Goal: Task Accomplishment & Management: Manage account settings

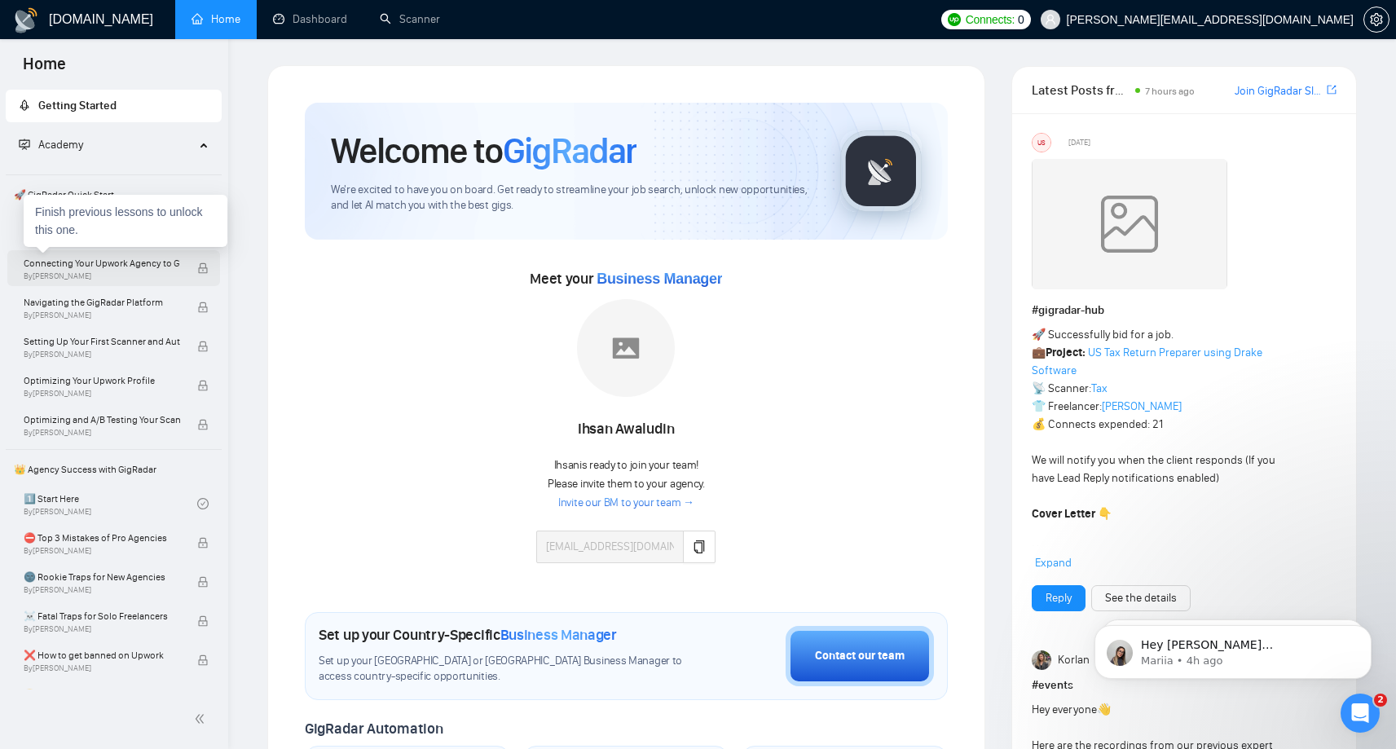
click at [149, 272] on span "By [PERSON_NAME]" at bounding box center [102, 276] width 157 height 10
click at [42, 231] on div "Finish previous lessons to unlock this one." at bounding box center [126, 221] width 204 height 52
click at [133, 282] on div "Connecting Your Upwork Agency to GigRadar By [PERSON_NAME]" at bounding box center [111, 268] width 174 height 36
click at [182, 153] on span "Academy" at bounding box center [107, 145] width 176 height 33
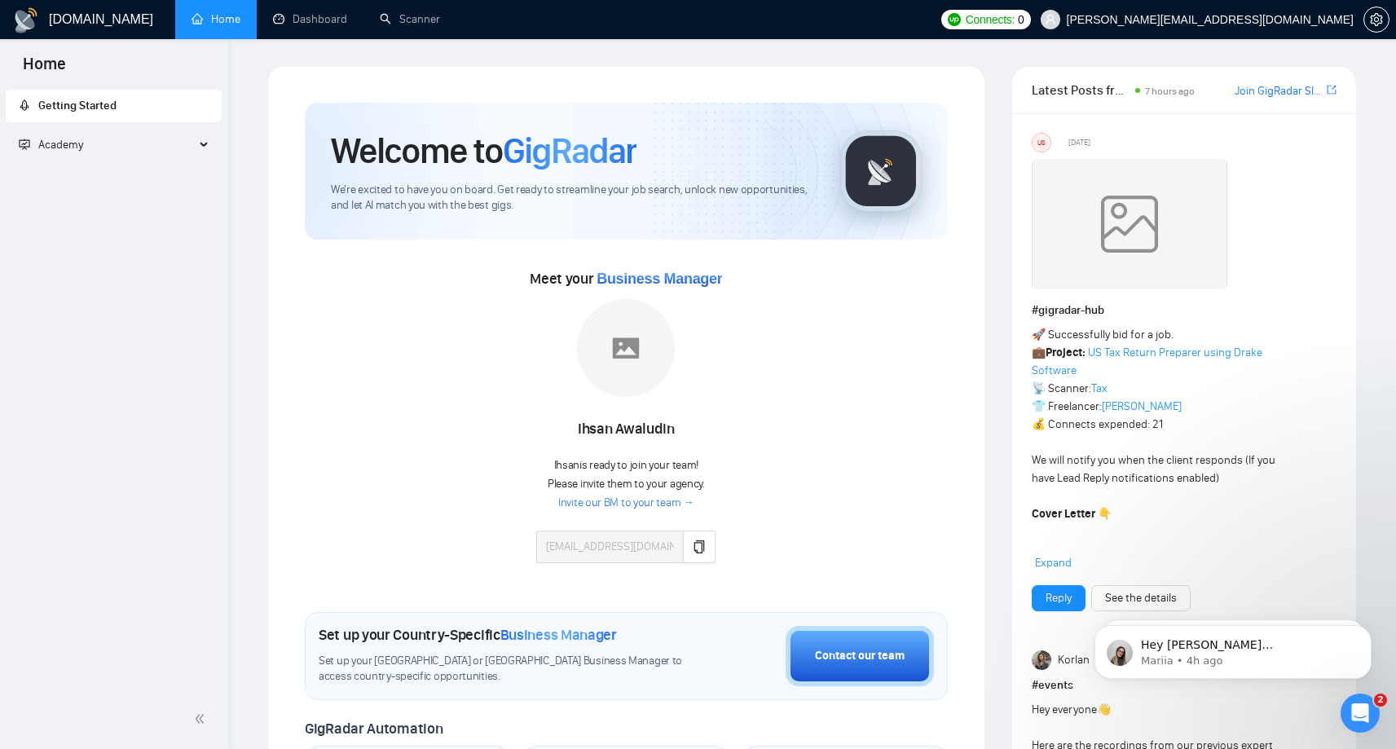
click at [162, 104] on span "Getting Started" at bounding box center [114, 106] width 190 height 33
click at [192, 149] on span "Academy" at bounding box center [107, 145] width 176 height 33
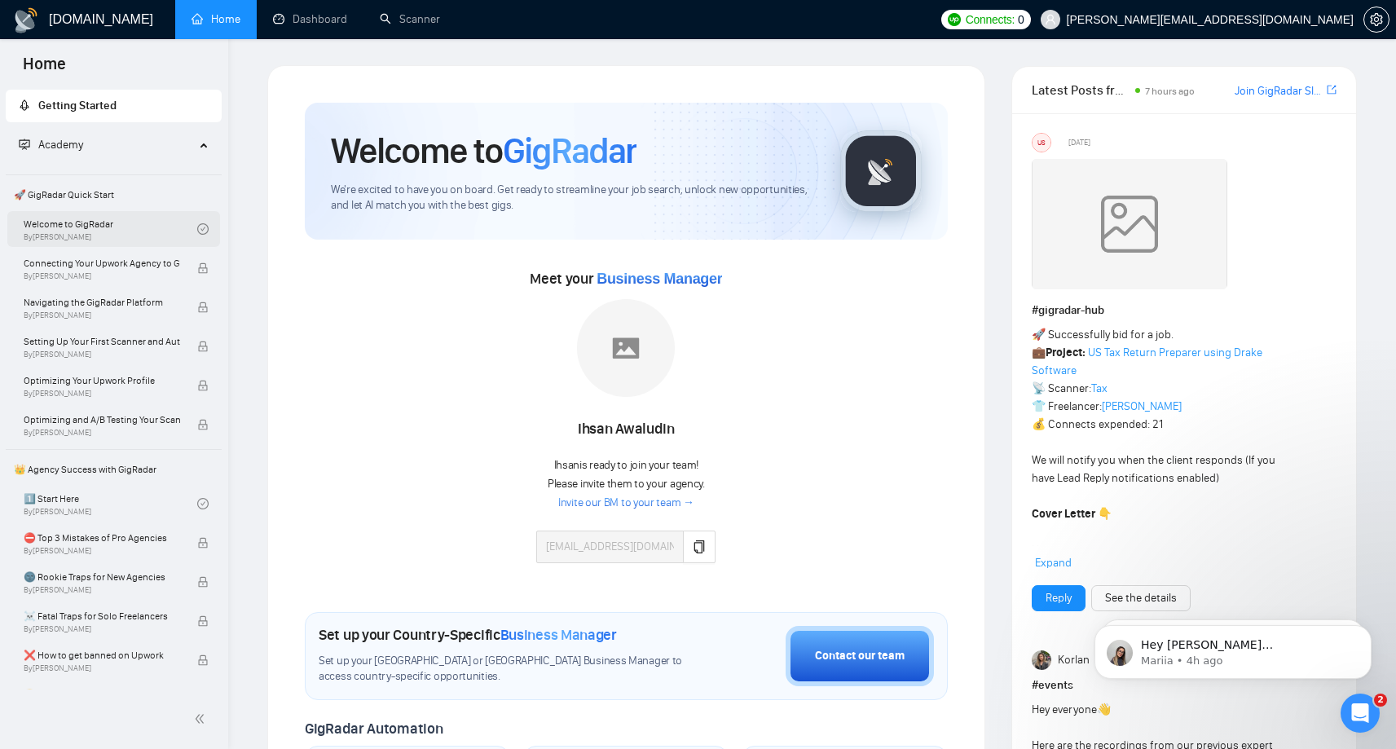
click at [95, 225] on link "Welcome to GigRadar By Vlad Timinsky" at bounding box center [111, 229] width 174 height 36
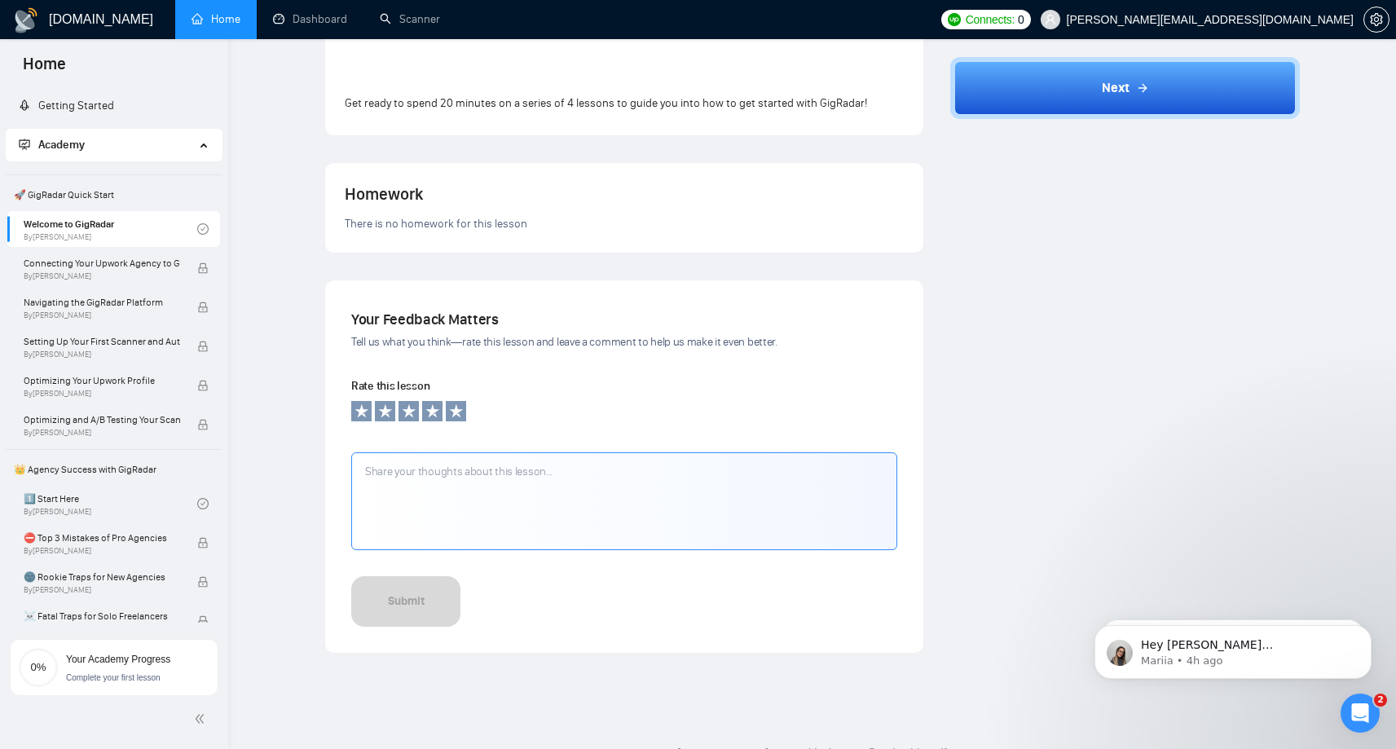
scroll to position [471, 0]
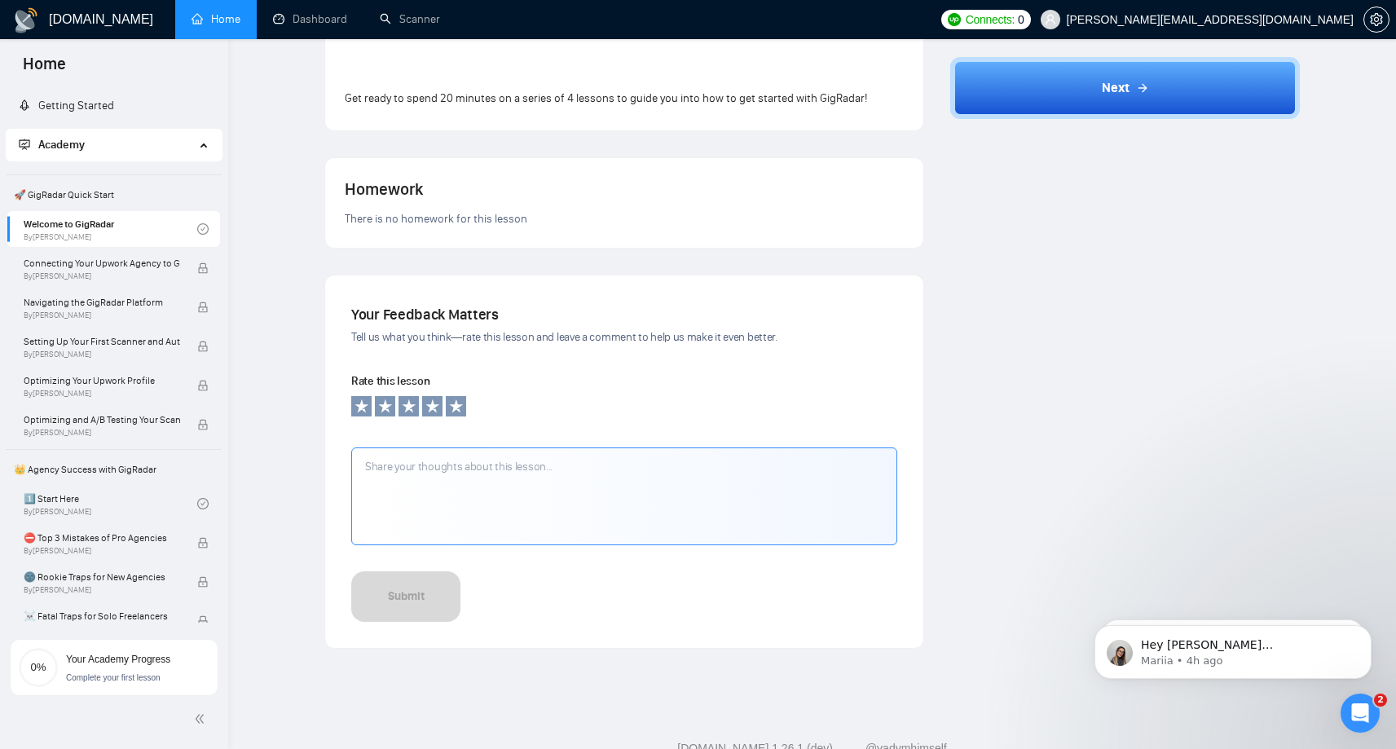
click at [500, 503] on textarea at bounding box center [624, 496] width 546 height 98
click at [406, 410] on icon at bounding box center [408, 406] width 15 height 15
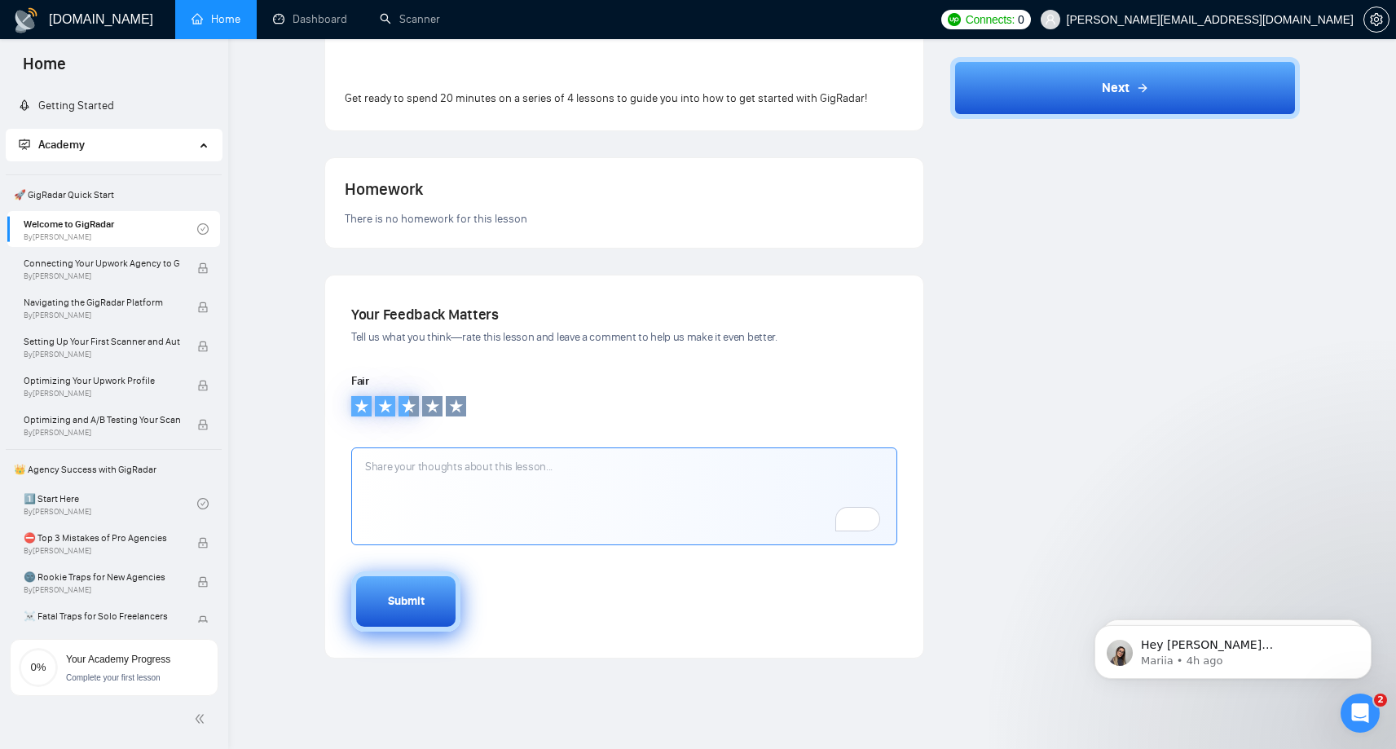
click at [408, 614] on button "Submit" at bounding box center [405, 601] width 109 height 60
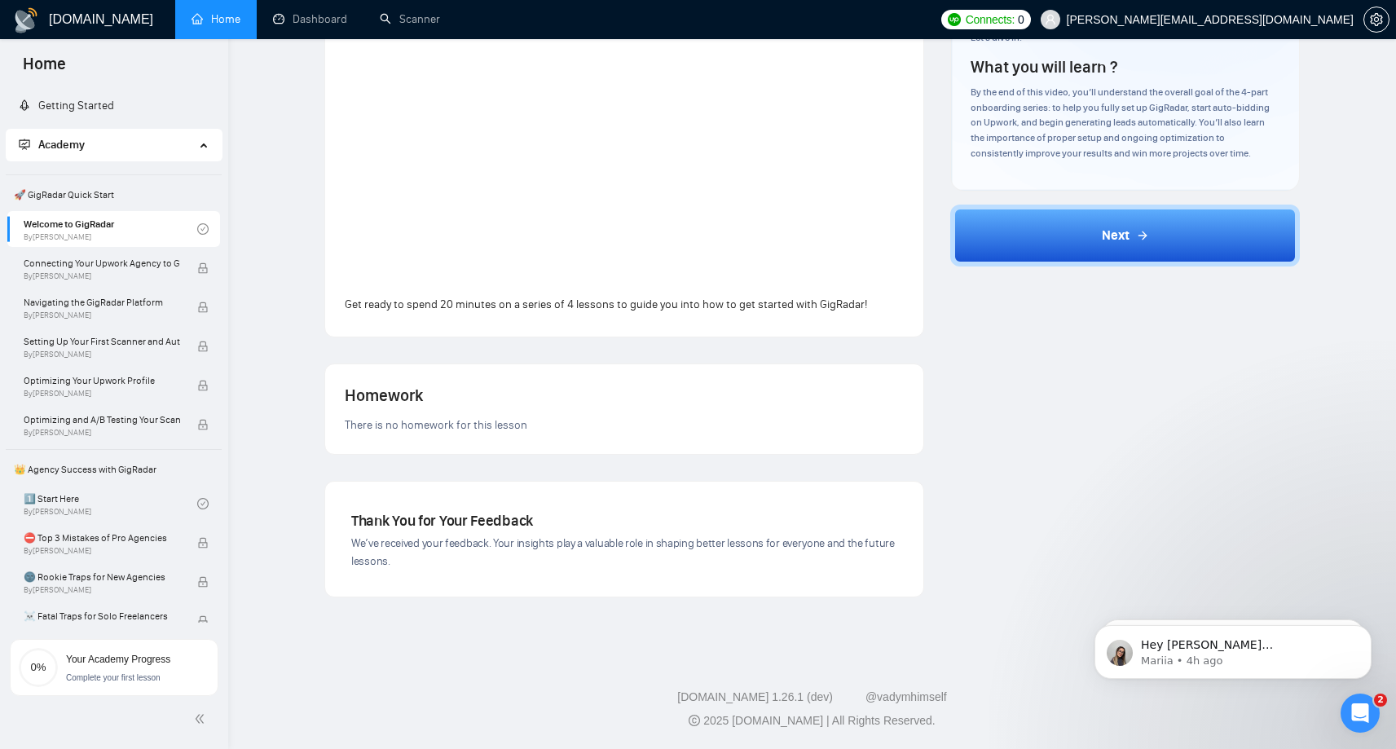
scroll to position [265, 0]
click at [60, 262] on span "Connecting Your Upwork Agency to GigRadar" at bounding box center [102, 263] width 157 height 16
click at [278, 291] on div "Lesson 1 Welcome to GigRadar I will guide you step-by-step on how to get starte…" at bounding box center [812, 211] width 1116 height 823
click at [91, 192] on span "🚀 GigRadar Quick Start" at bounding box center [113, 195] width 213 height 33
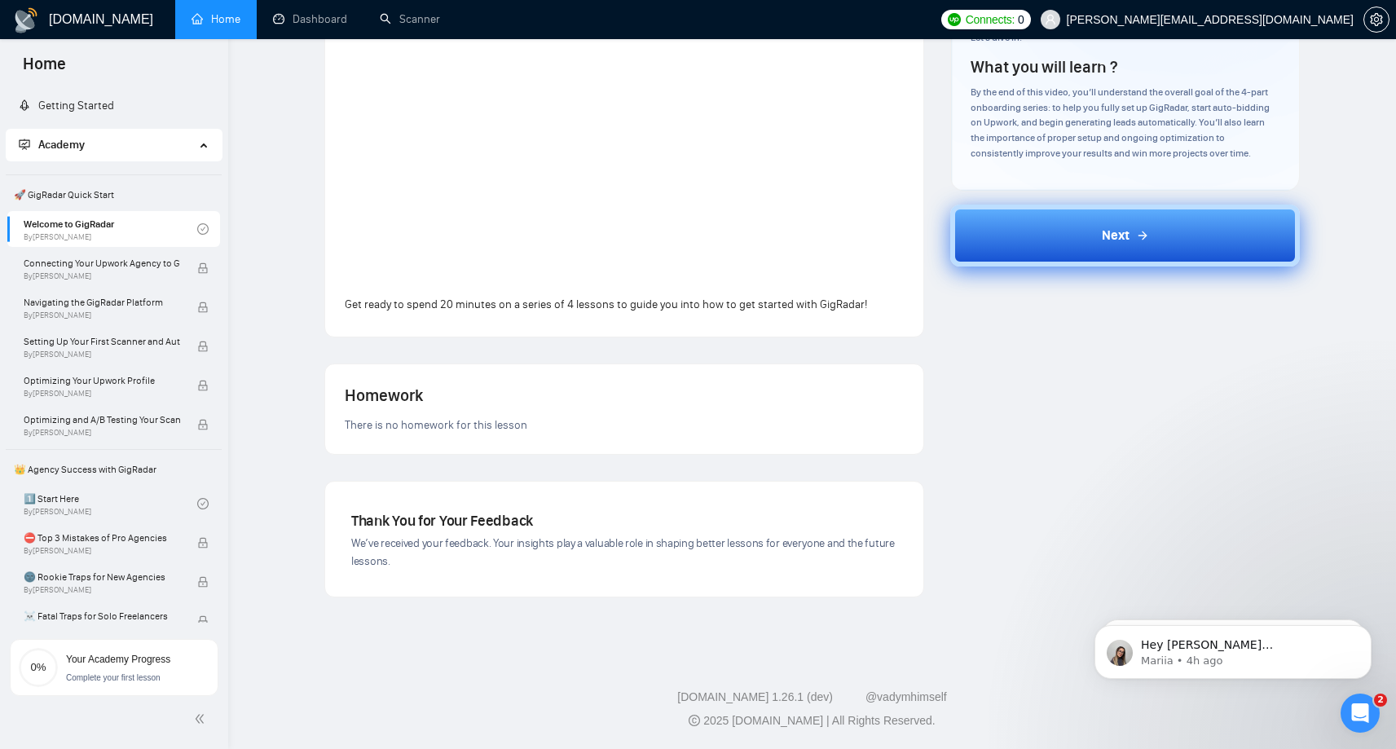
click at [1076, 241] on button "Next" at bounding box center [1125, 236] width 350 height 62
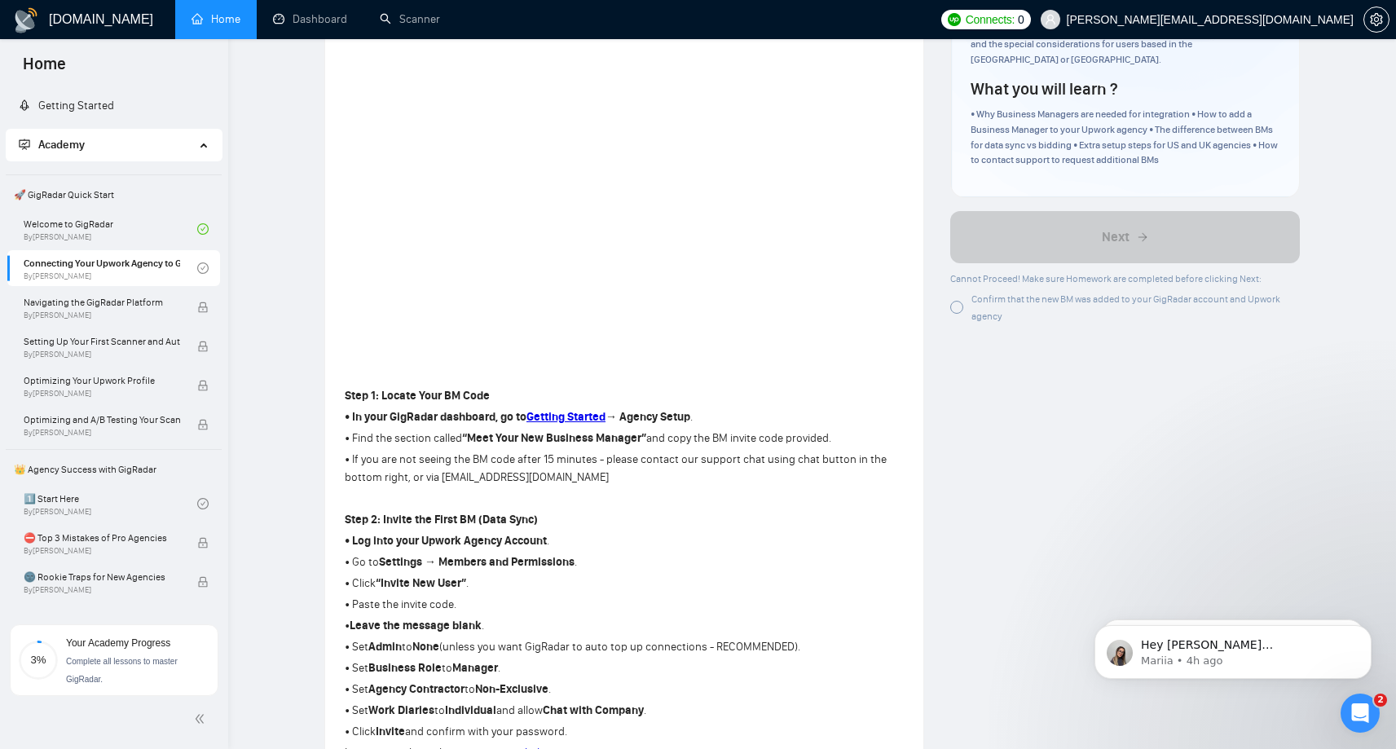
scroll to position [205, 0]
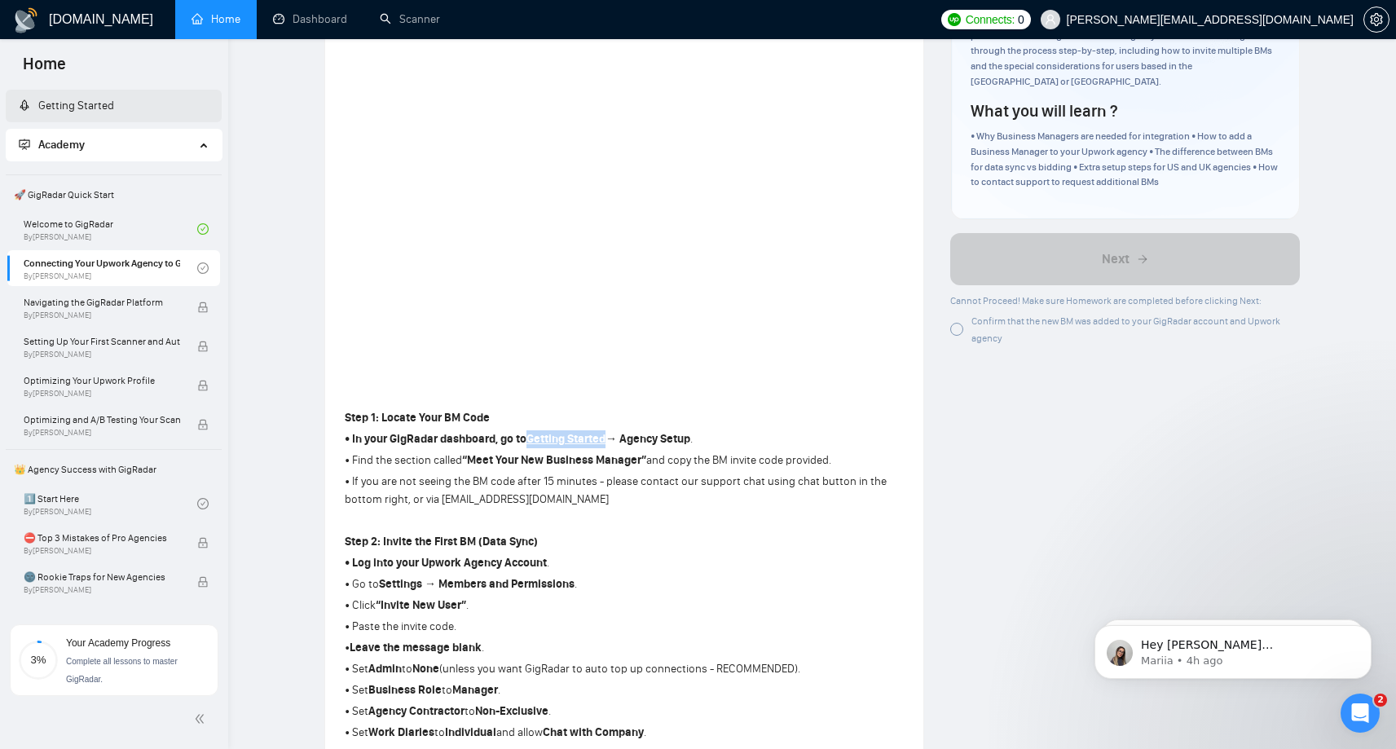
click at [96, 100] on link "Getting Started" at bounding box center [66, 106] width 95 height 14
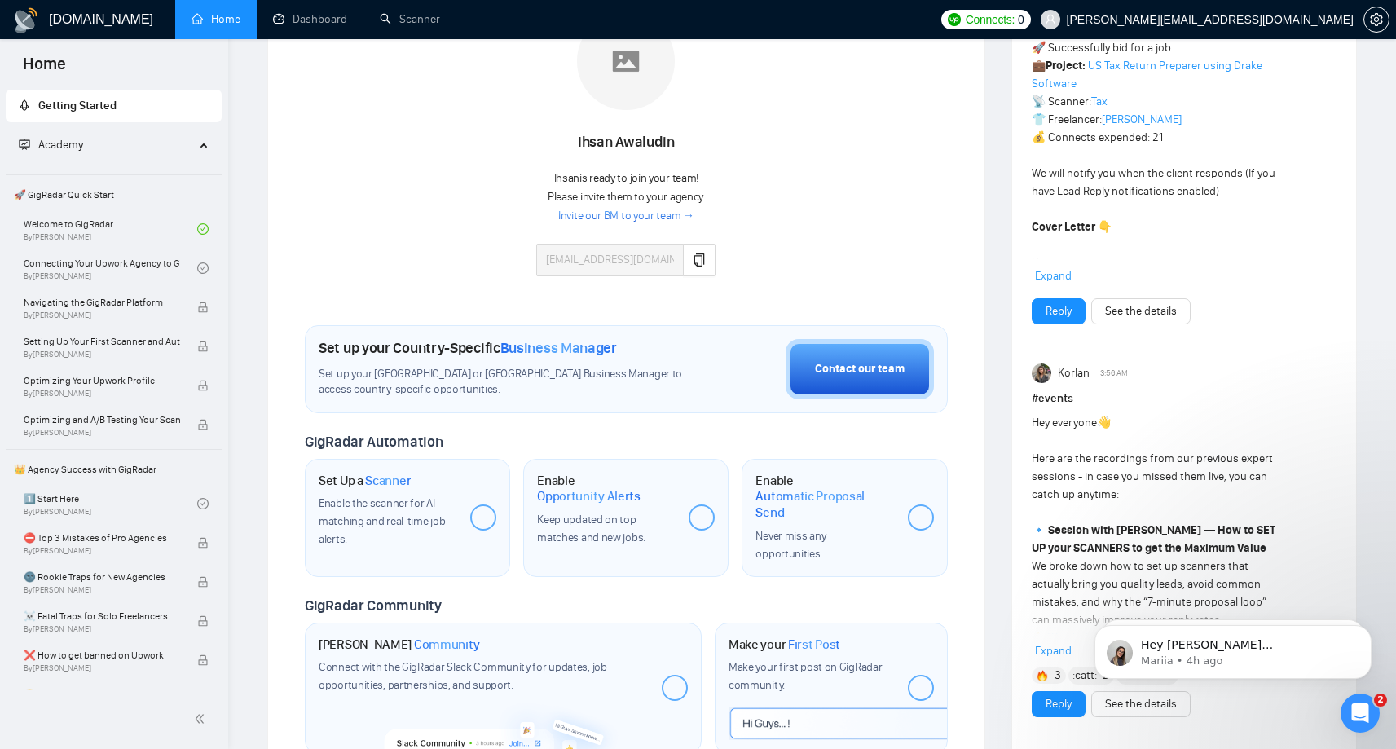
scroll to position [283, 0]
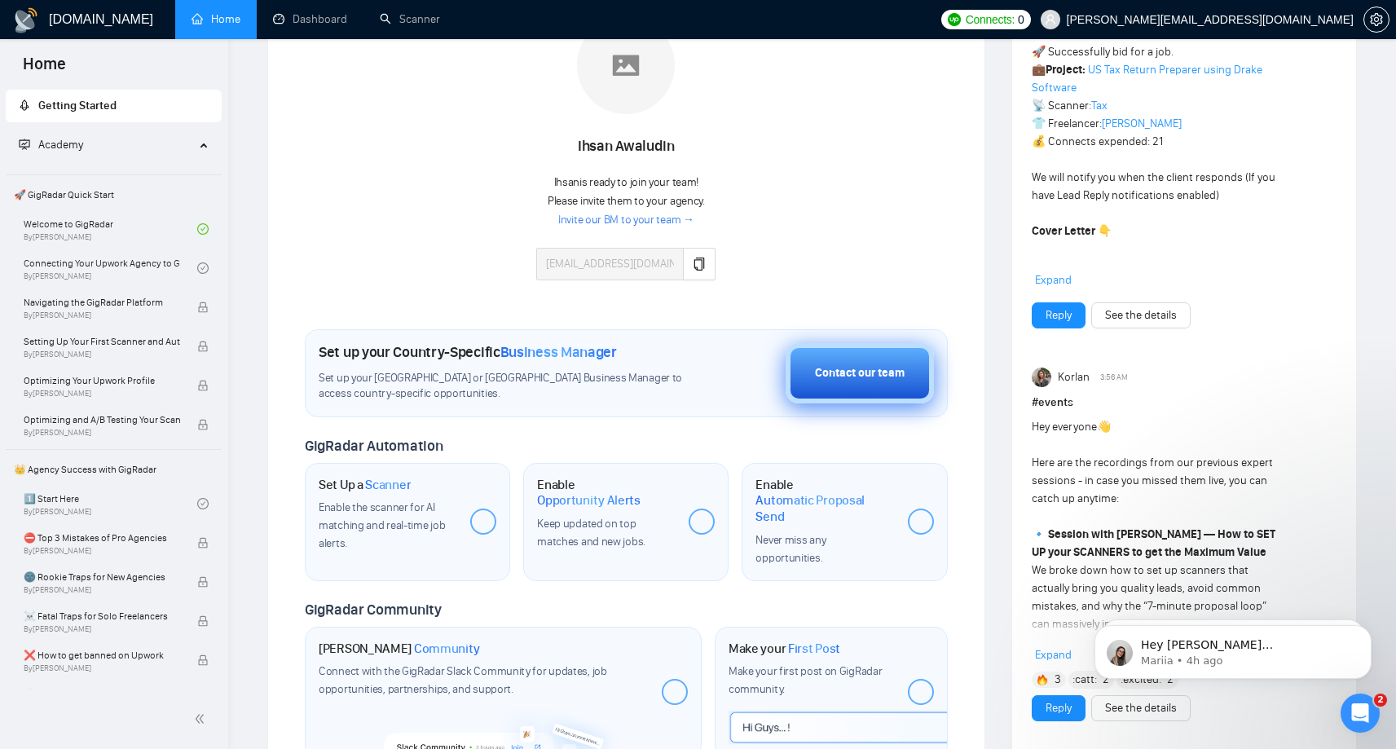
click at [849, 383] on button "Contact our team" at bounding box center [860, 373] width 148 height 60
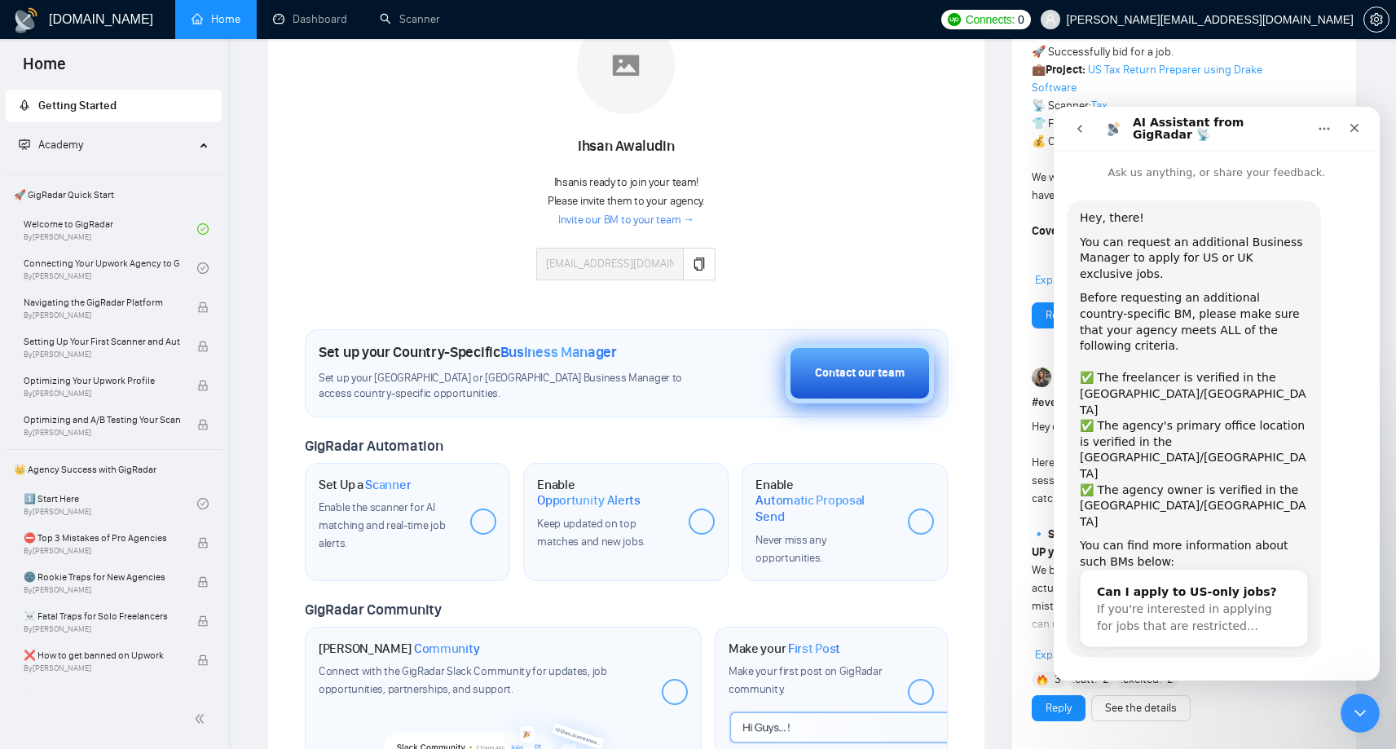
scroll to position [11, 0]
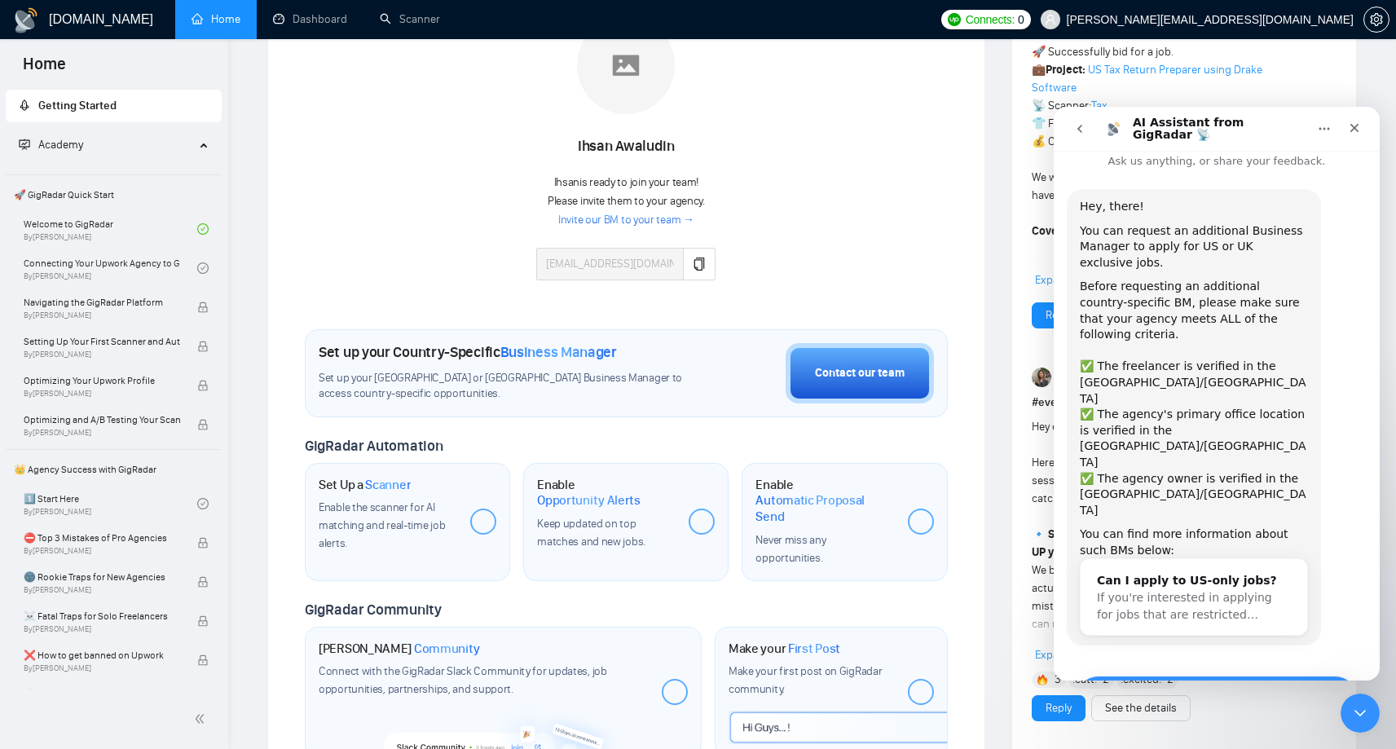
click at [1252, 676] on button "Yes, I meet all of the criteria - request a new BM" at bounding box center [1217, 699] width 284 height 47
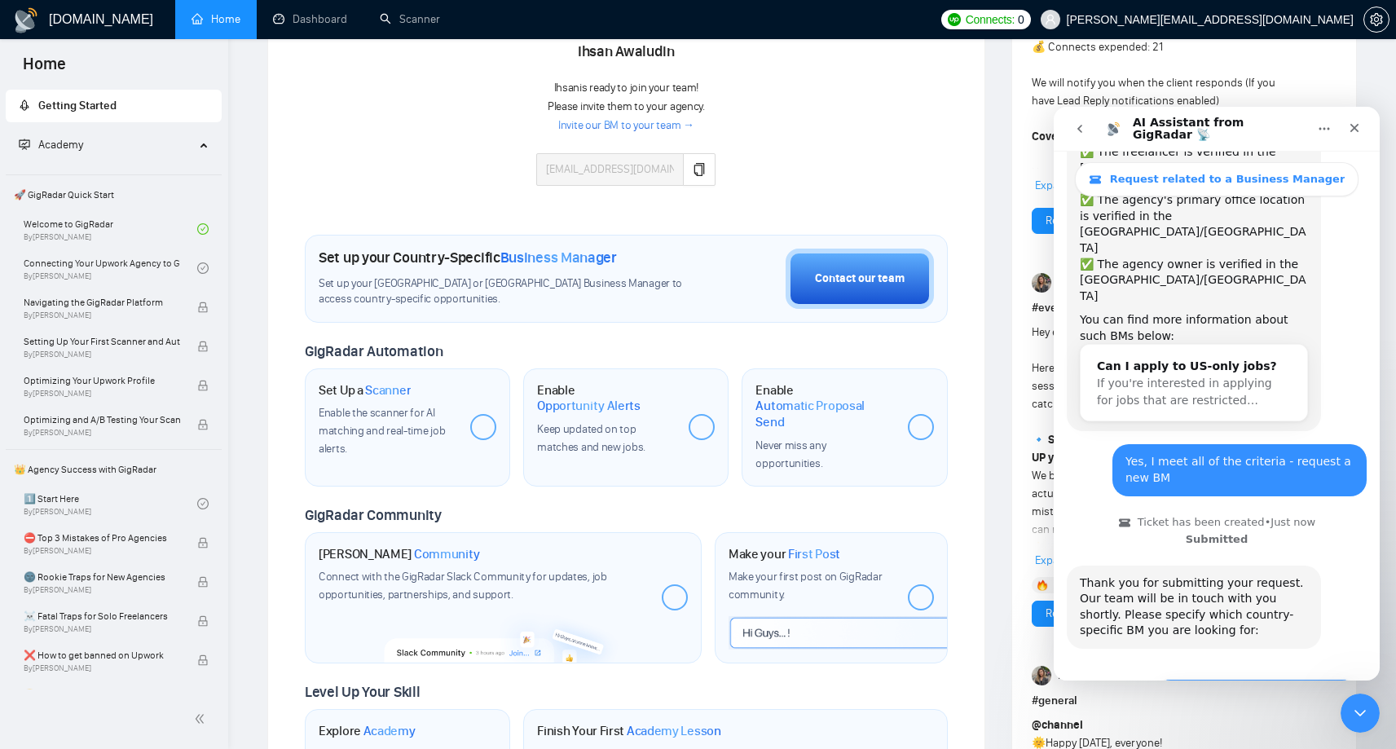
scroll to position [274, 0]
click at [1267, 677] on button "🇺🇸 US-based business manager" at bounding box center [1256, 693] width 205 height 33
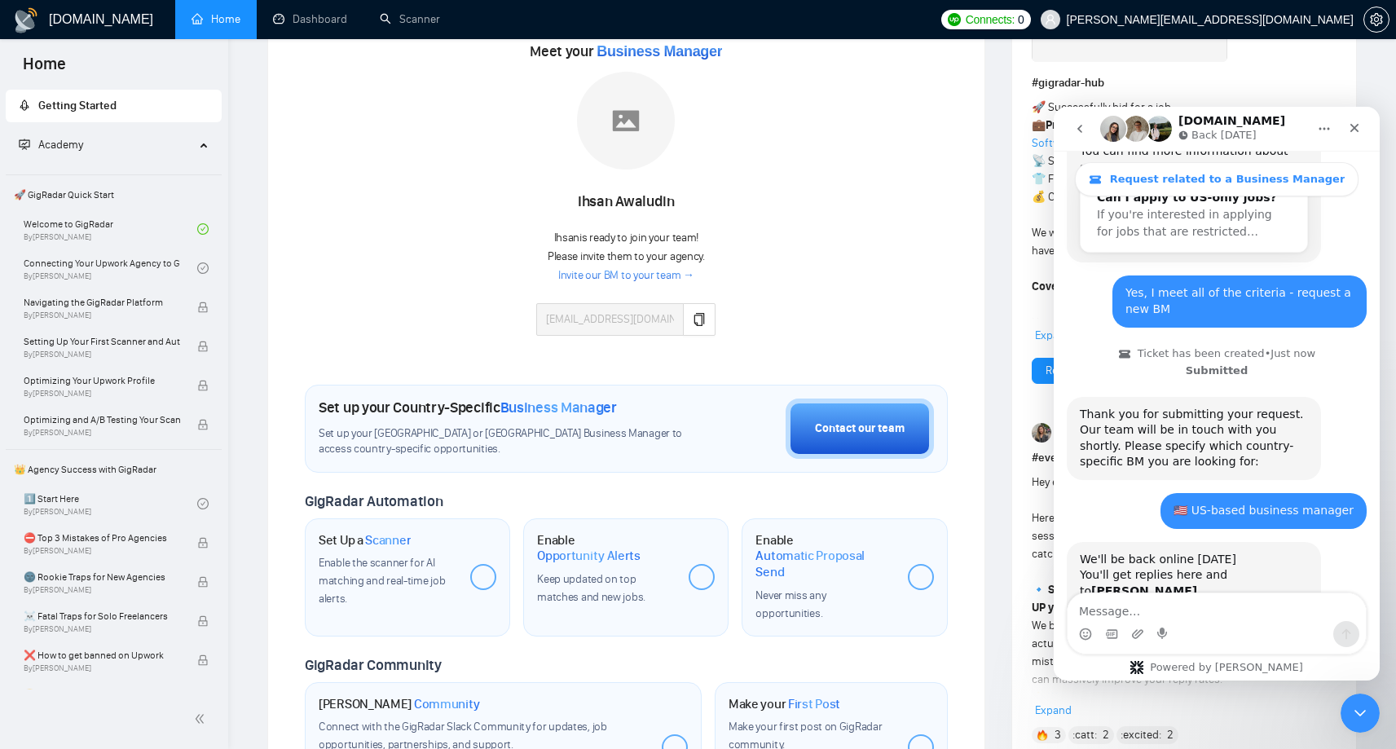
scroll to position [226, 0]
click at [122, 270] on link "Connecting Your Upwork Agency to GigRadar By [PERSON_NAME]" at bounding box center [111, 268] width 174 height 36
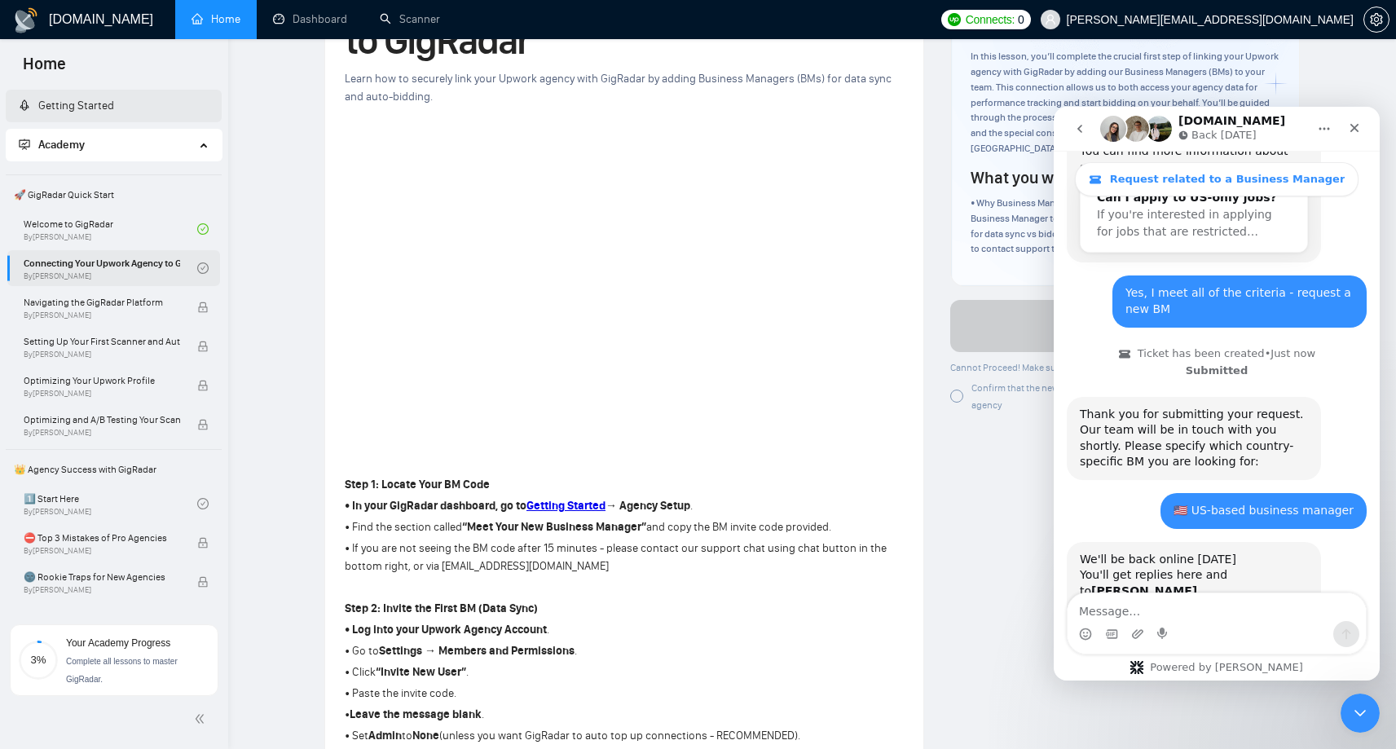
scroll to position [226, 0]
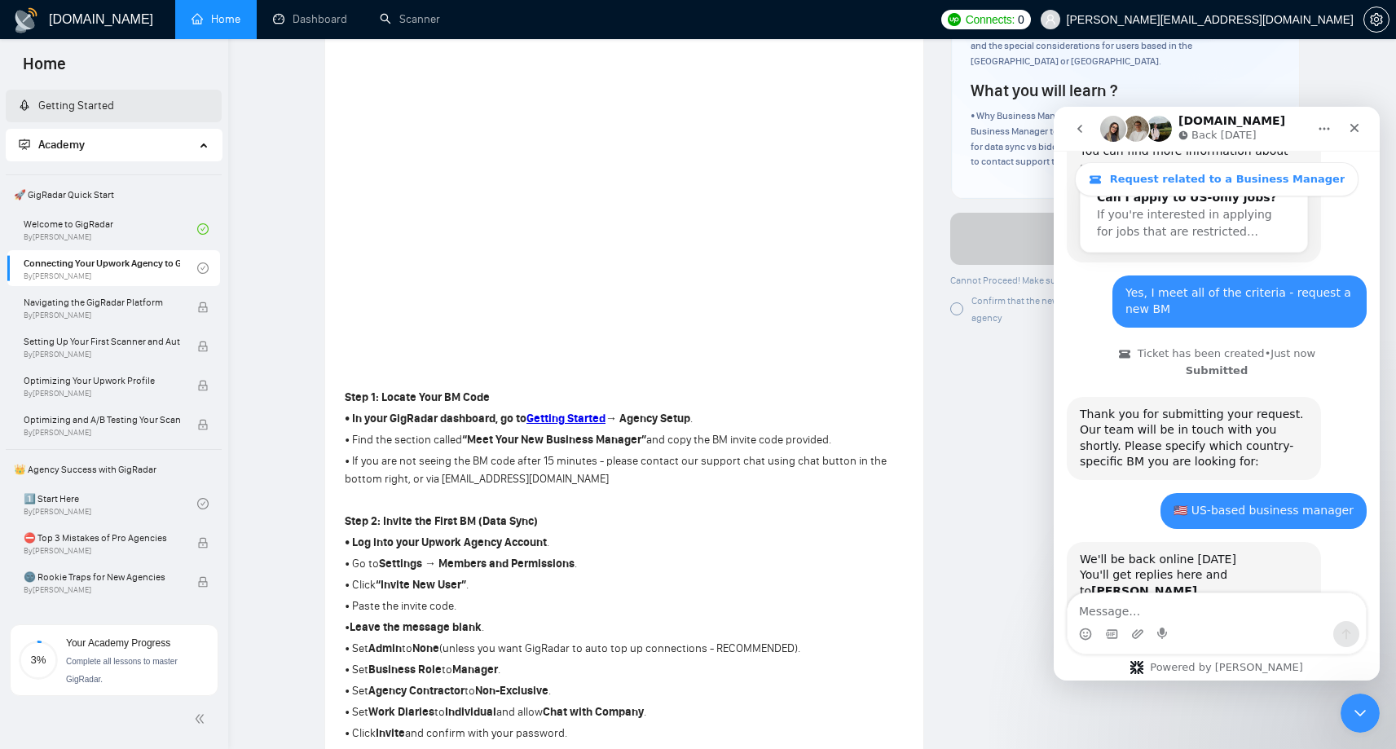
click at [165, 154] on span "Academy" at bounding box center [107, 145] width 176 height 33
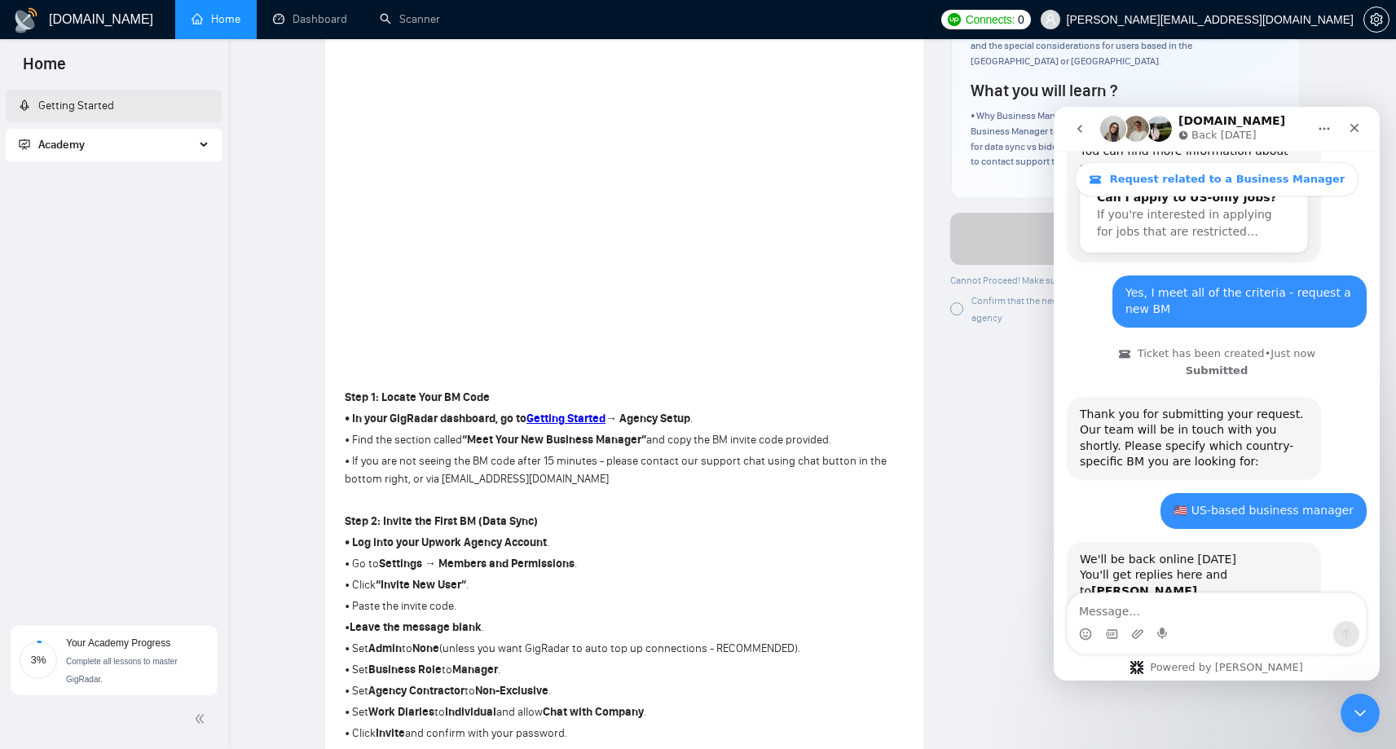
click at [114, 108] on link "Getting Started" at bounding box center [66, 106] width 95 height 14
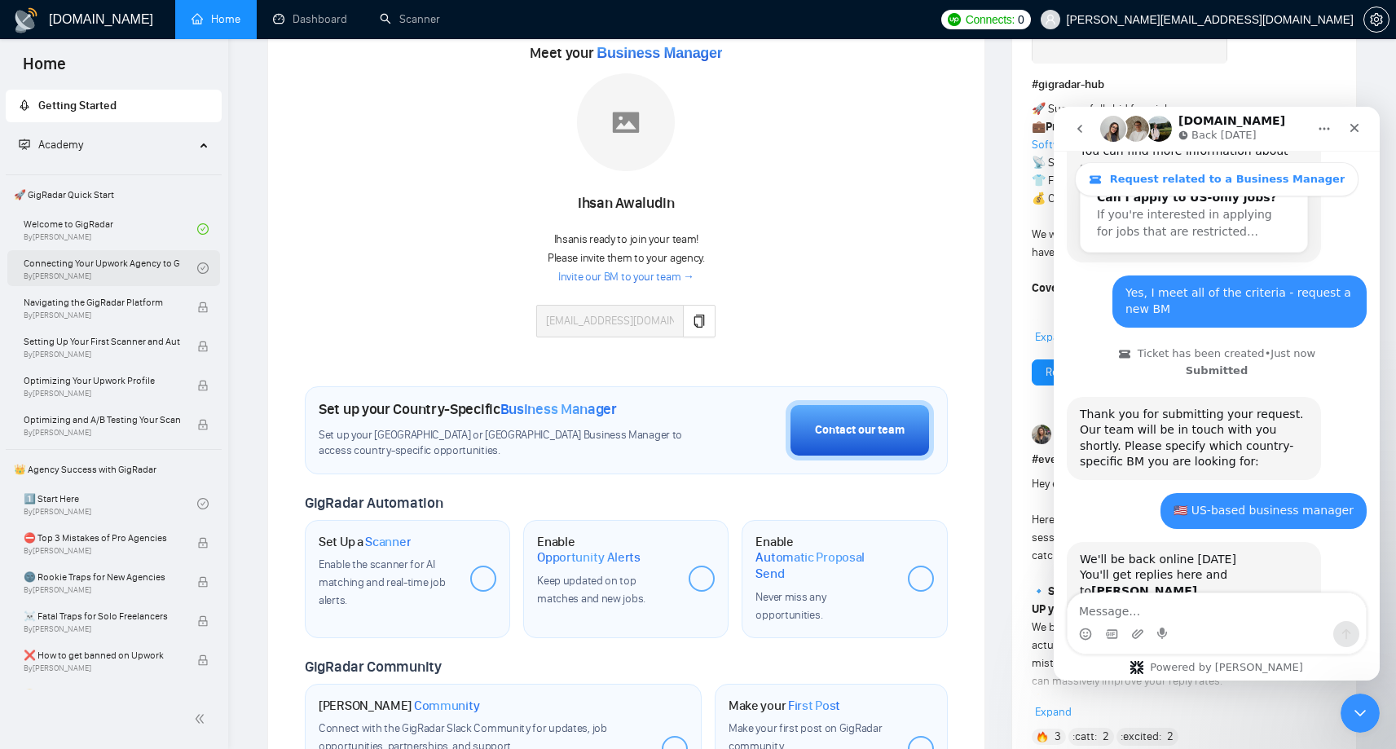
click at [60, 261] on link "Connecting Your Upwork Agency to GigRadar By [PERSON_NAME]" at bounding box center [111, 268] width 174 height 36
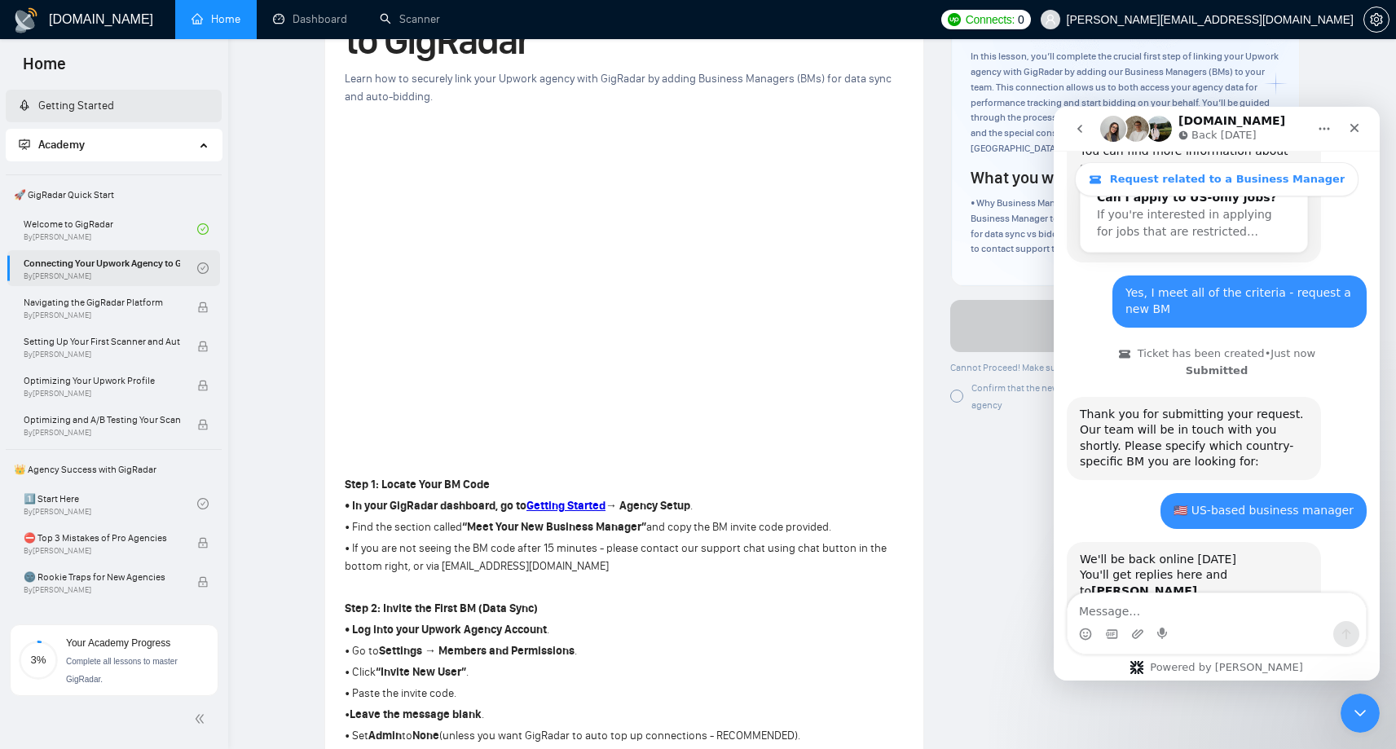
scroll to position [226, 0]
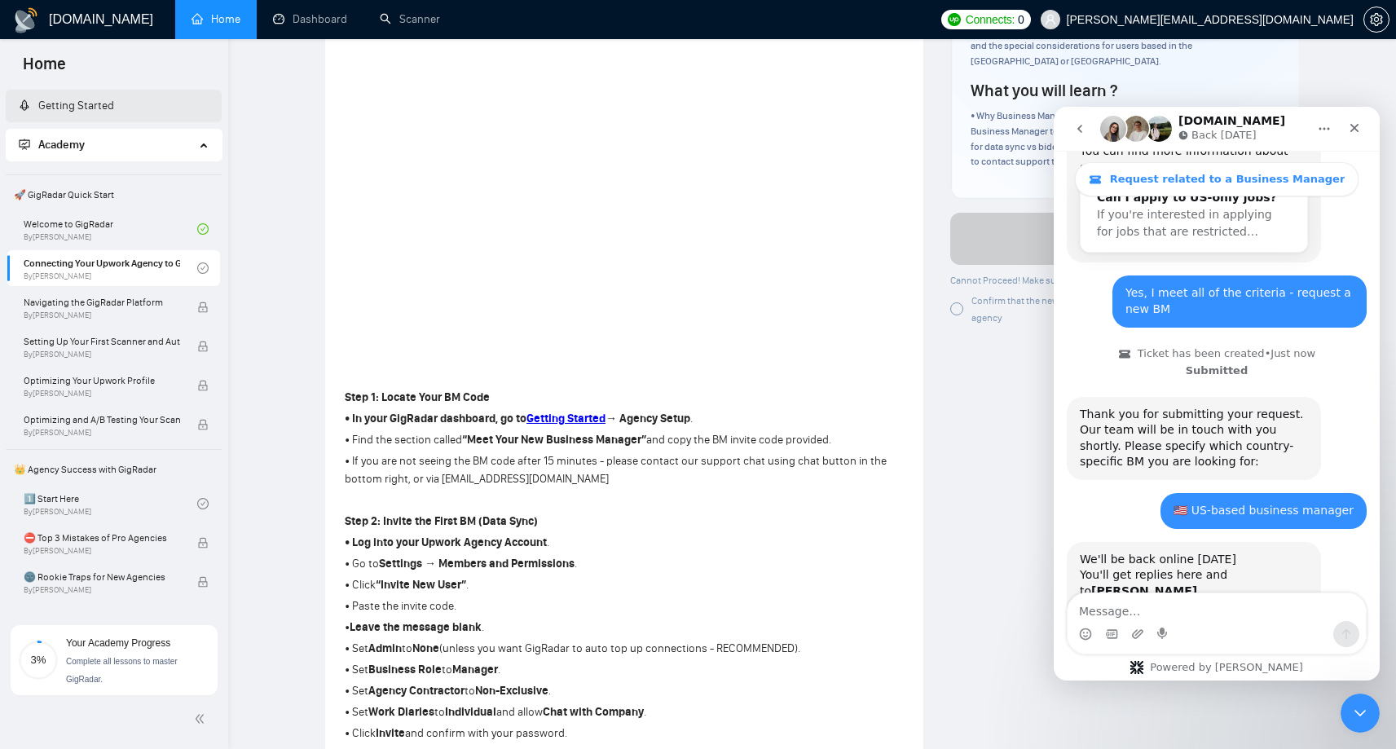
click at [170, 139] on span "Academy" at bounding box center [107, 145] width 176 height 33
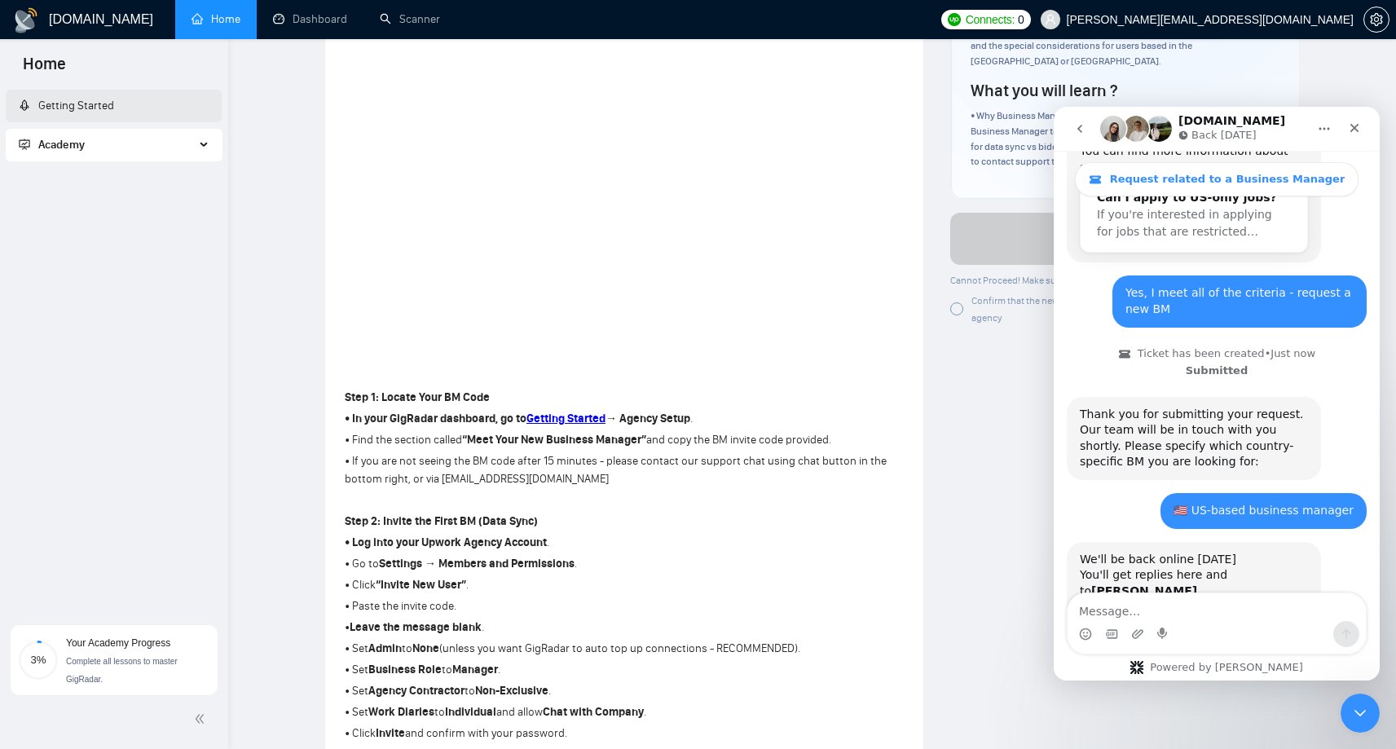
click at [73, 100] on link "Getting Started" at bounding box center [66, 106] width 95 height 14
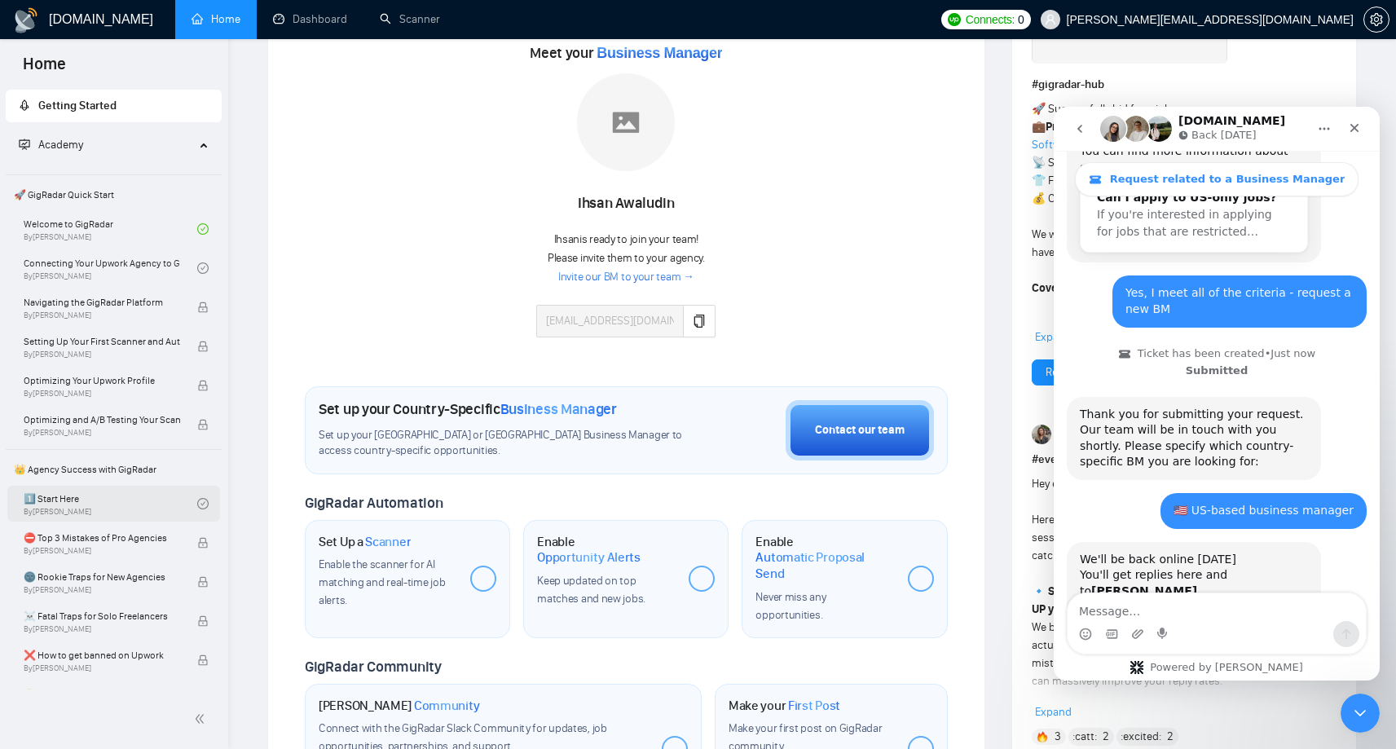
click at [64, 501] on link "1️⃣ Start Here By [PERSON_NAME]" at bounding box center [111, 504] width 174 height 36
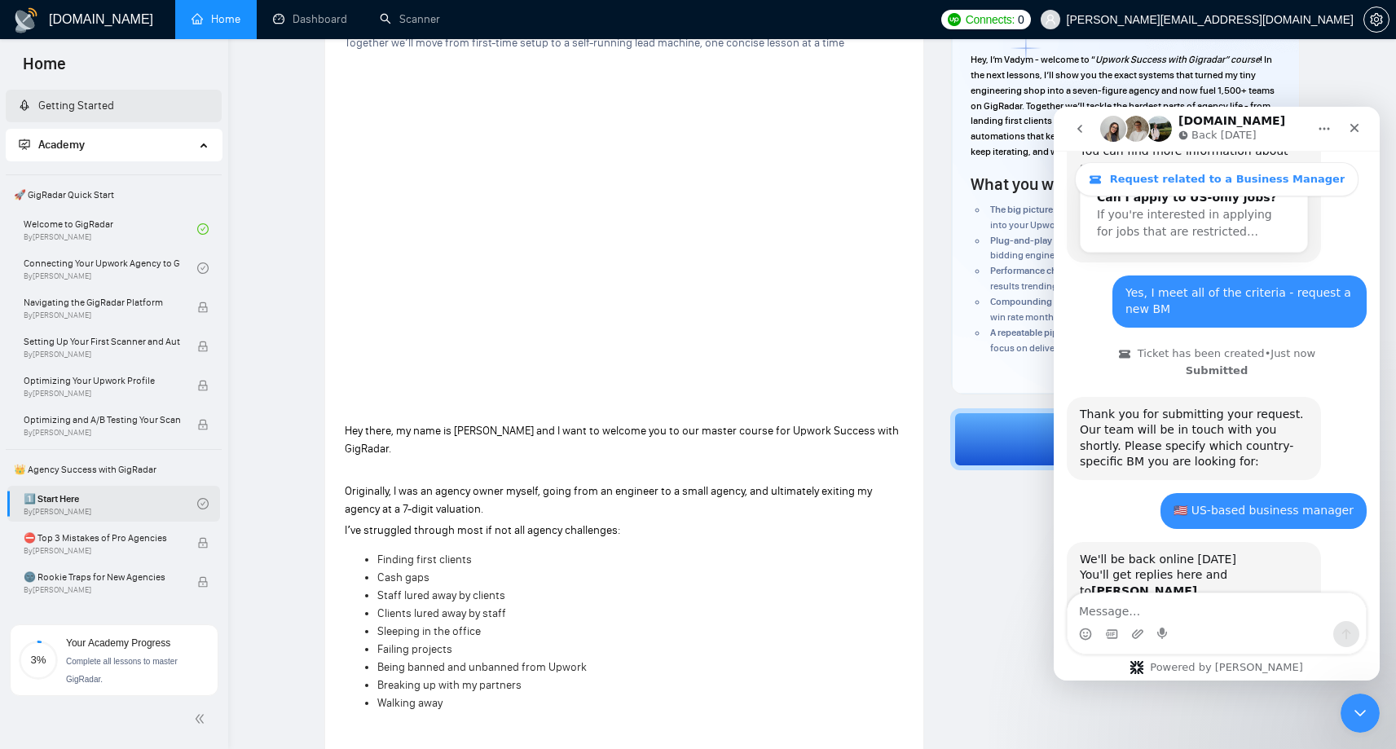
scroll to position [226, 0]
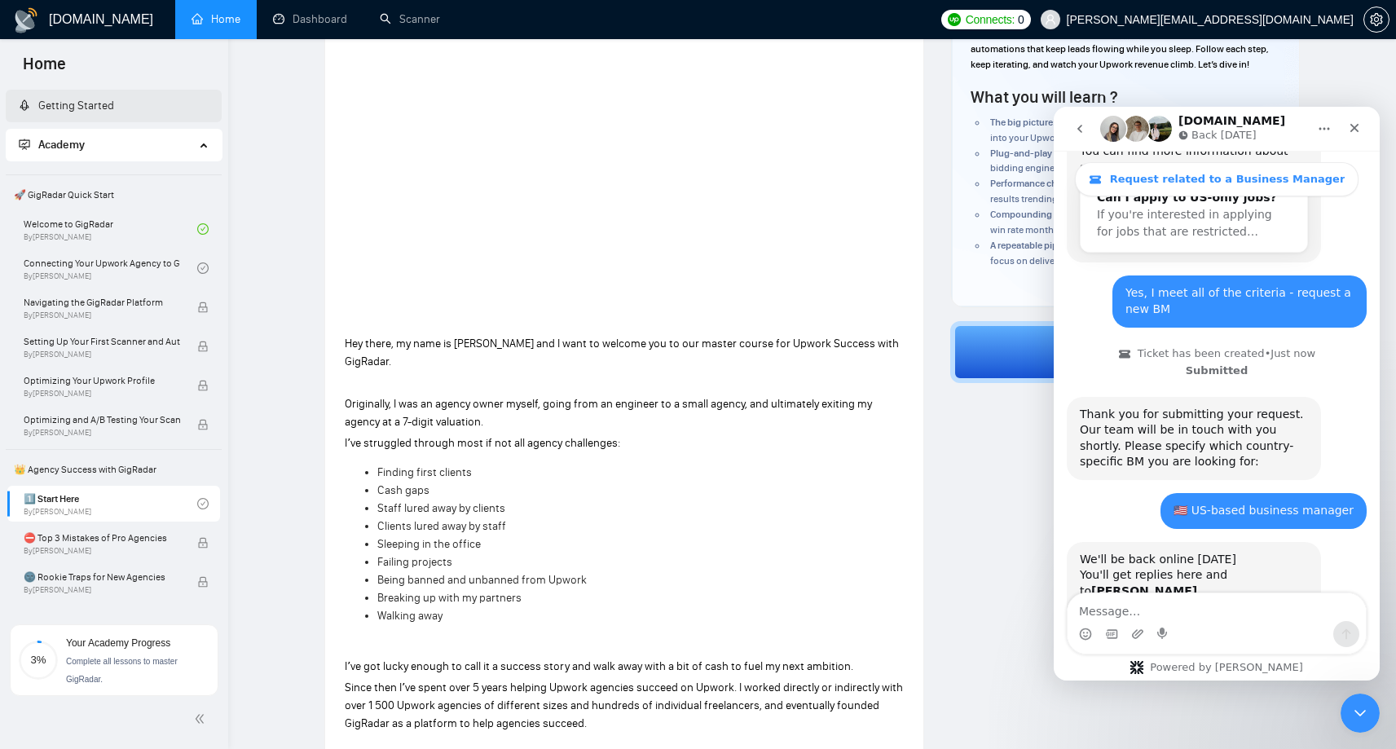
click at [204, 145] on div "Academy" at bounding box center [114, 145] width 217 height 33
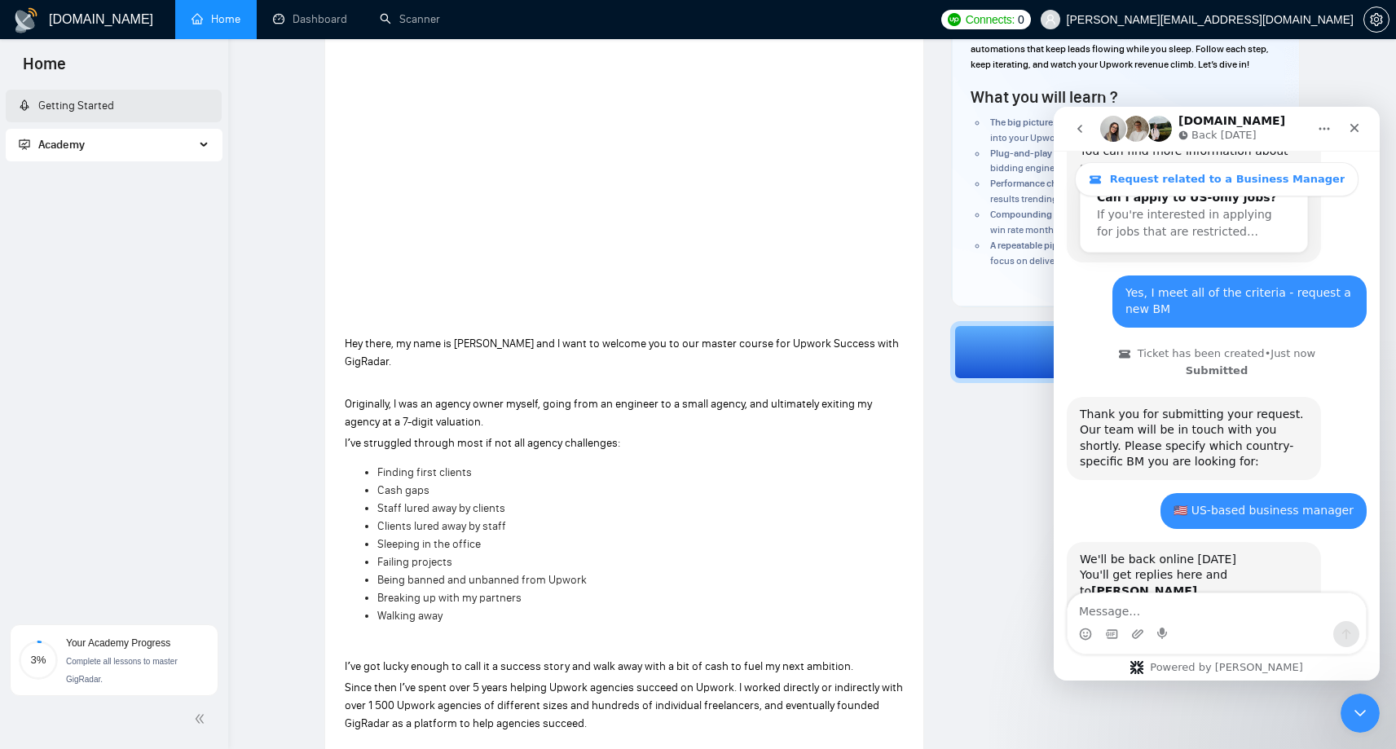
click at [101, 104] on link "Getting Started" at bounding box center [66, 106] width 95 height 14
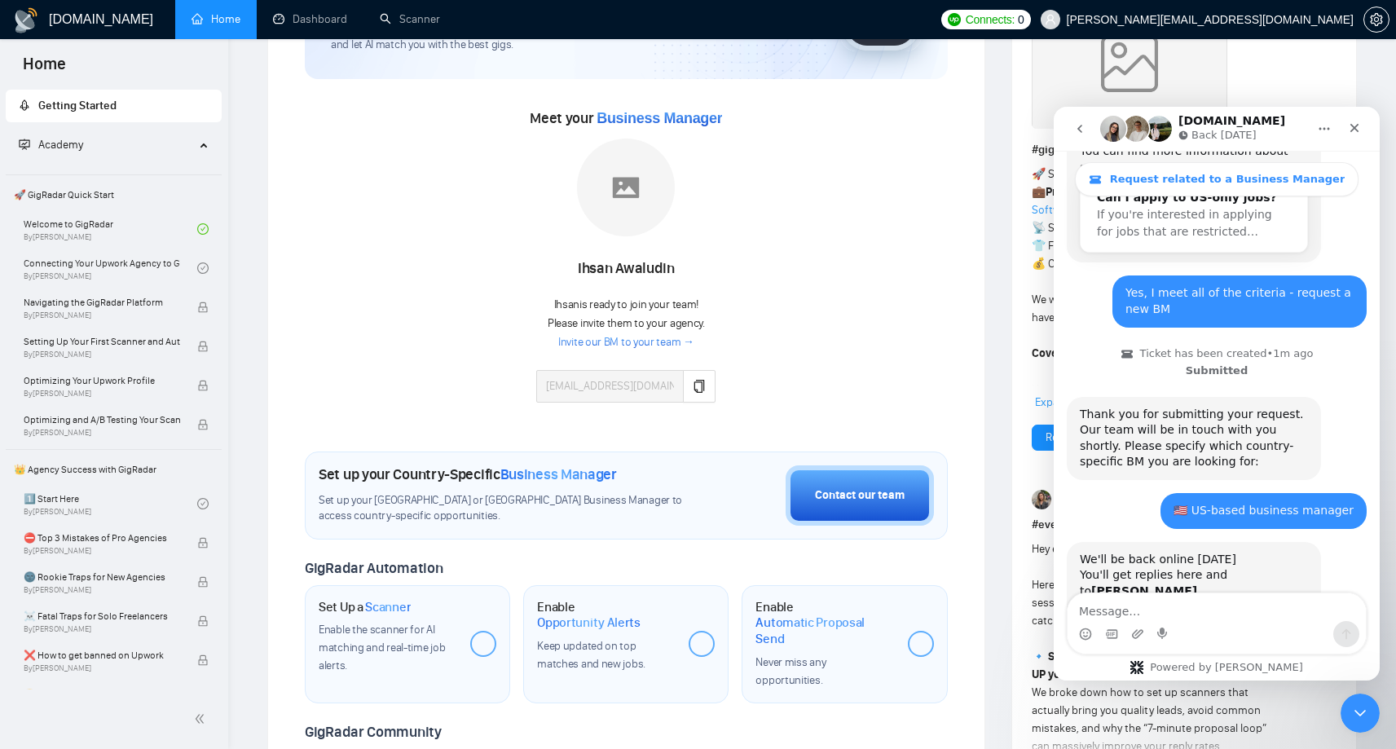
scroll to position [159, 0]
click at [571, 344] on link "Invite our BM to your team →" at bounding box center [626, 344] width 136 height 15
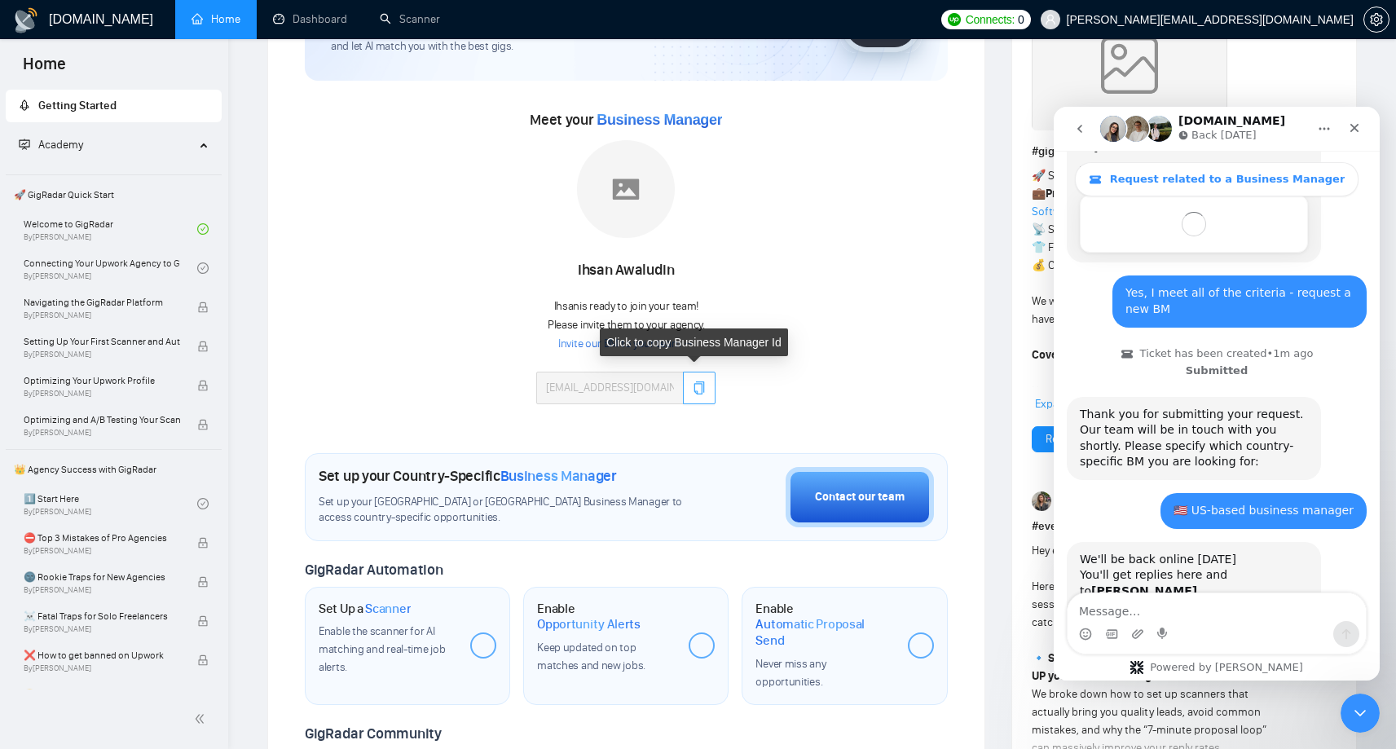
click at [701, 380] on button "button" at bounding box center [699, 388] width 33 height 33
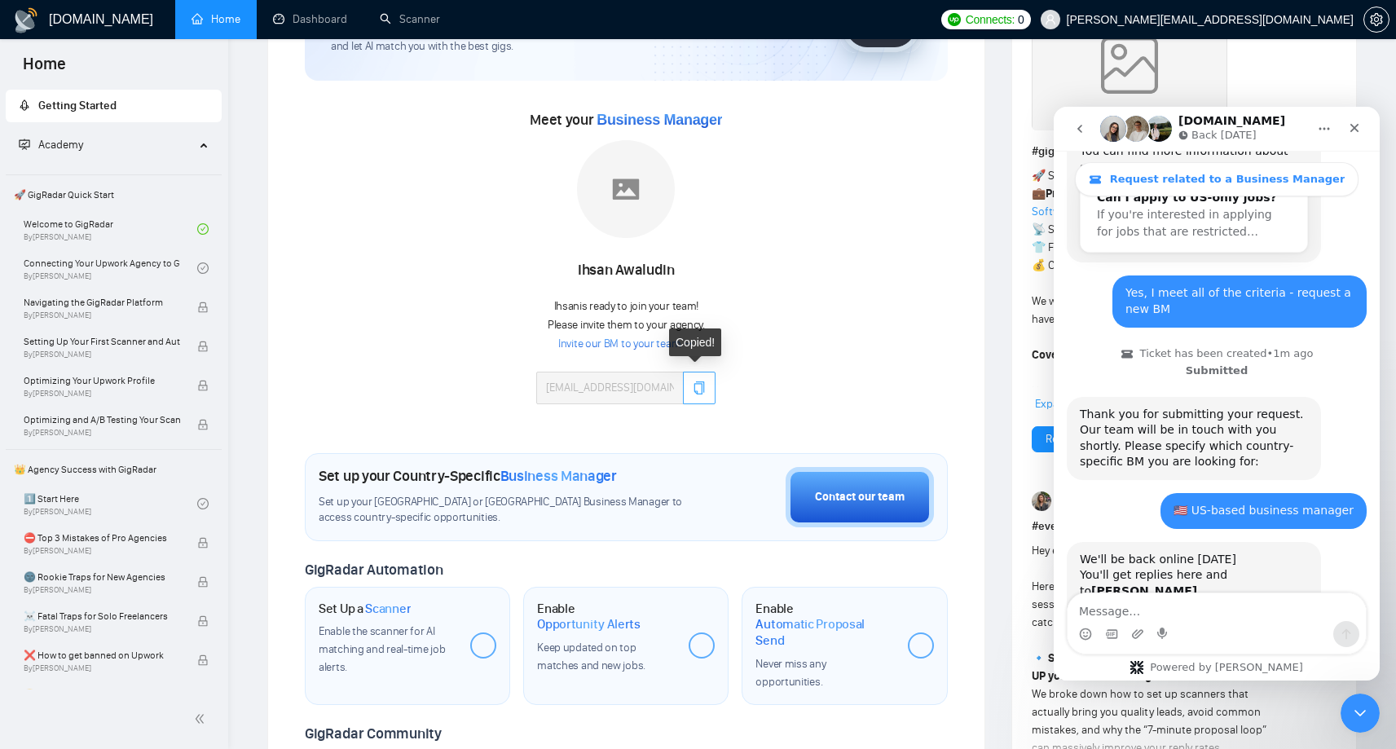
scroll to position [440, 0]
click at [1358, 121] on icon "Close" at bounding box center [1354, 127] width 13 height 13
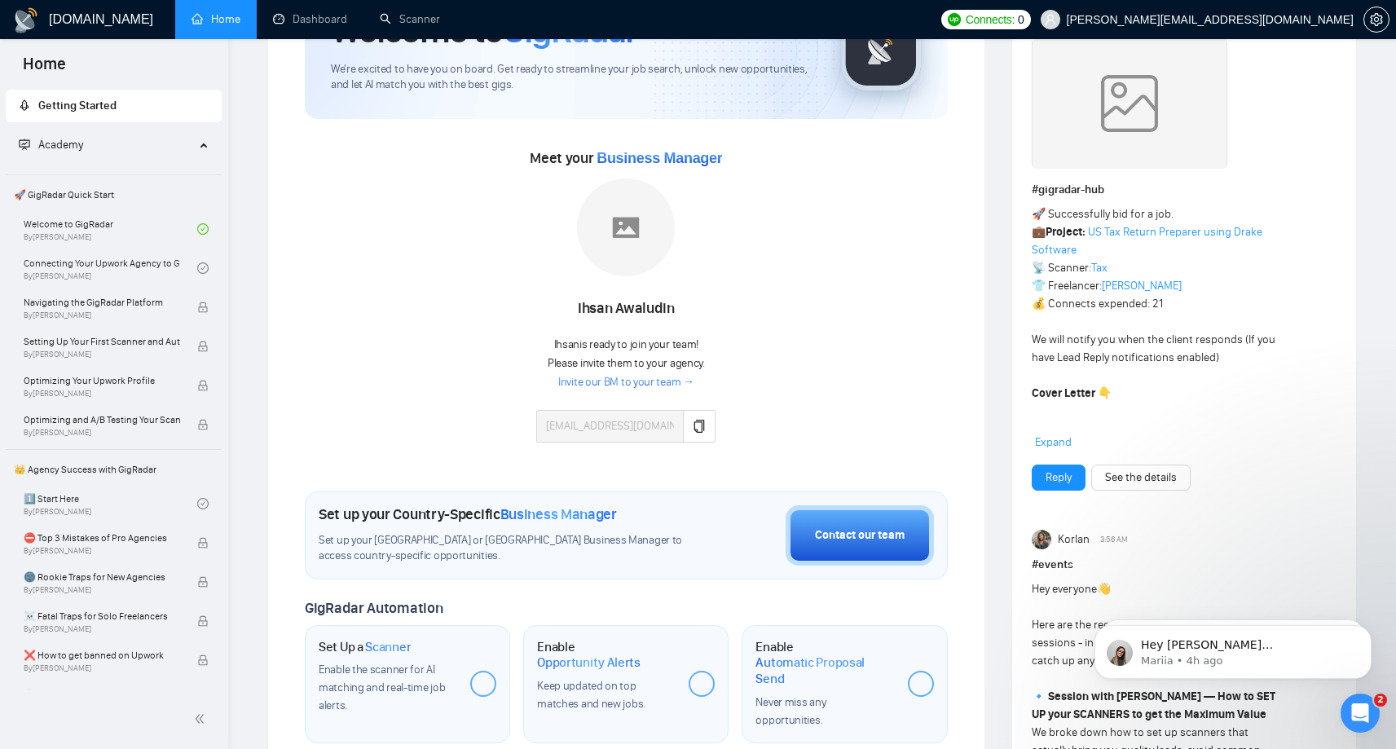
scroll to position [134, 0]
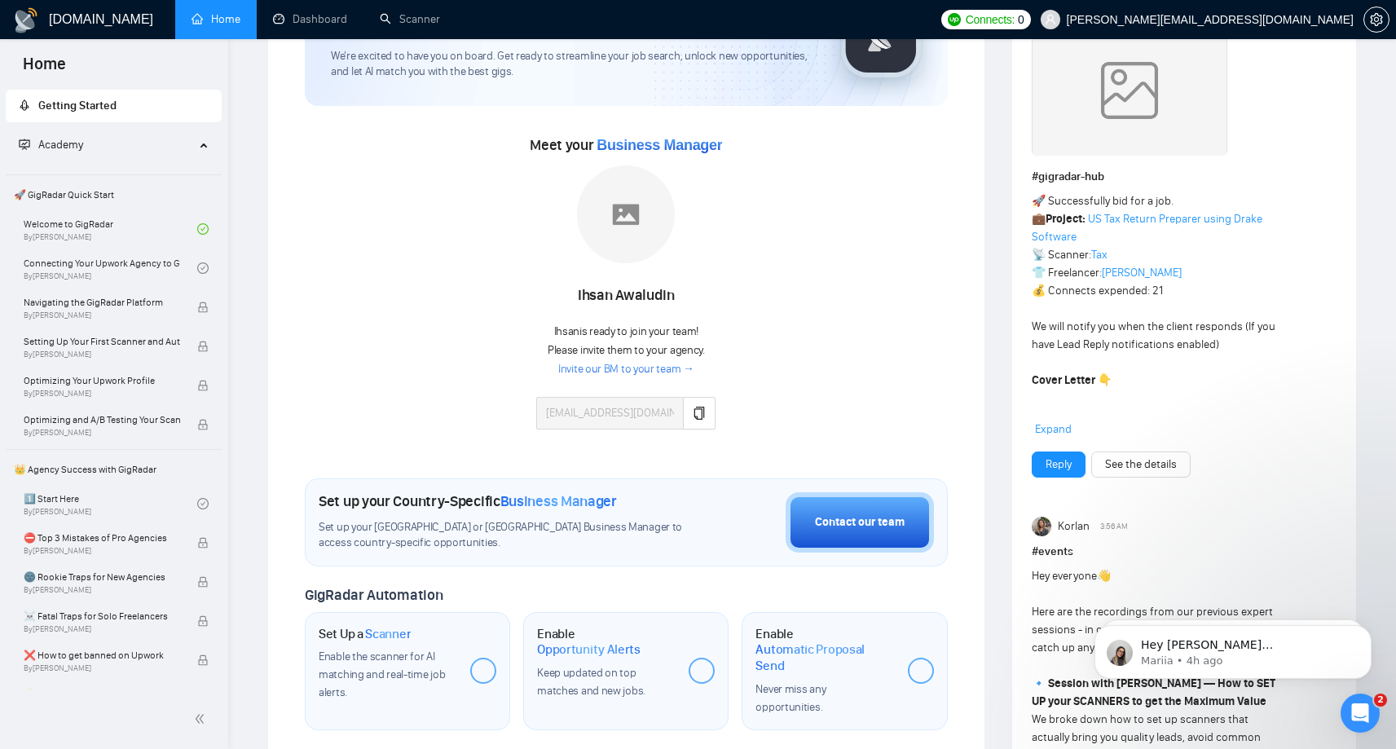
click at [678, 372] on link "Invite our BM to your team →" at bounding box center [626, 369] width 136 height 15
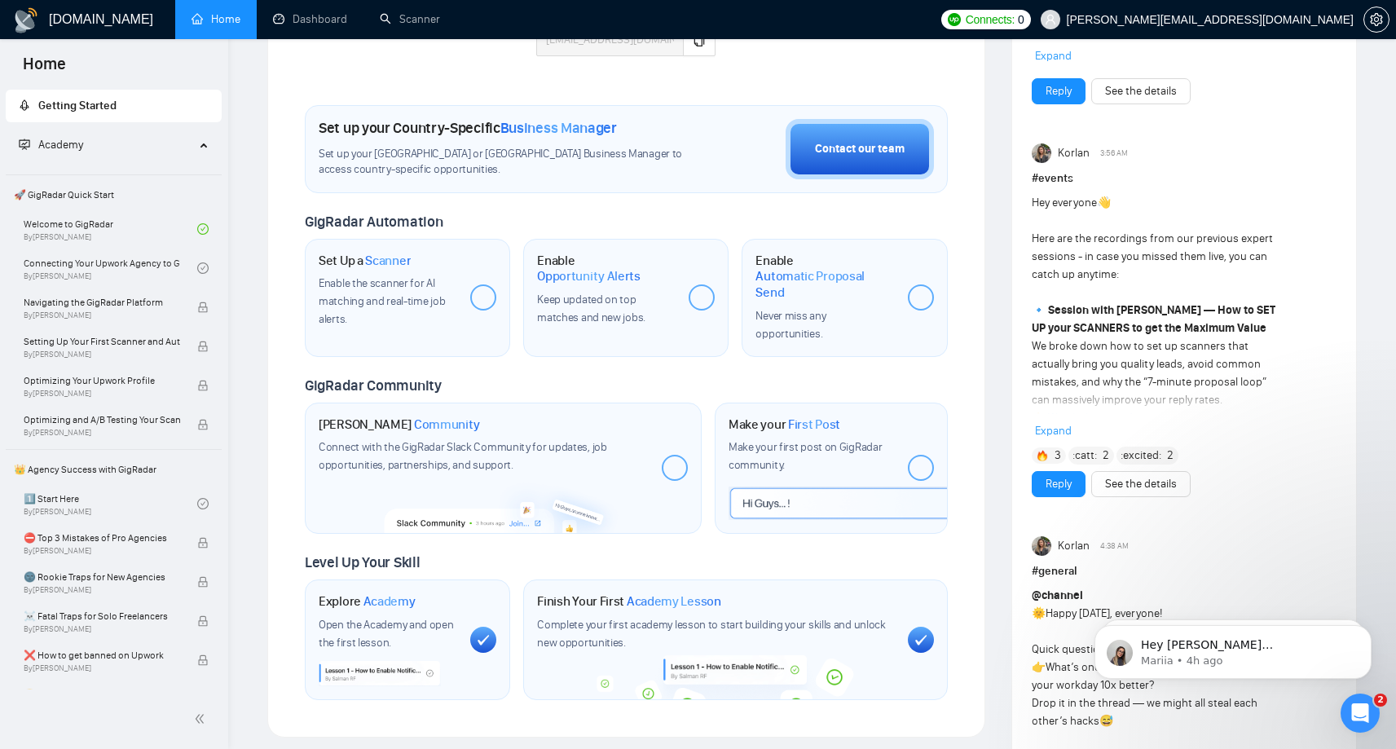
scroll to position [511, 0]
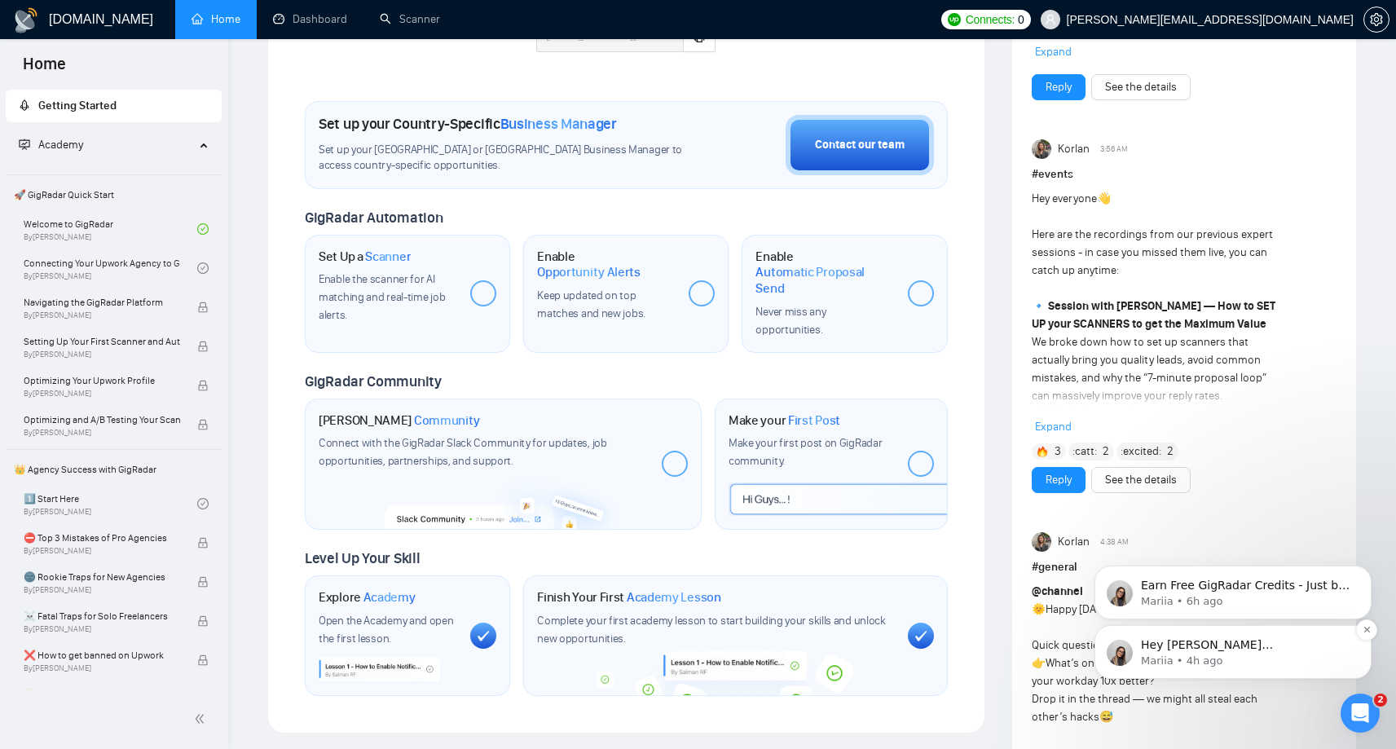
click at [1205, 638] on p "Hey dibyasree@debtechllc.com, Do you want to learn how to integrate GigRadar wi…" at bounding box center [1246, 645] width 210 height 16
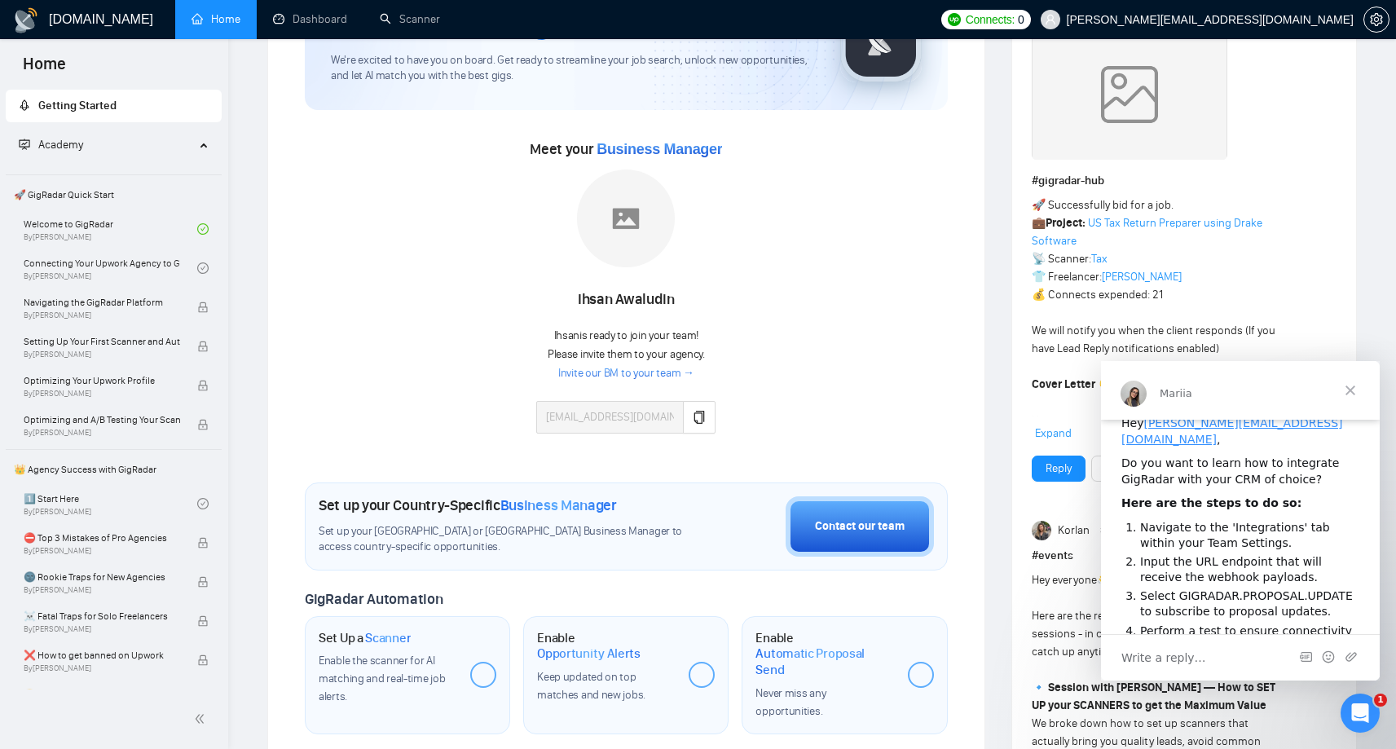
scroll to position [126, 0]
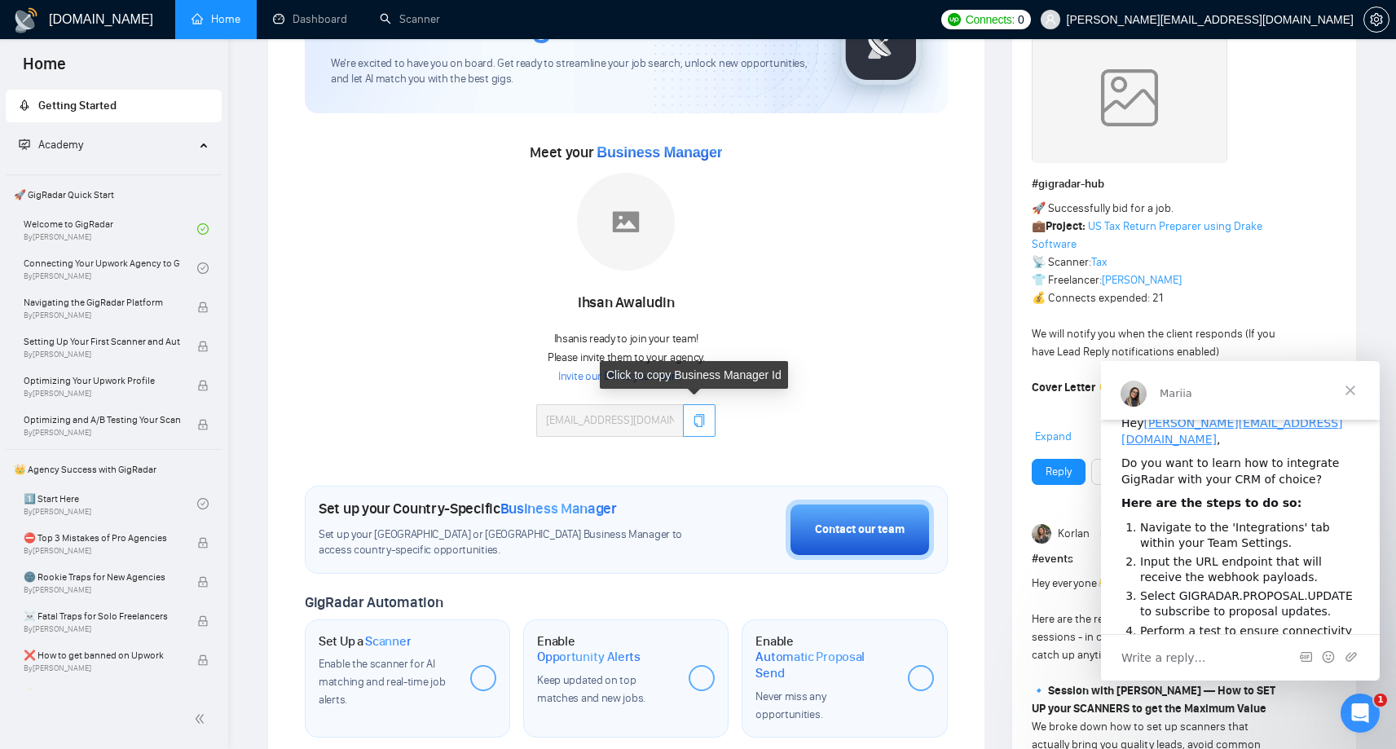
click at [701, 421] on icon "copy" at bounding box center [699, 420] width 11 height 13
click at [661, 381] on link "Invite our BM to your team →" at bounding box center [626, 376] width 136 height 15
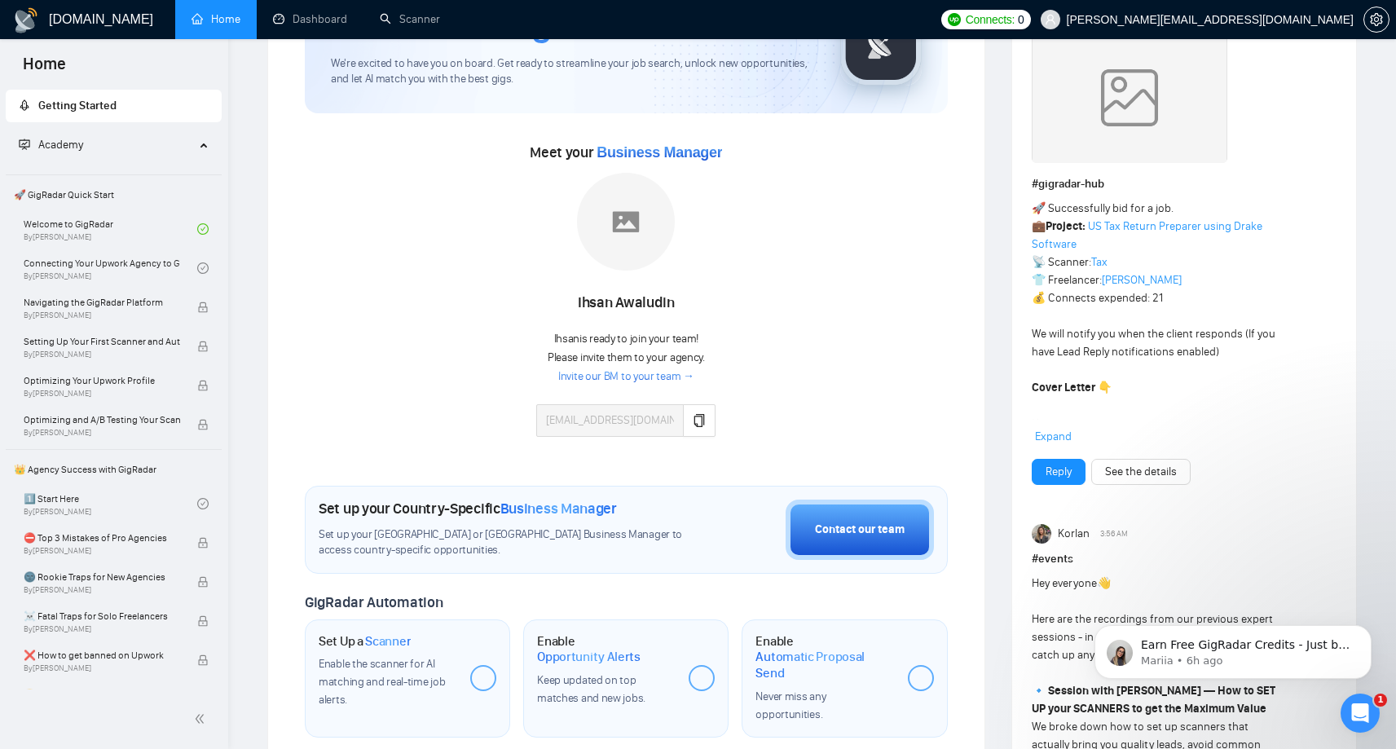
click at [95, 105] on span "Getting Started" at bounding box center [77, 106] width 78 height 14
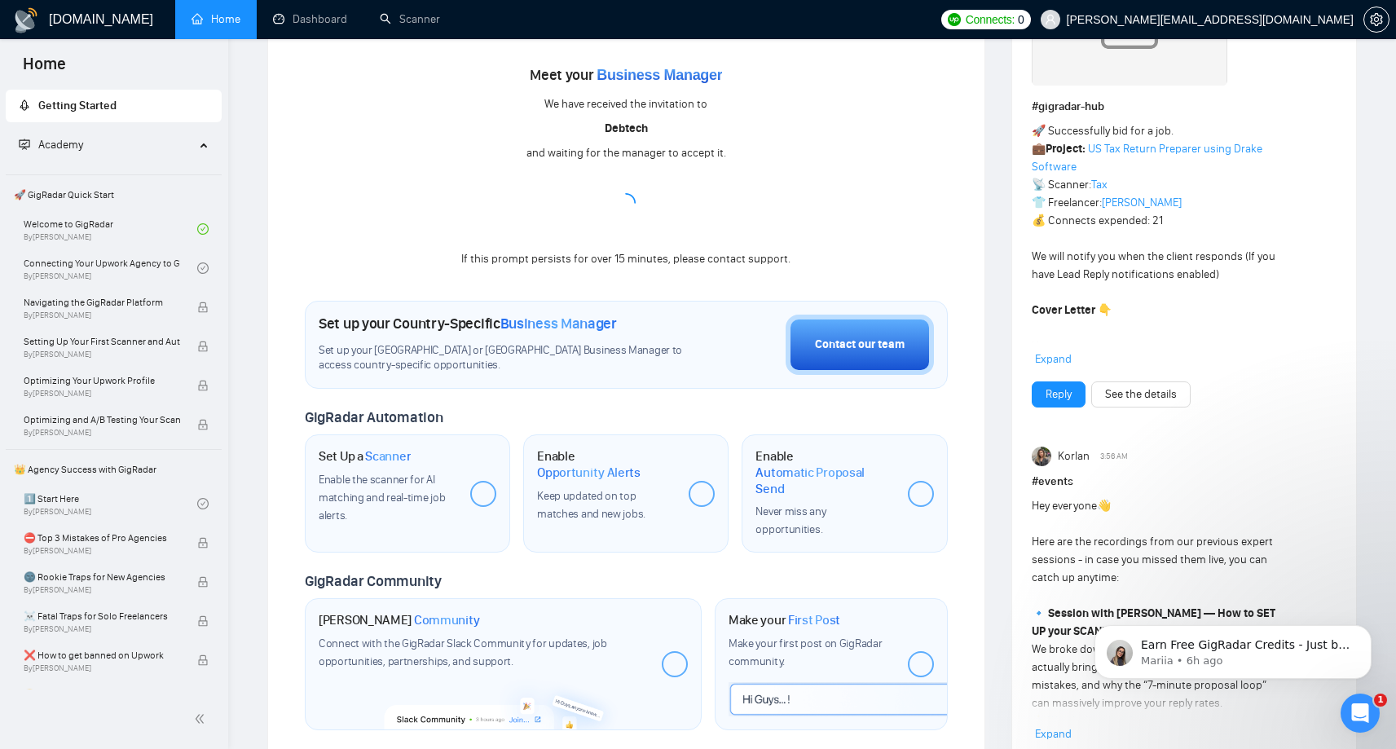
scroll to position [205, 0]
click at [63, 311] on span "By [PERSON_NAME]" at bounding box center [102, 316] width 157 height 10
click at [155, 270] on link "Connecting Your Upwork Agency to GigRadar By [PERSON_NAME]" at bounding box center [111, 268] width 174 height 36
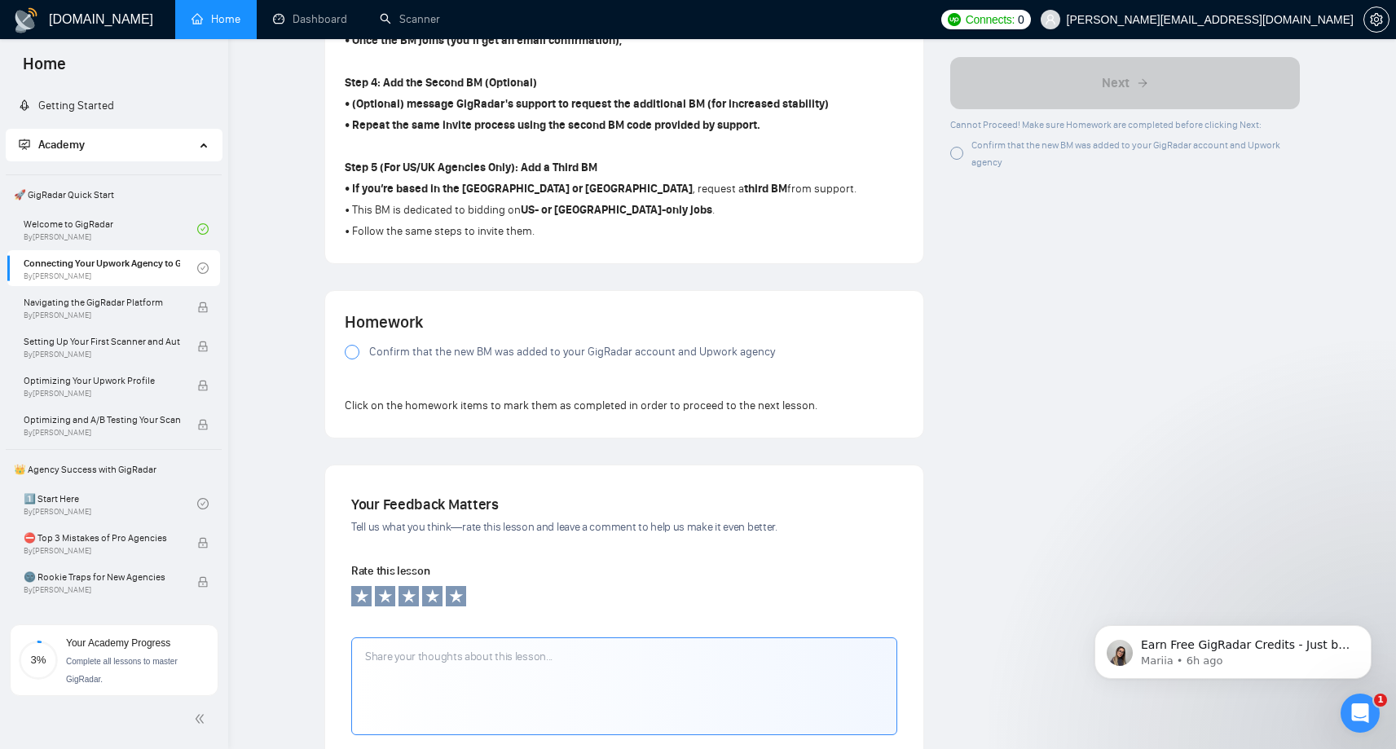
scroll to position [1009, 0]
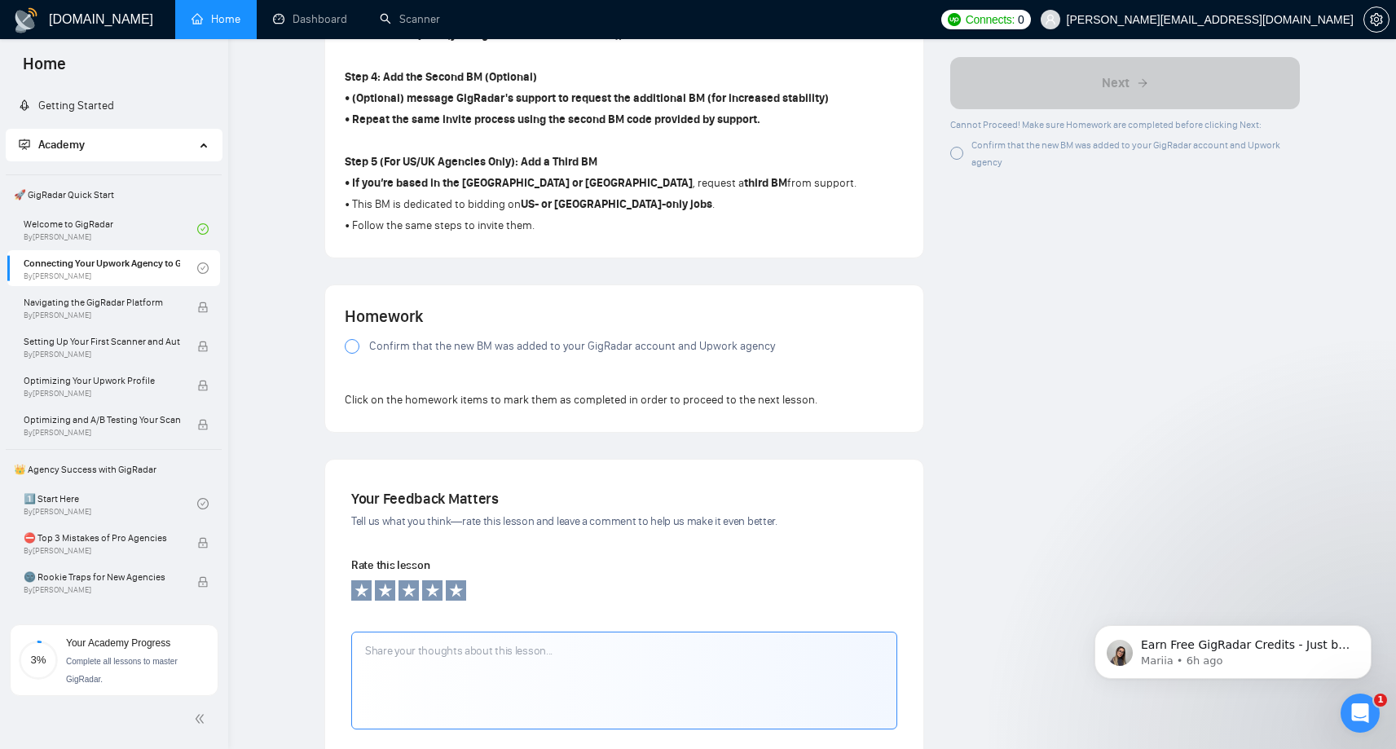
click at [343, 355] on div "Homework Confirm that the new BM was added to your GigRadar account and Upwork …" at bounding box center [624, 358] width 598 height 147
click at [350, 354] on div at bounding box center [352, 346] width 15 height 15
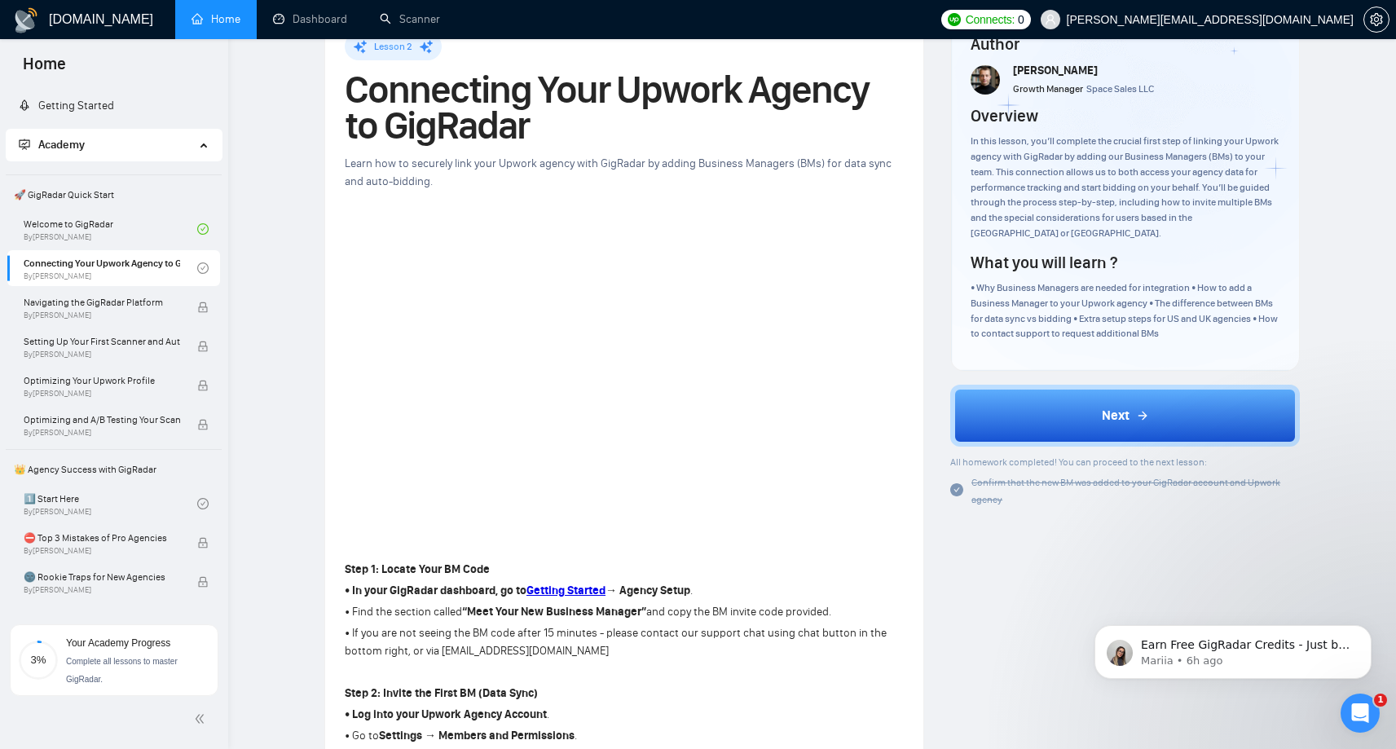
scroll to position [0, 0]
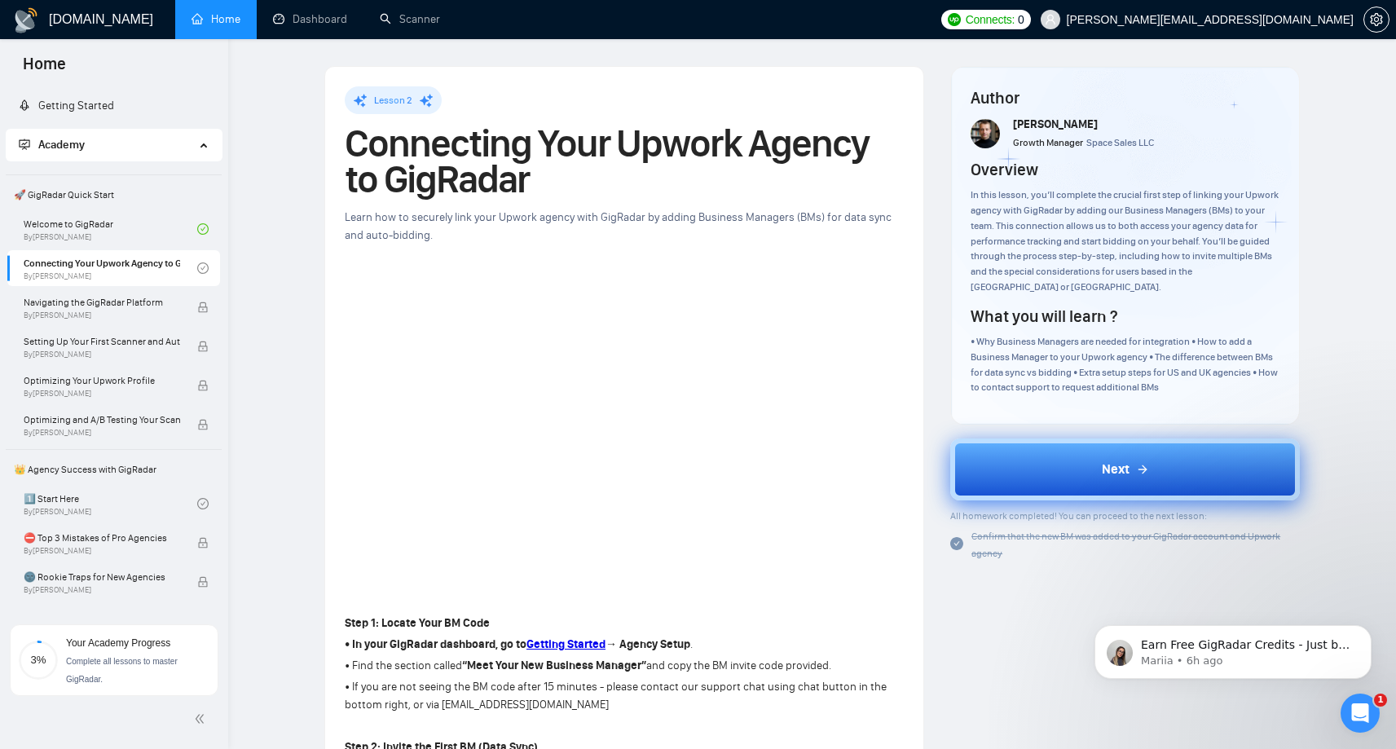
click at [1153, 479] on button "Next" at bounding box center [1125, 470] width 350 height 62
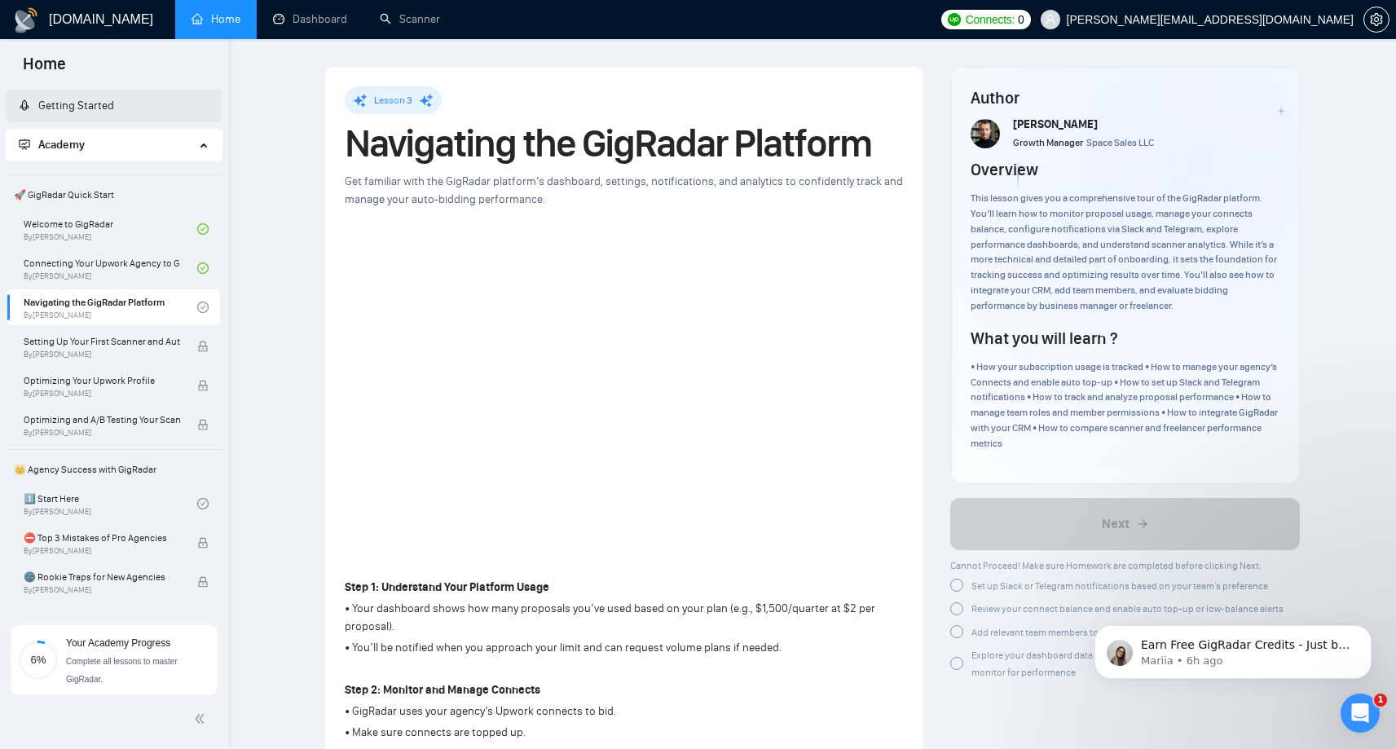
click at [66, 104] on link "Getting Started" at bounding box center [66, 106] width 95 height 14
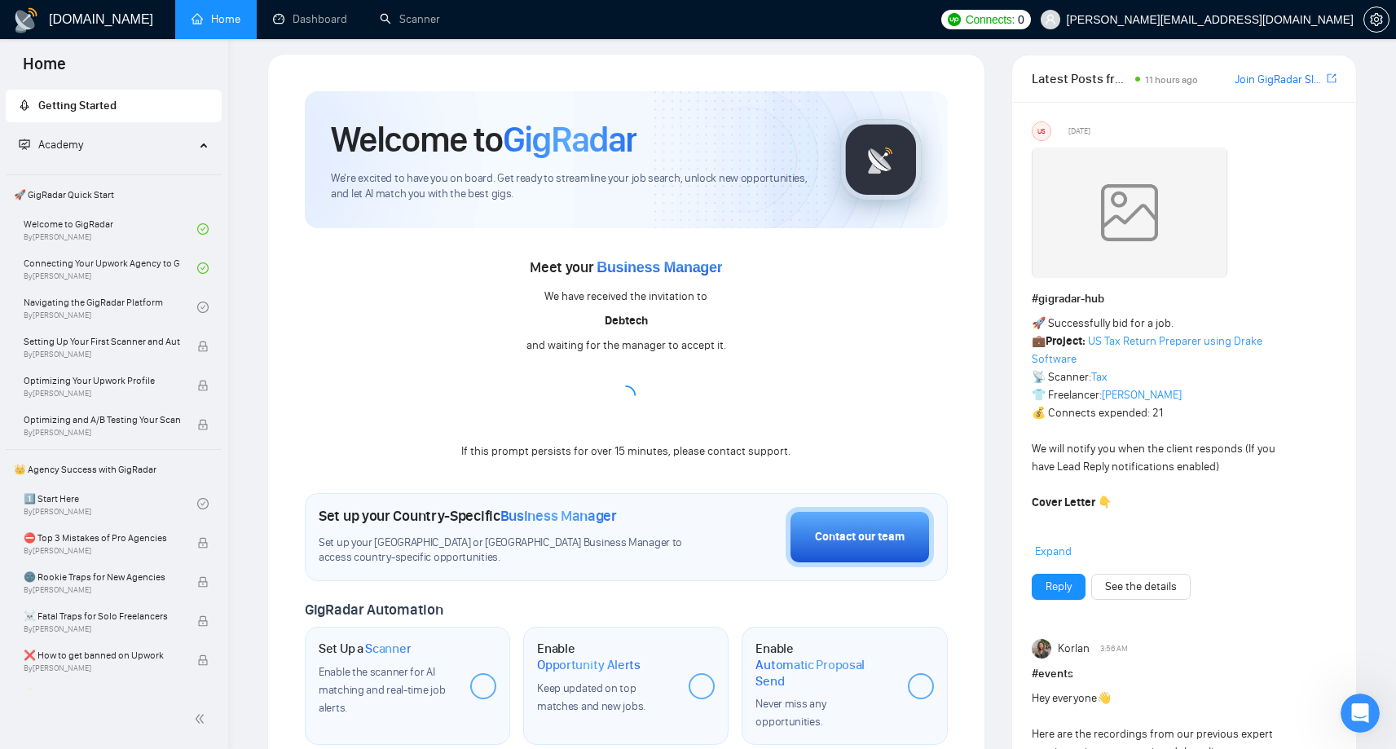
scroll to position [8, 0]
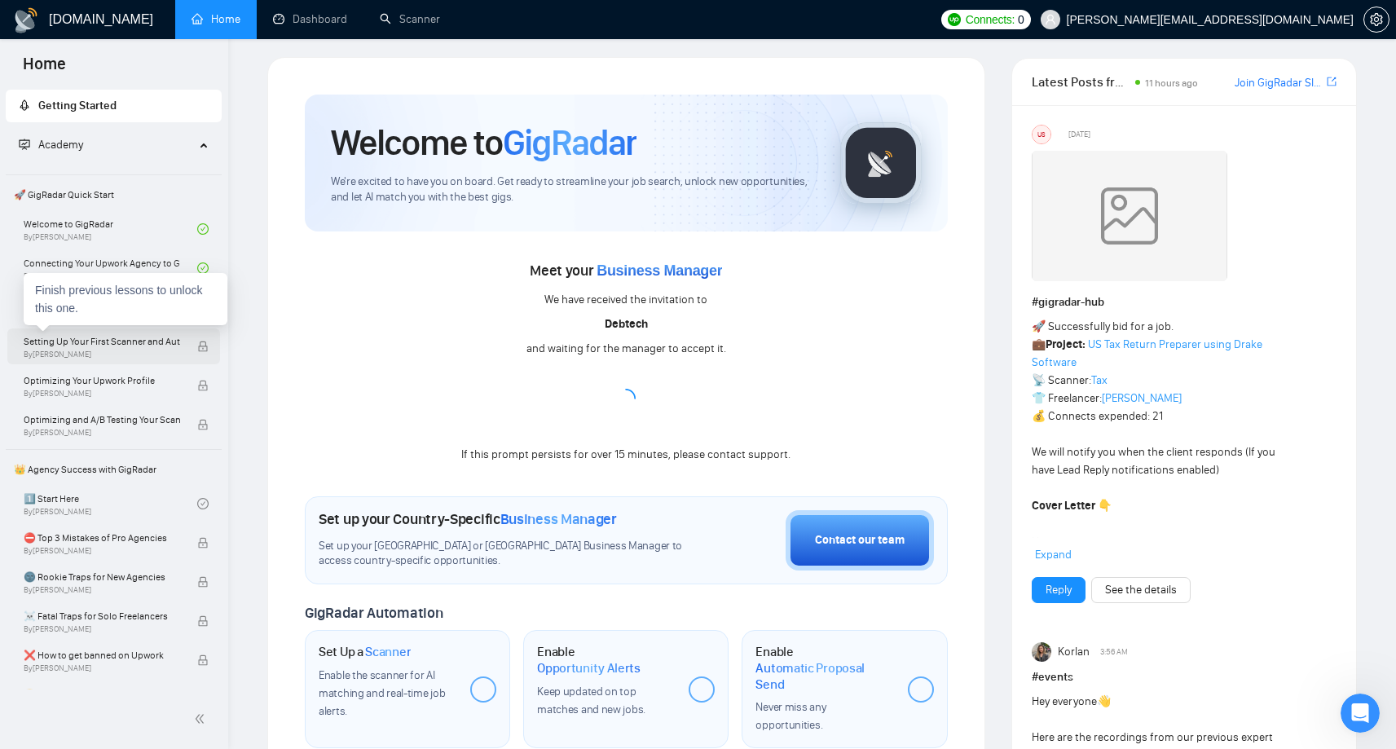
click at [103, 346] on span "Setting Up Your First Scanner and Auto-Bidder" at bounding box center [102, 341] width 157 height 16
click at [123, 306] on link "Navigating the GigRadar Platform By [PERSON_NAME]" at bounding box center [111, 307] width 174 height 36
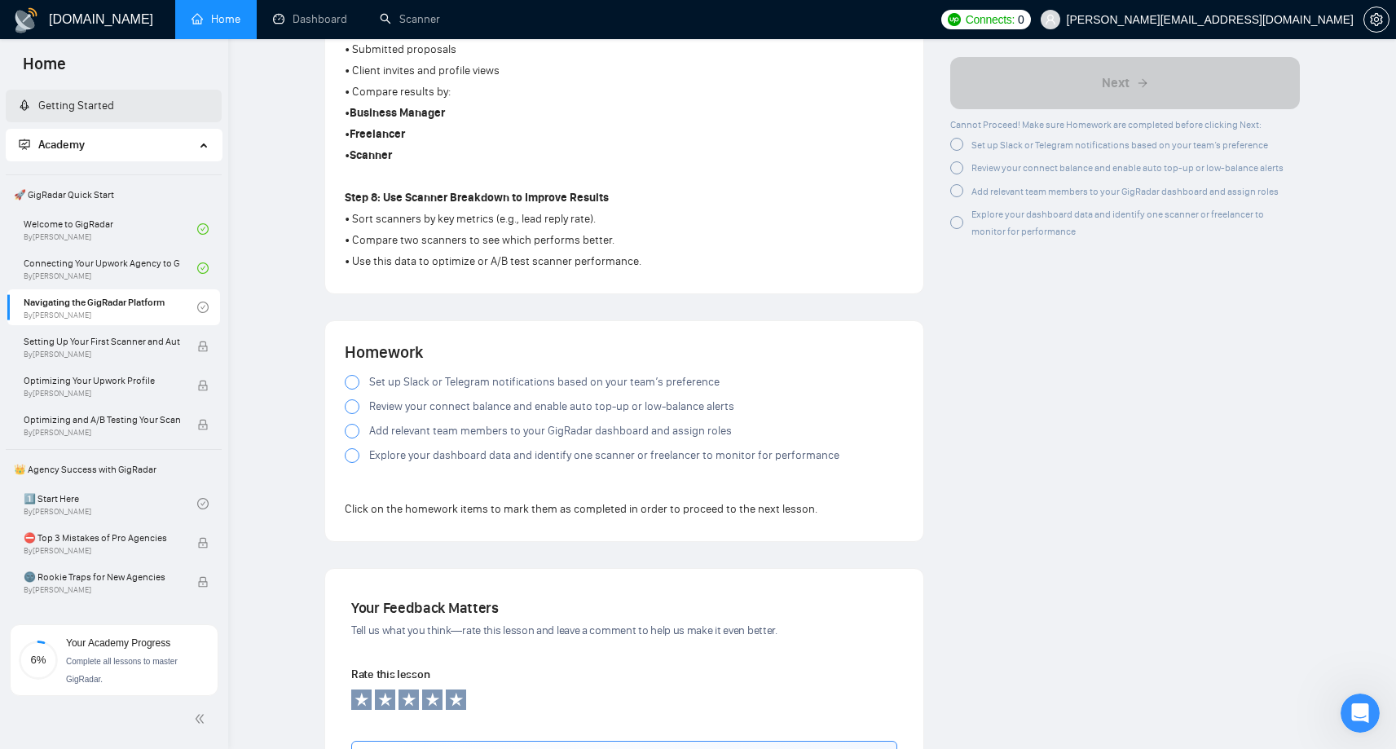
scroll to position [1228, 0]
click at [353, 392] on div at bounding box center [352, 384] width 15 height 15
click at [350, 417] on div at bounding box center [352, 409] width 15 height 15
click at [347, 439] on div at bounding box center [352, 433] width 15 height 15
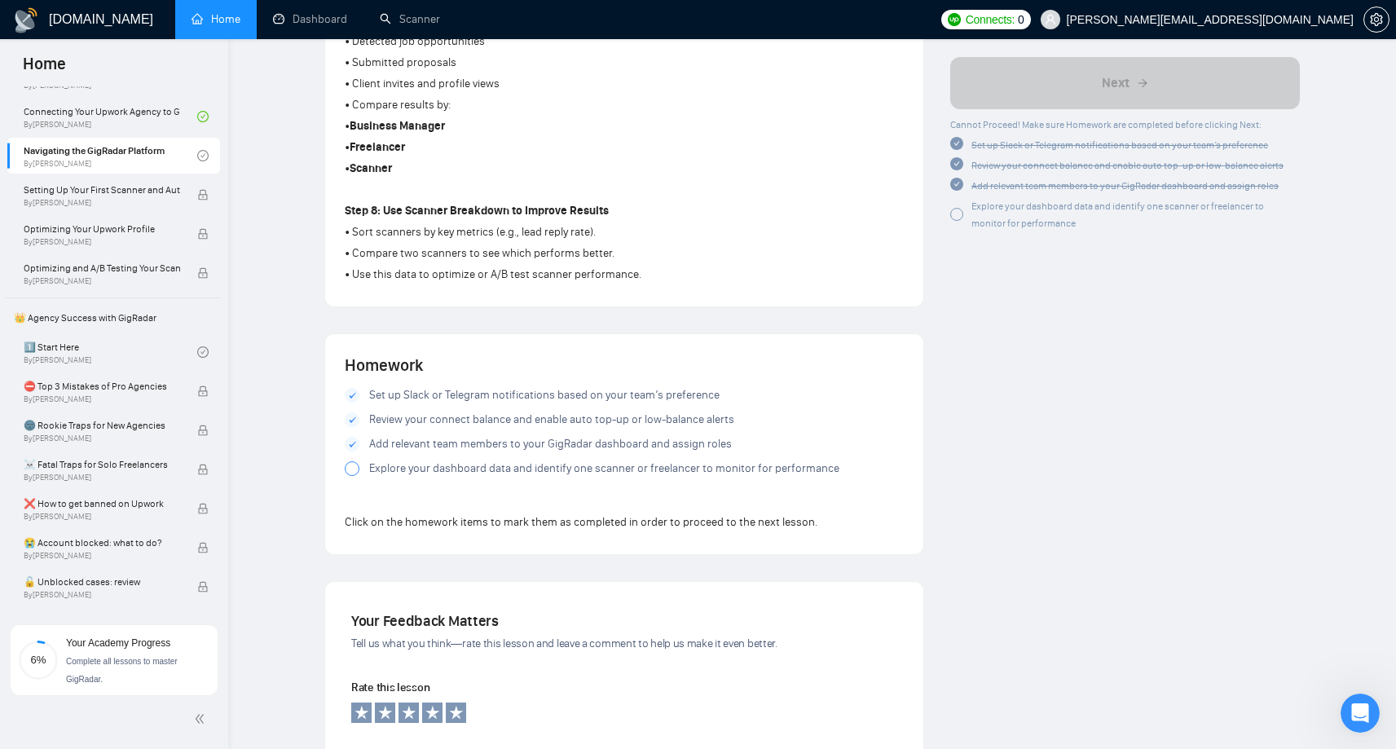
scroll to position [1241, 0]
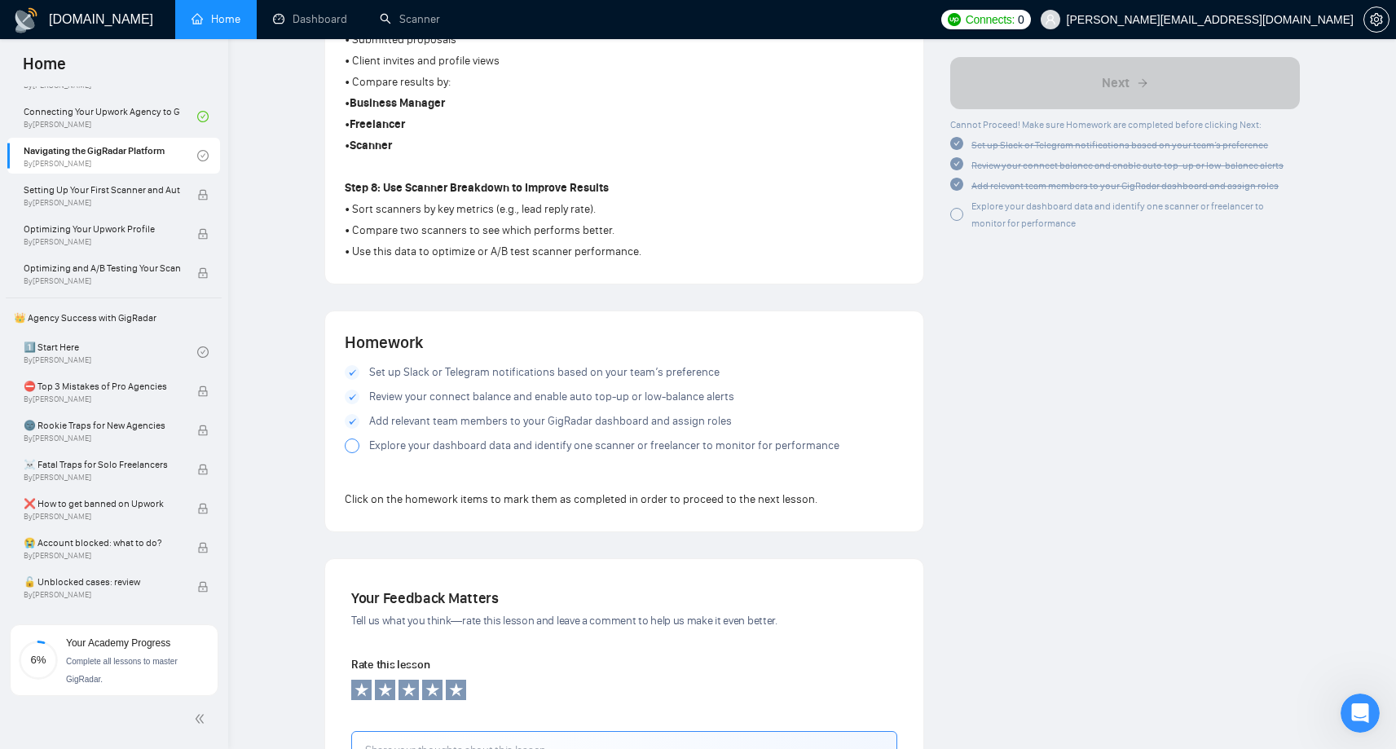
click at [354, 450] on div at bounding box center [352, 446] width 15 height 15
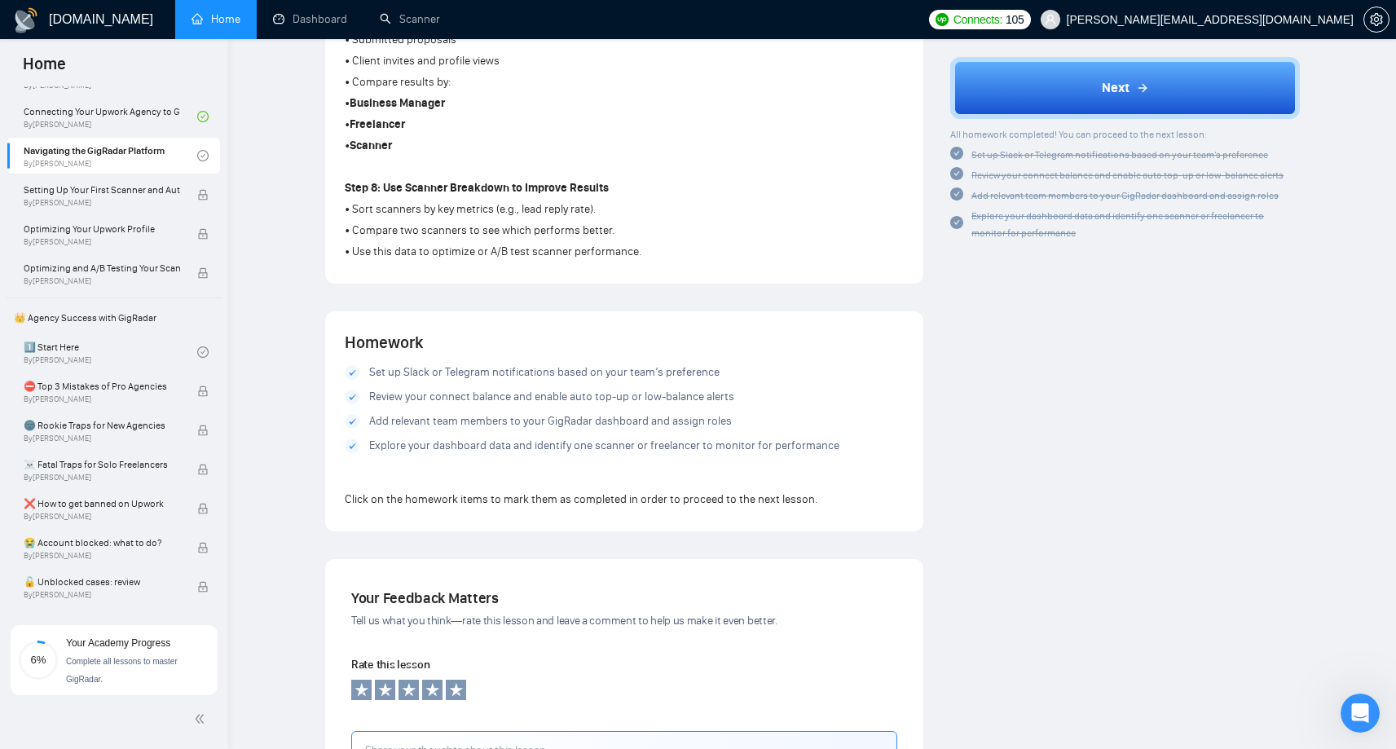
click at [350, 449] on icon at bounding box center [352, 446] width 7 height 6
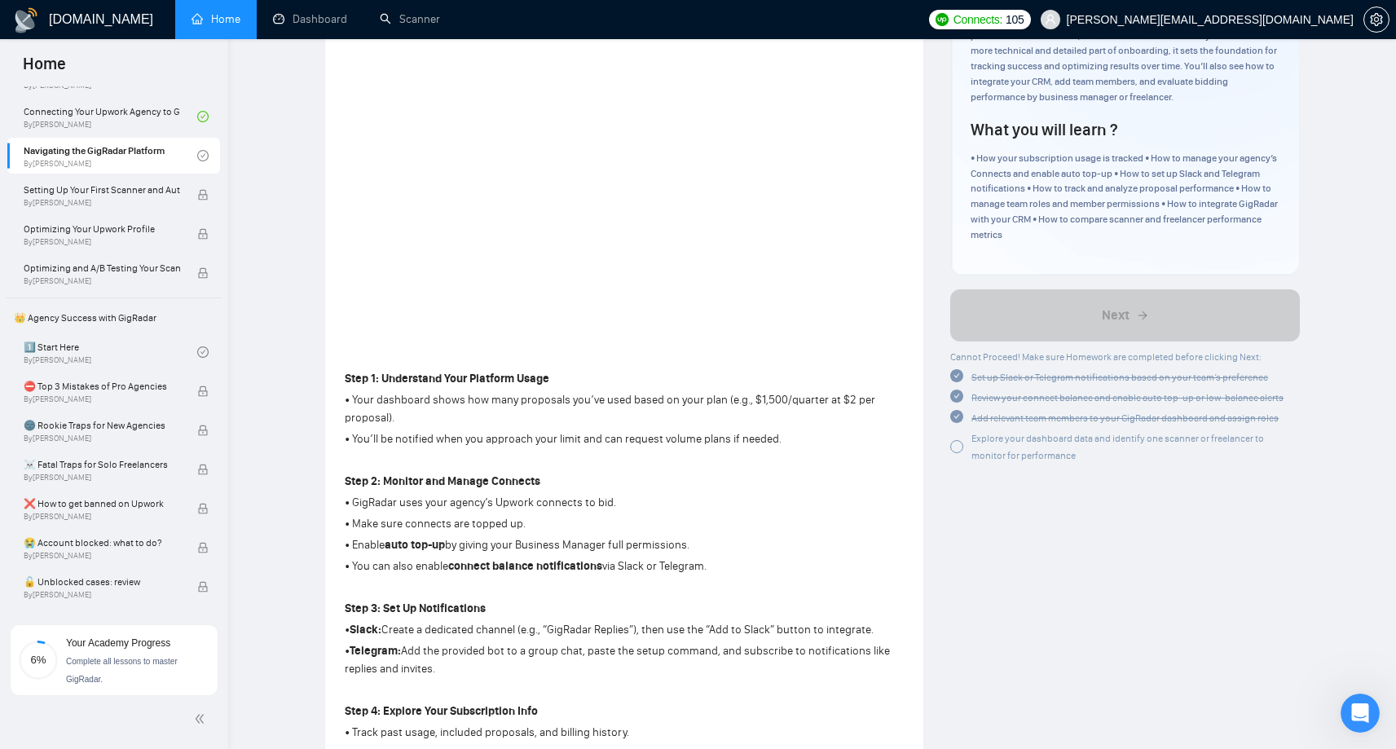
scroll to position [198, 0]
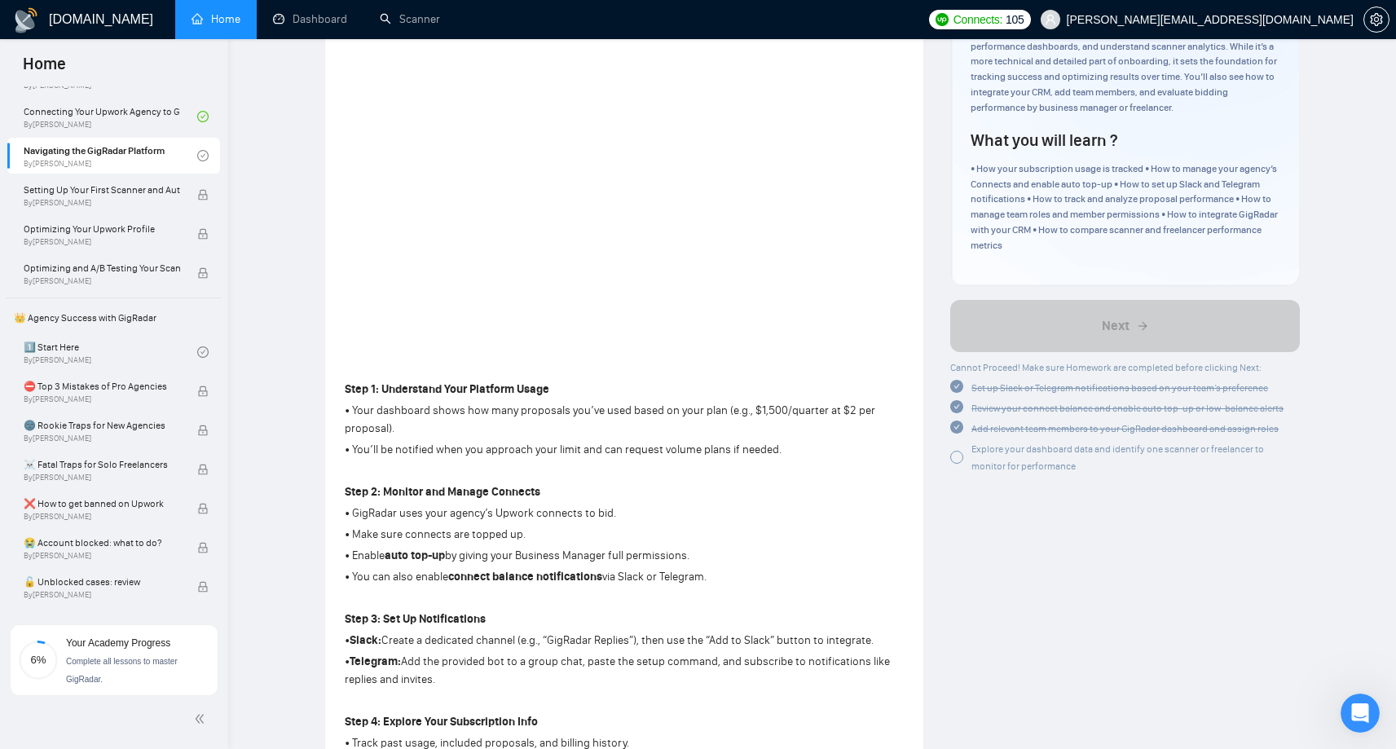
click at [956, 456] on div at bounding box center [956, 457] width 13 height 13
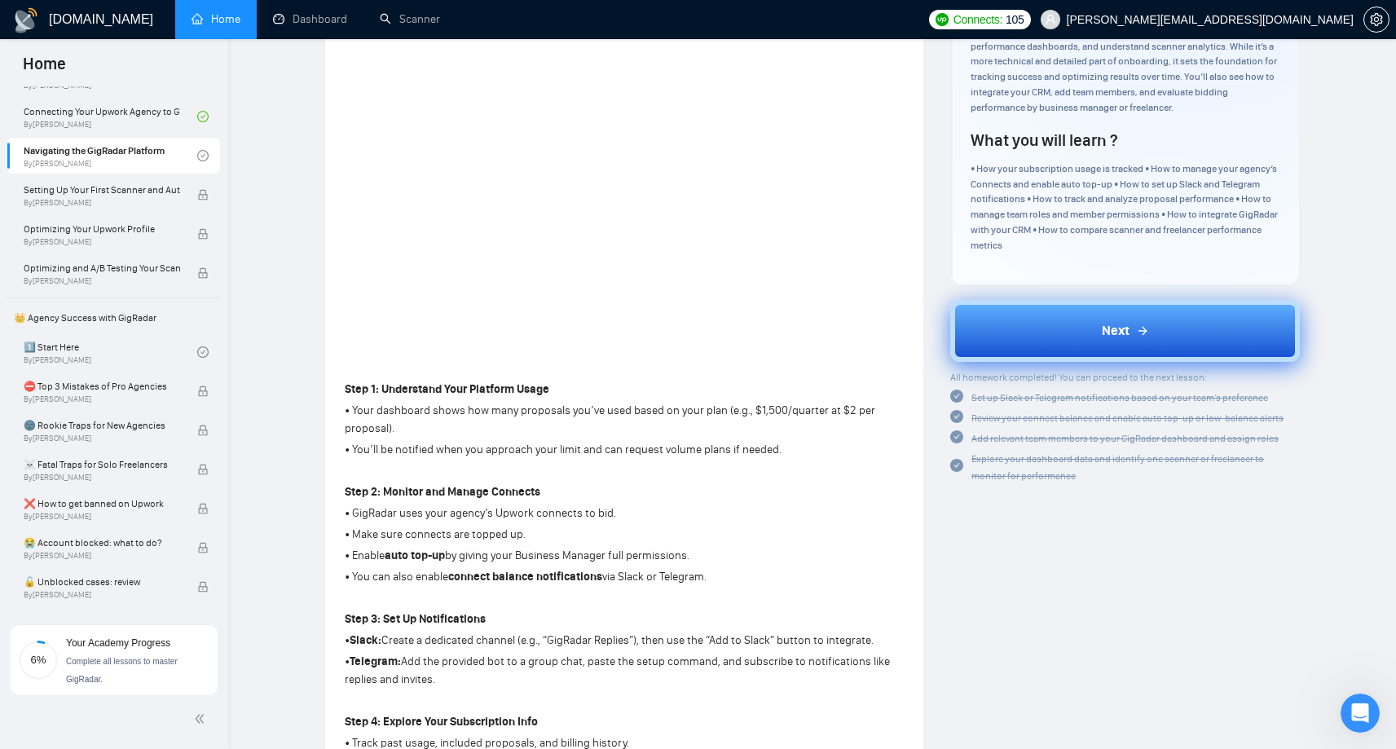
click at [1135, 323] on div "Next" at bounding box center [1125, 331] width 47 height 20
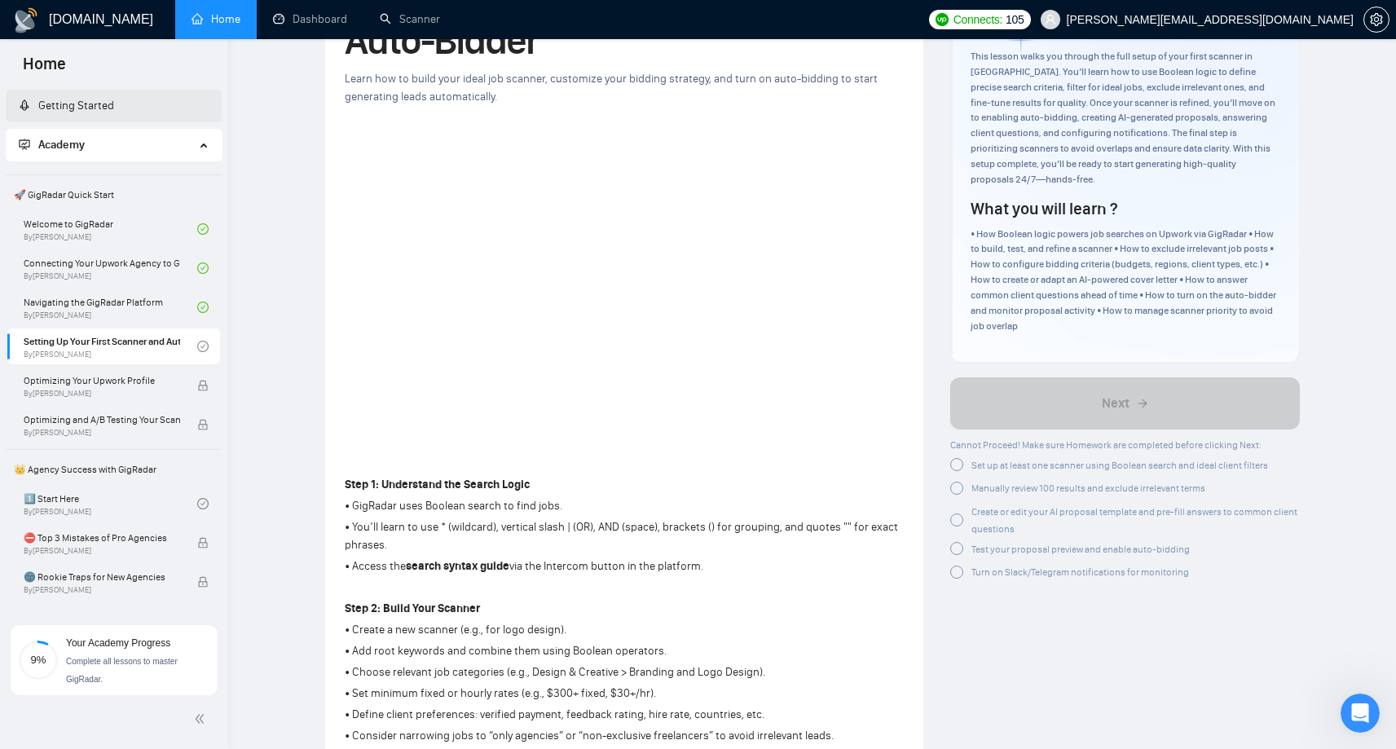
click at [77, 101] on link "Getting Started" at bounding box center [66, 106] width 95 height 14
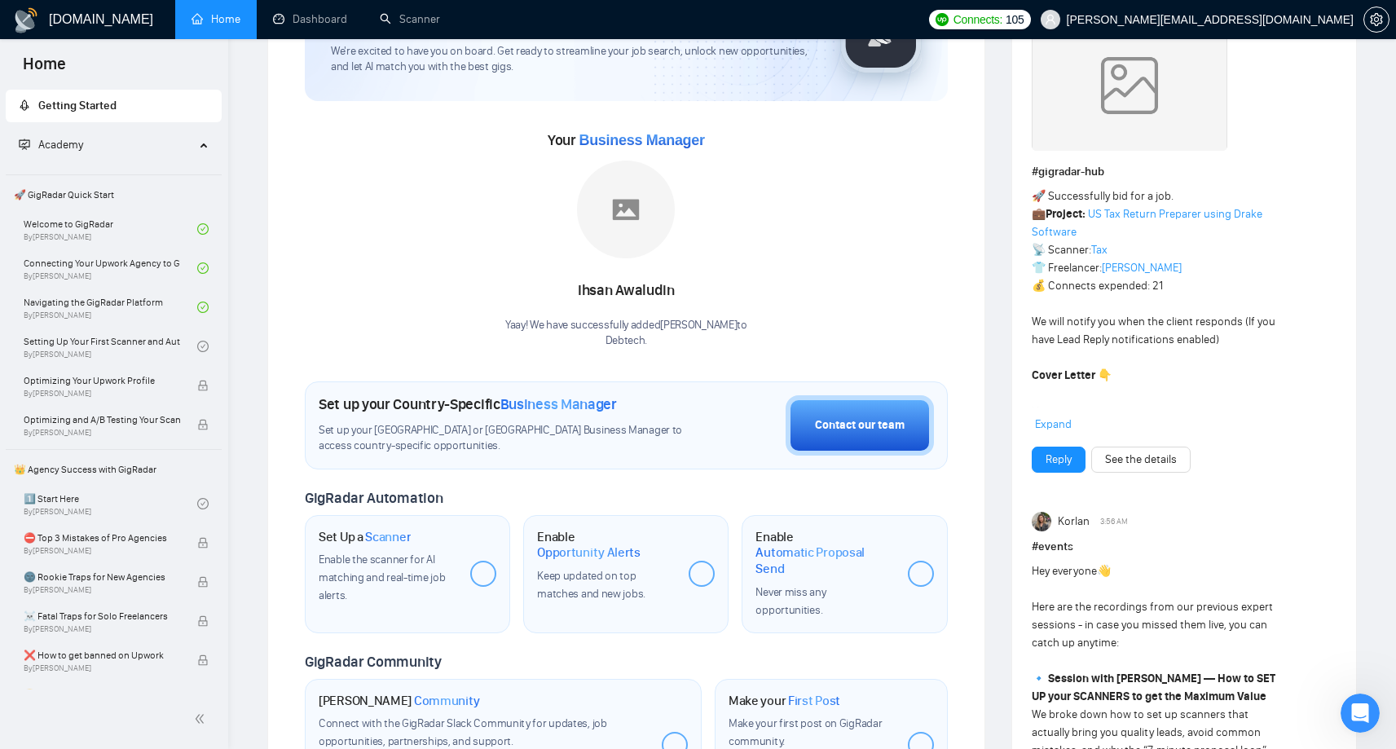
click at [61, 103] on span "Getting Started" at bounding box center [77, 106] width 78 height 14
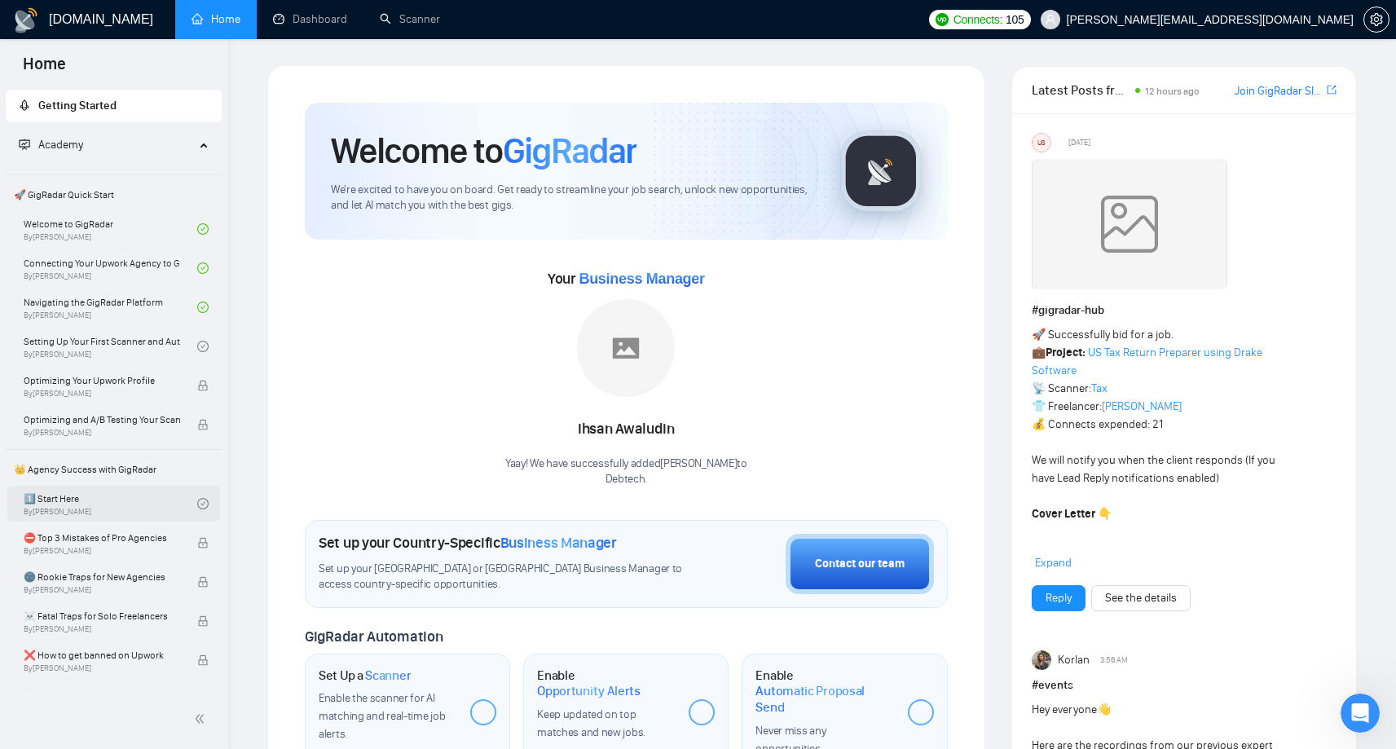
click at [76, 509] on link "1️⃣ Start Here By [PERSON_NAME]" at bounding box center [111, 504] width 174 height 36
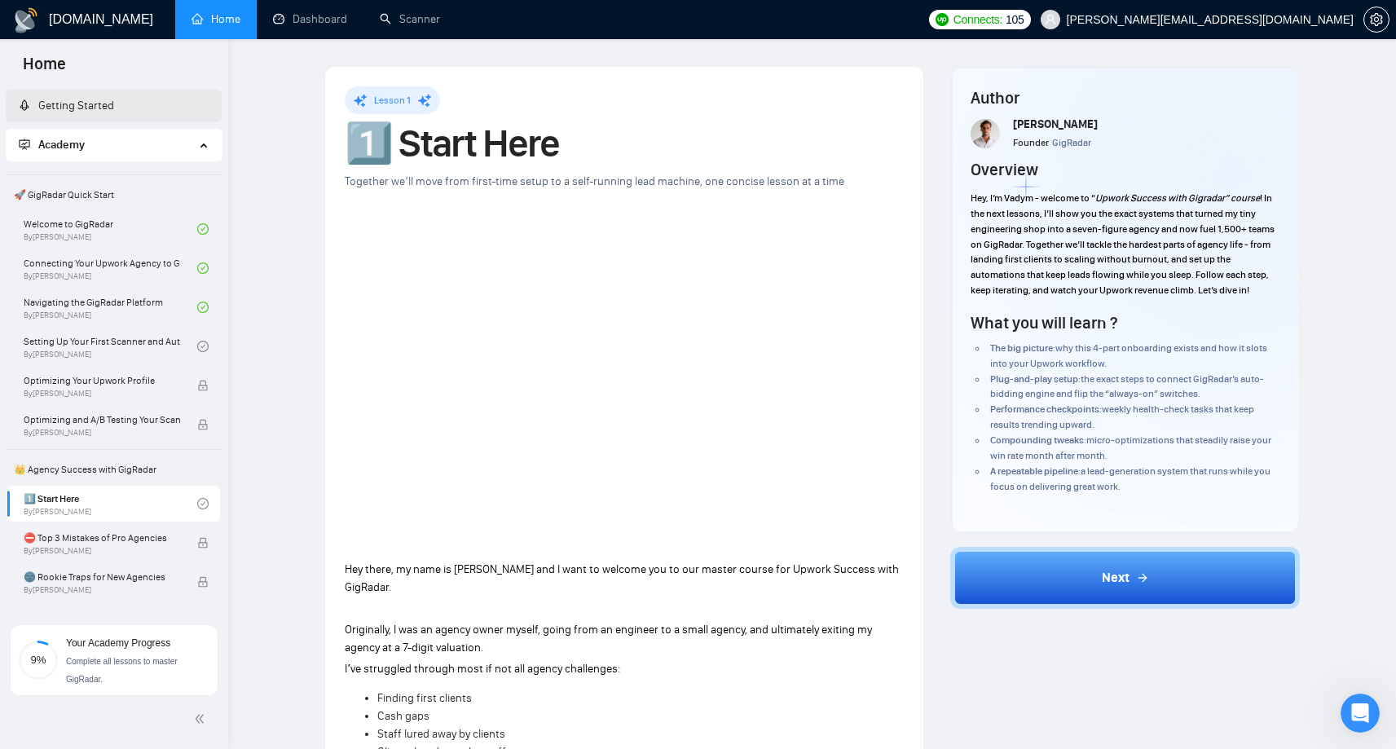
click at [99, 100] on link "Getting Started" at bounding box center [66, 106] width 95 height 14
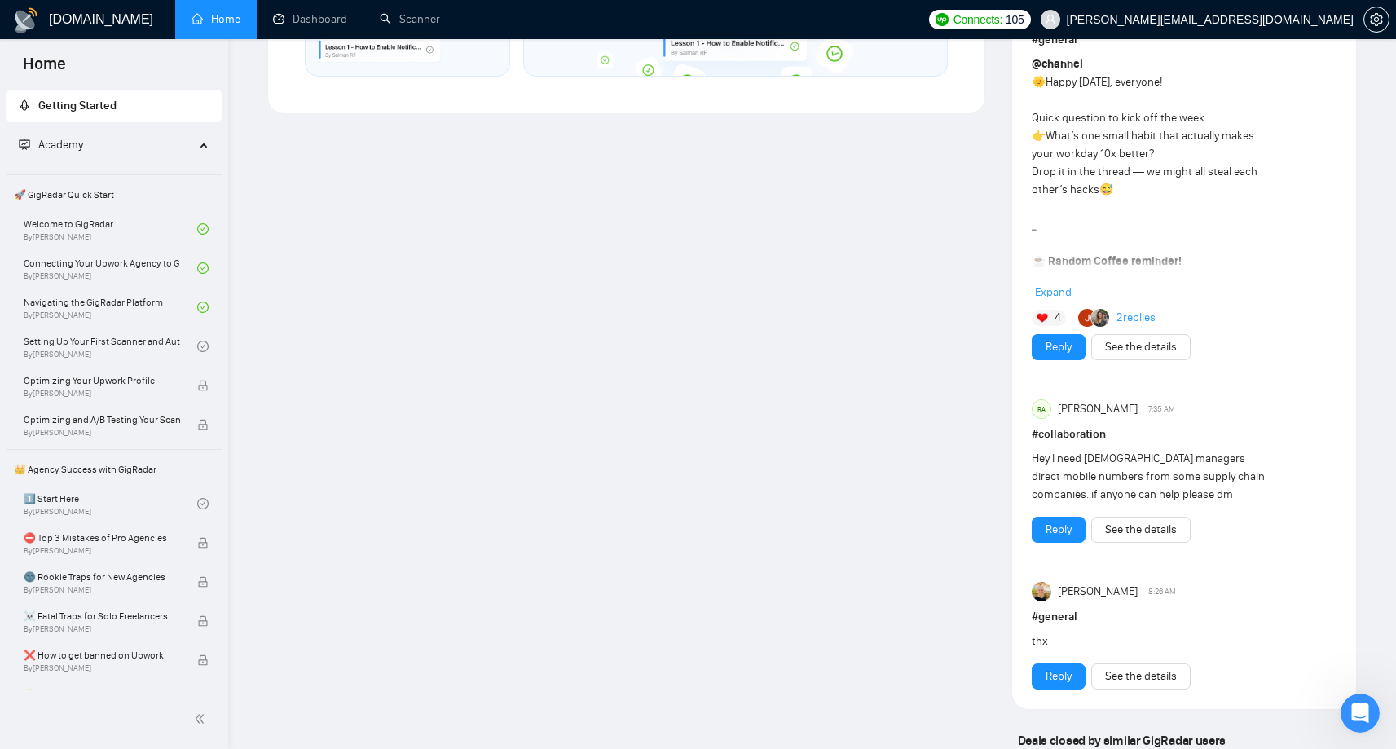
scroll to position [1042, 0]
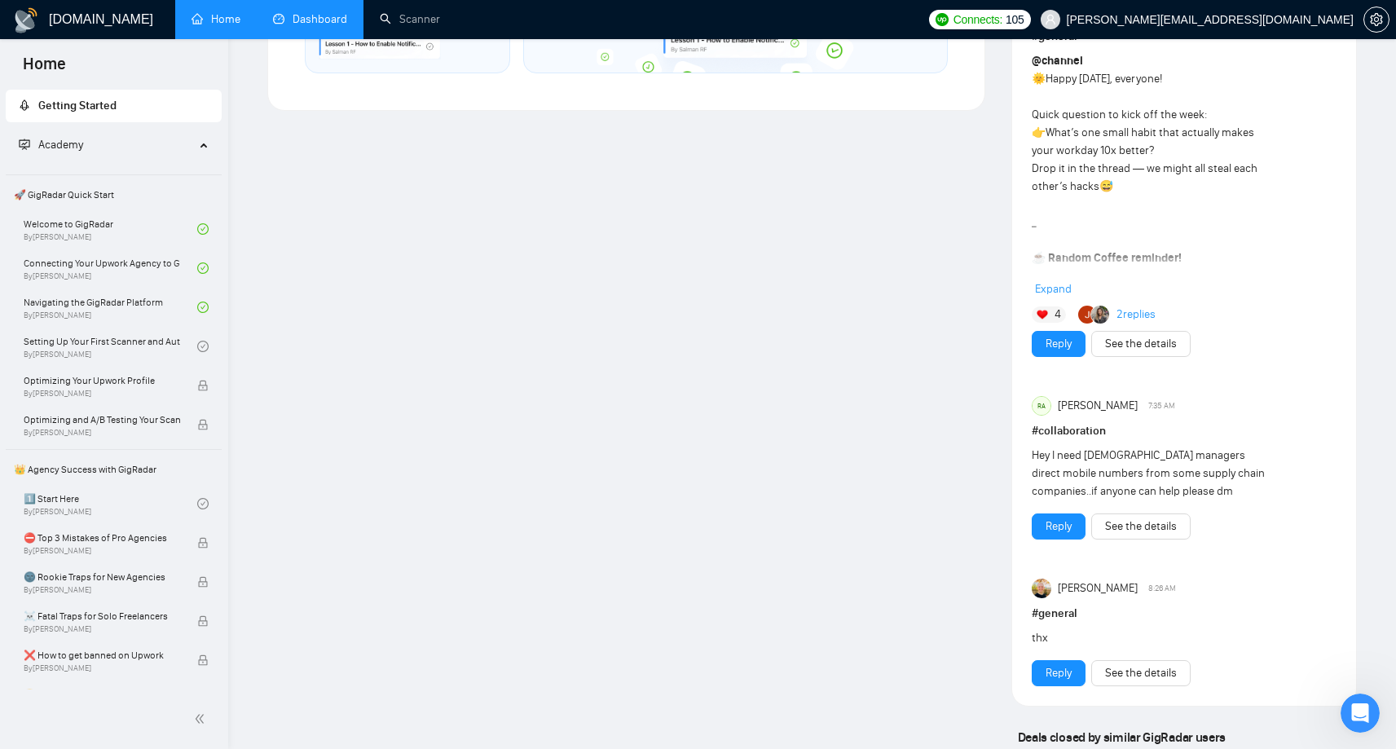
click at [302, 20] on link "Dashboard" at bounding box center [310, 19] width 74 height 14
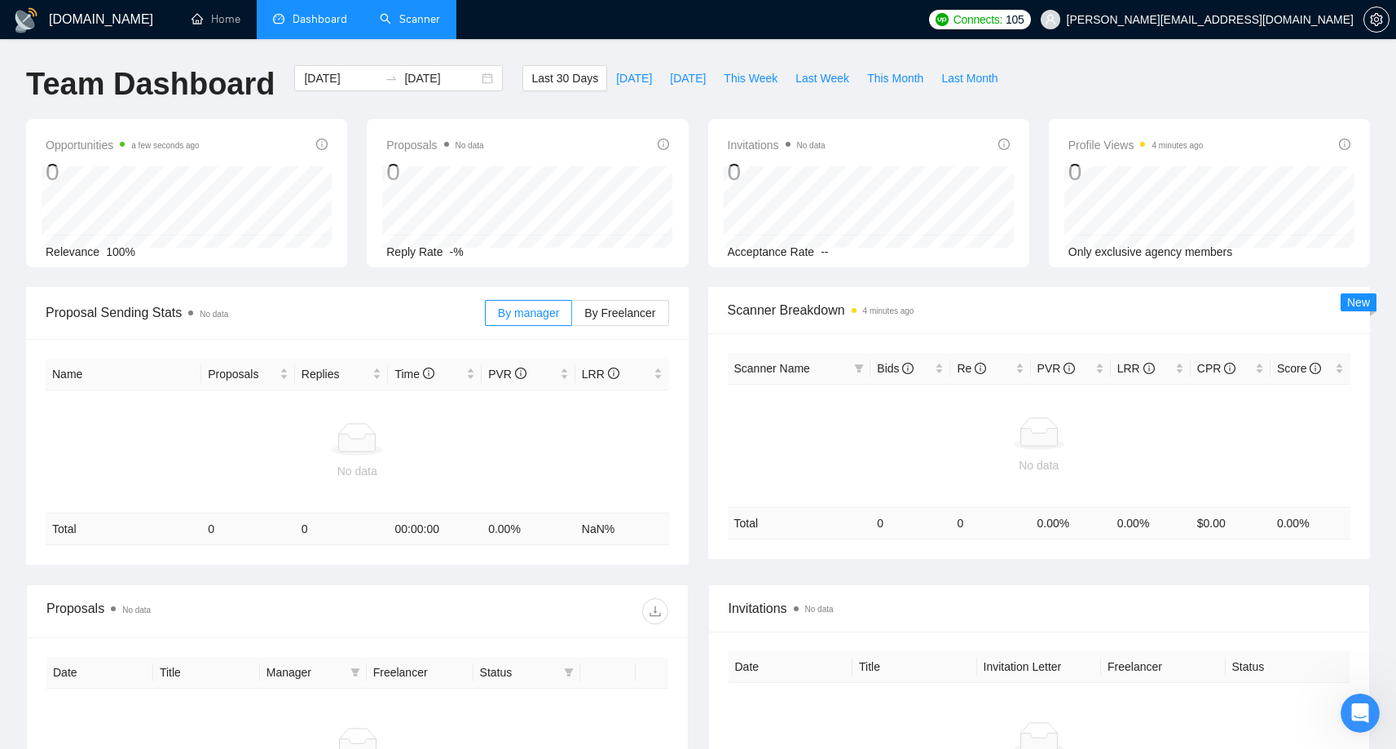
click at [432, 19] on link "Scanner" at bounding box center [410, 19] width 60 height 14
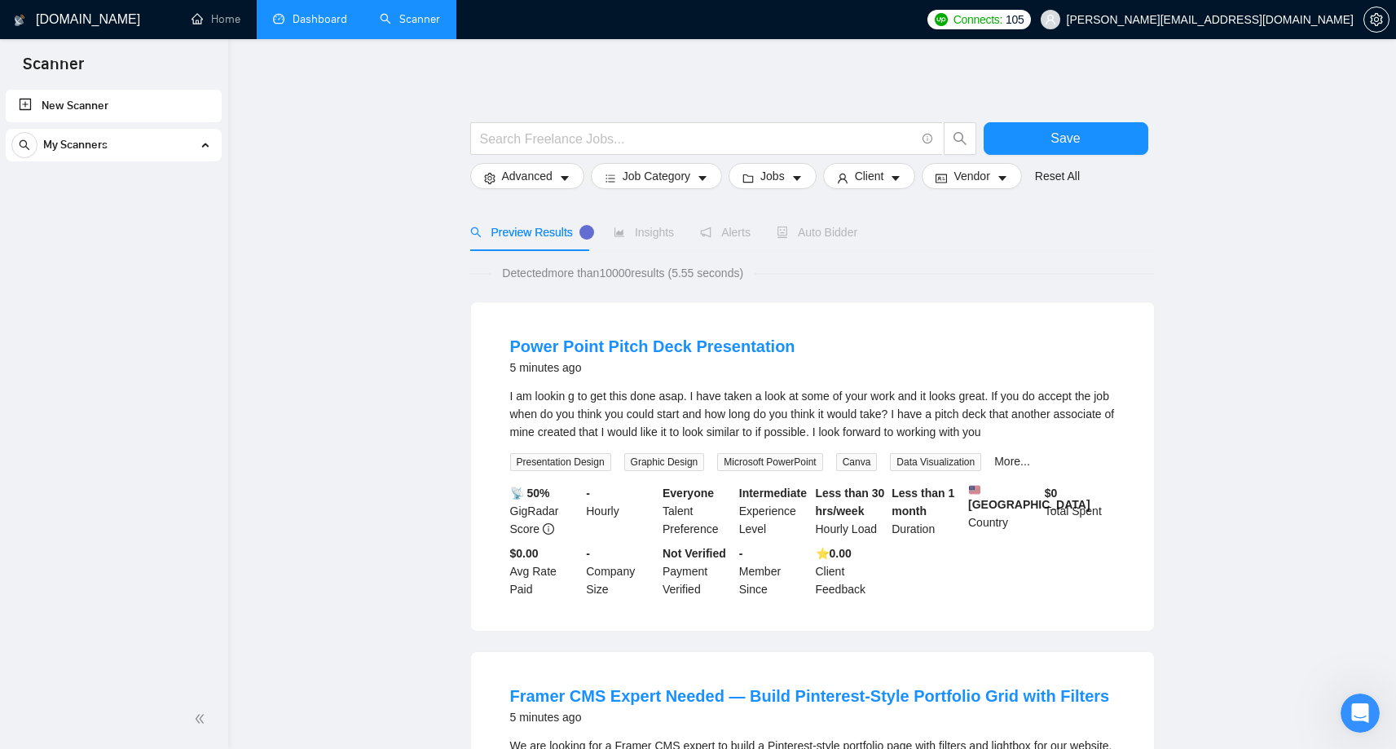
click at [82, 152] on span "My Scanners" at bounding box center [75, 145] width 64 height 33
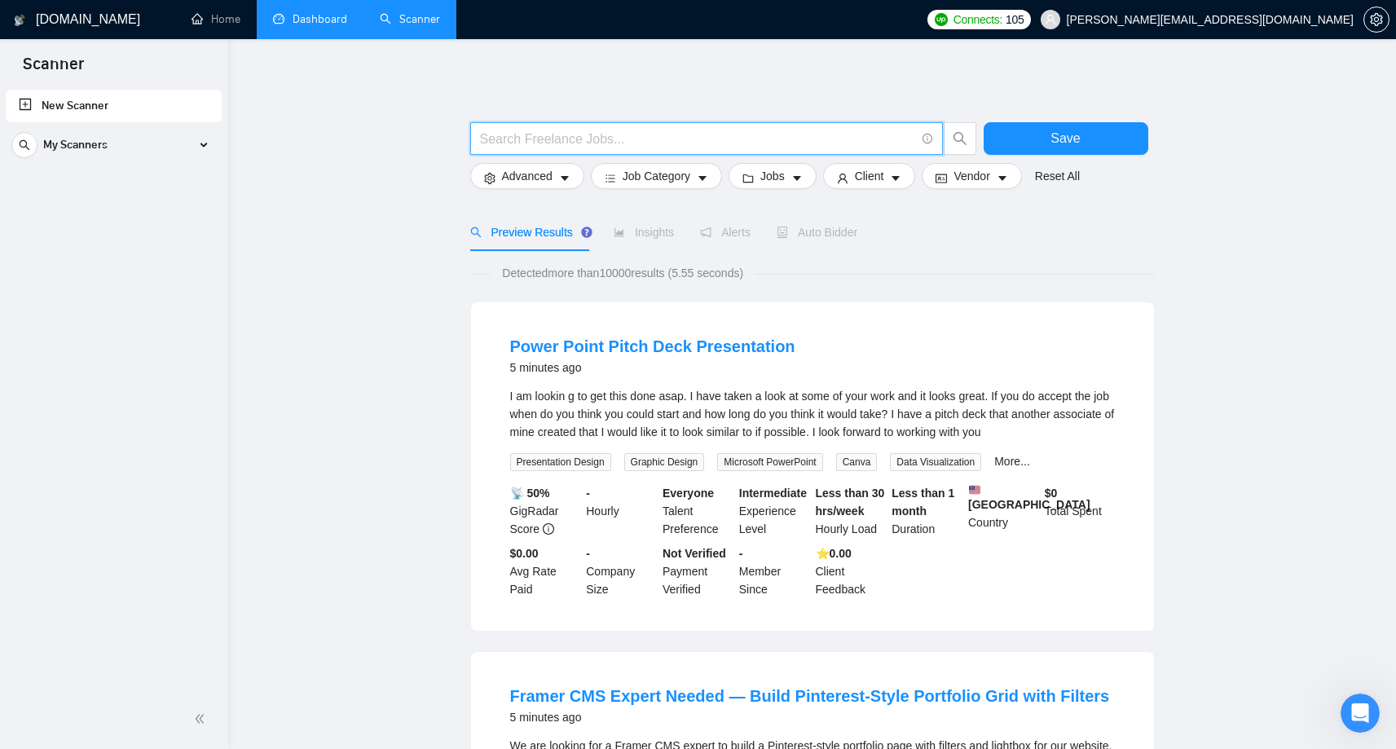
click at [548, 139] on input "text" at bounding box center [697, 139] width 435 height 20
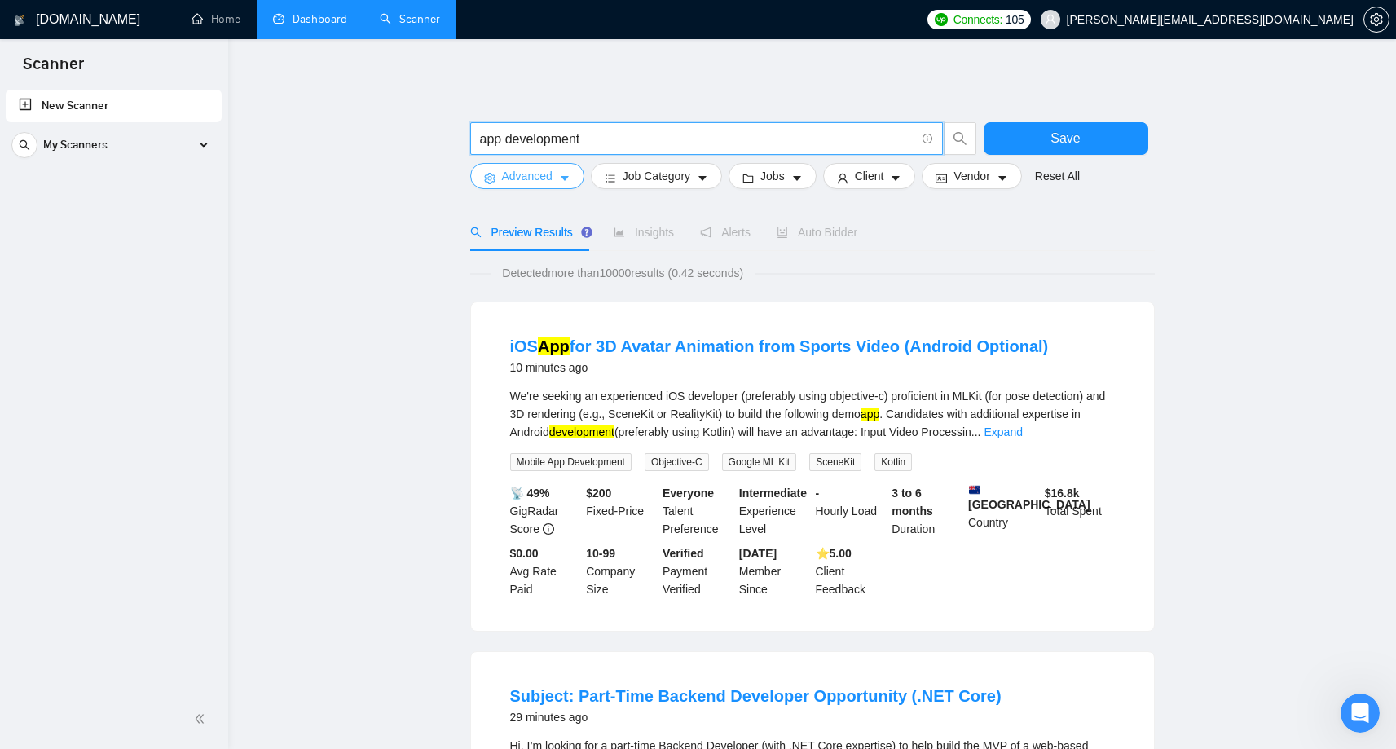
type input "app development"
click at [553, 179] on span "Advanced" at bounding box center [527, 176] width 51 height 18
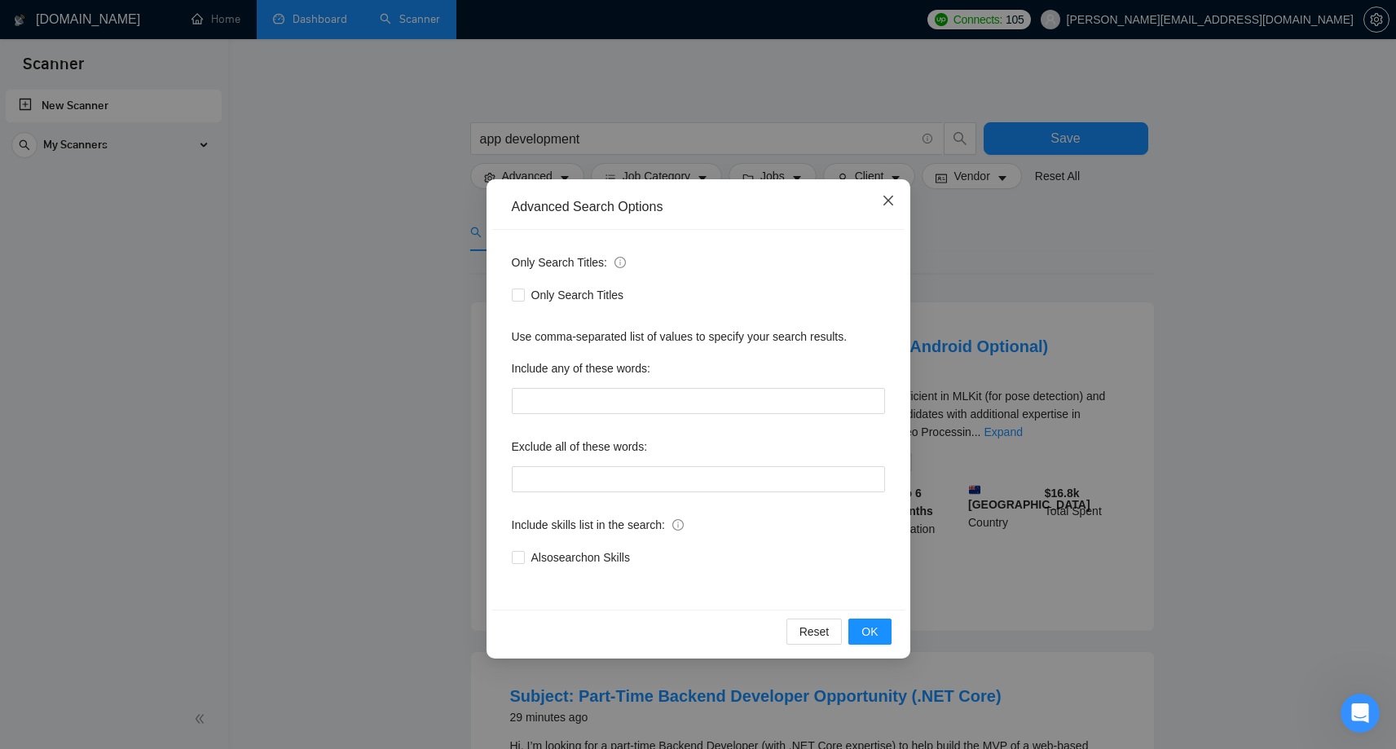
click at [888, 201] on icon "close" at bounding box center [888, 201] width 10 height 10
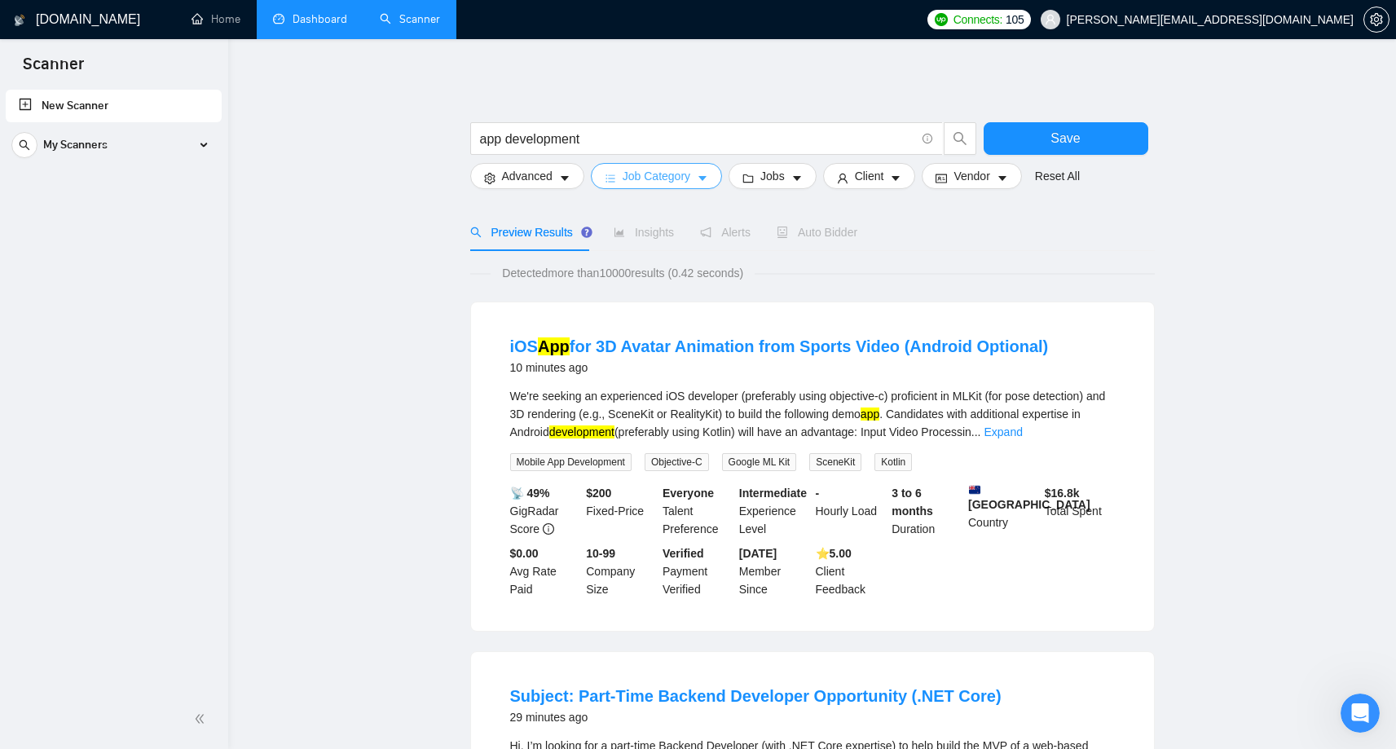
click at [650, 181] on span "Job Category" at bounding box center [657, 176] width 68 height 18
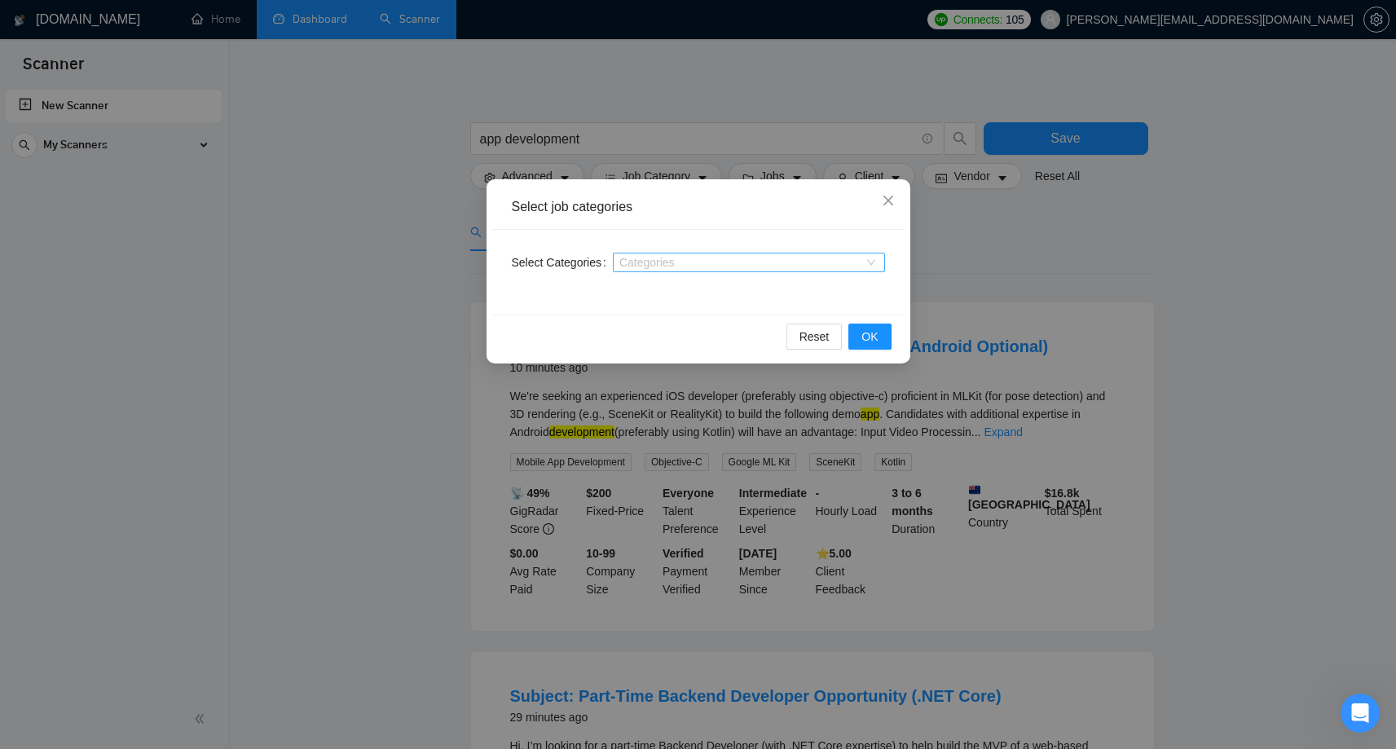
click at [644, 262] on div at bounding box center [741, 262] width 248 height 13
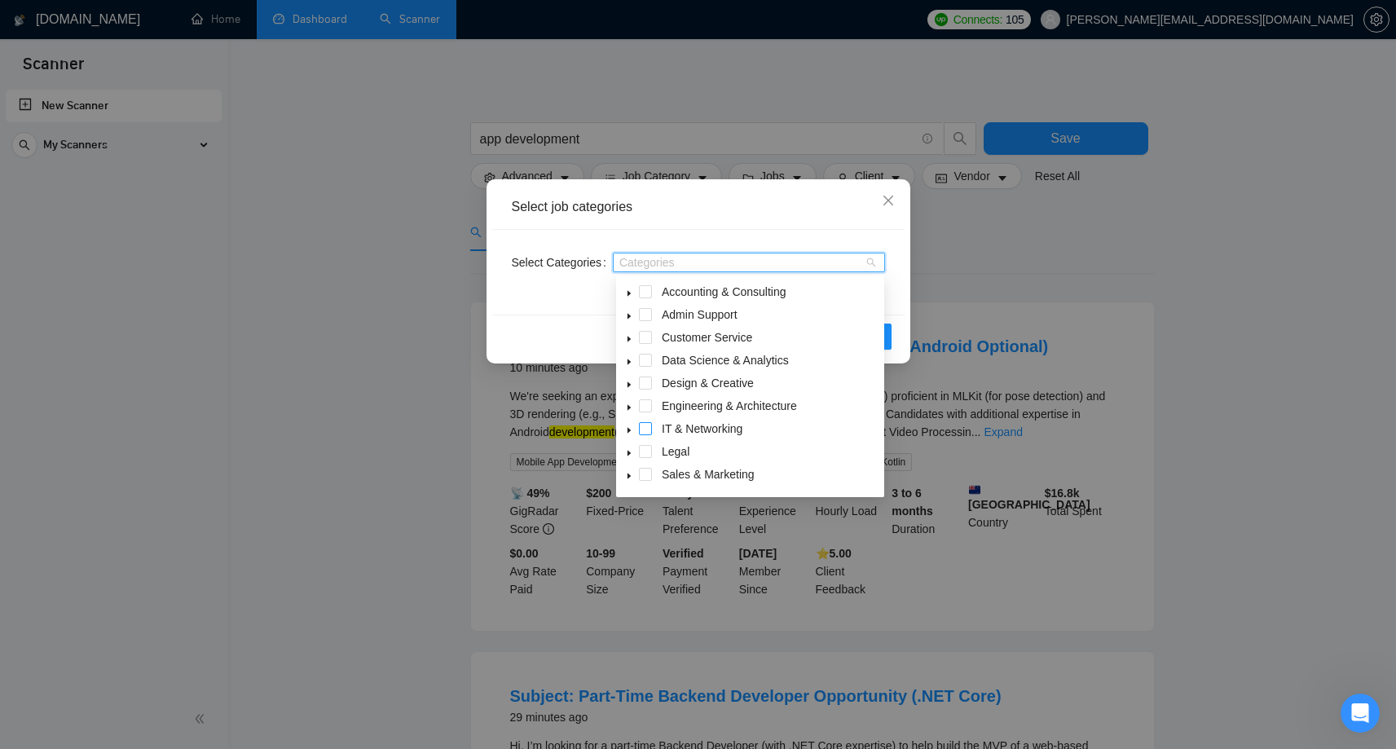
click at [650, 427] on span at bounding box center [645, 428] width 13 height 13
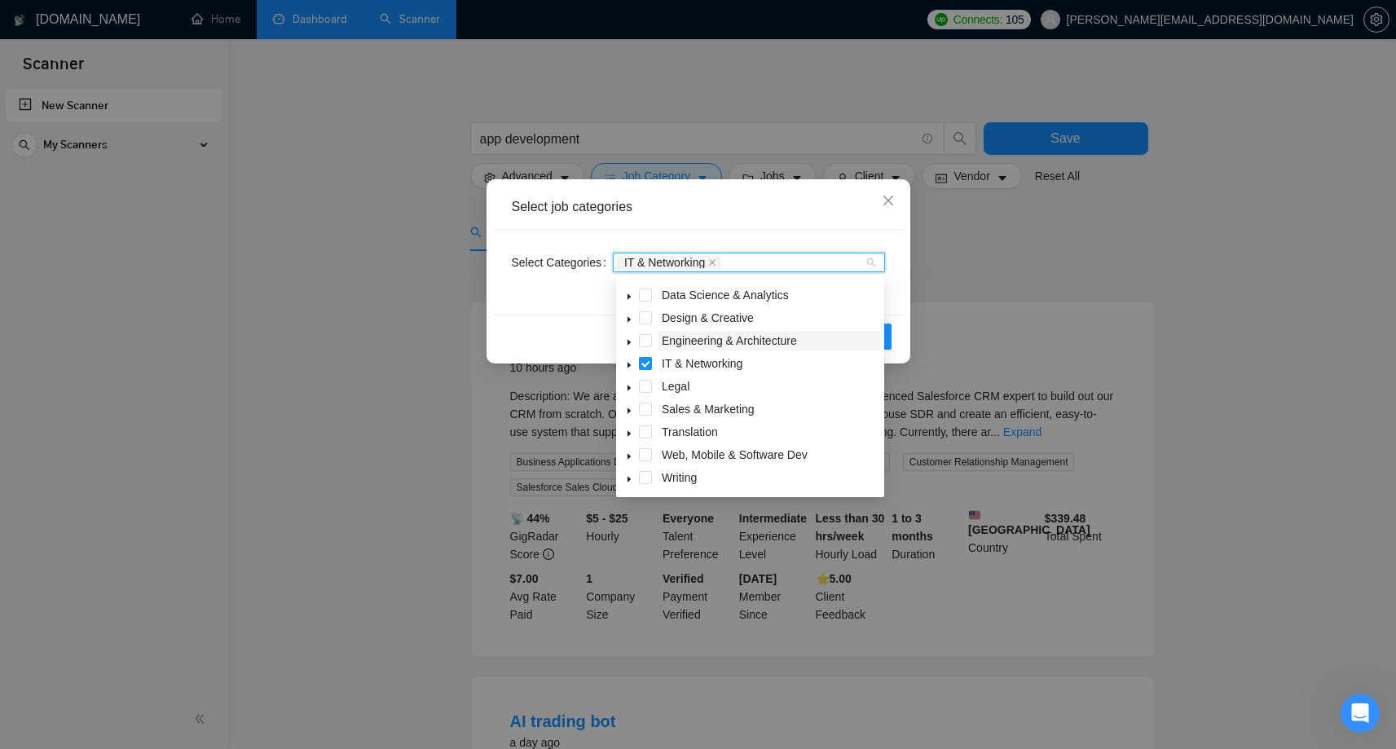
scroll to position [2, 0]
click at [645, 455] on span at bounding box center [645, 453] width 13 height 13
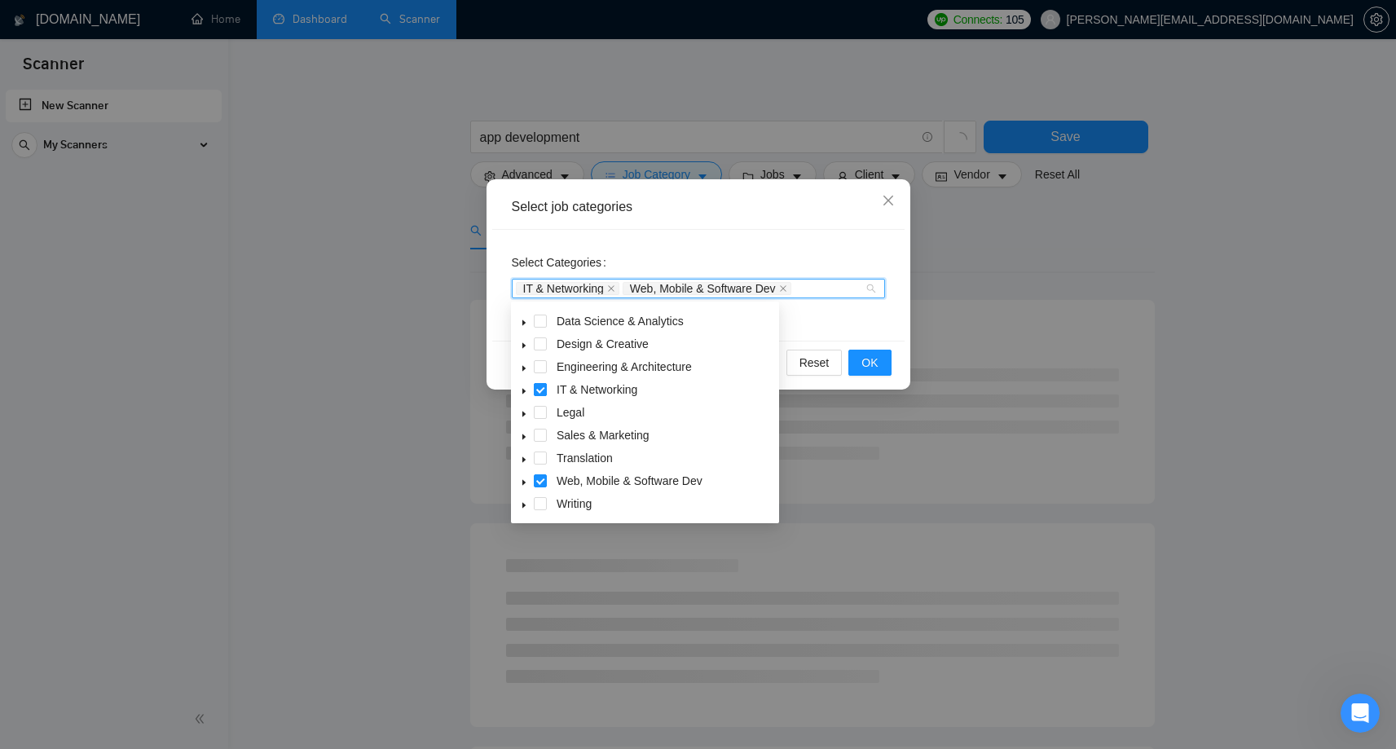
click at [540, 385] on span at bounding box center [540, 389] width 13 height 13
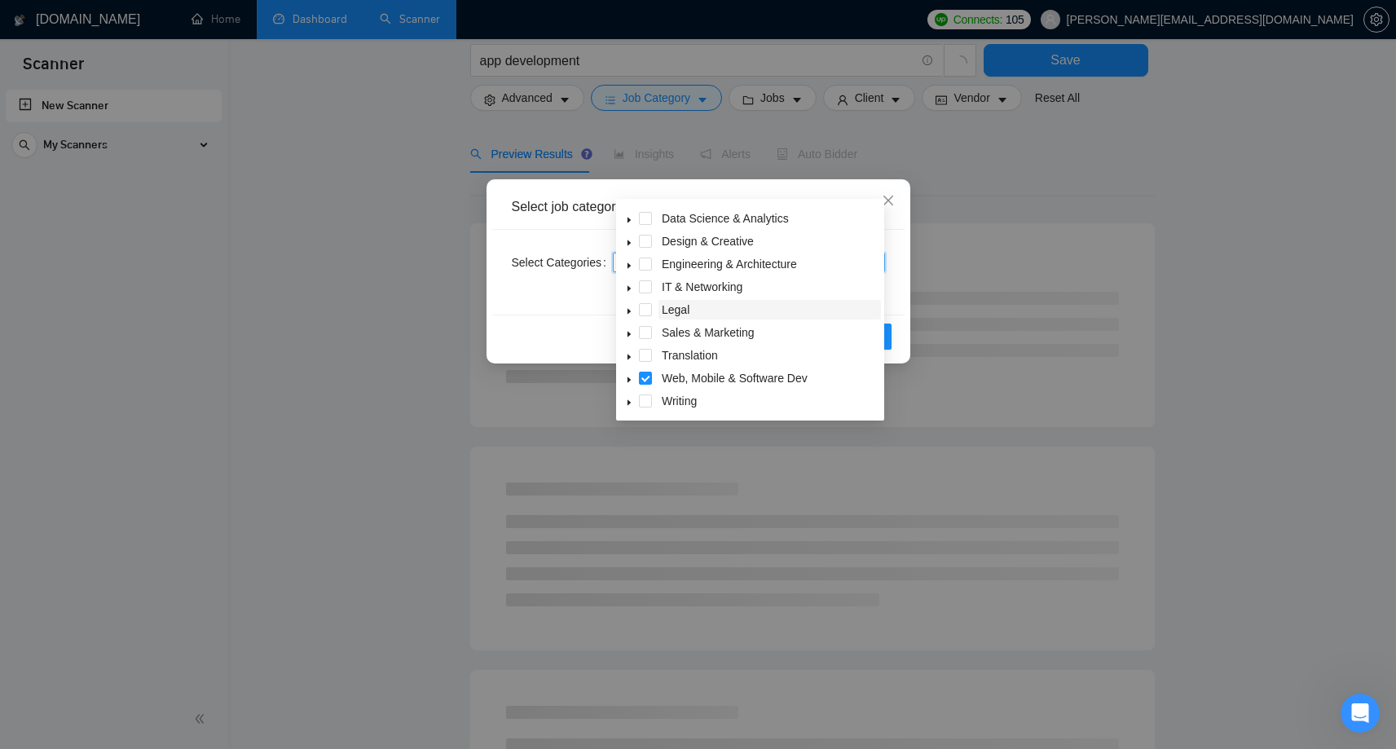
scroll to position [80, 0]
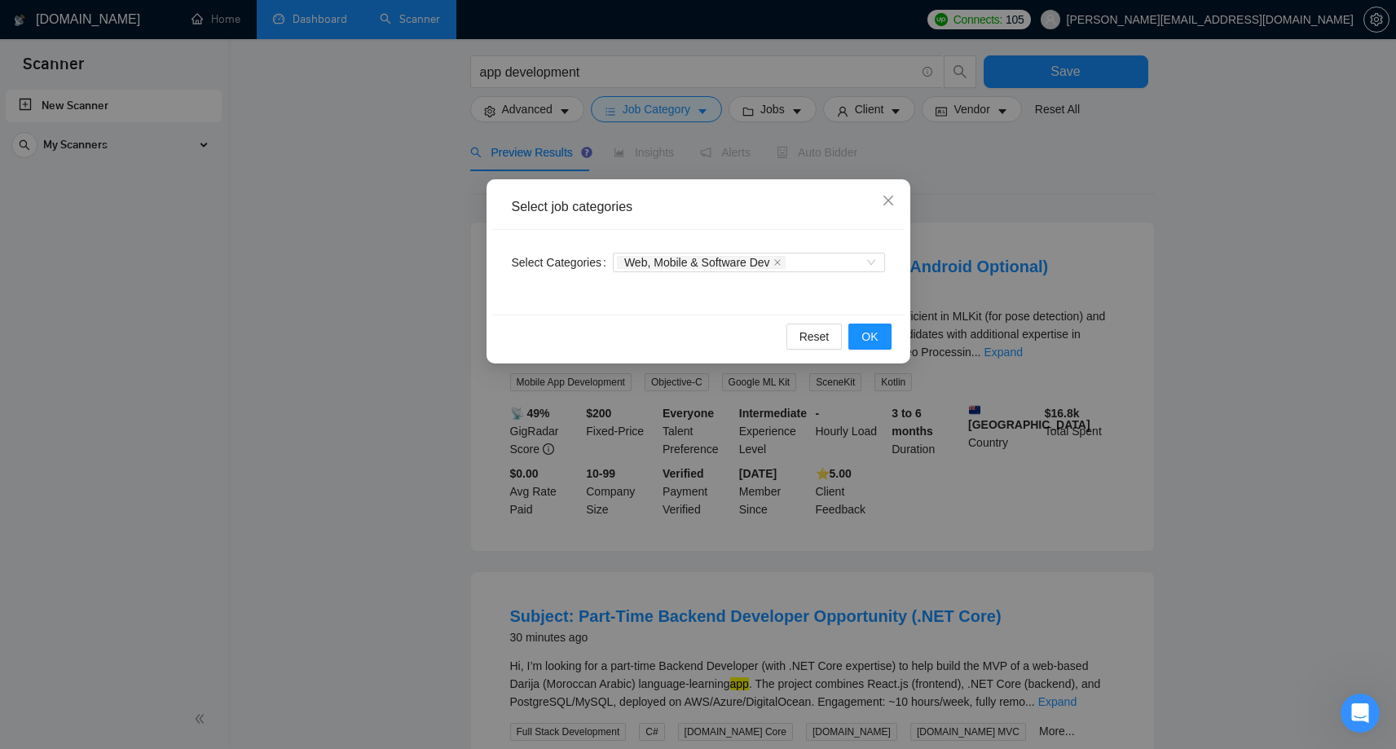
click at [897, 278] on div "Select Categories Web, Mobile & Software Dev" at bounding box center [698, 272] width 412 height 85
click at [876, 335] on span "OK" at bounding box center [870, 337] width 16 height 18
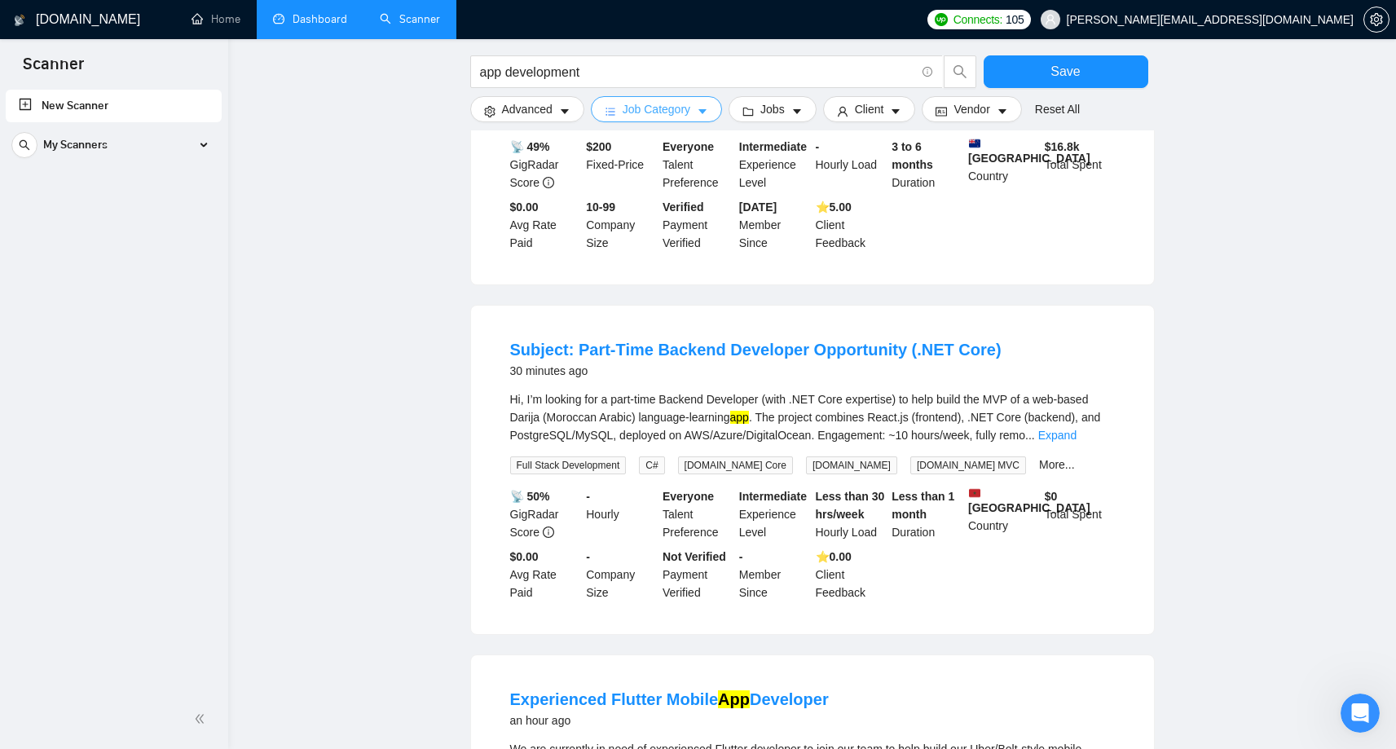
scroll to position [0, 0]
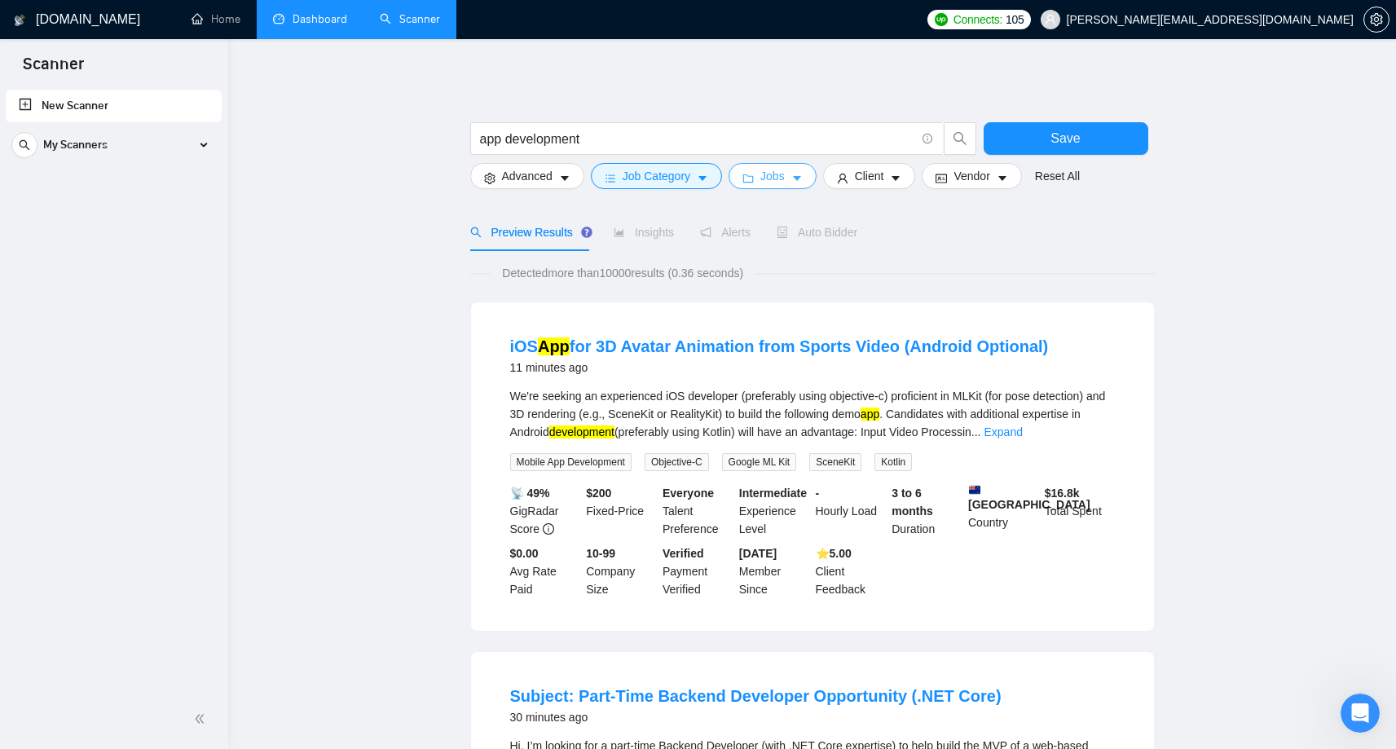
click at [793, 177] on button "Jobs" at bounding box center [773, 176] width 88 height 26
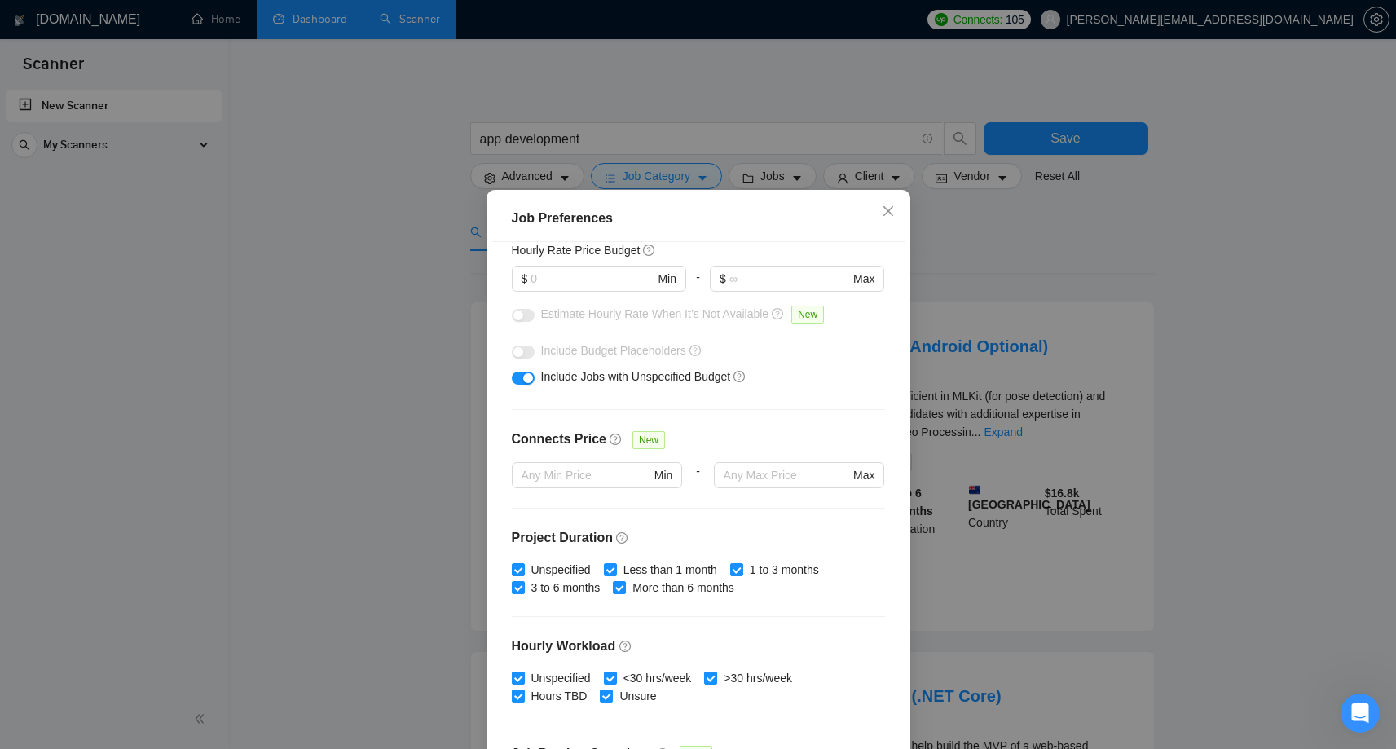
scroll to position [211, 0]
click at [888, 218] on icon "close" at bounding box center [888, 211] width 13 height 13
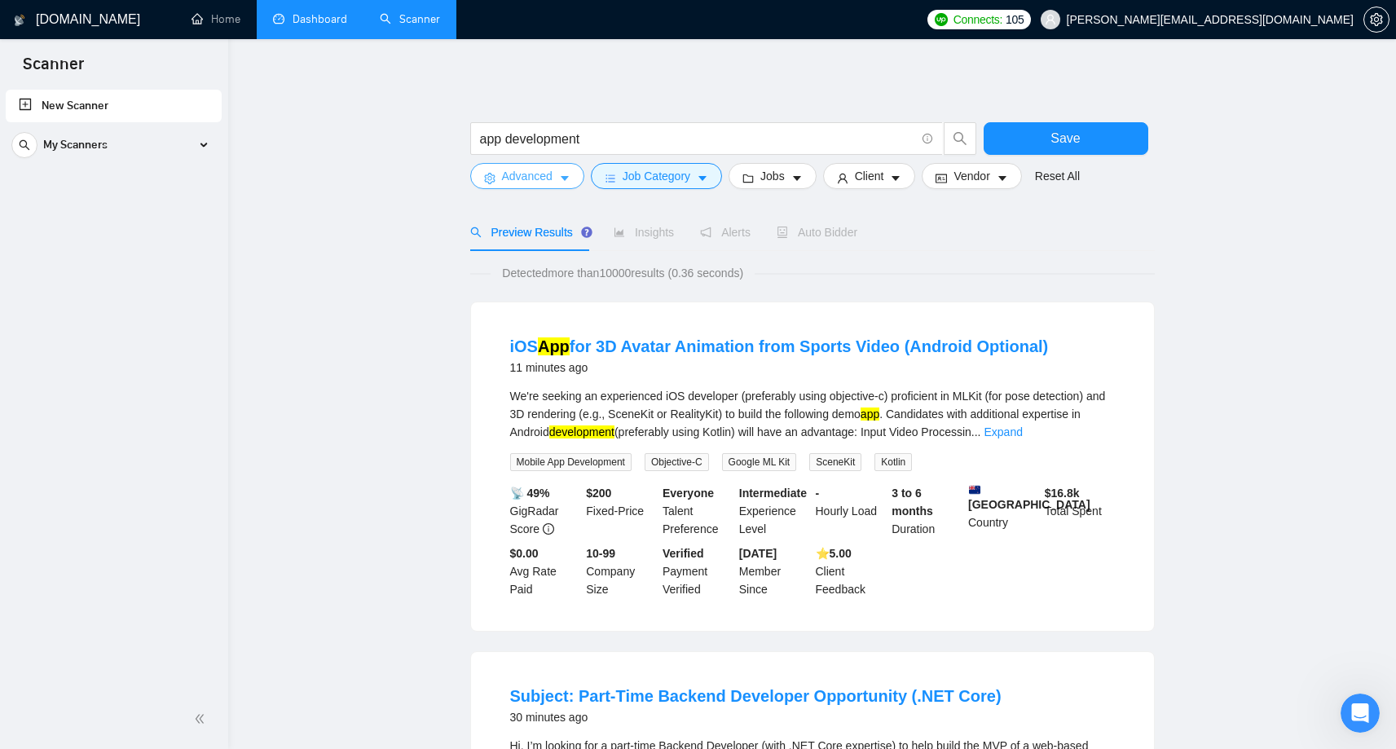
click at [561, 174] on icon "caret-down" at bounding box center [564, 178] width 11 height 11
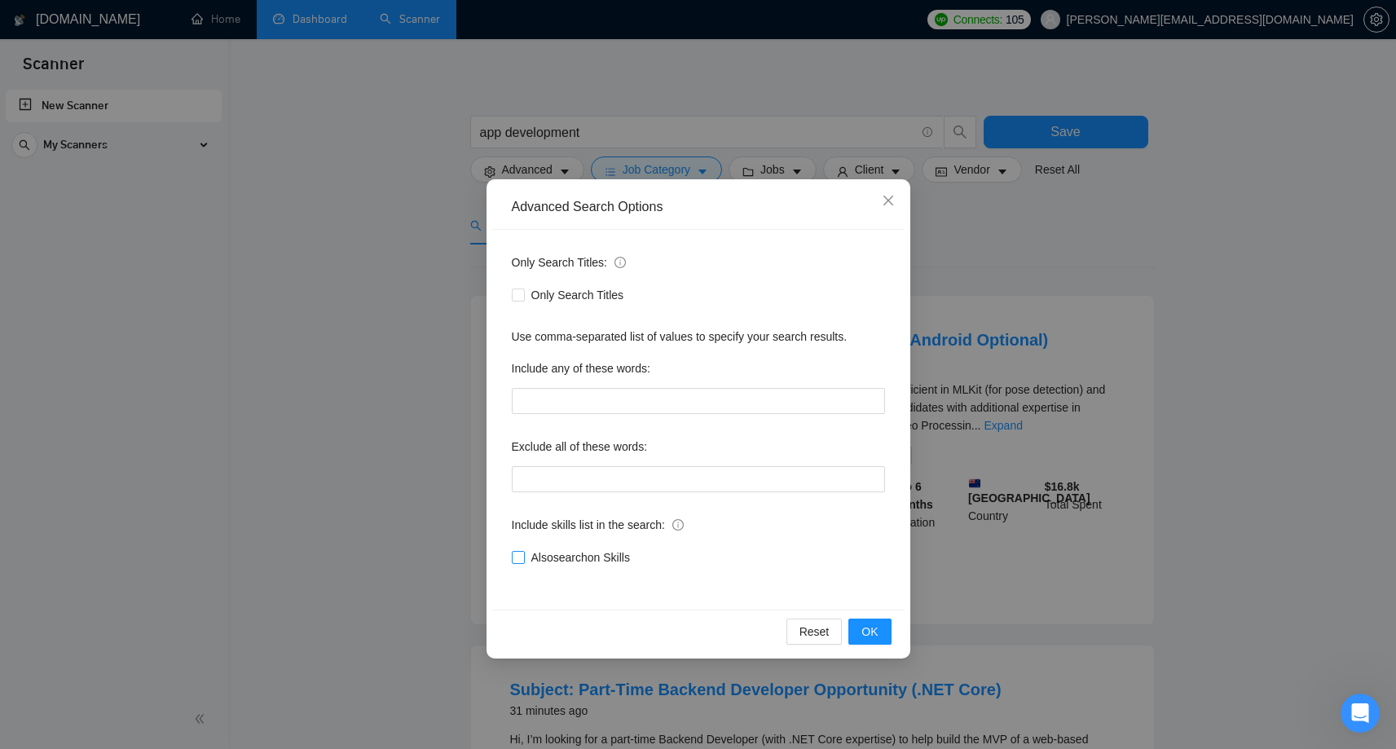
scroll to position [0, 0]
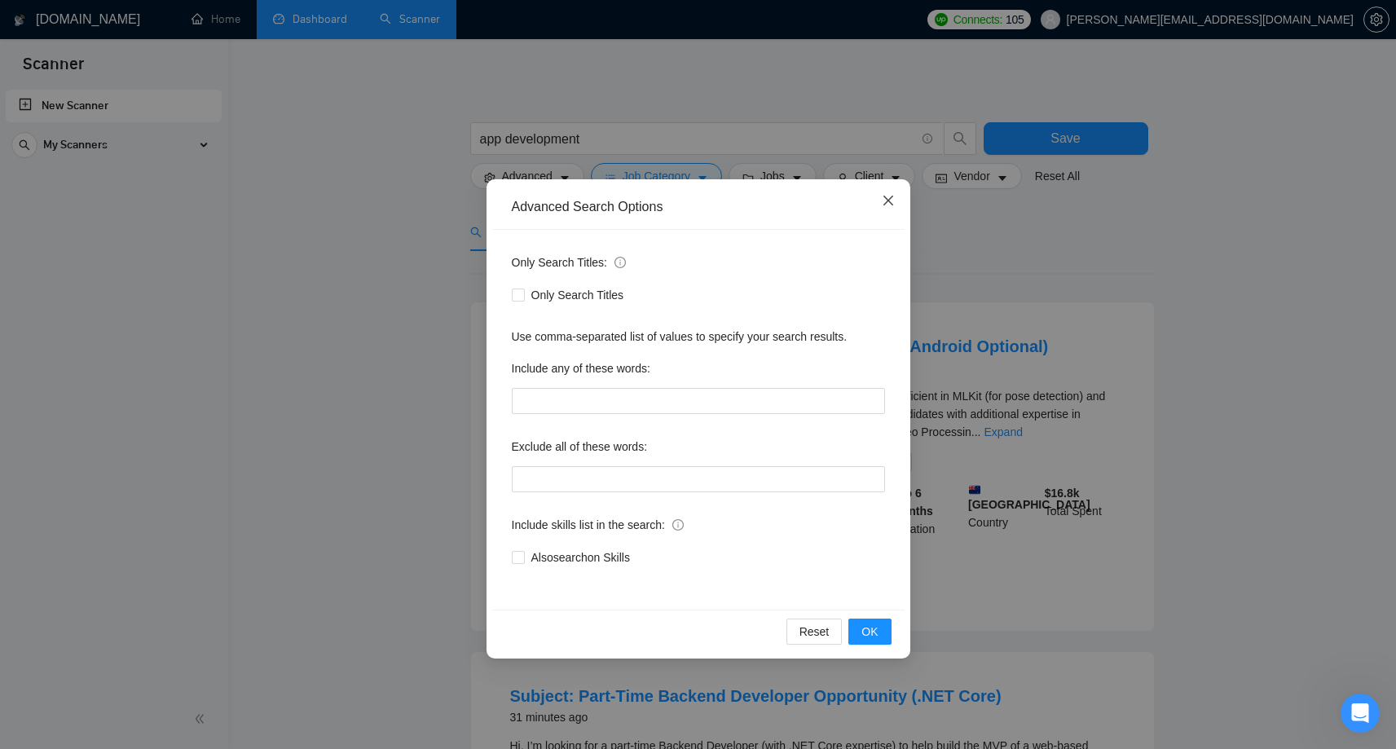
click at [896, 204] on span "Close" at bounding box center [888, 201] width 44 height 44
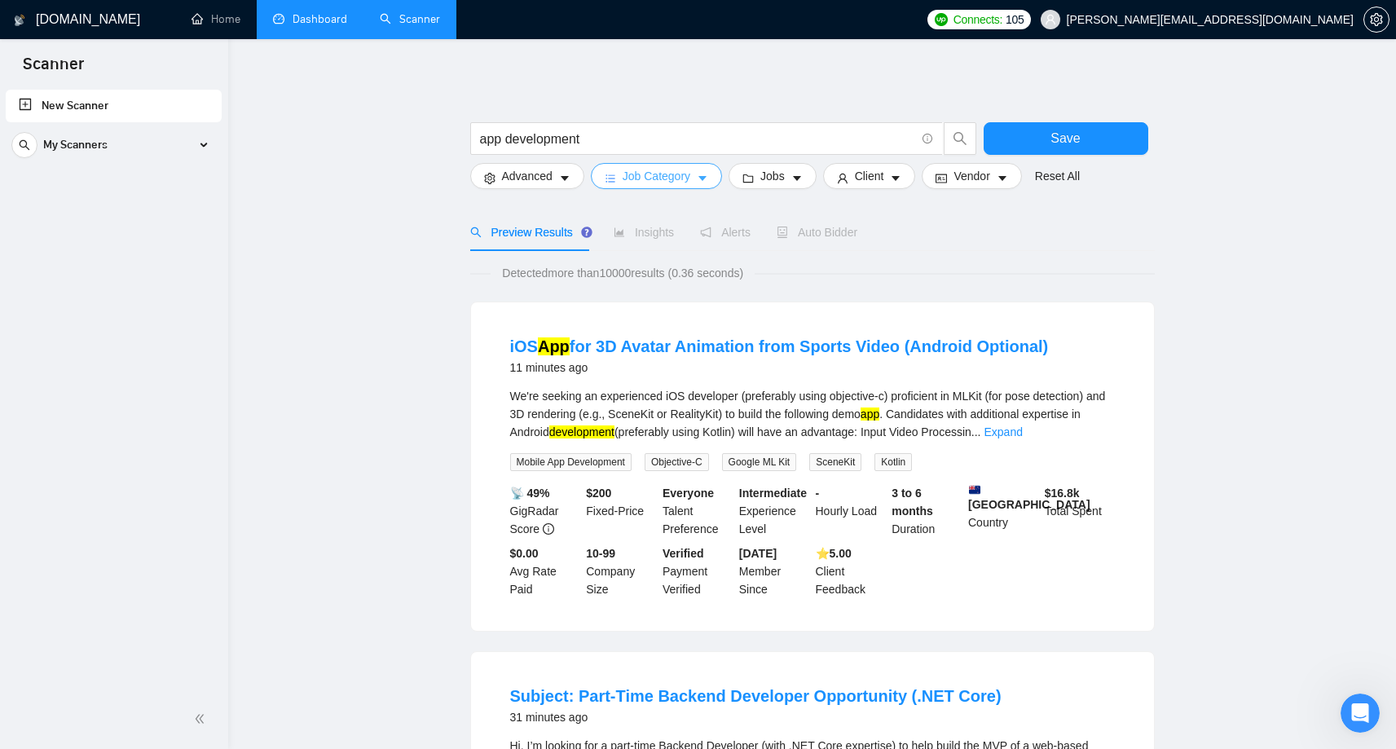
click at [609, 183] on icon "bars" at bounding box center [610, 178] width 11 height 11
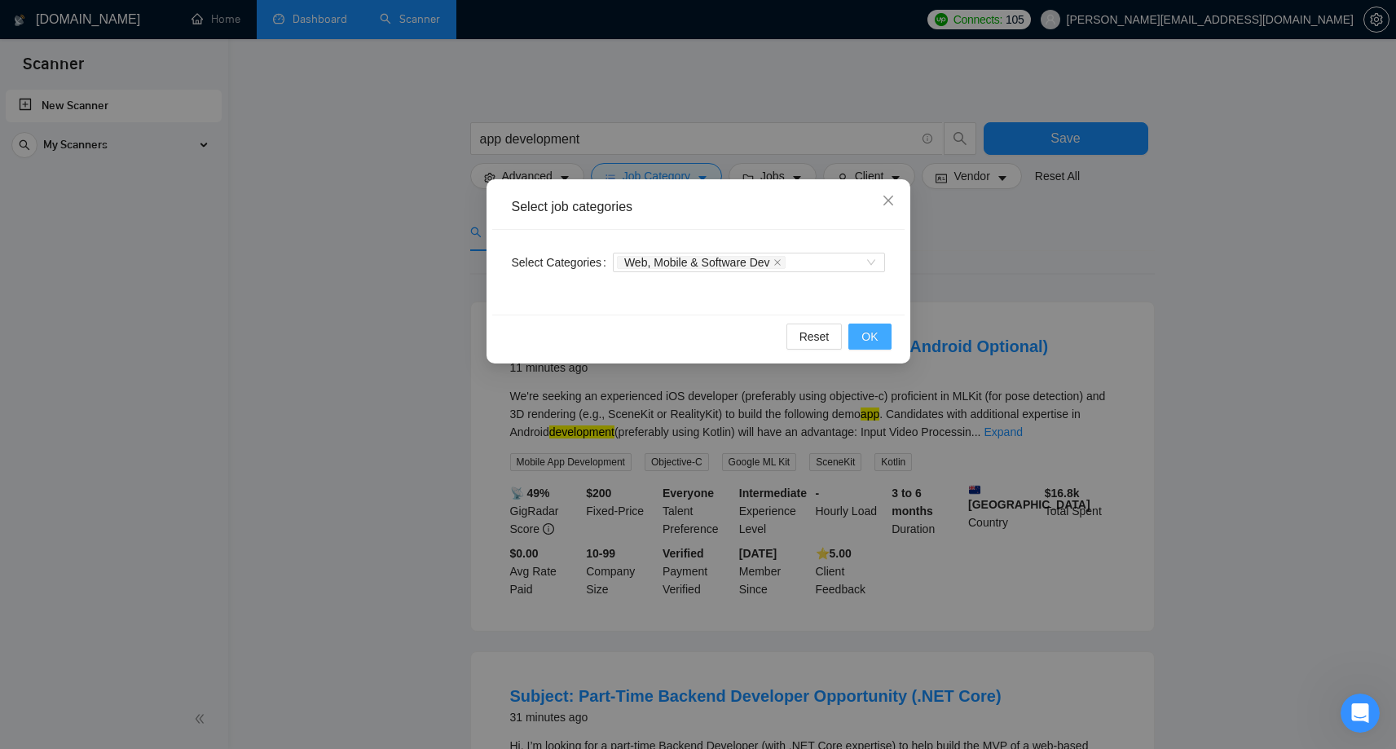
click at [866, 339] on span "OK" at bounding box center [870, 337] width 16 height 18
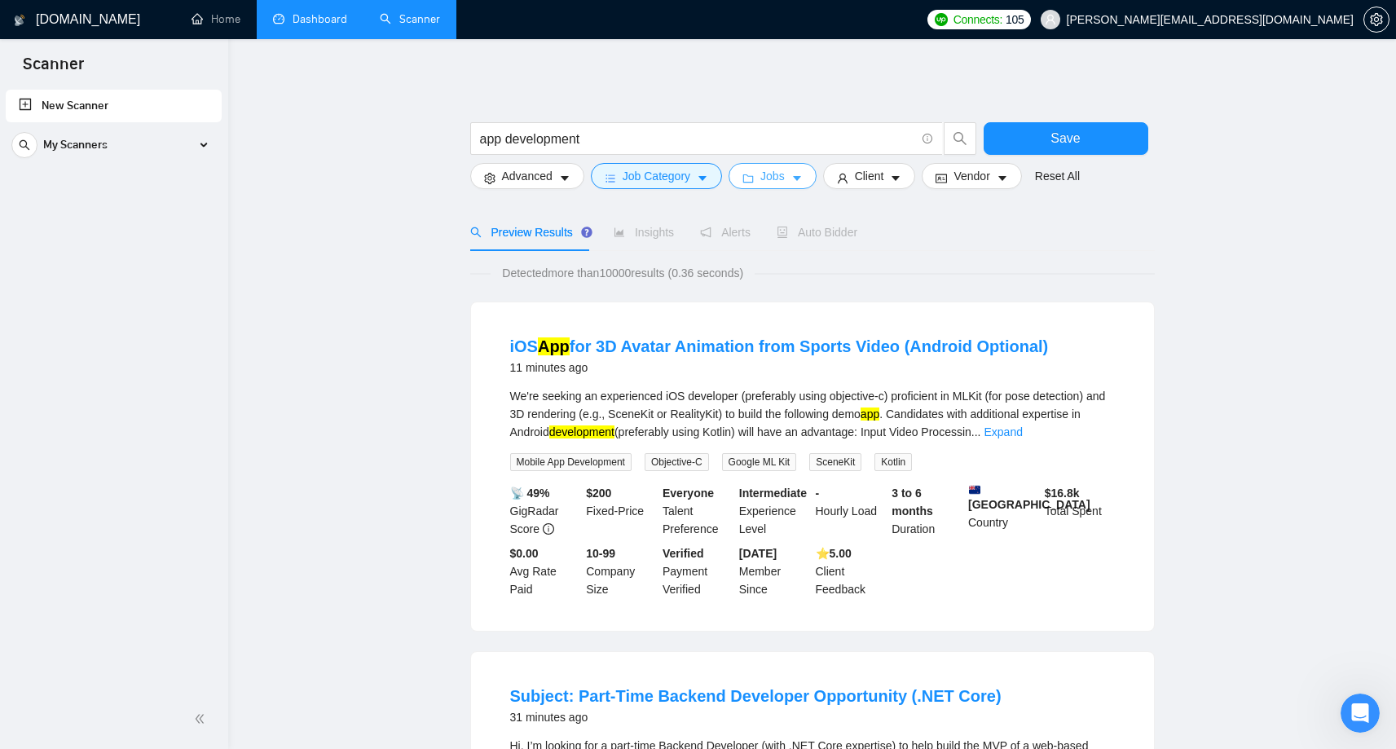
click at [790, 180] on button "Jobs" at bounding box center [773, 176] width 88 height 26
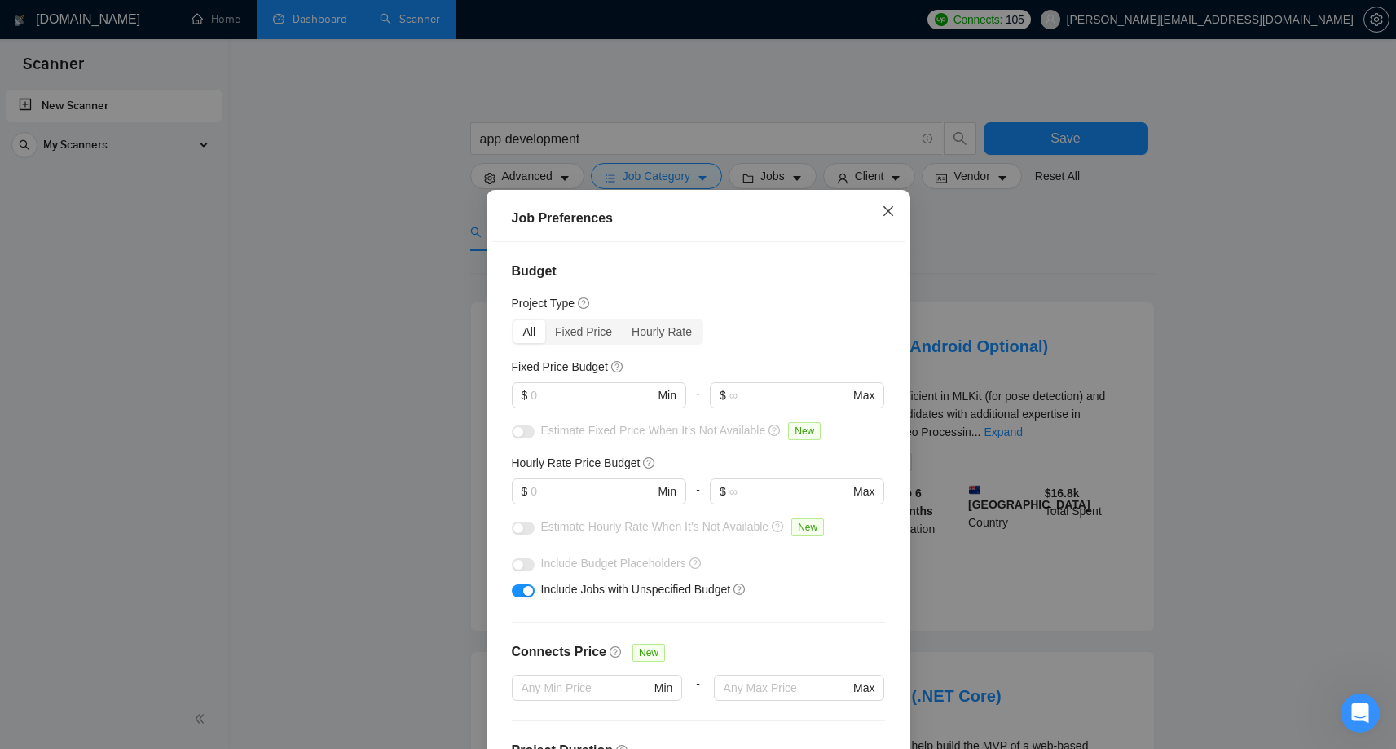
click at [882, 209] on icon "close" at bounding box center [888, 211] width 13 height 13
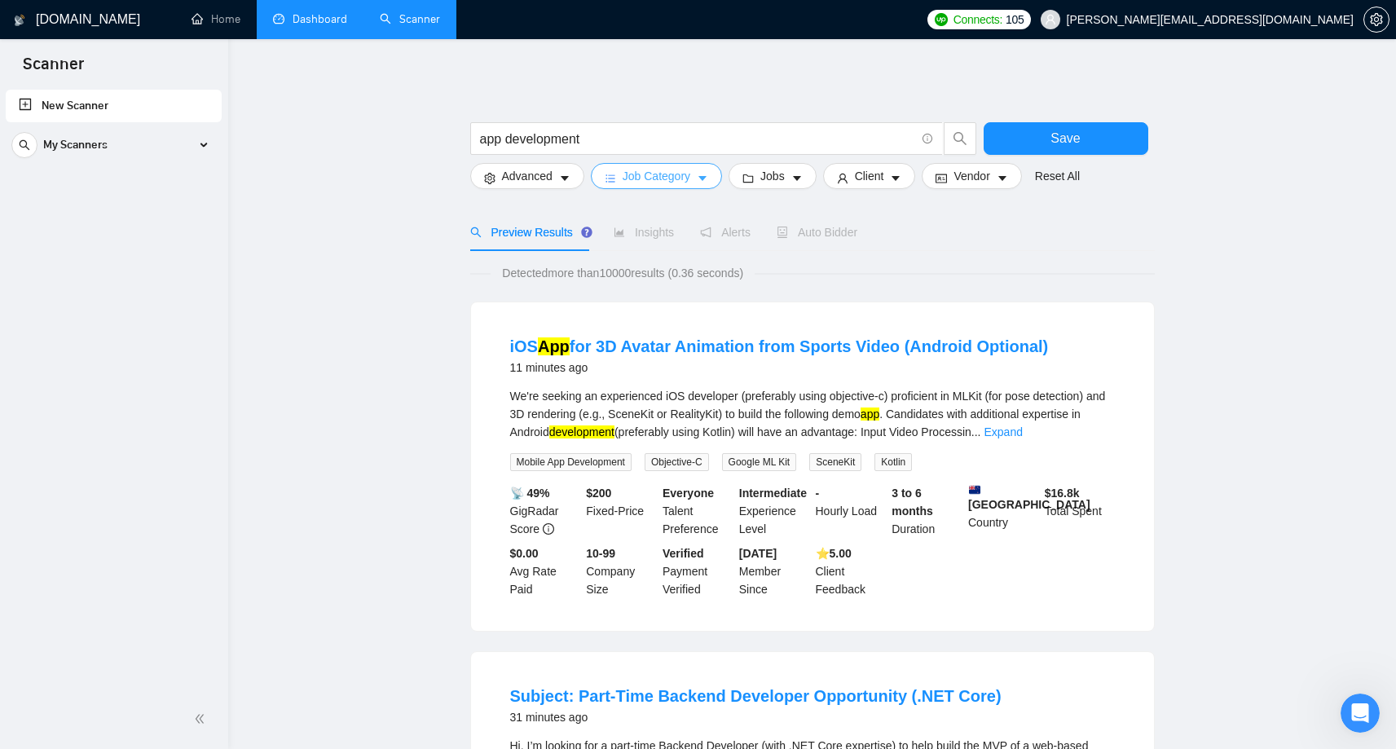
click at [664, 176] on span "Job Category" at bounding box center [657, 176] width 68 height 18
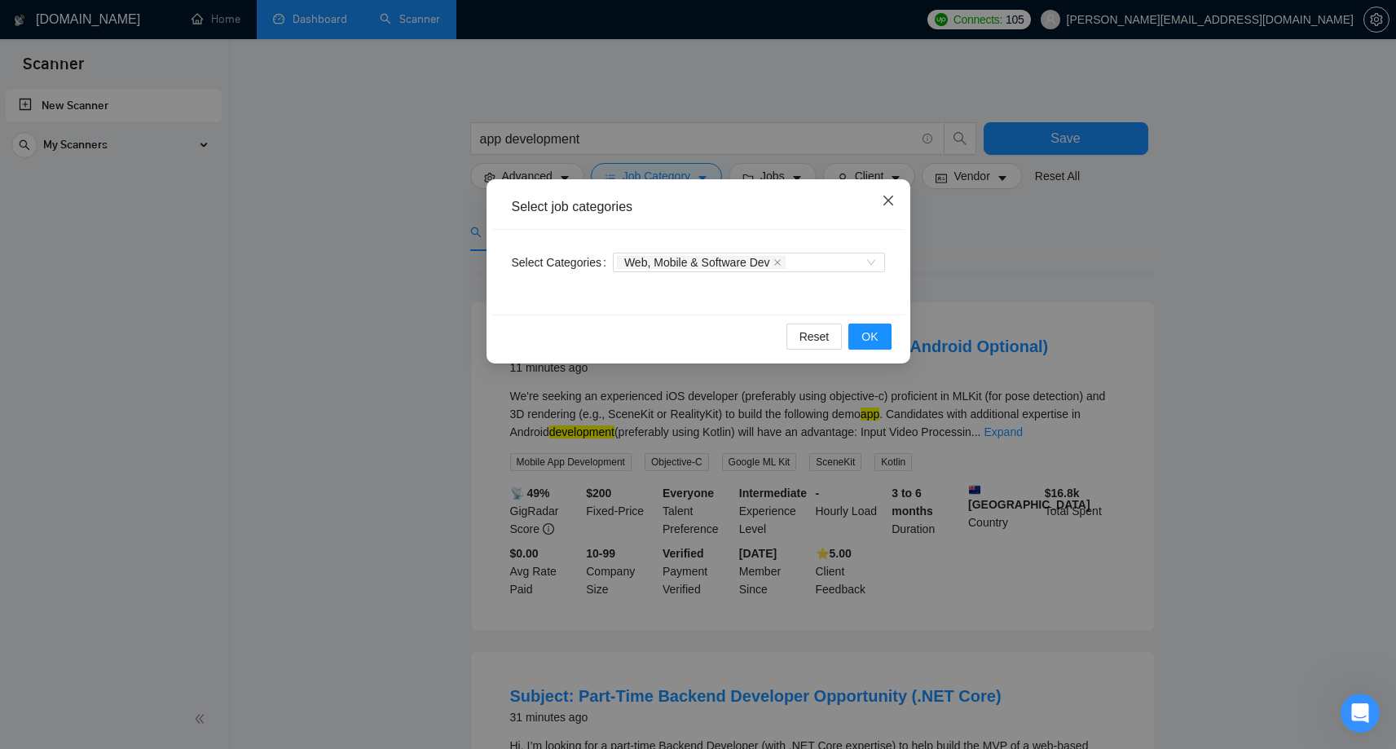
click at [884, 205] on icon "close" at bounding box center [888, 200] width 13 height 13
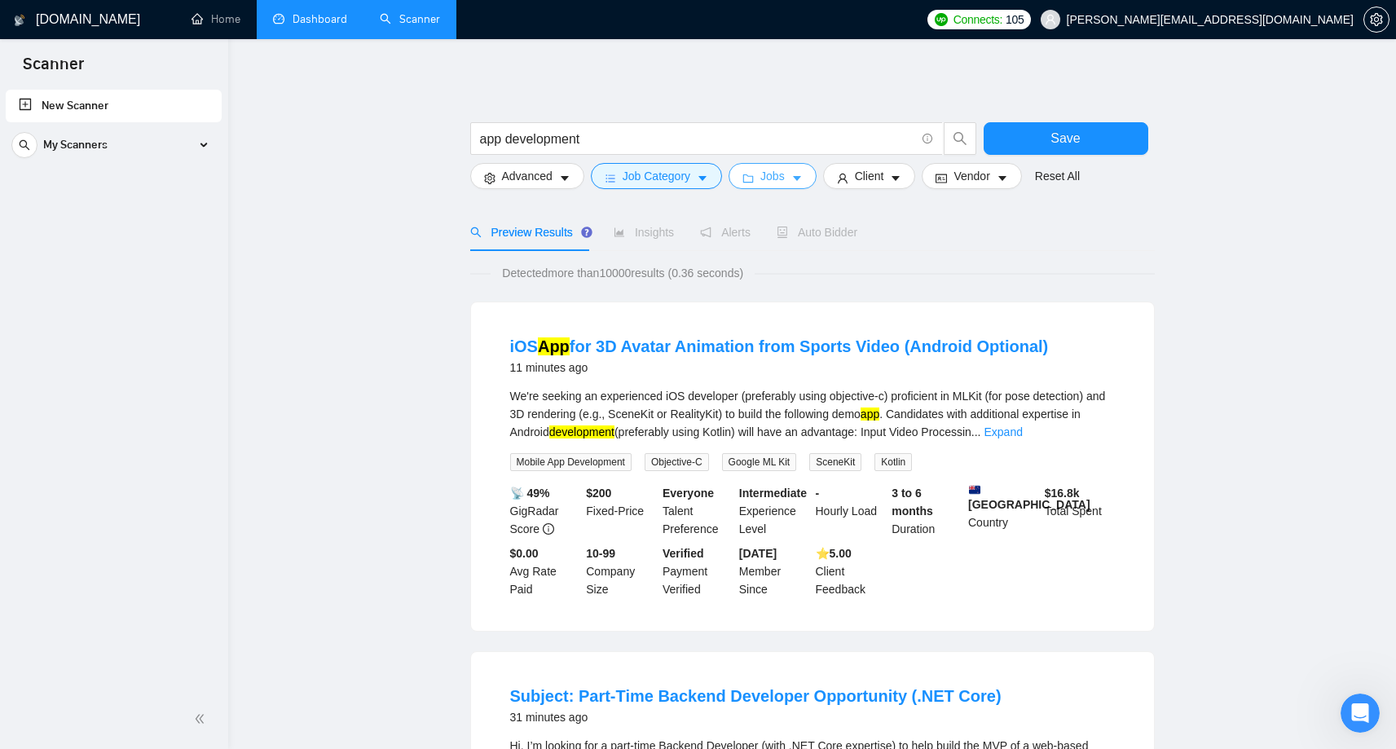
click at [761, 187] on button "Jobs" at bounding box center [773, 176] width 88 height 26
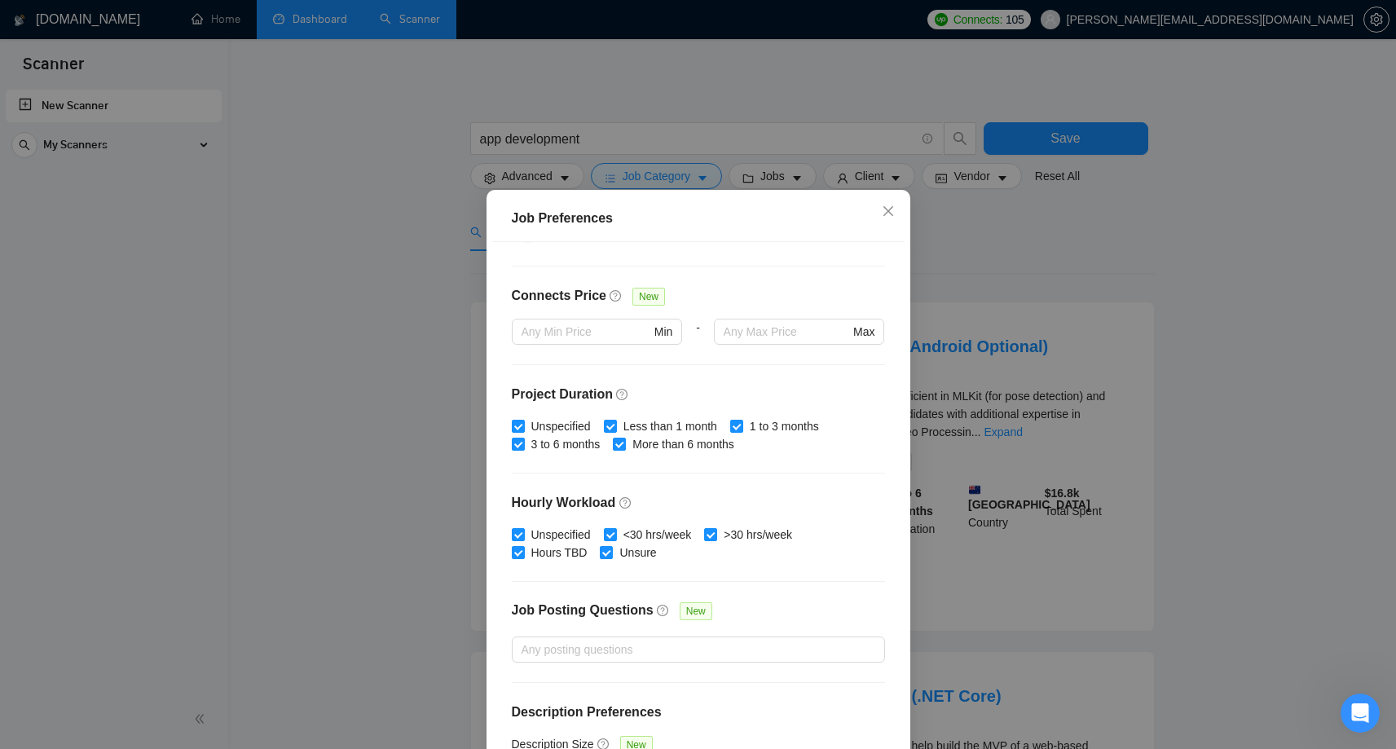
scroll to position [395, 0]
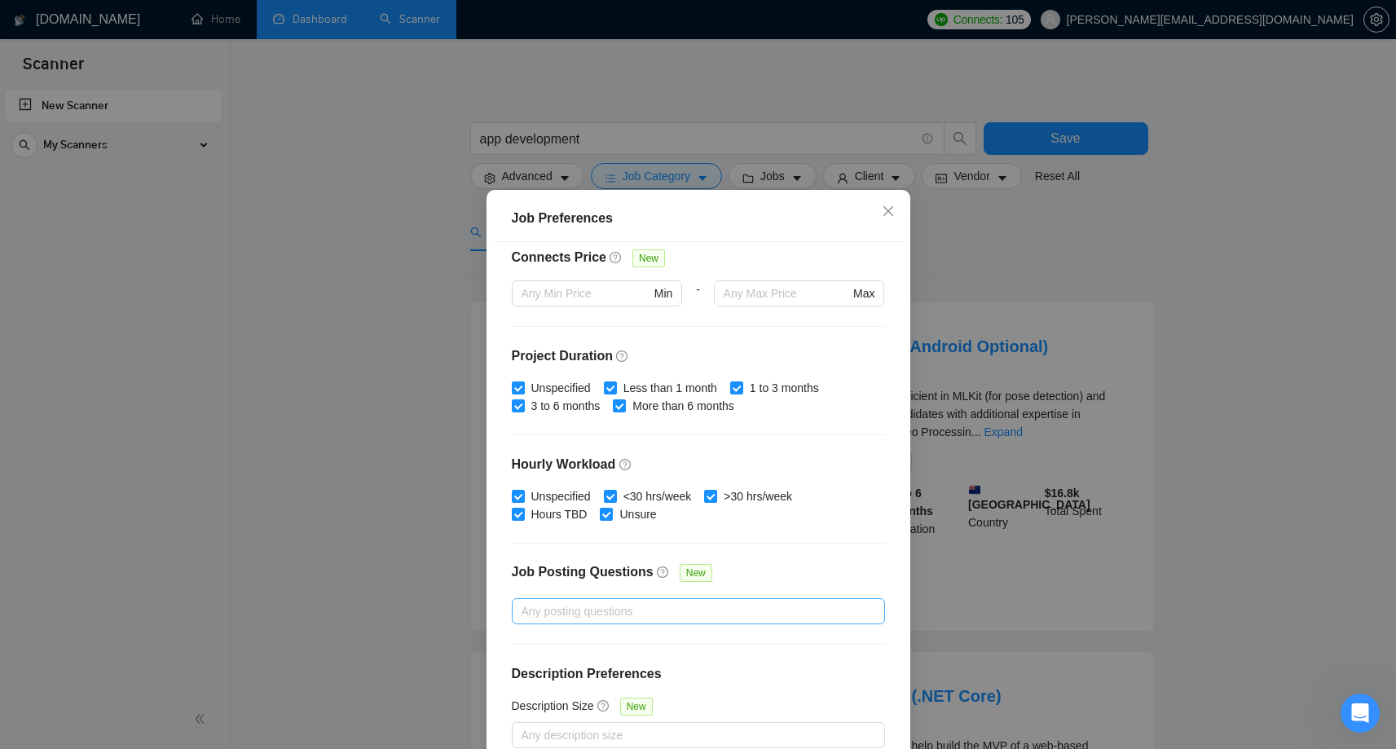
click at [648, 609] on div at bounding box center [690, 612] width 349 height 20
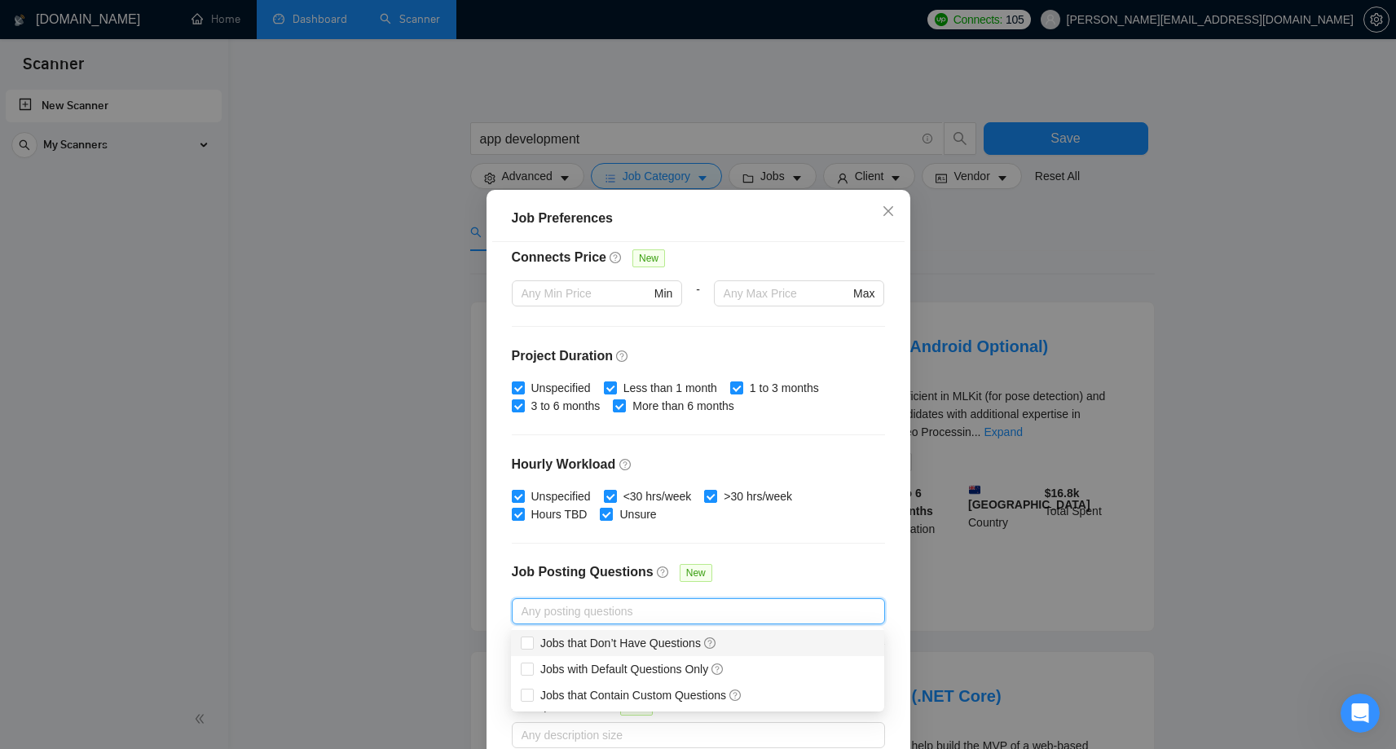
click at [787, 563] on div "Job Posting Questions New" at bounding box center [698, 580] width 373 height 35
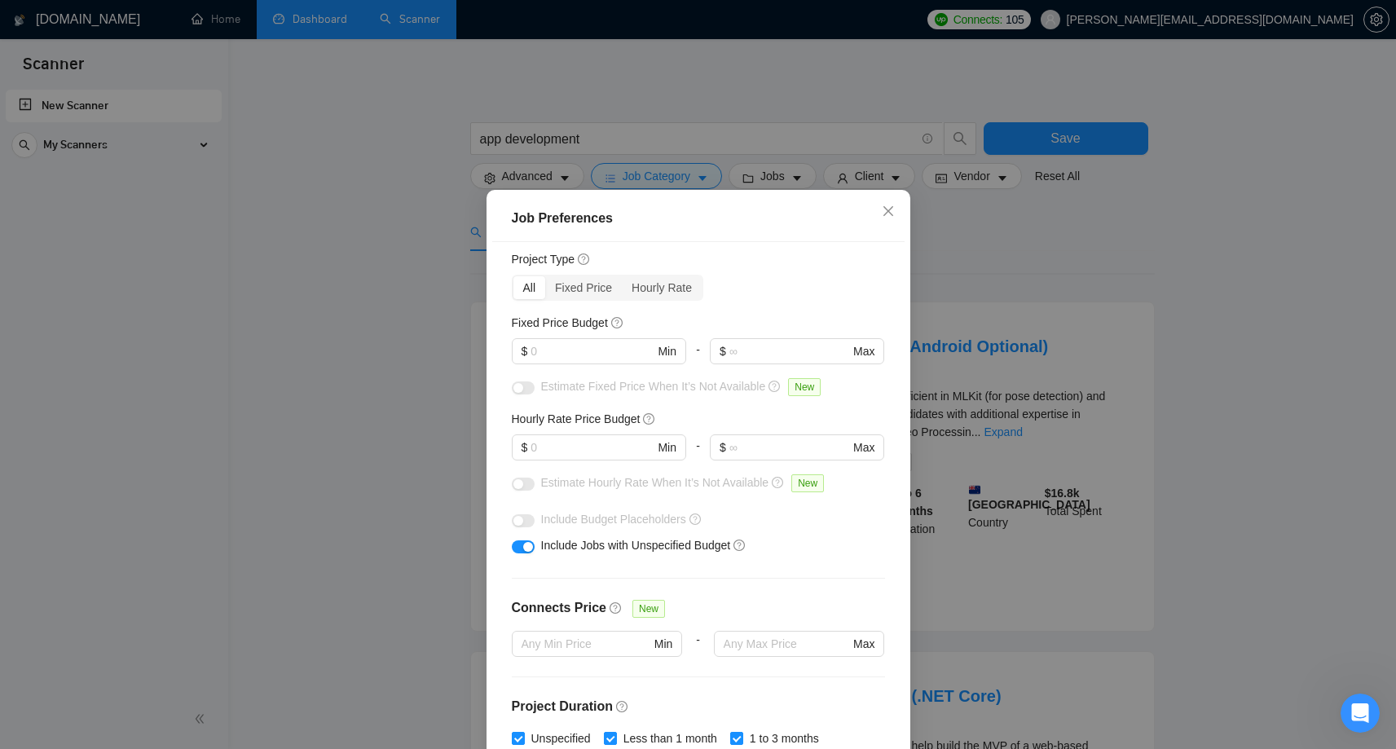
scroll to position [0, 0]
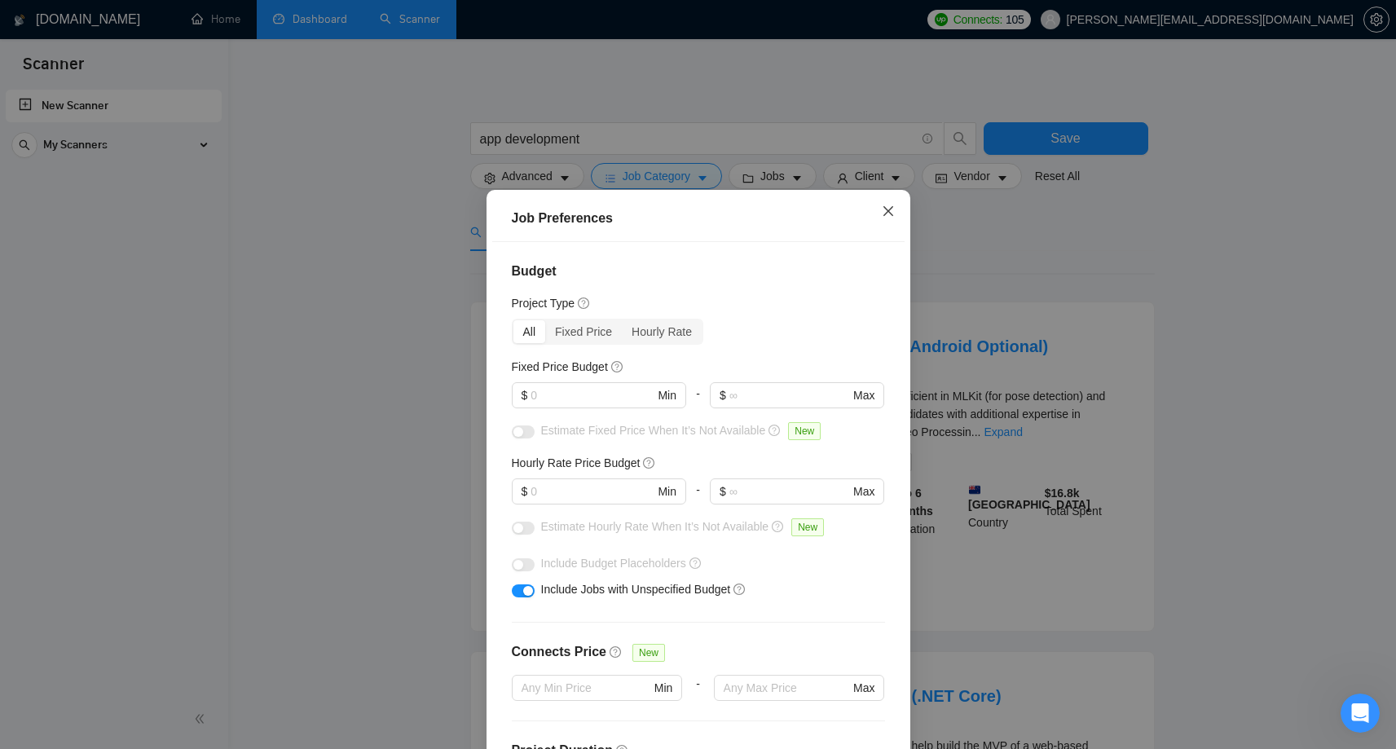
click at [891, 203] on span "Close" at bounding box center [888, 212] width 44 height 44
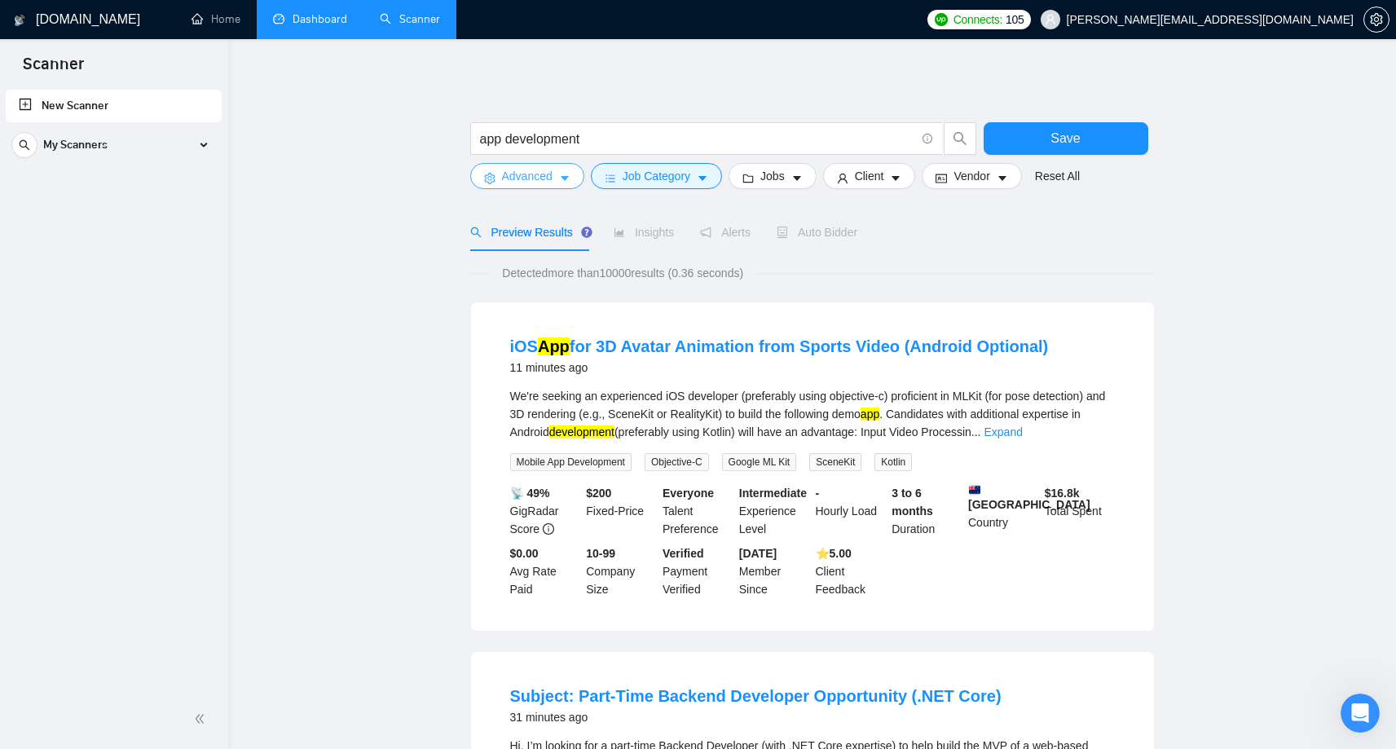
click at [524, 179] on span "Advanced" at bounding box center [527, 176] width 51 height 18
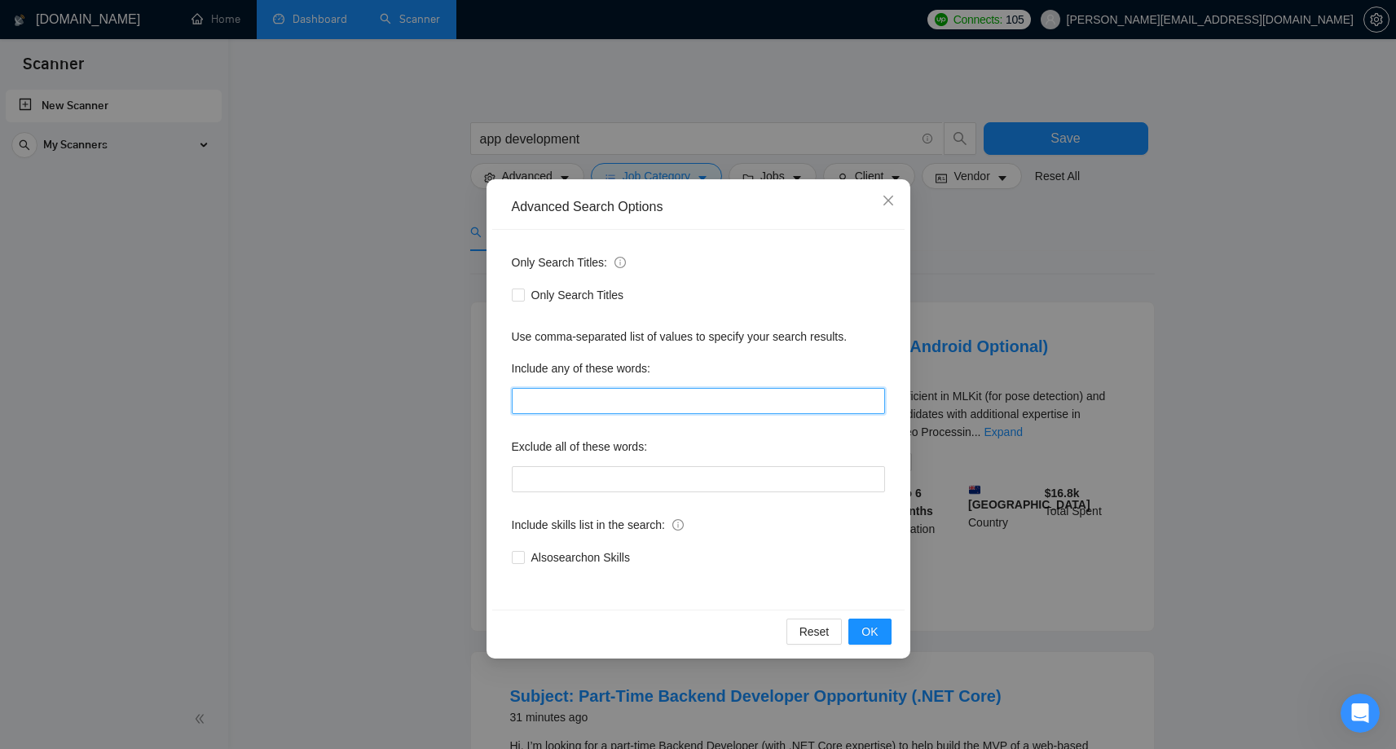
click at [578, 404] on input "text" at bounding box center [698, 401] width 373 height 26
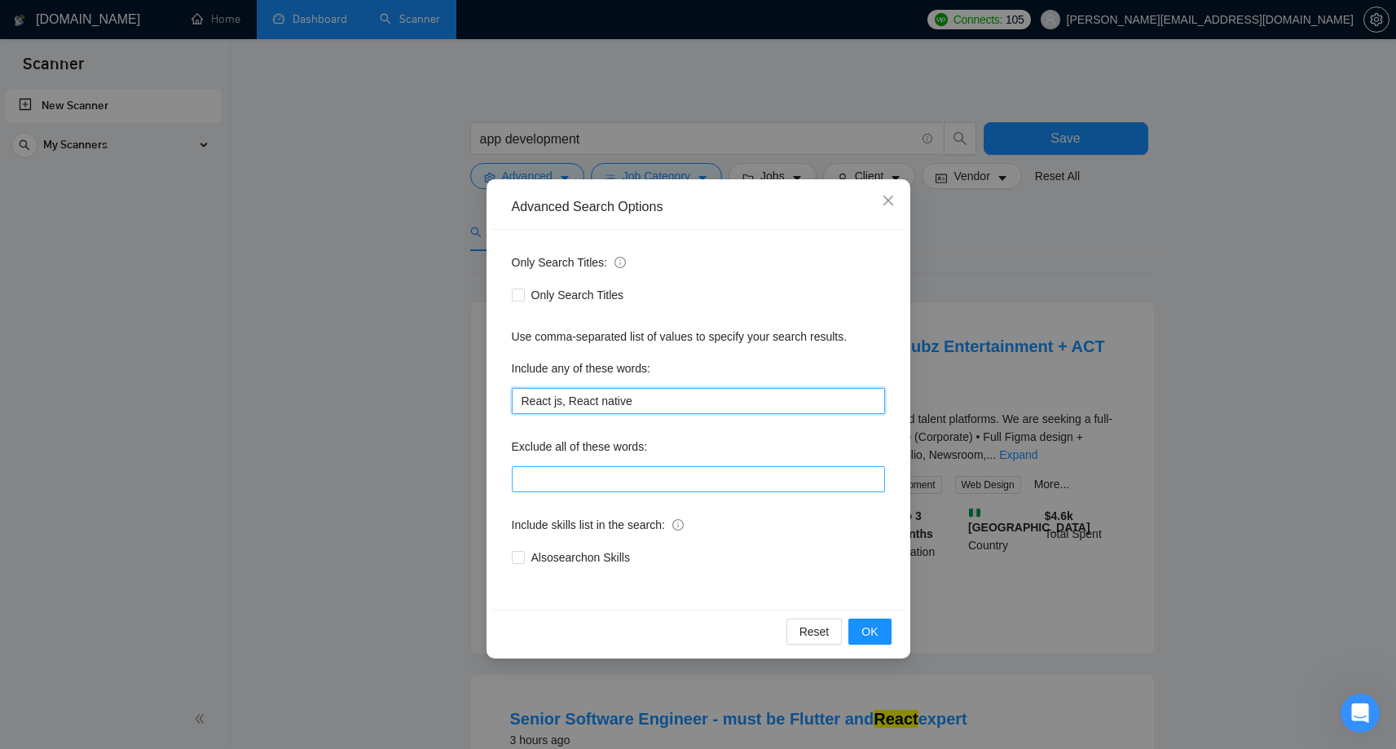
type input "React js, React native"
click at [543, 488] on input "text" at bounding box center [698, 479] width 373 height 26
type input ">"
type input ".net"
click at [518, 560] on input "Also search on Skills" at bounding box center [517, 556] width 11 height 11
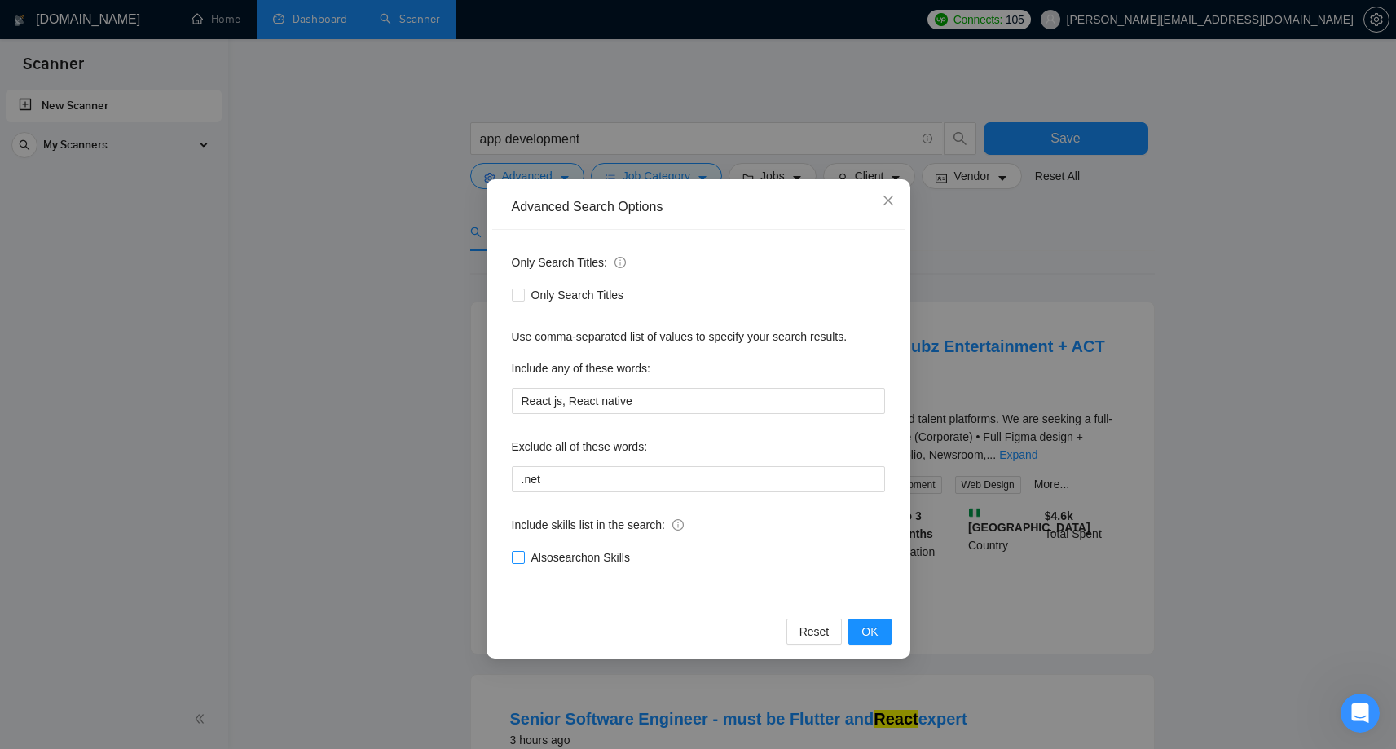
checkbox input "true"
click at [869, 633] on span "OK" at bounding box center [870, 632] width 16 height 18
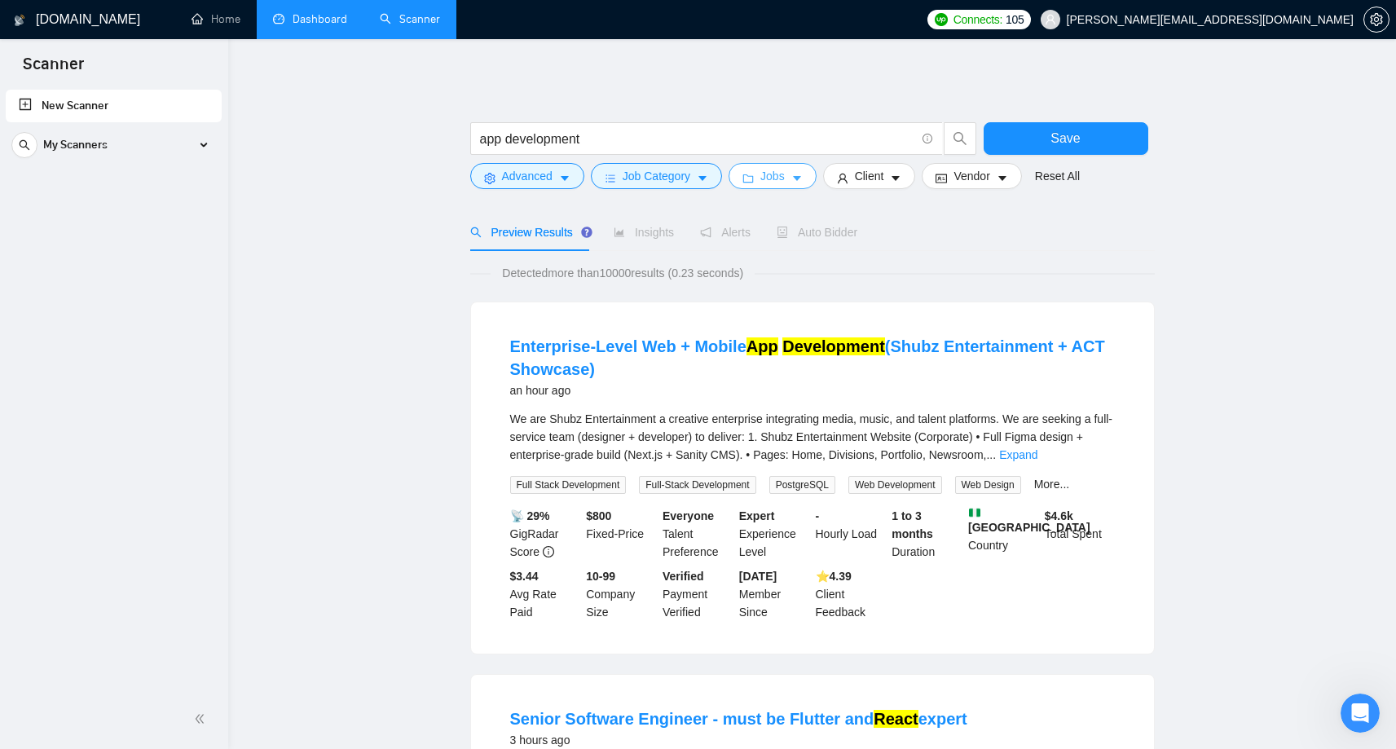
click at [817, 175] on button "Jobs" at bounding box center [773, 176] width 88 height 26
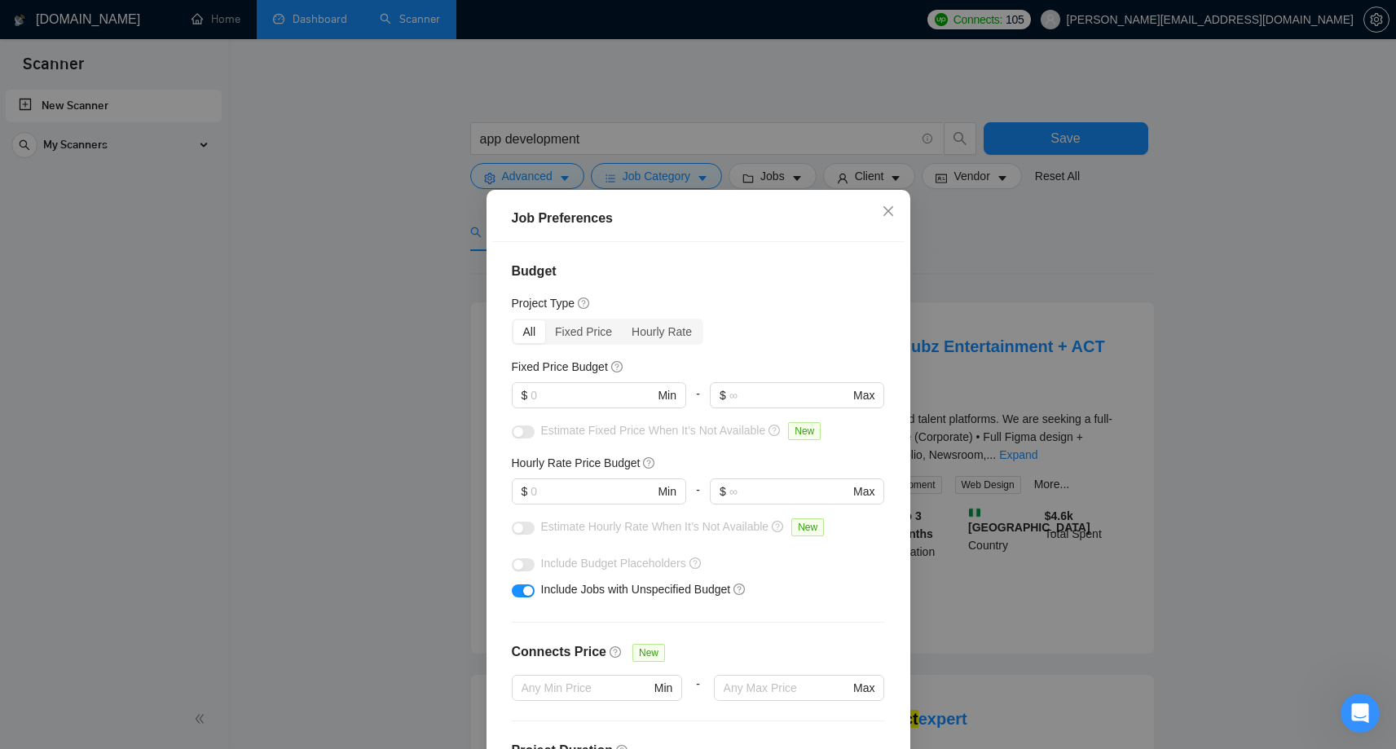
click at [1035, 229] on div "Job Preferences Budget Project Type All Fixed Price Hourly Rate Fixed Price Bud…" at bounding box center [698, 374] width 1396 height 749
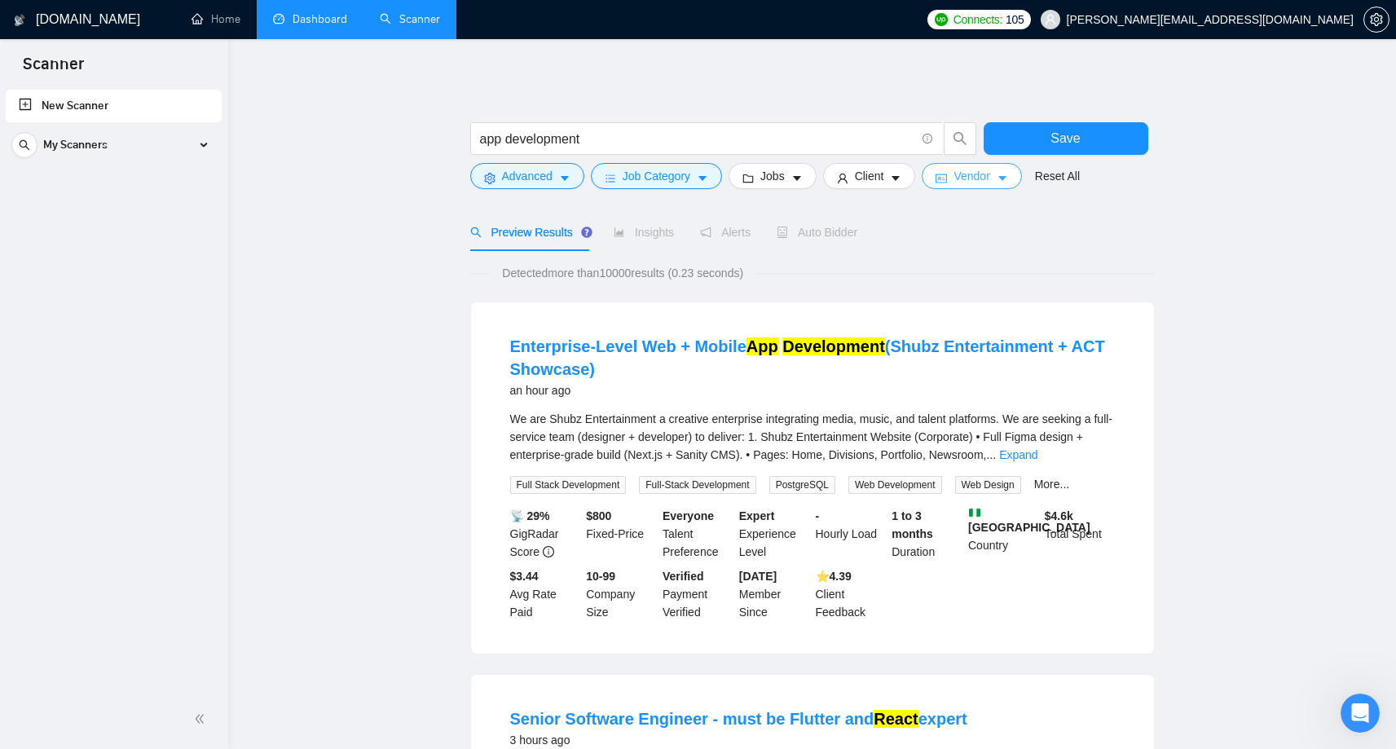
click at [1001, 180] on button "Vendor" at bounding box center [971, 176] width 99 height 26
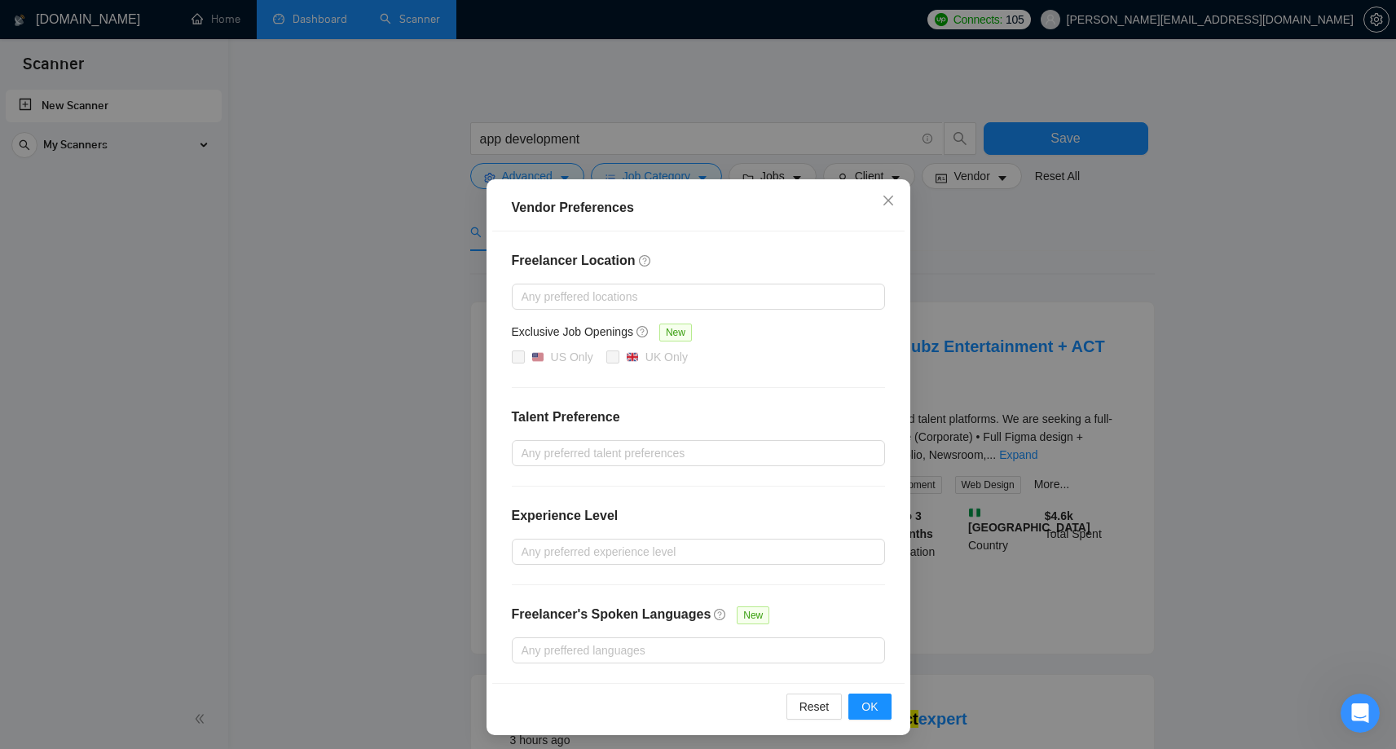
scroll to position [5, 0]
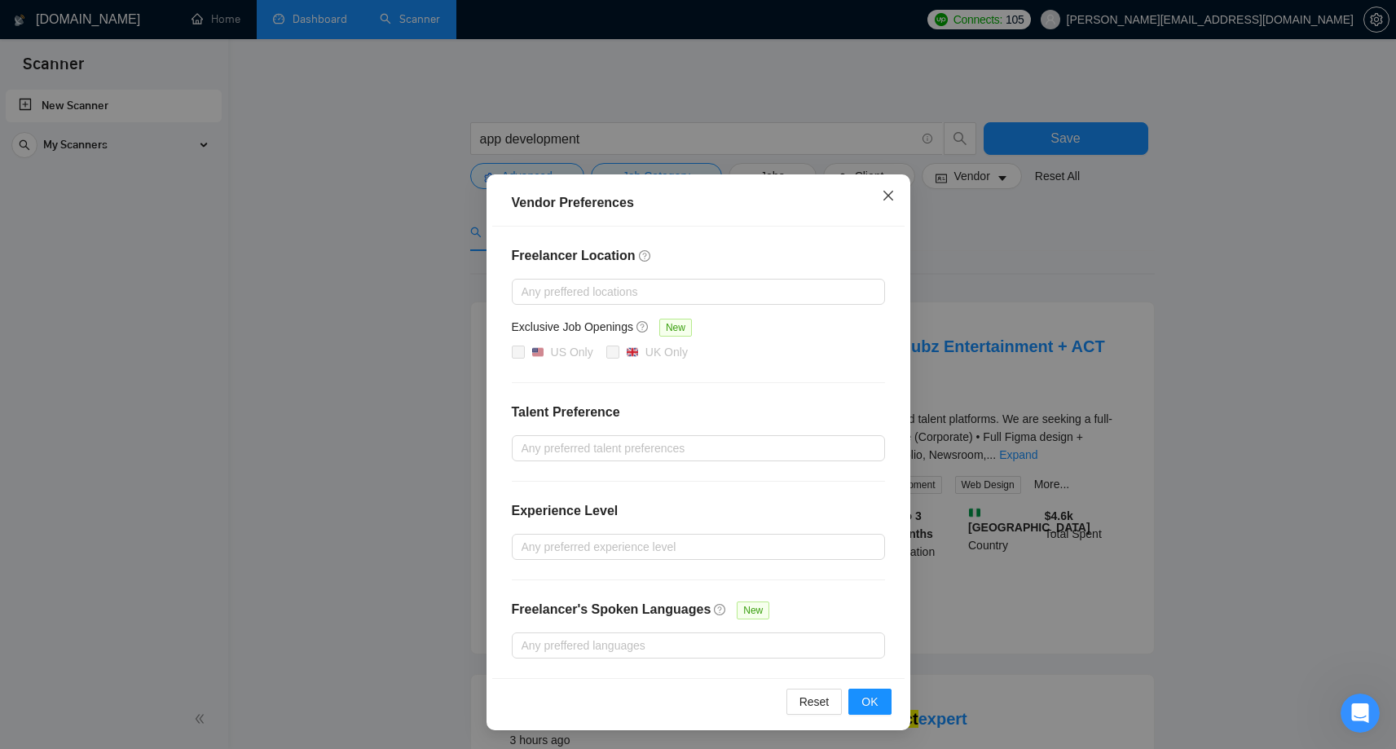
click at [895, 201] on span "Close" at bounding box center [888, 196] width 44 height 44
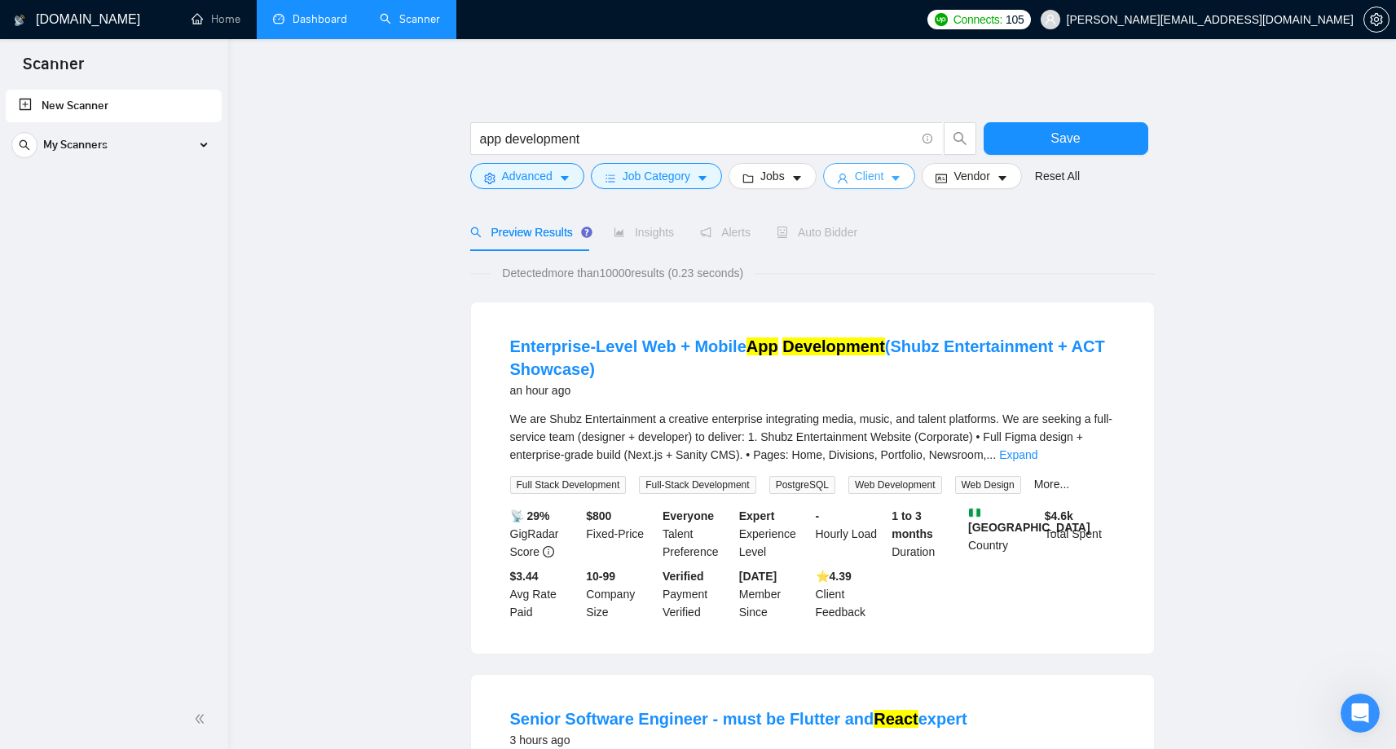
click at [893, 176] on button "Client" at bounding box center [869, 176] width 93 height 26
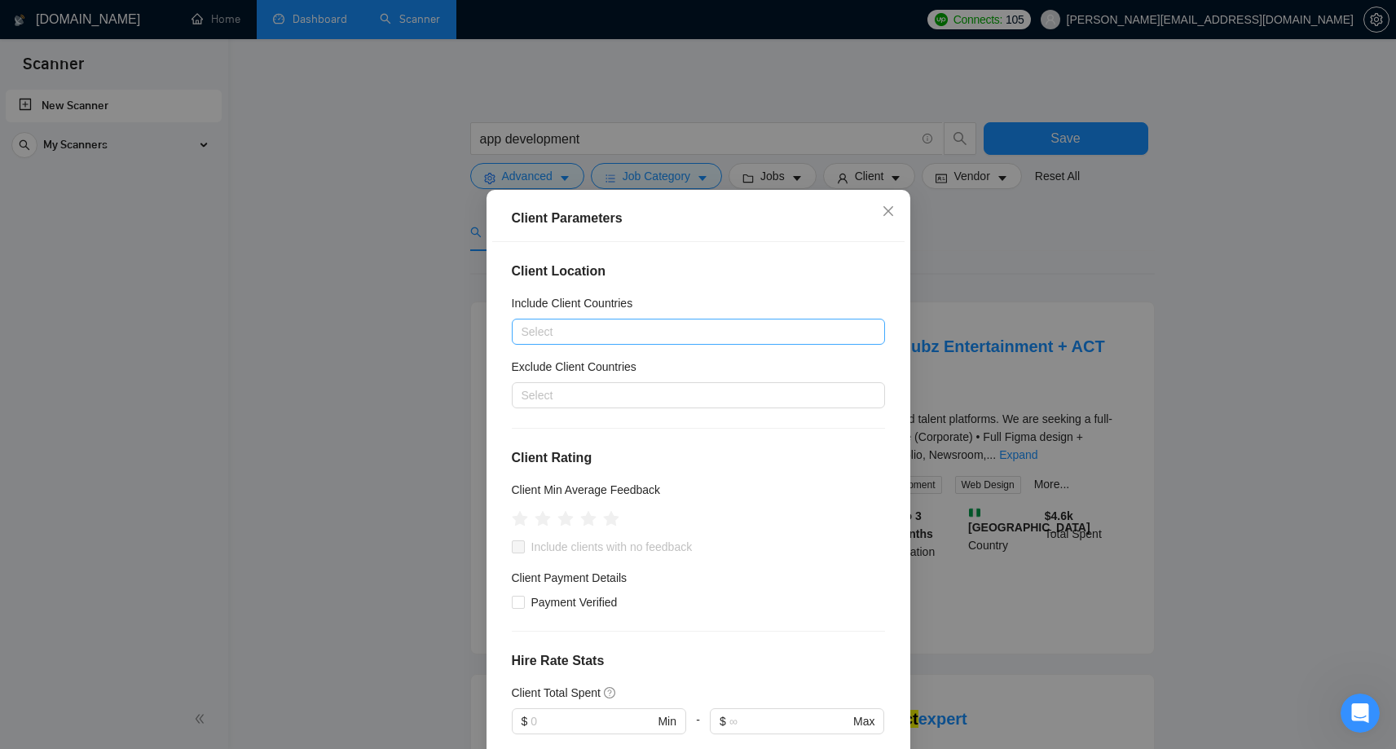
click at [659, 326] on div at bounding box center [690, 332] width 349 height 20
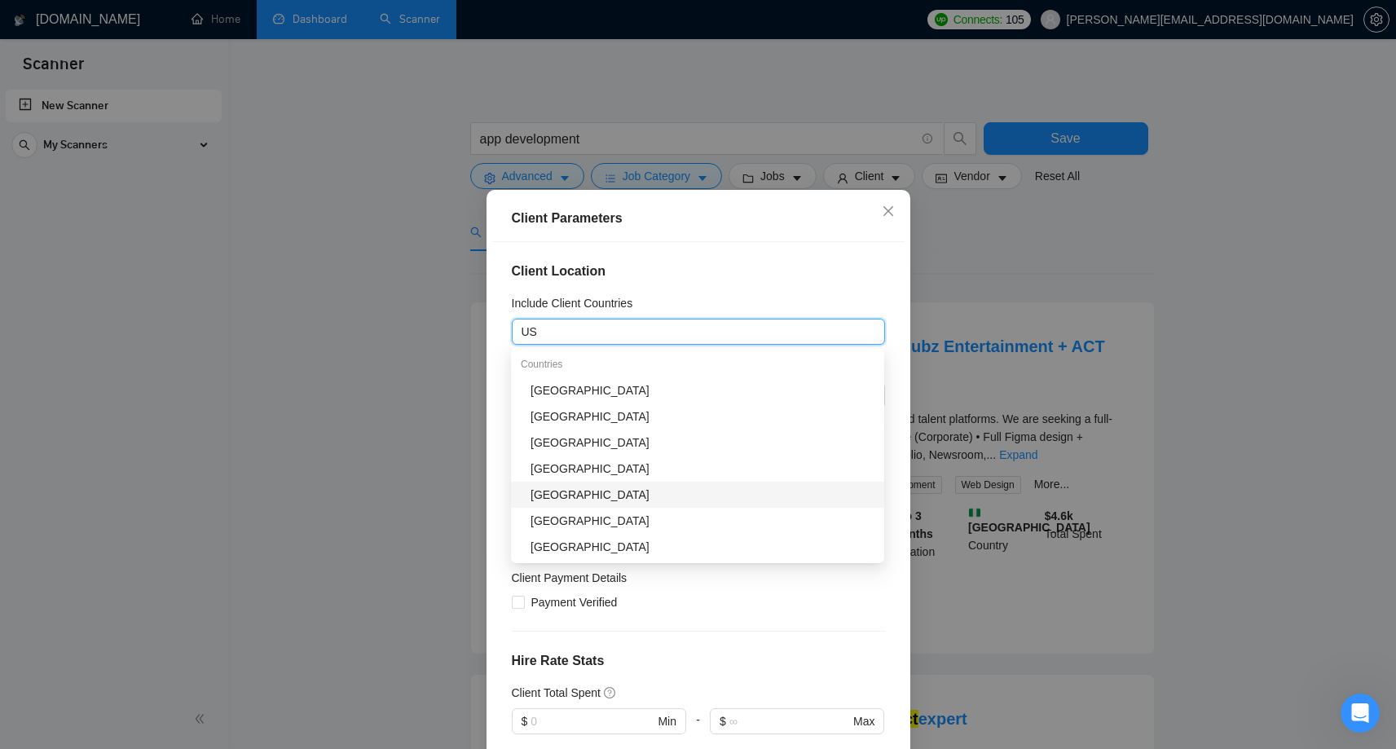
type input "U"
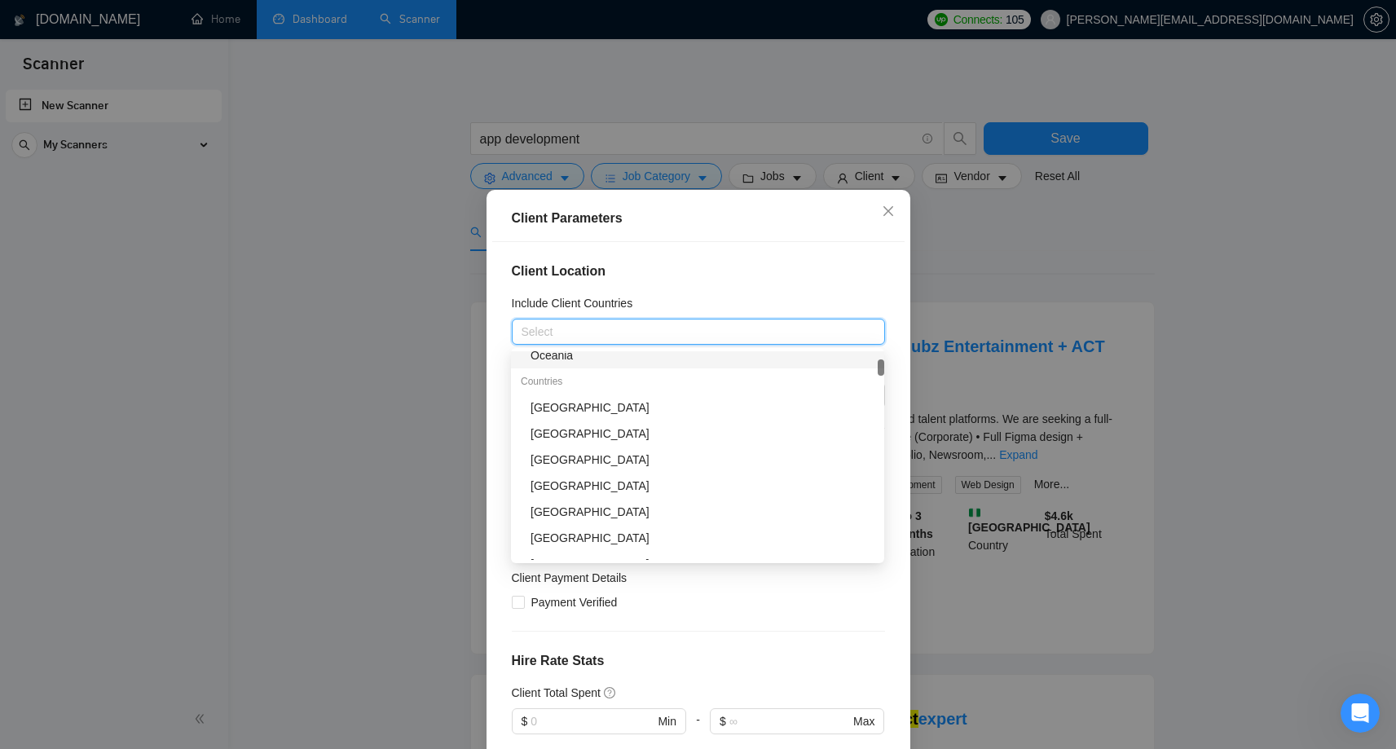
scroll to position [155, 0]
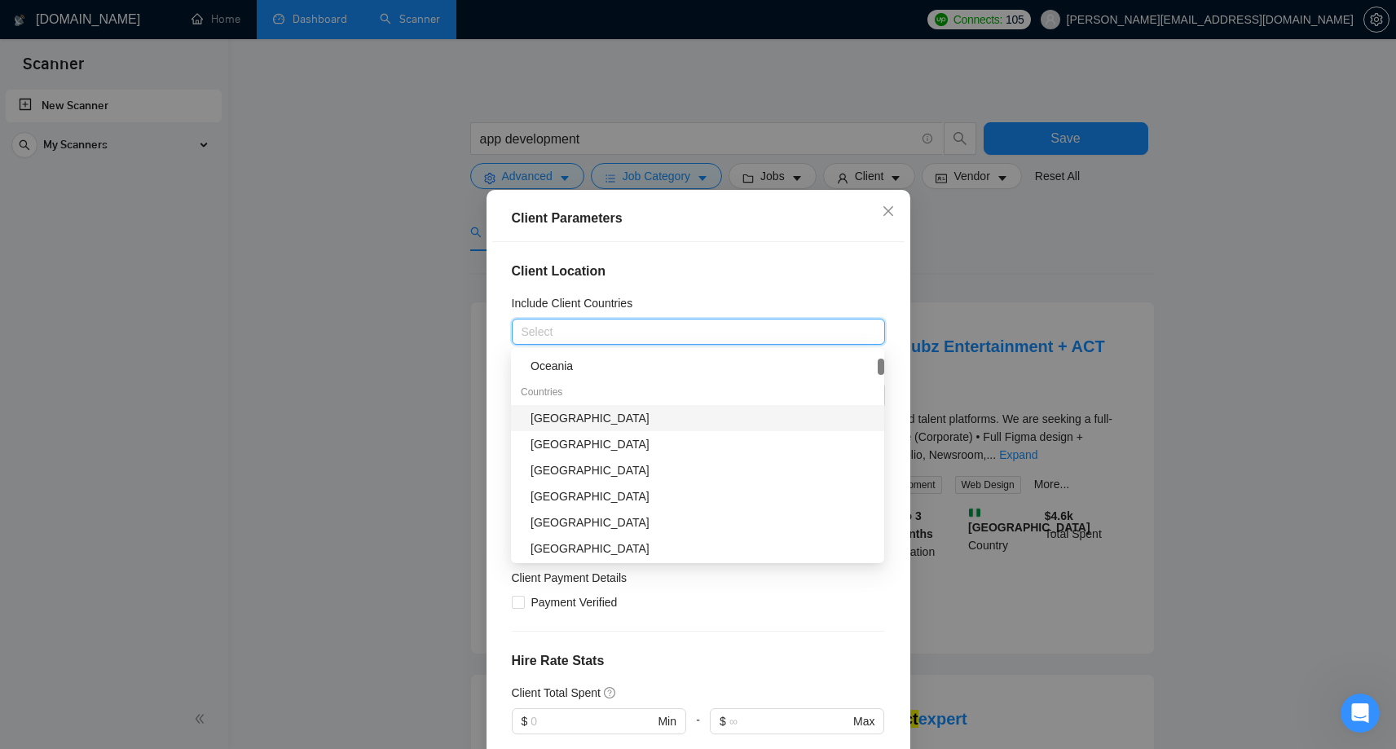
click at [589, 417] on div "[GEOGRAPHIC_DATA]" at bounding box center [703, 418] width 344 height 18
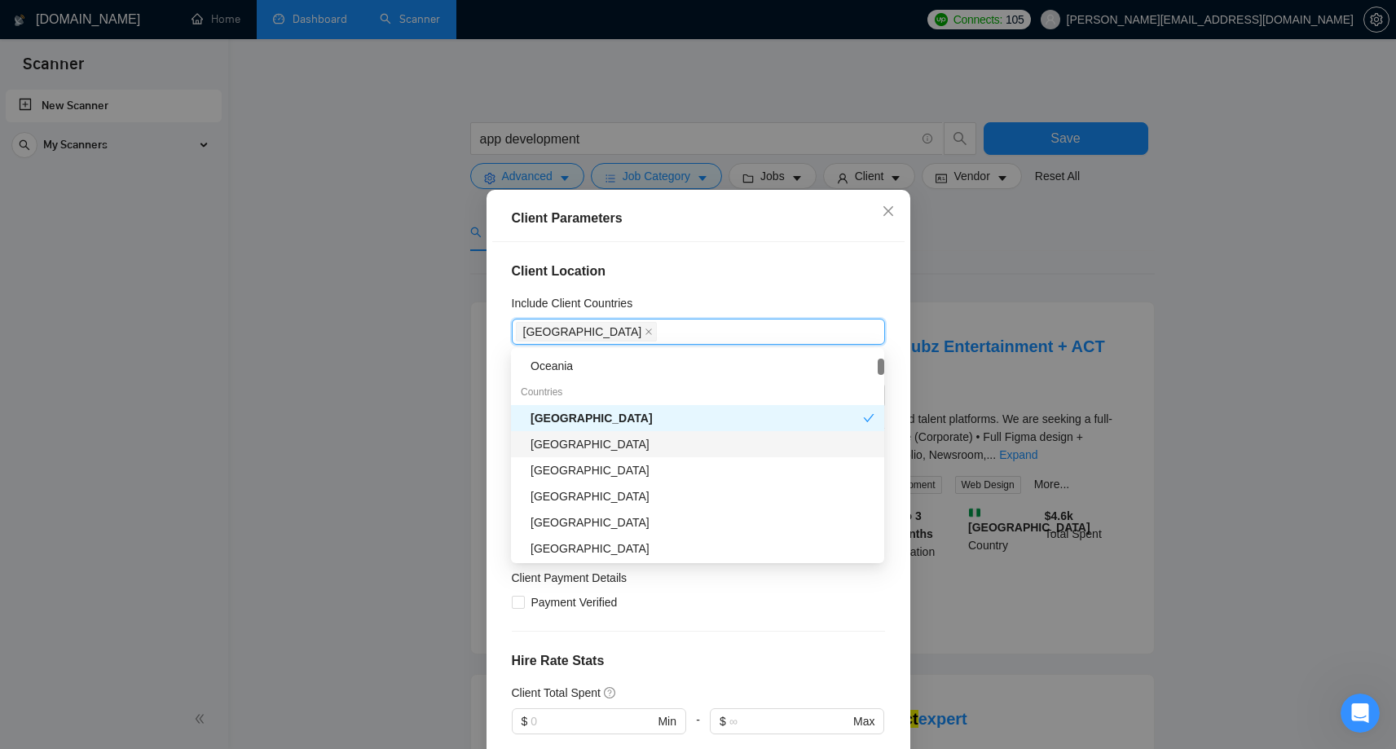
click at [597, 441] on div "[GEOGRAPHIC_DATA]" at bounding box center [703, 444] width 344 height 18
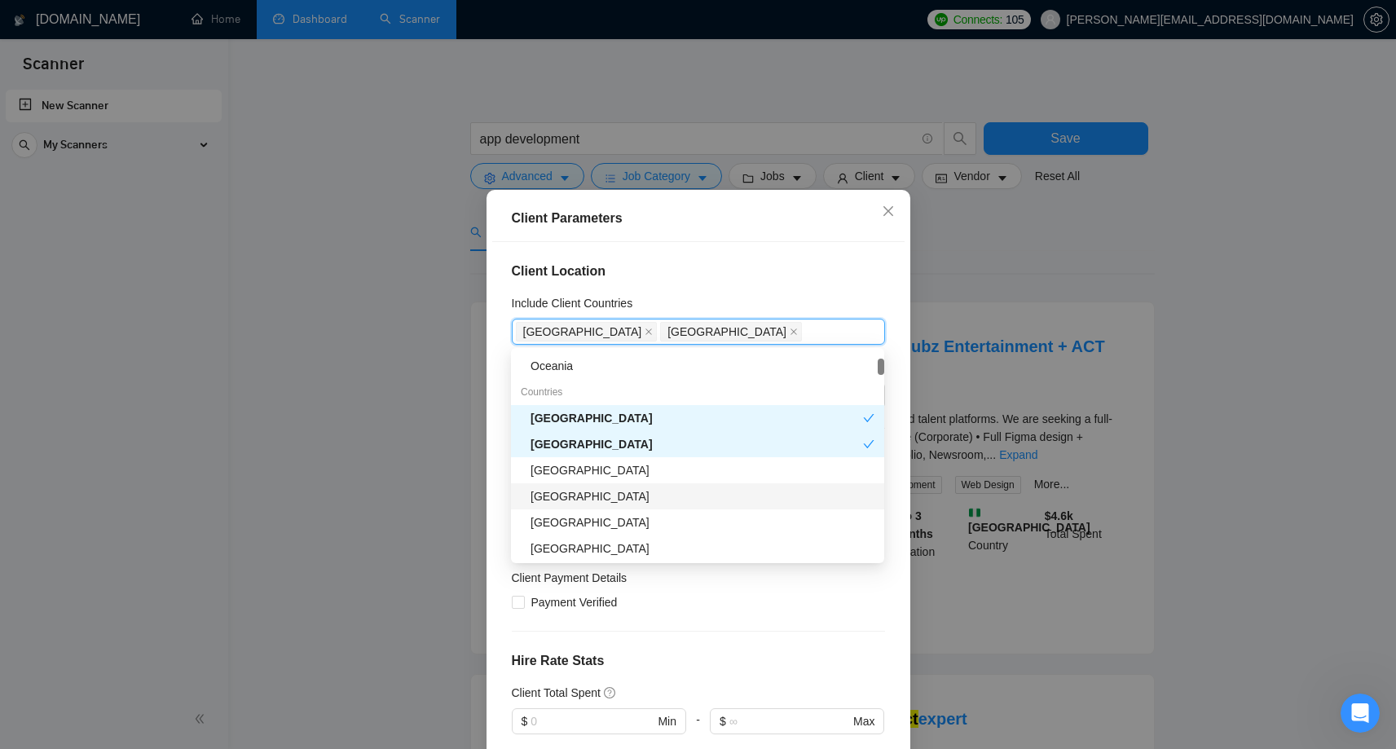
click at [580, 498] on div "[GEOGRAPHIC_DATA]" at bounding box center [703, 496] width 344 height 18
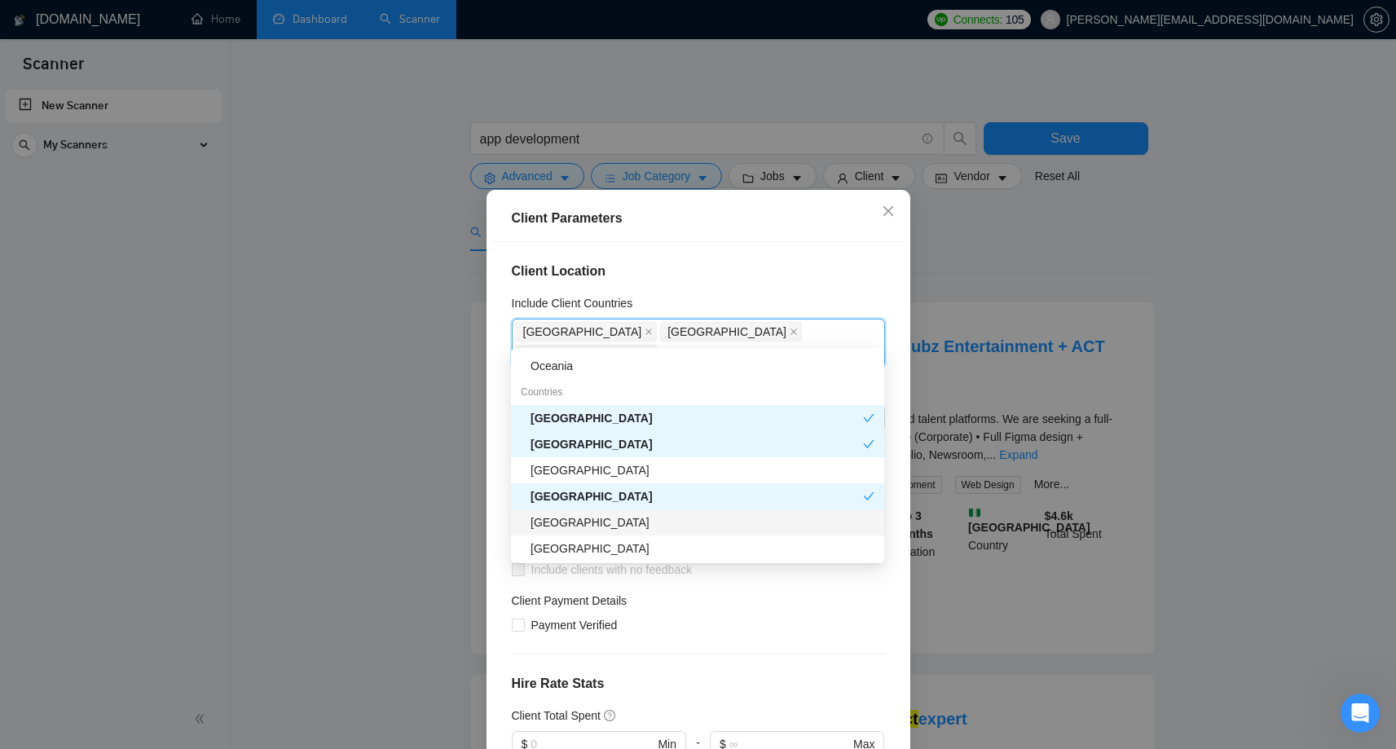
click at [577, 523] on div "[GEOGRAPHIC_DATA]" at bounding box center [703, 523] width 344 height 18
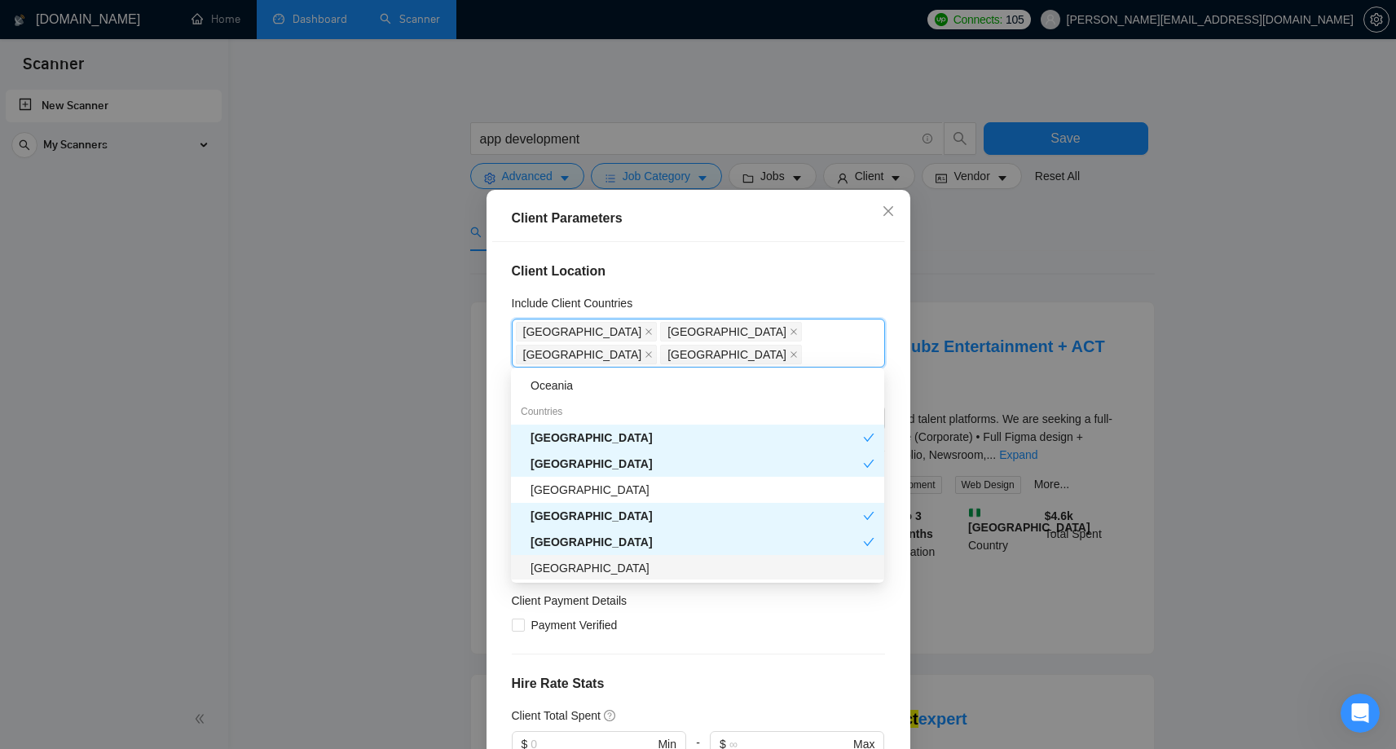
click at [569, 569] on div "[GEOGRAPHIC_DATA]" at bounding box center [703, 568] width 344 height 18
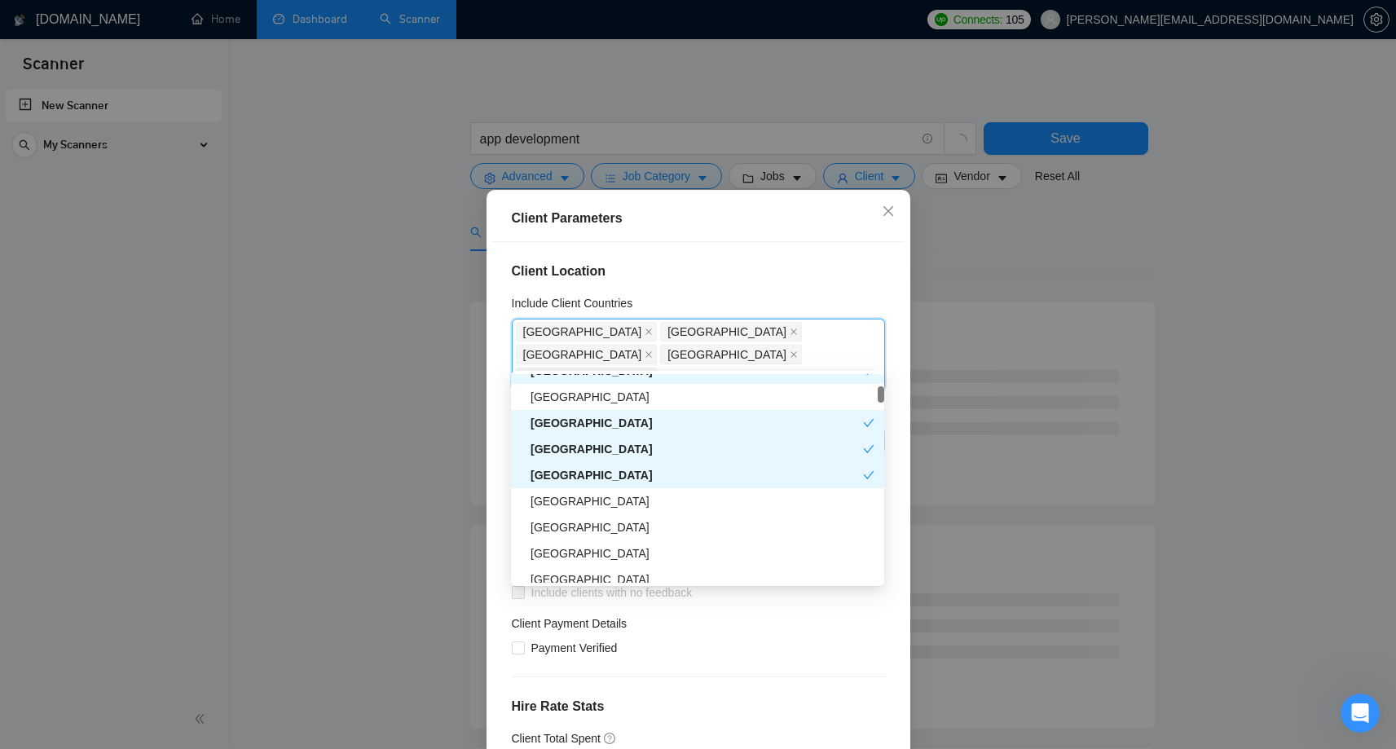
scroll to position [254, 0]
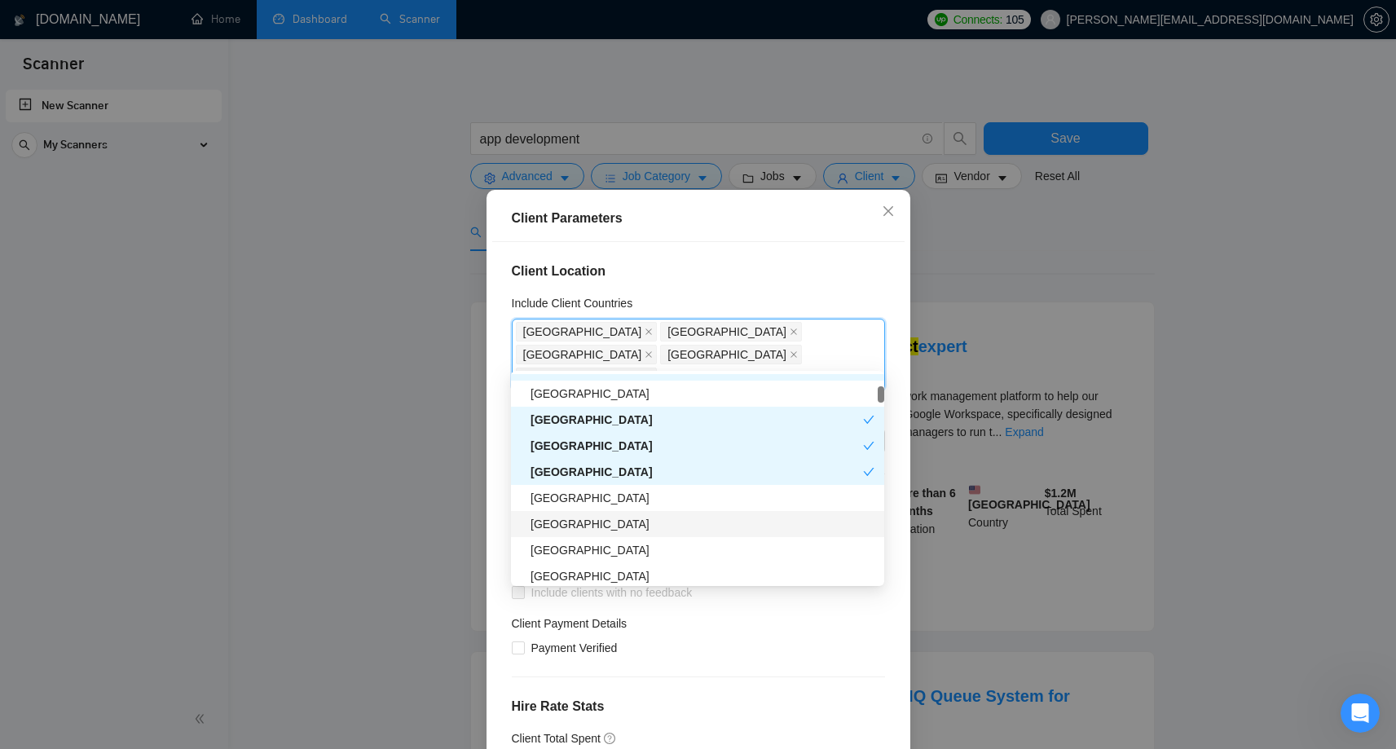
click at [583, 521] on div "[GEOGRAPHIC_DATA]" at bounding box center [703, 524] width 344 height 18
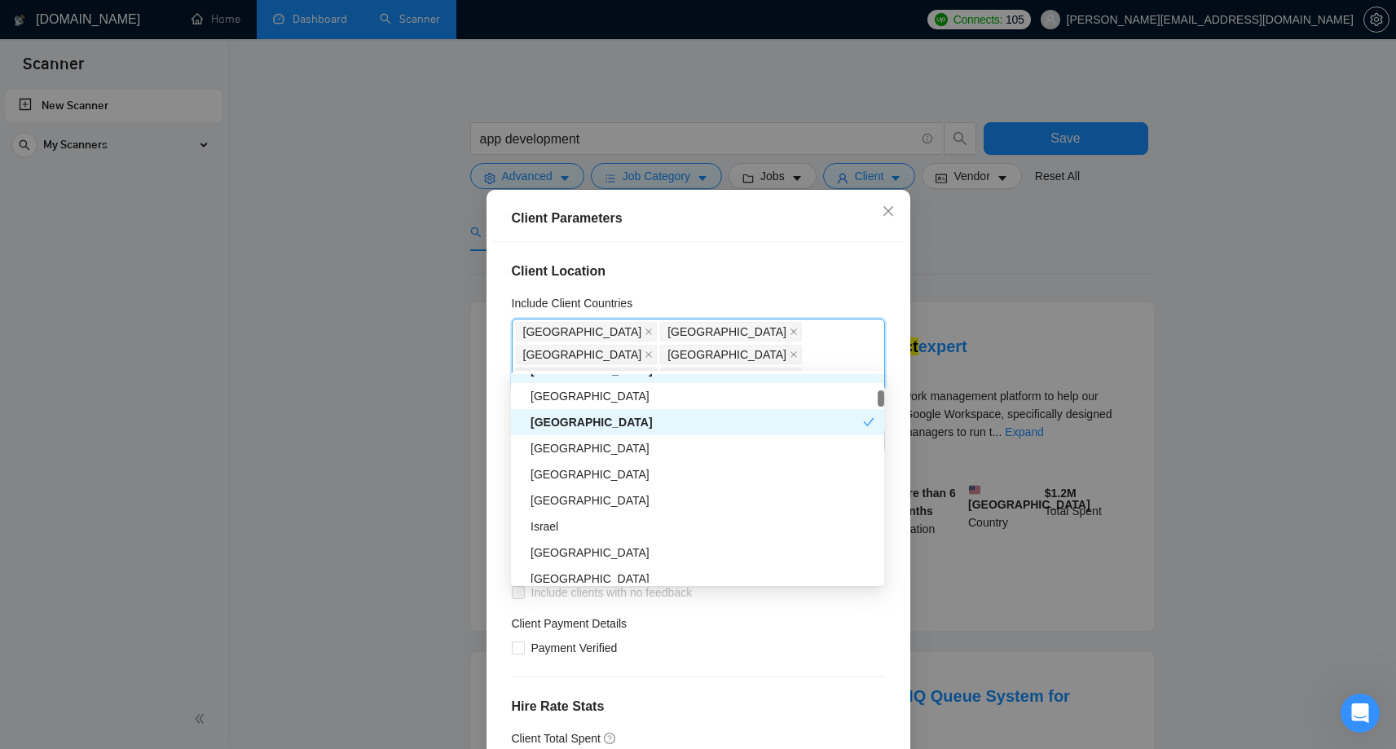
scroll to position [373, 0]
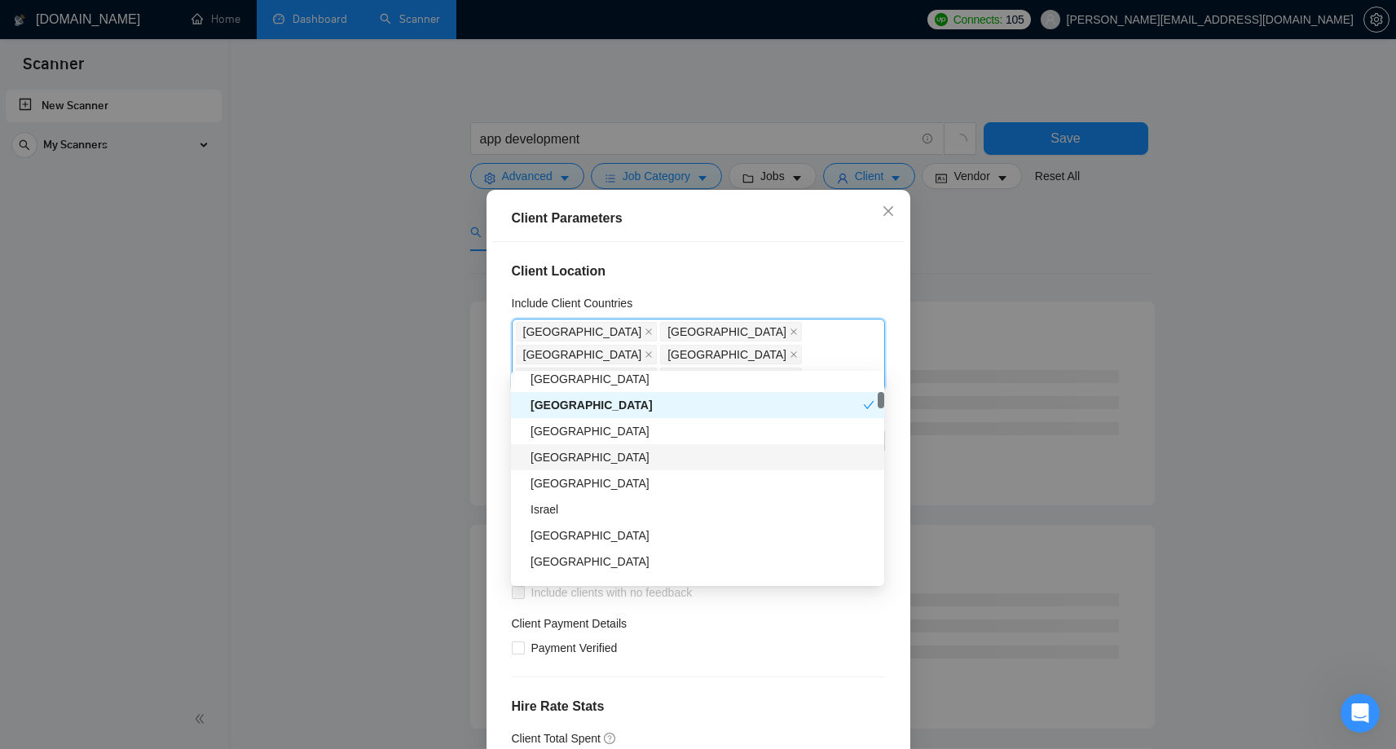
click at [574, 456] on div "[GEOGRAPHIC_DATA]" at bounding box center [703, 457] width 344 height 18
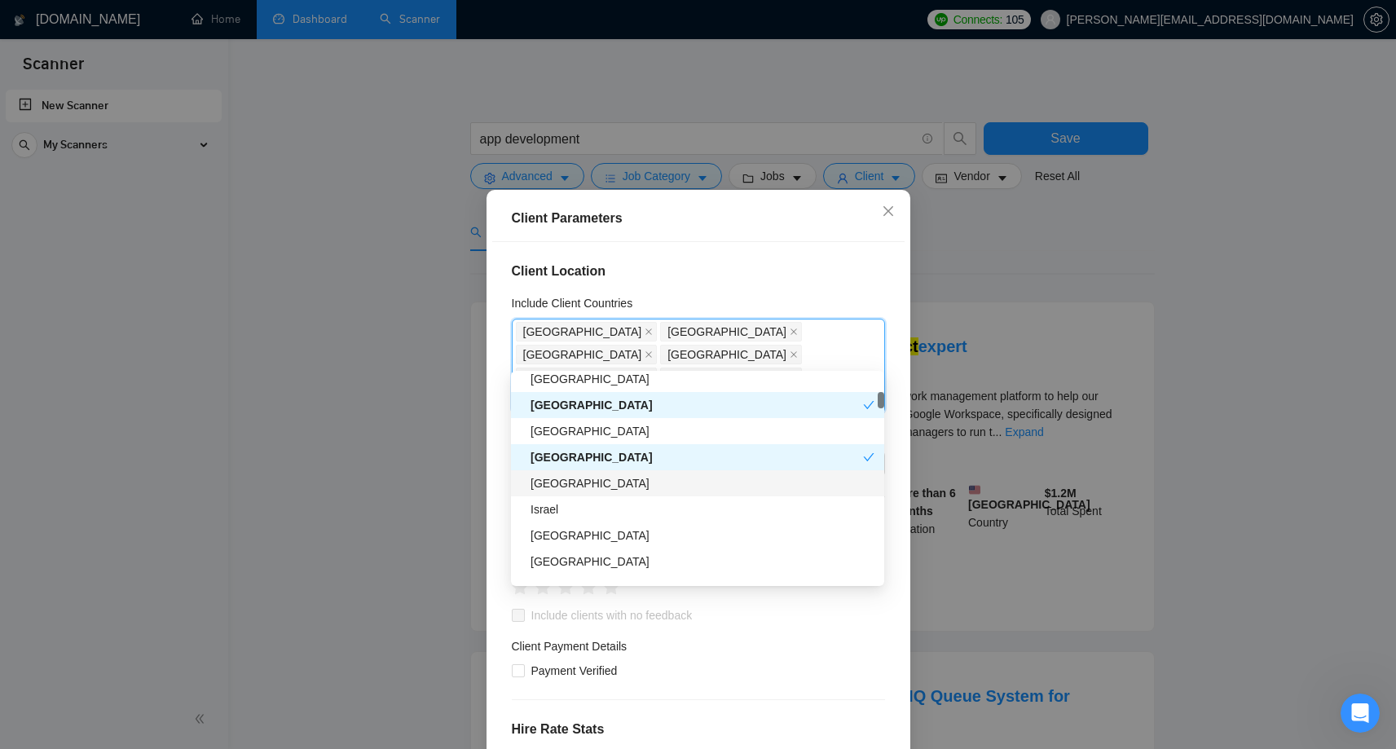
click at [551, 483] on div "[GEOGRAPHIC_DATA]" at bounding box center [703, 483] width 344 height 18
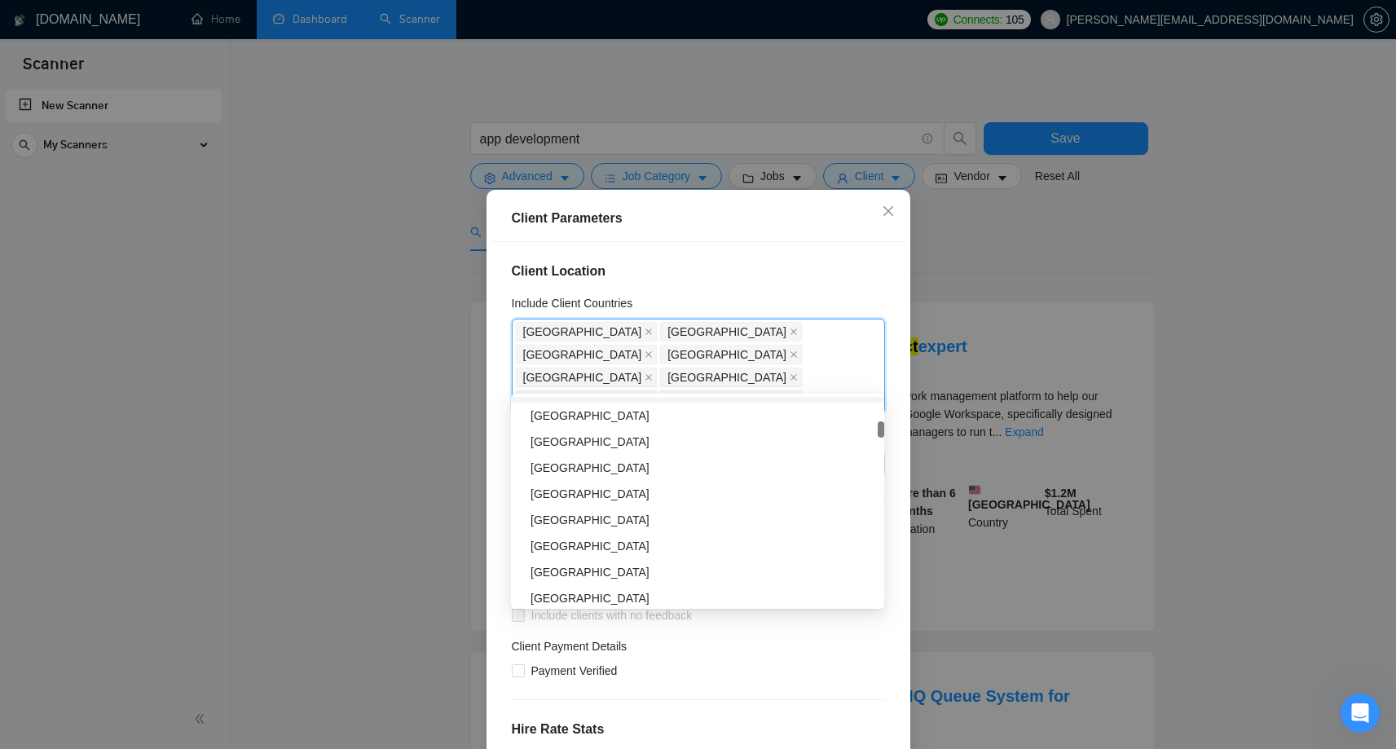
scroll to position [518, 0]
click at [570, 511] on div "[GEOGRAPHIC_DATA]" at bounding box center [703, 518] width 344 height 18
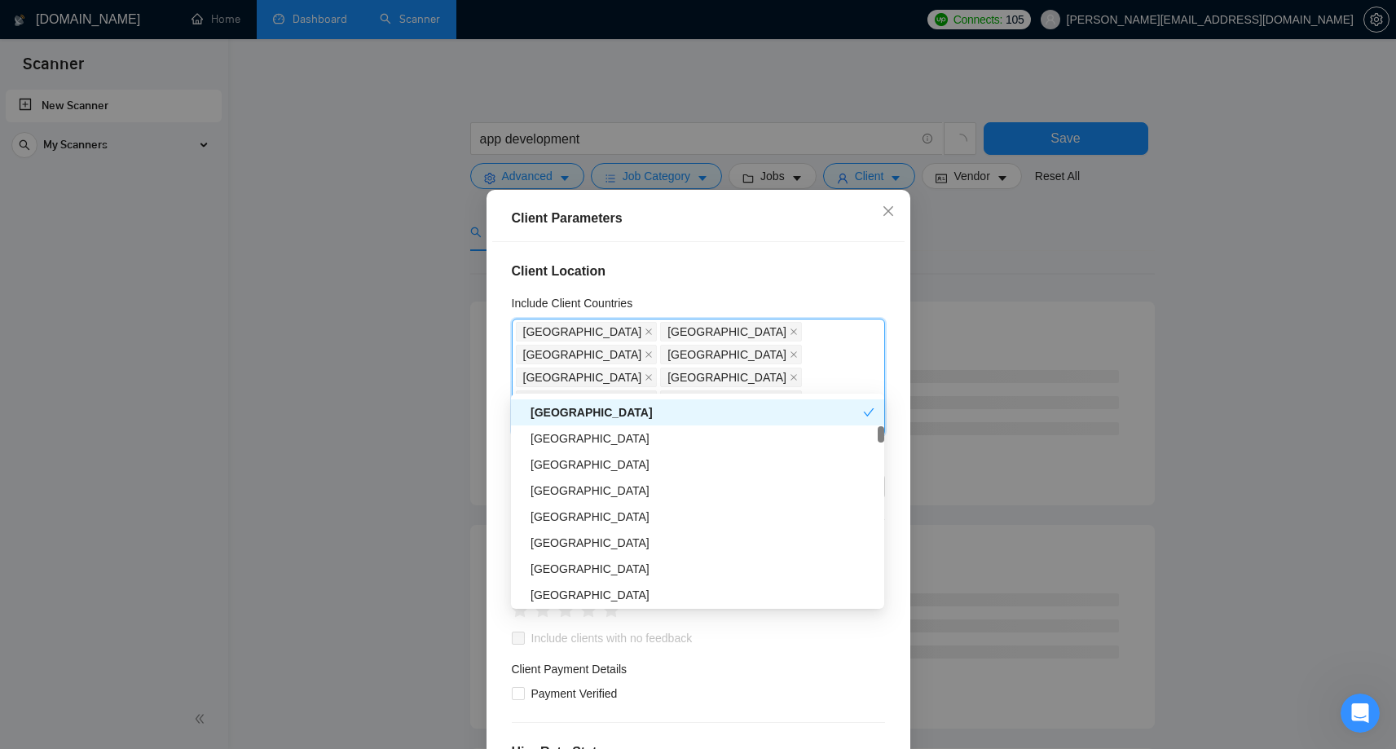
scroll to position [625, 0]
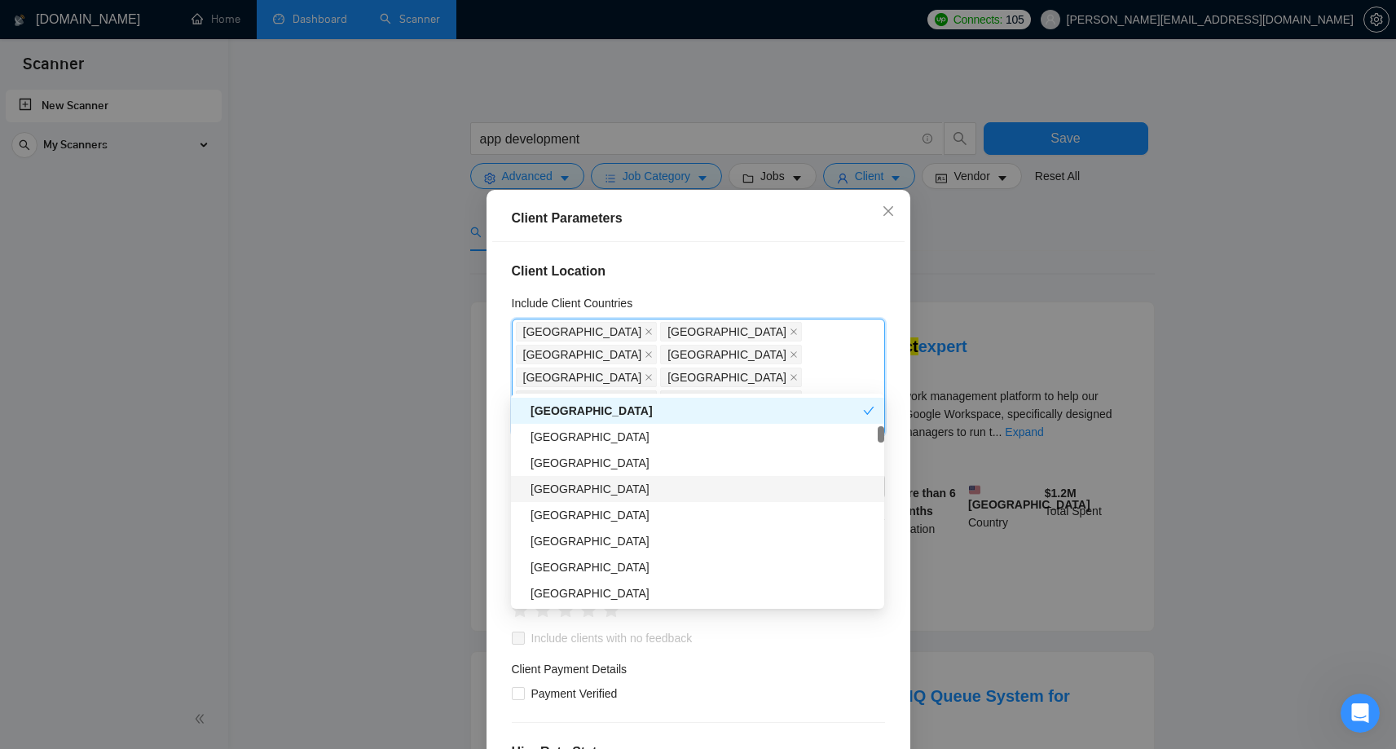
click at [534, 487] on div "[GEOGRAPHIC_DATA]" at bounding box center [703, 489] width 344 height 18
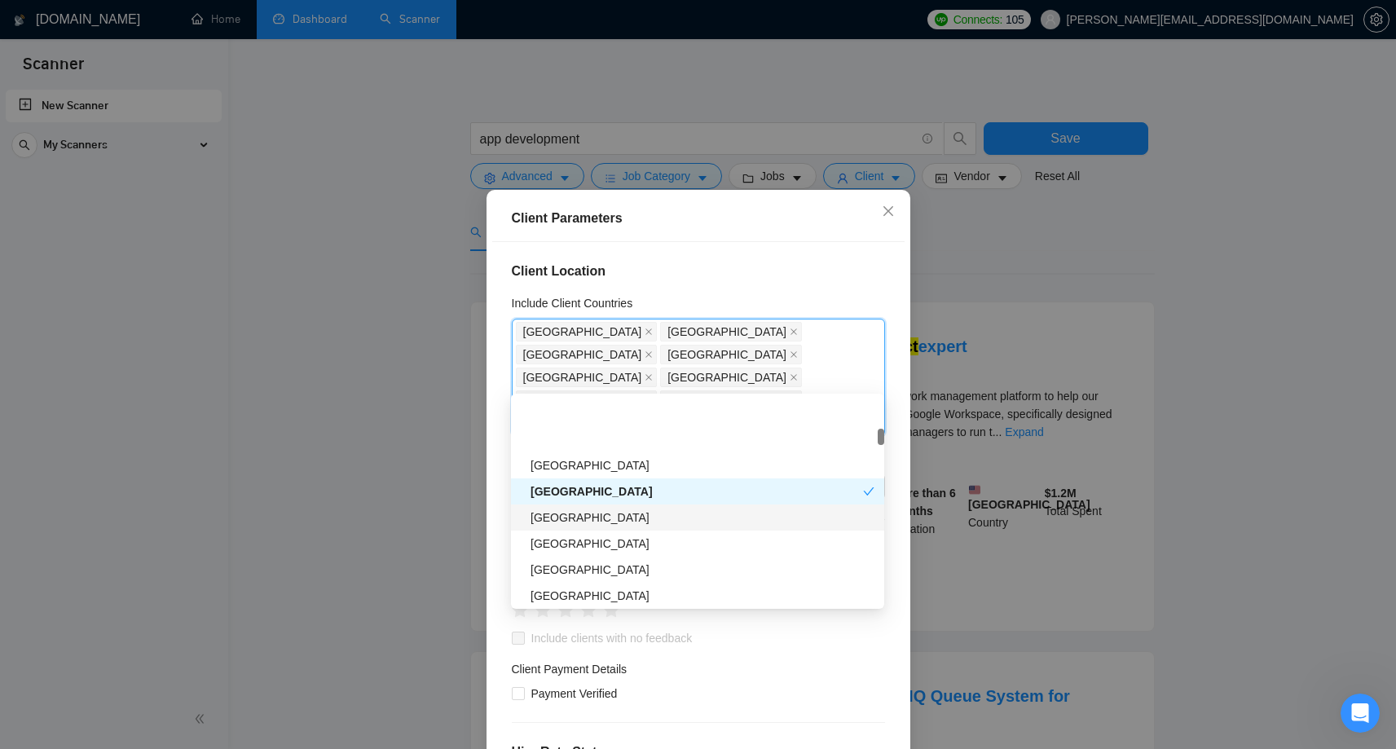
scroll to position [607, 0]
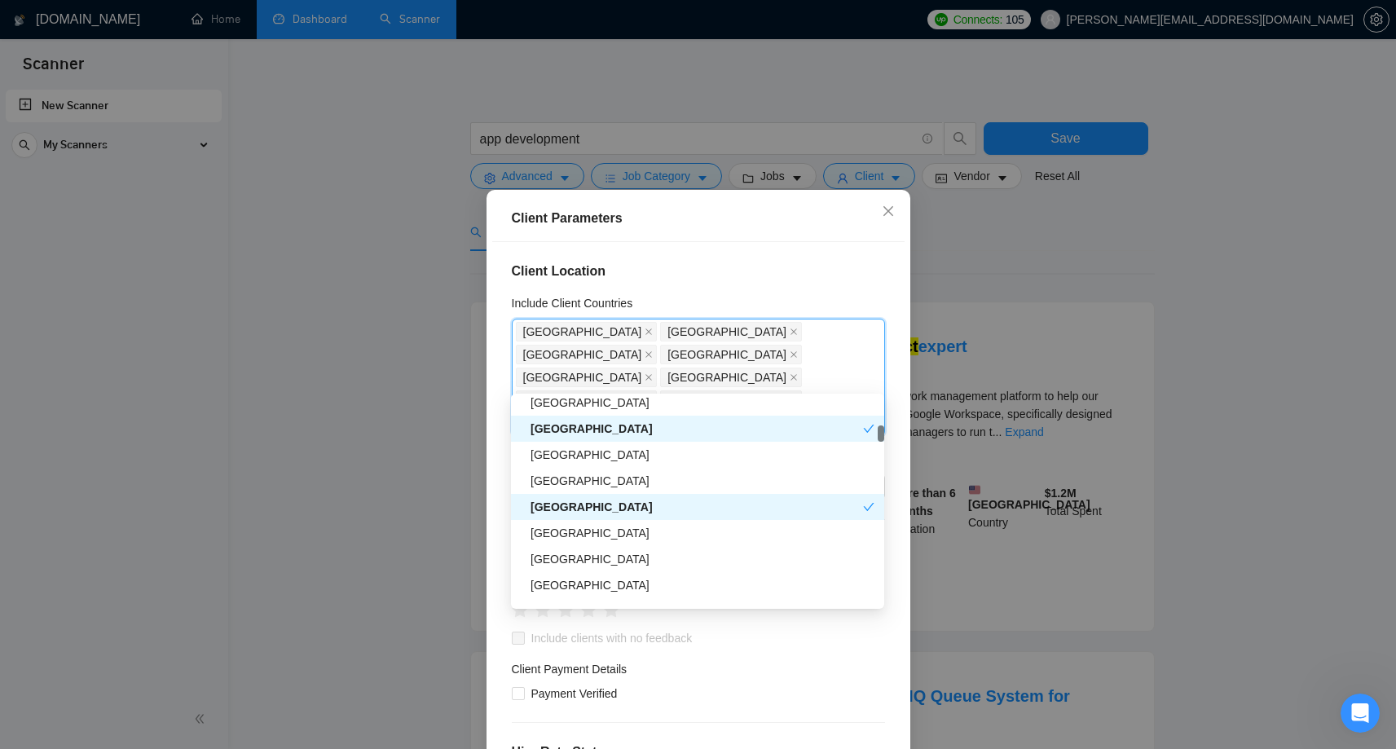
click at [598, 501] on div "[GEOGRAPHIC_DATA]" at bounding box center [697, 507] width 333 height 18
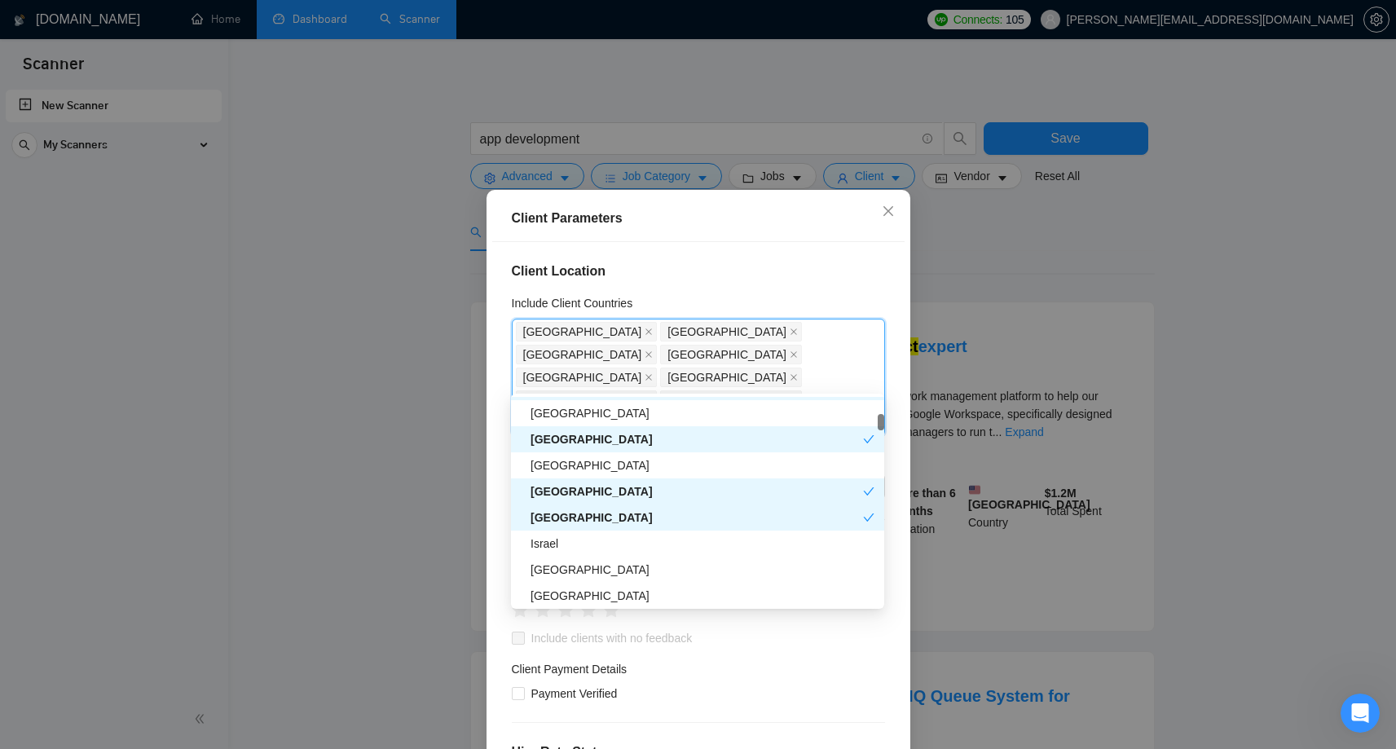
scroll to position [359, 0]
click at [628, 447] on div "[GEOGRAPHIC_DATA]" at bounding box center [697, 442] width 333 height 18
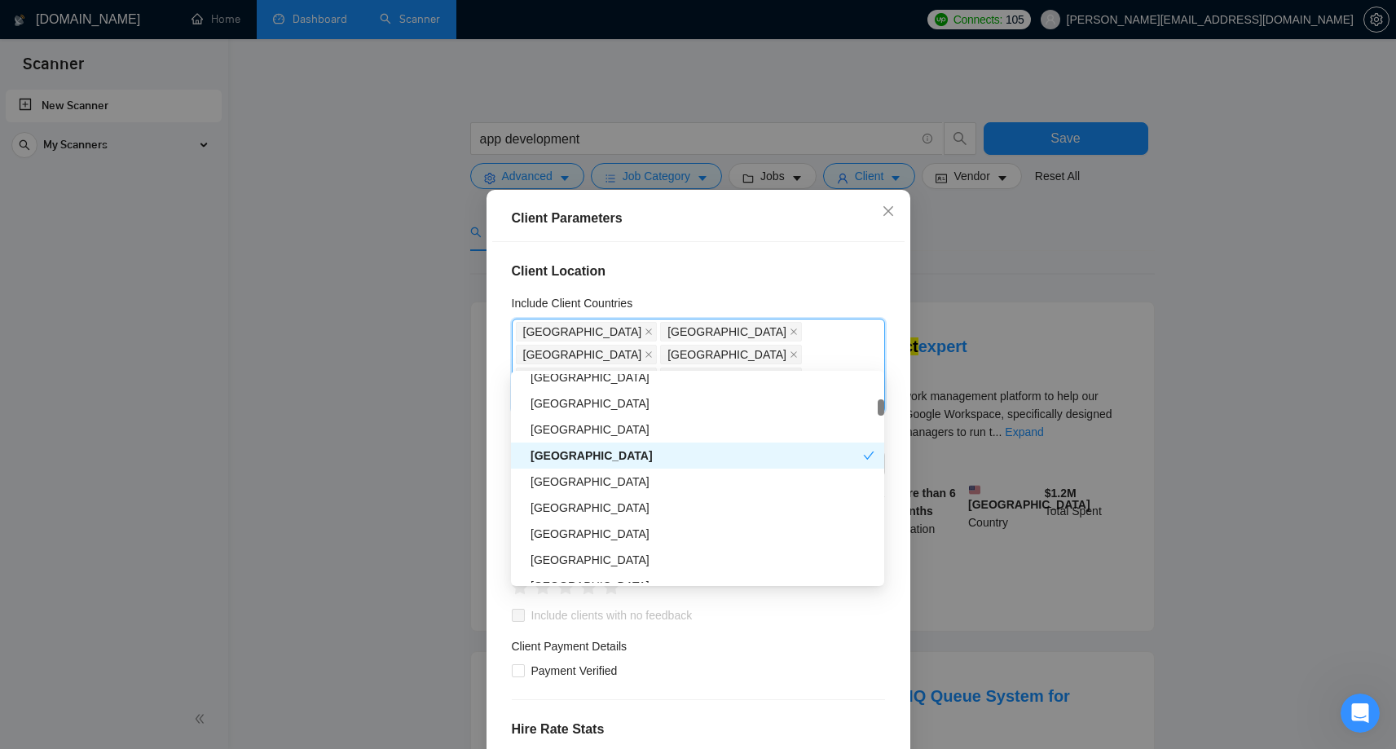
scroll to position [558, 0]
click at [887, 221] on span "Close" at bounding box center [888, 212] width 44 height 44
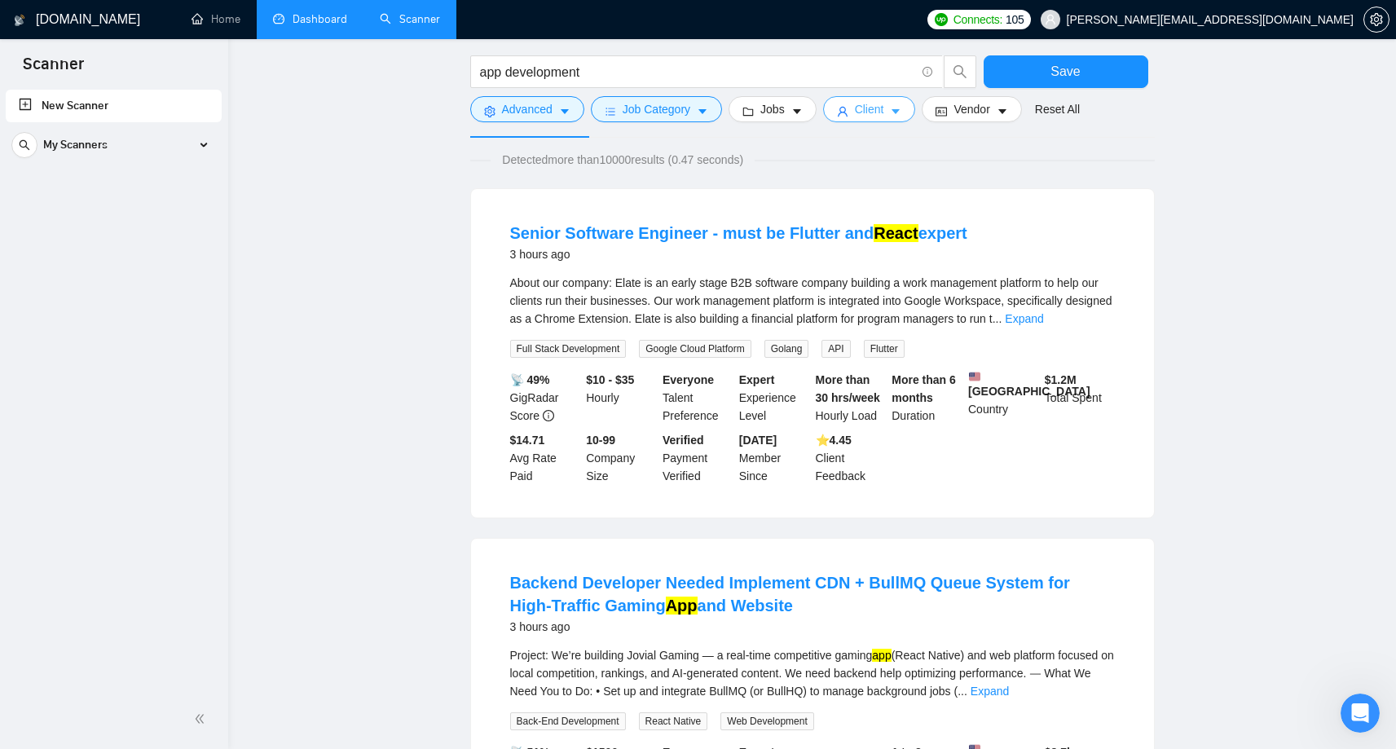
scroll to position [0, 0]
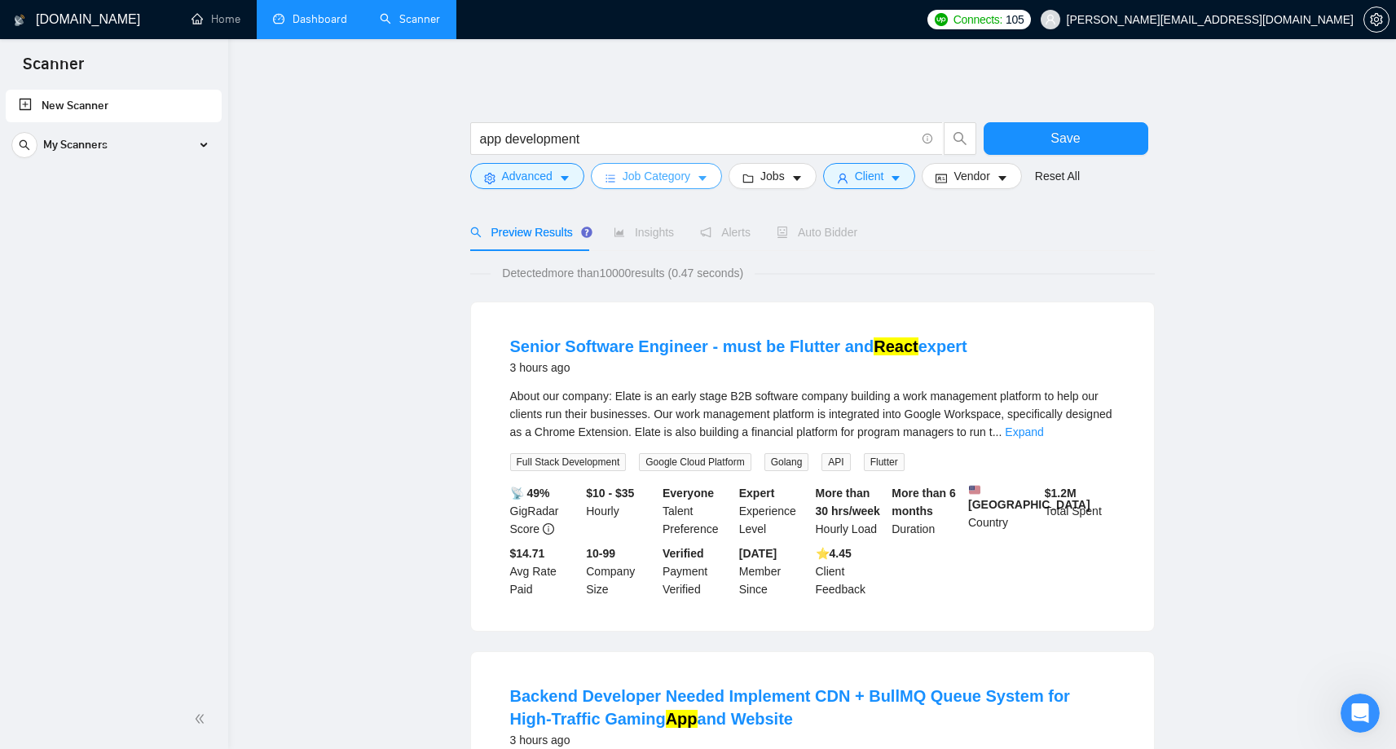
click at [696, 175] on button "Job Category" at bounding box center [656, 176] width 131 height 26
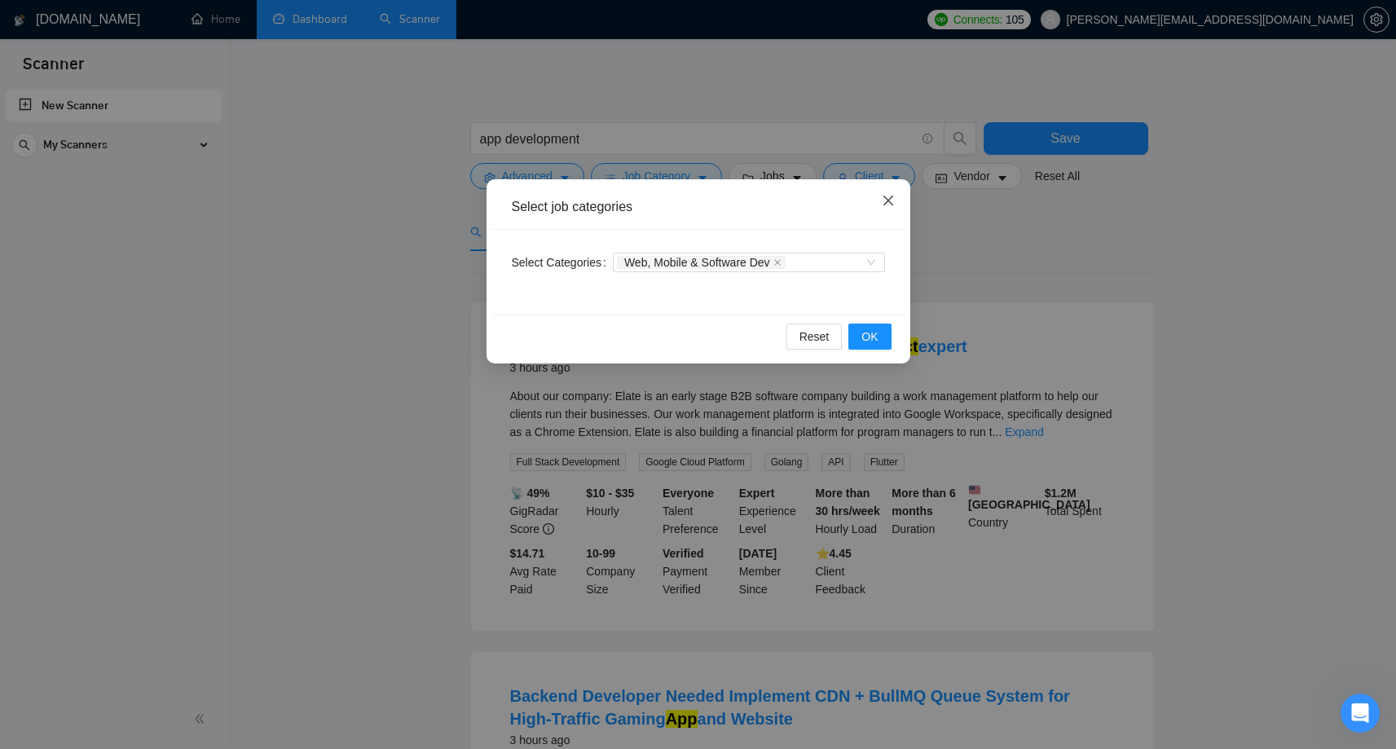
click at [886, 202] on icon "close" at bounding box center [888, 200] width 13 height 13
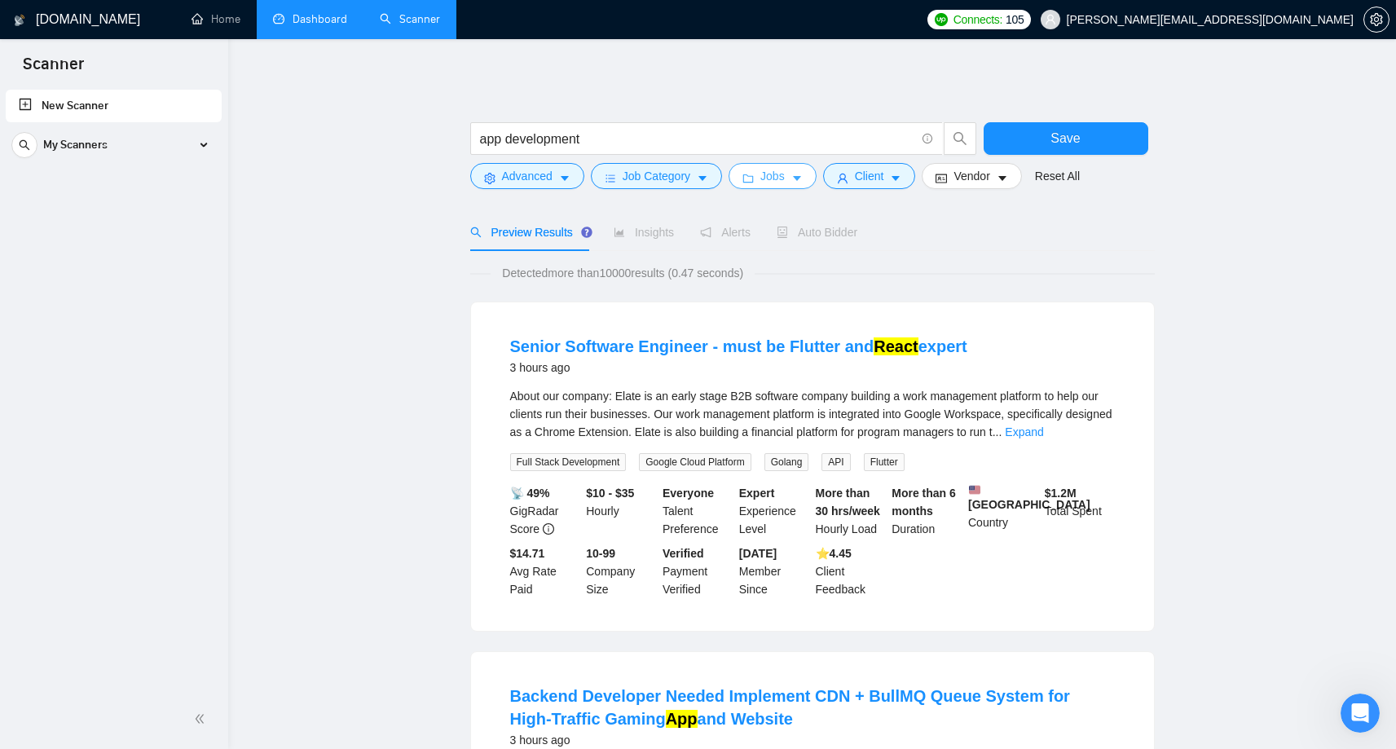
click at [769, 174] on span "Jobs" at bounding box center [772, 176] width 24 height 18
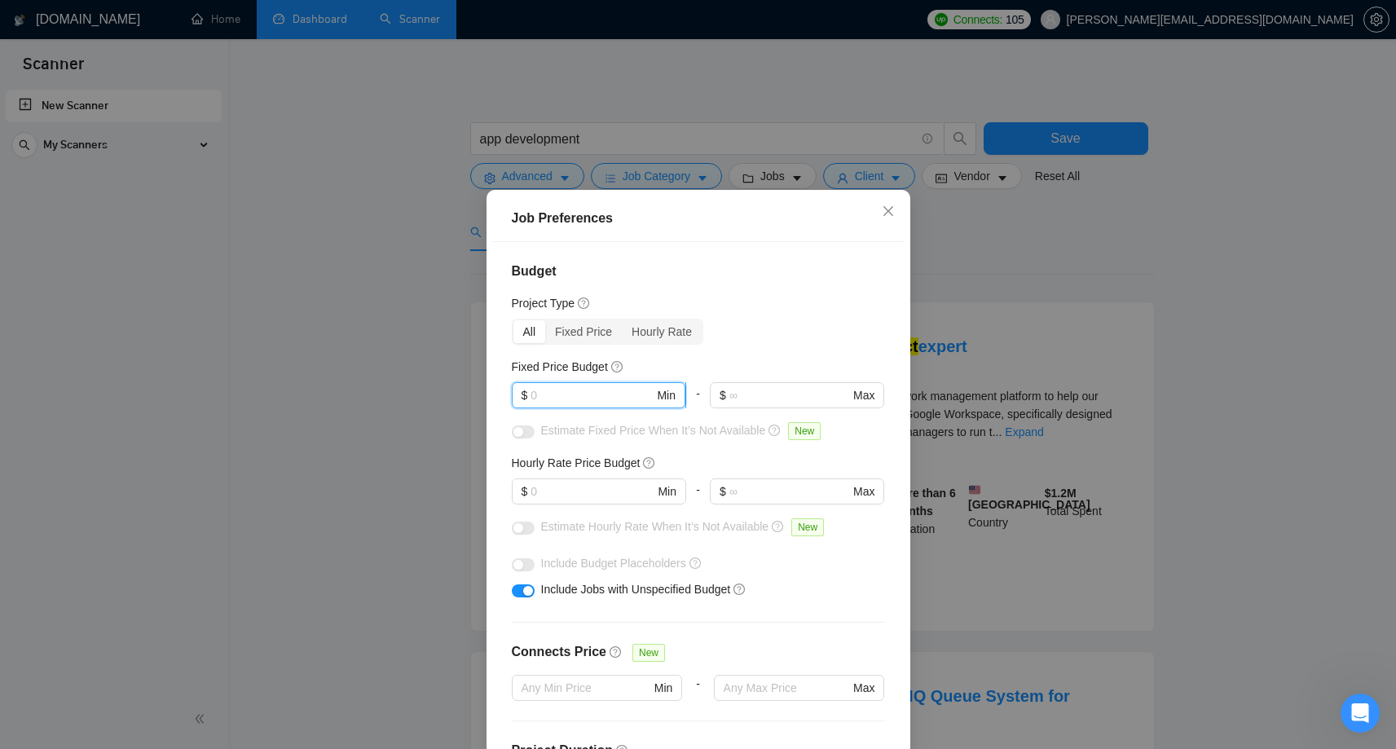
click at [584, 397] on input "text" at bounding box center [592, 395] width 123 height 18
type input "1000"
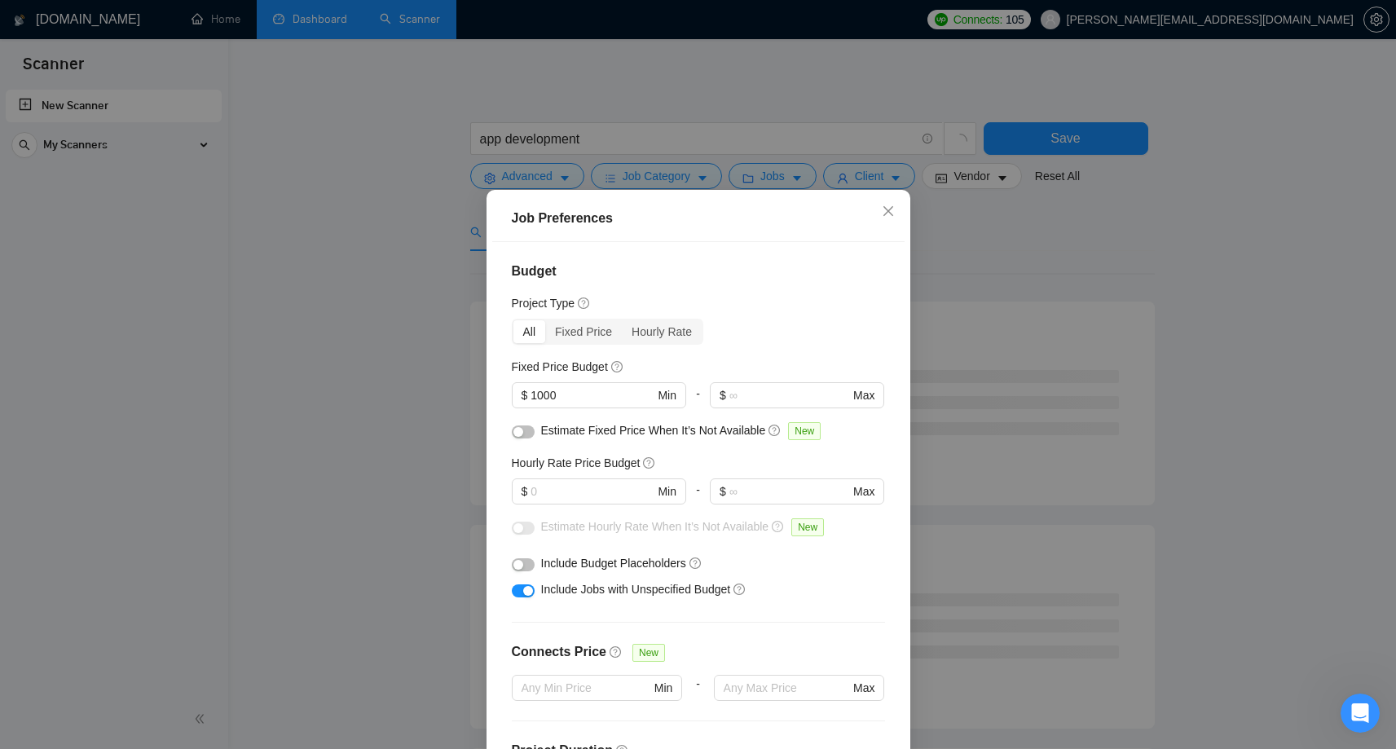
click at [600, 438] on div "Estimate Fixed Price When It’s Not Available New" at bounding box center [704, 430] width 327 height 19
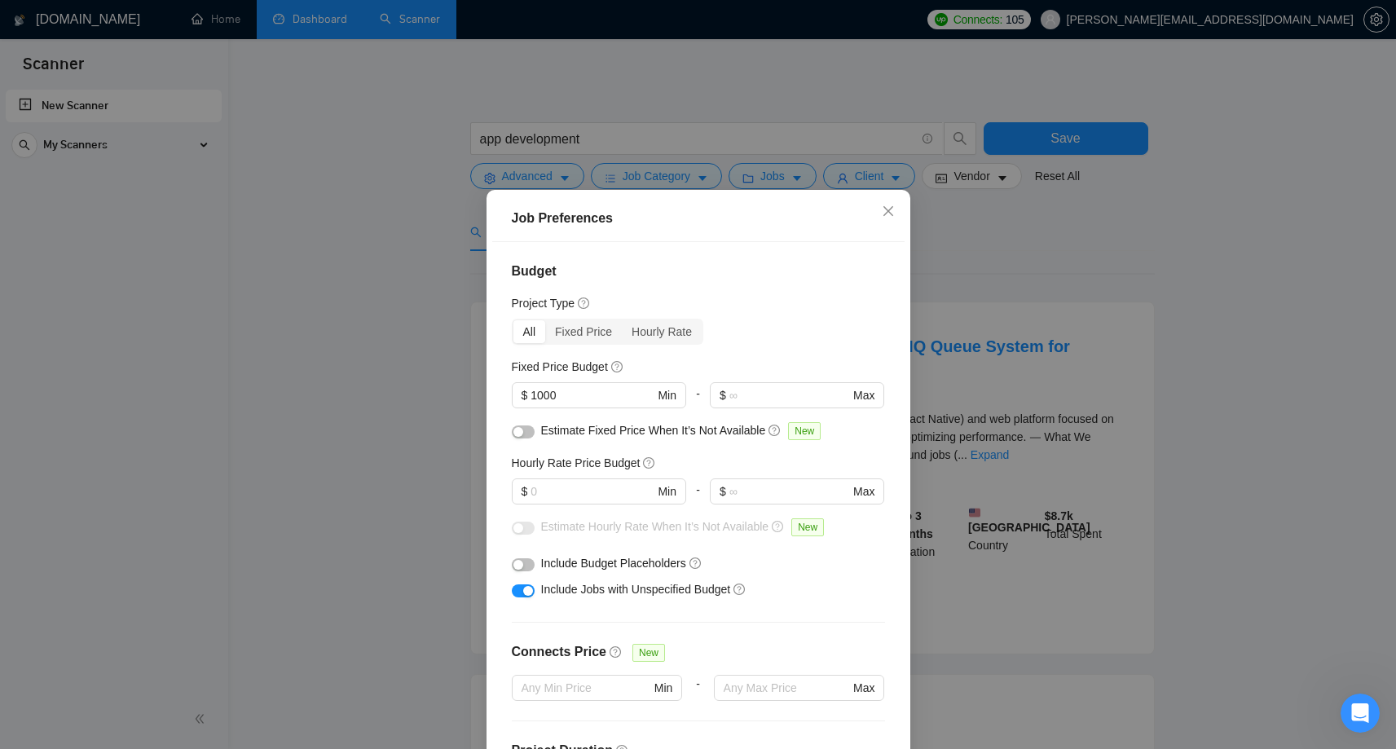
click at [528, 429] on button "button" at bounding box center [523, 431] width 23 height 13
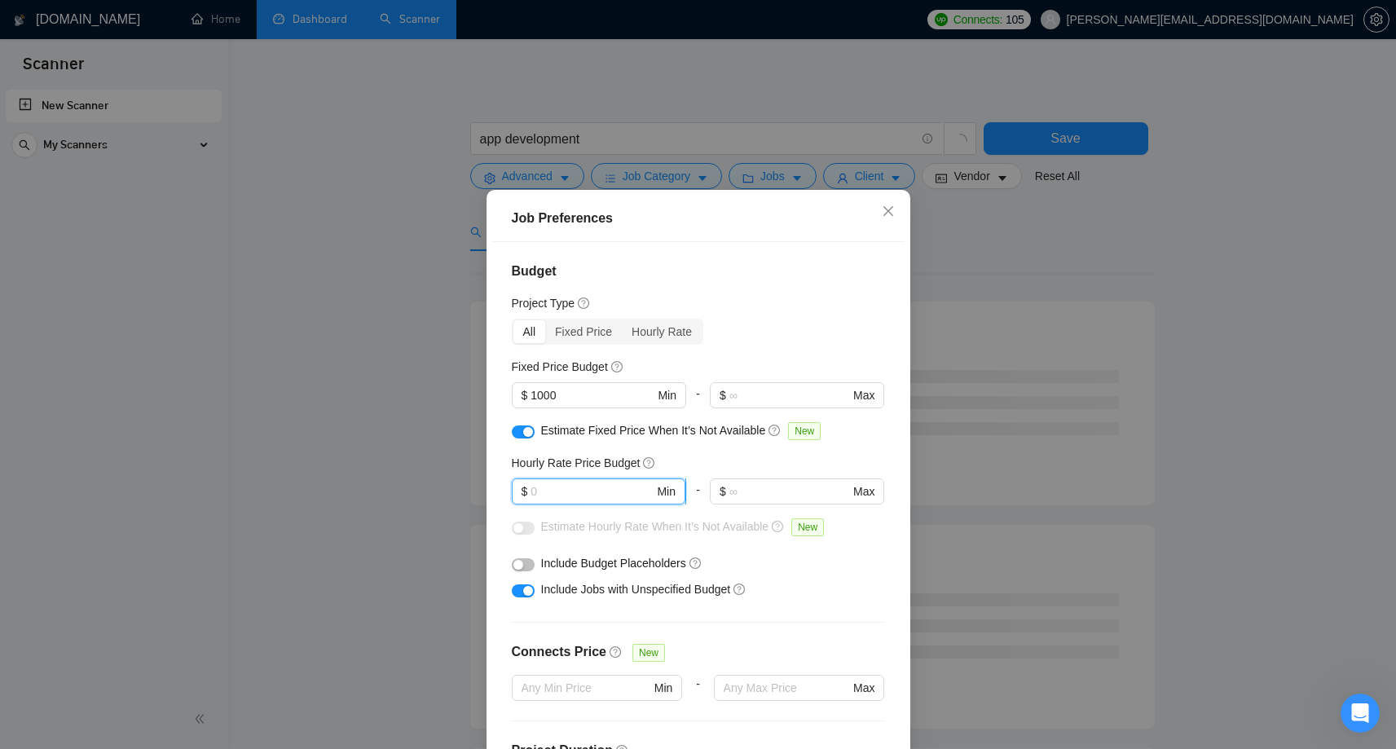
click at [634, 496] on input "text" at bounding box center [592, 492] width 123 height 18
type input "10"
click at [694, 541] on div "Estimate Hourly Rate When It’s Not Available New" at bounding box center [698, 531] width 373 height 26
click at [838, 578] on div "Include Jobs with Unspecified Budget" at bounding box center [698, 589] width 373 height 26
drag, startPoint x: 553, startPoint y: 492, endPoint x: 531, endPoint y: 490, distance: 22.1
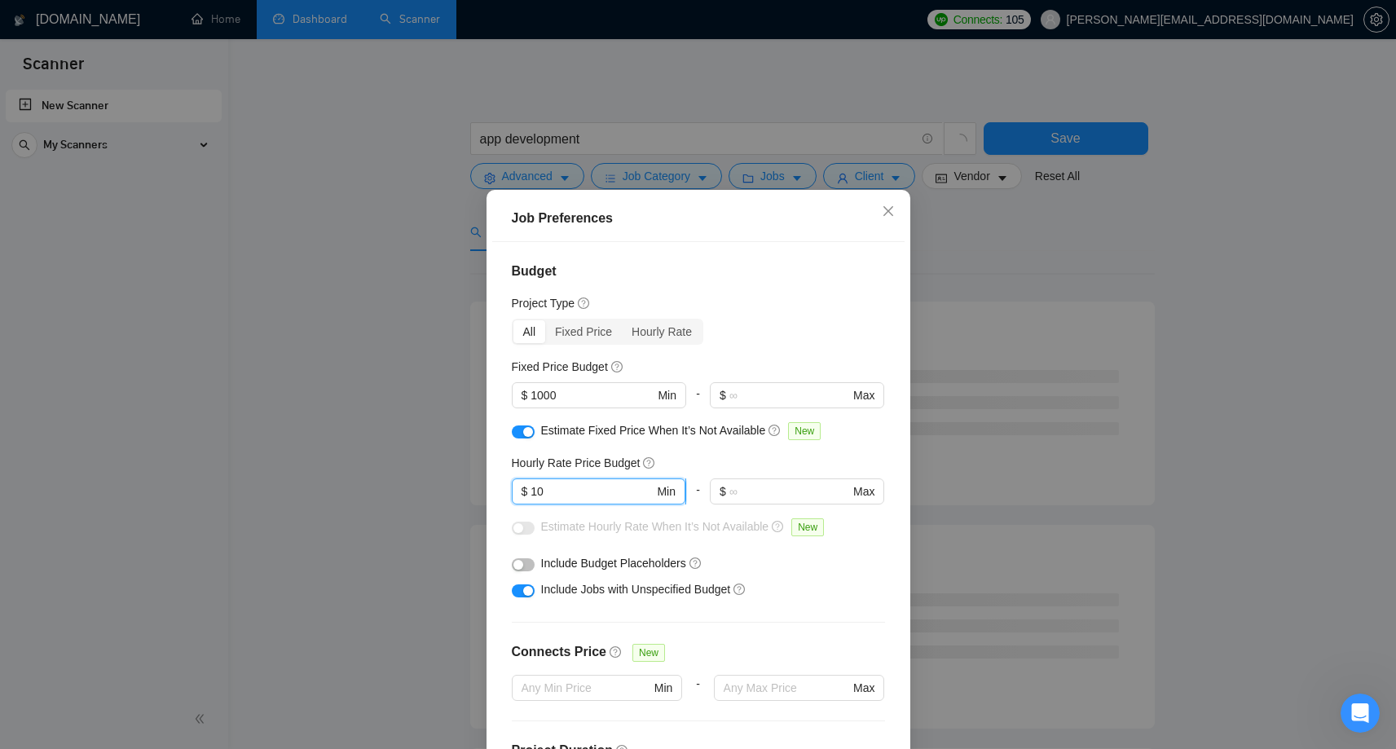
click at [531, 490] on input "10" at bounding box center [592, 492] width 123 height 18
click at [804, 571] on div "Include Budget Placeholders" at bounding box center [704, 563] width 327 height 18
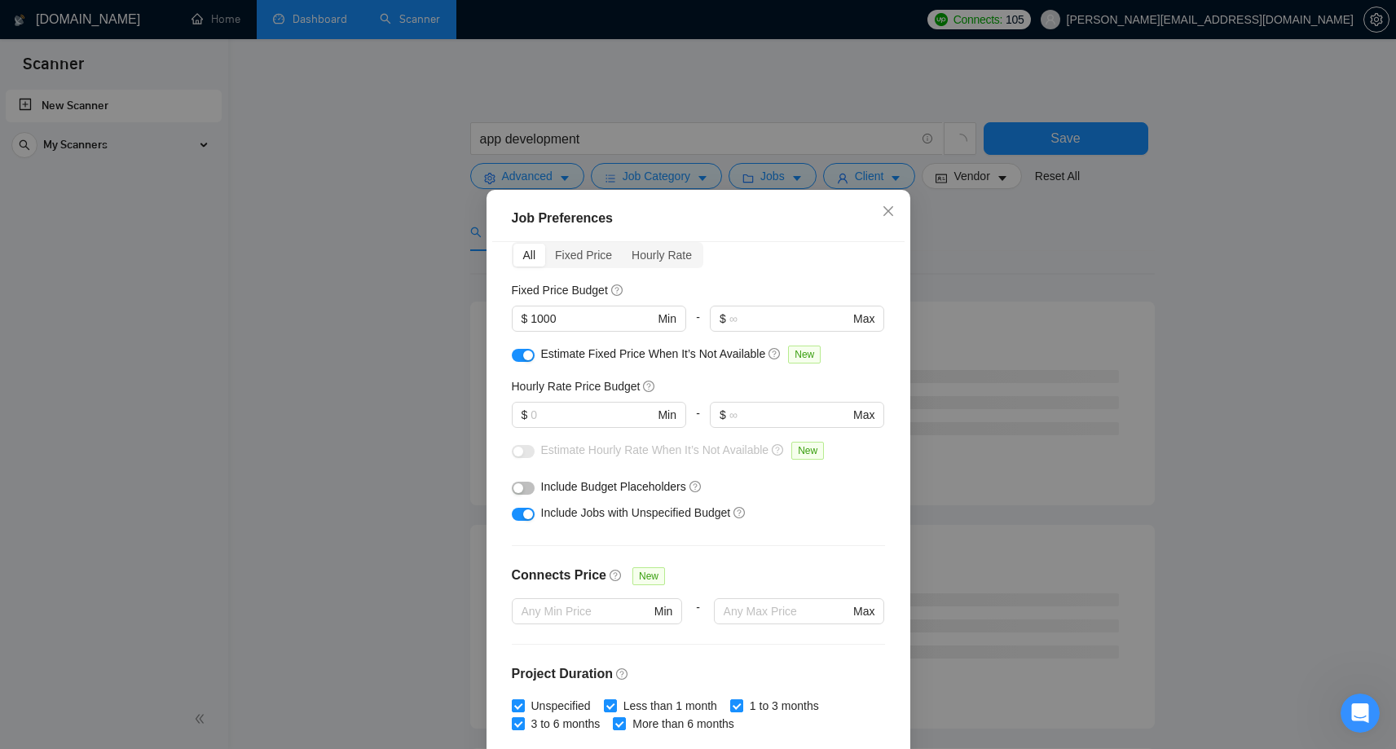
scroll to position [82, 0]
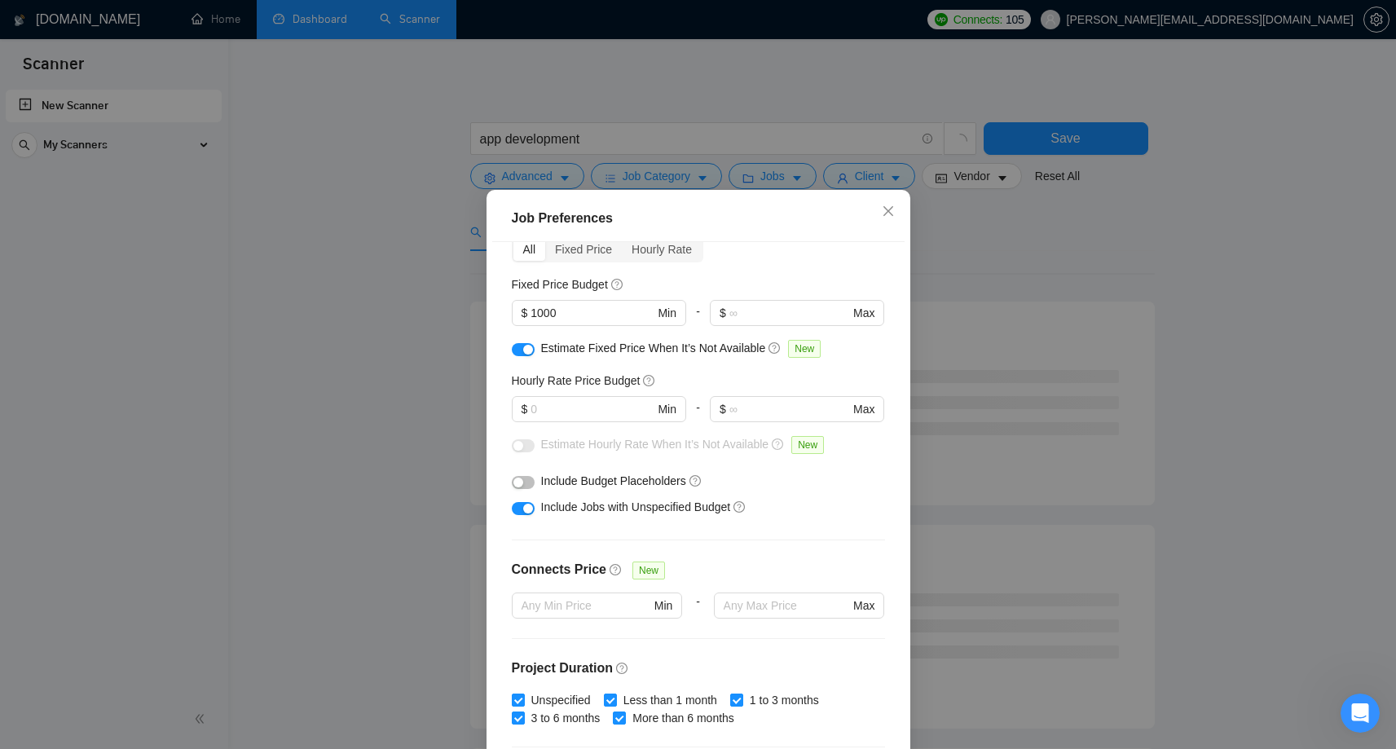
click at [831, 462] on div "Budget Project Type All Fixed Price Hourly Rate Fixed Price Budget $ 1000 Min -…" at bounding box center [698, 504] width 412 height 524
click at [518, 345] on button "button" at bounding box center [523, 349] width 23 height 13
click at [527, 437] on div at bounding box center [523, 444] width 23 height 18
drag, startPoint x: 568, startPoint y: 310, endPoint x: 500, endPoint y: 310, distance: 68.5
click at [500, 310] on div "Budget Project Type All Fixed Price Hourly Rate Fixed Price Budget 1000 $ 1000 …" at bounding box center [698, 504] width 412 height 524
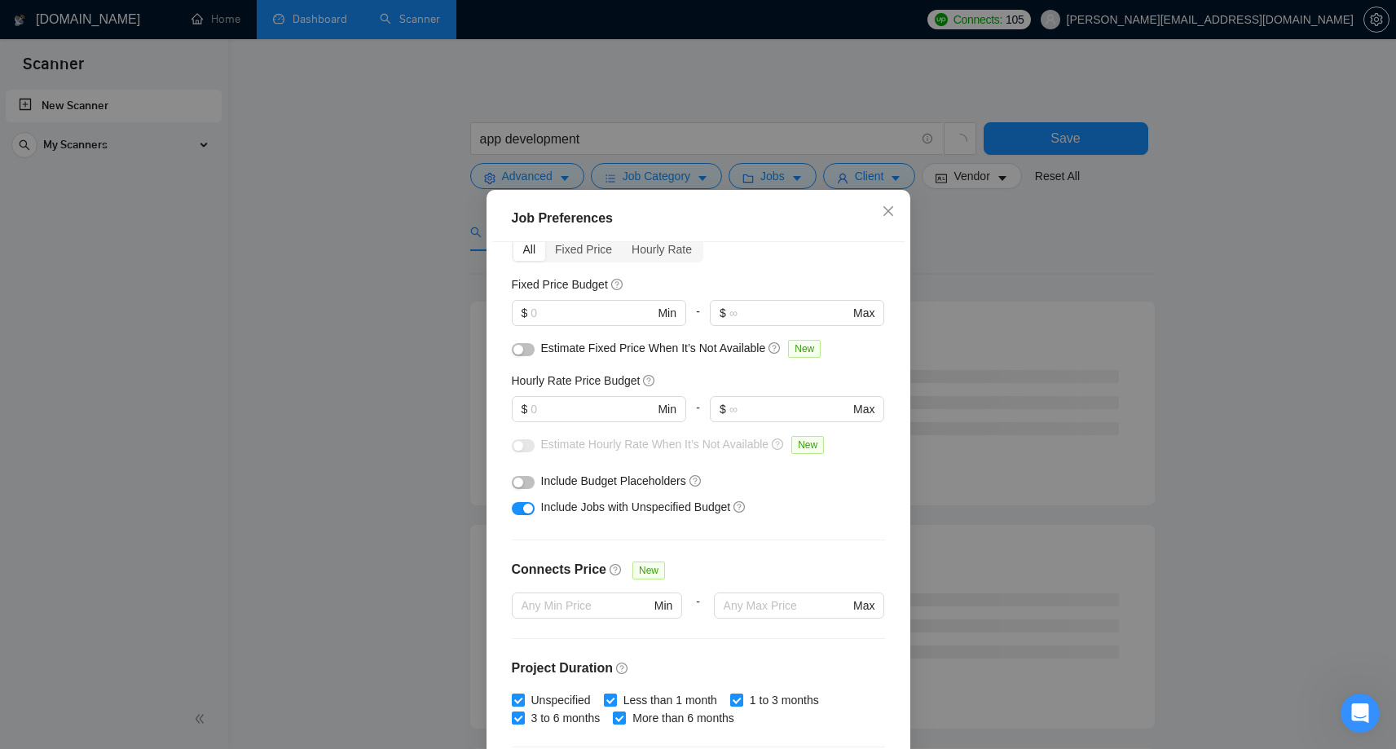
click at [536, 348] on div "Estimate Fixed Price When It’s Not Available New" at bounding box center [698, 352] width 373 height 26
click at [532, 348] on button "button" at bounding box center [523, 349] width 23 height 13
click at [512, 353] on div at bounding box center [523, 348] width 23 height 18
click at [517, 345] on button "button" at bounding box center [523, 349] width 23 height 13
click at [559, 311] on input "text" at bounding box center [592, 313] width 123 height 18
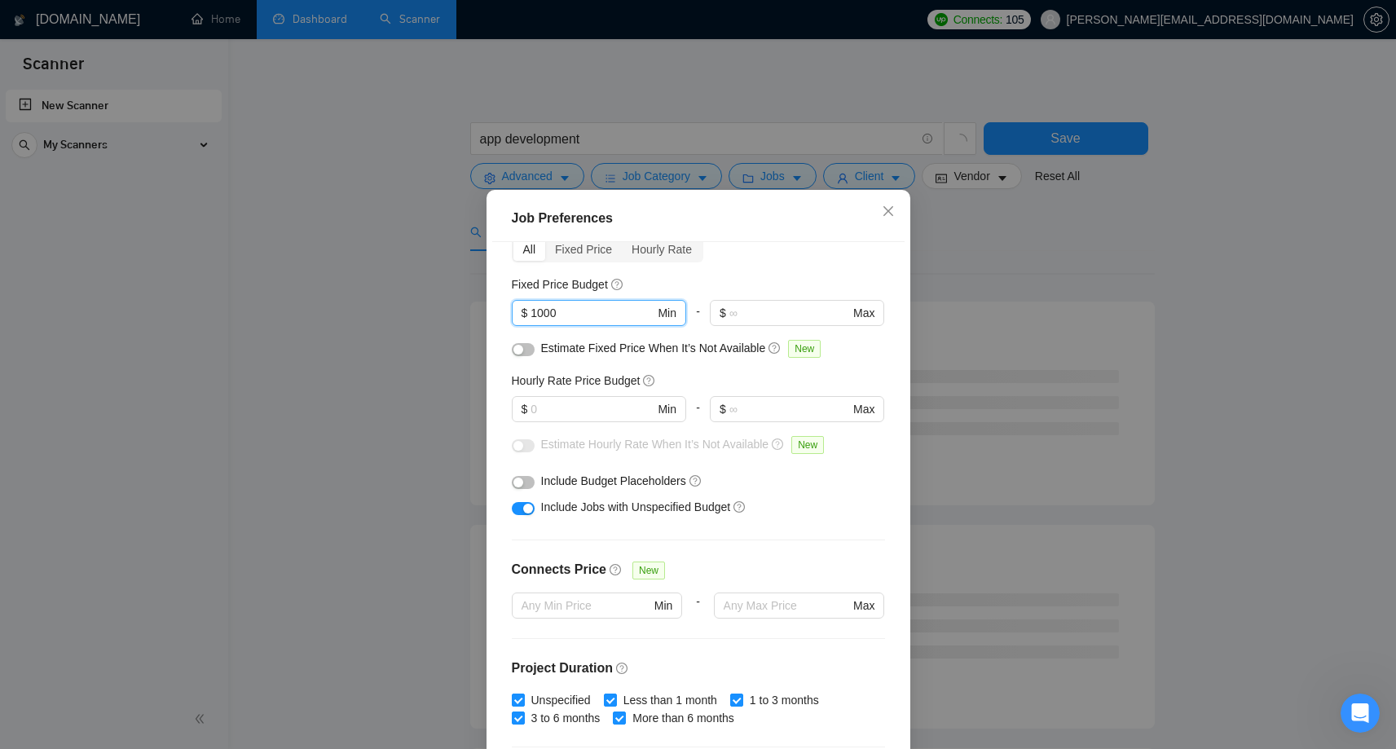
type input "1000"
click at [801, 473] on div "Include Budget Placeholders" at bounding box center [704, 481] width 327 height 18
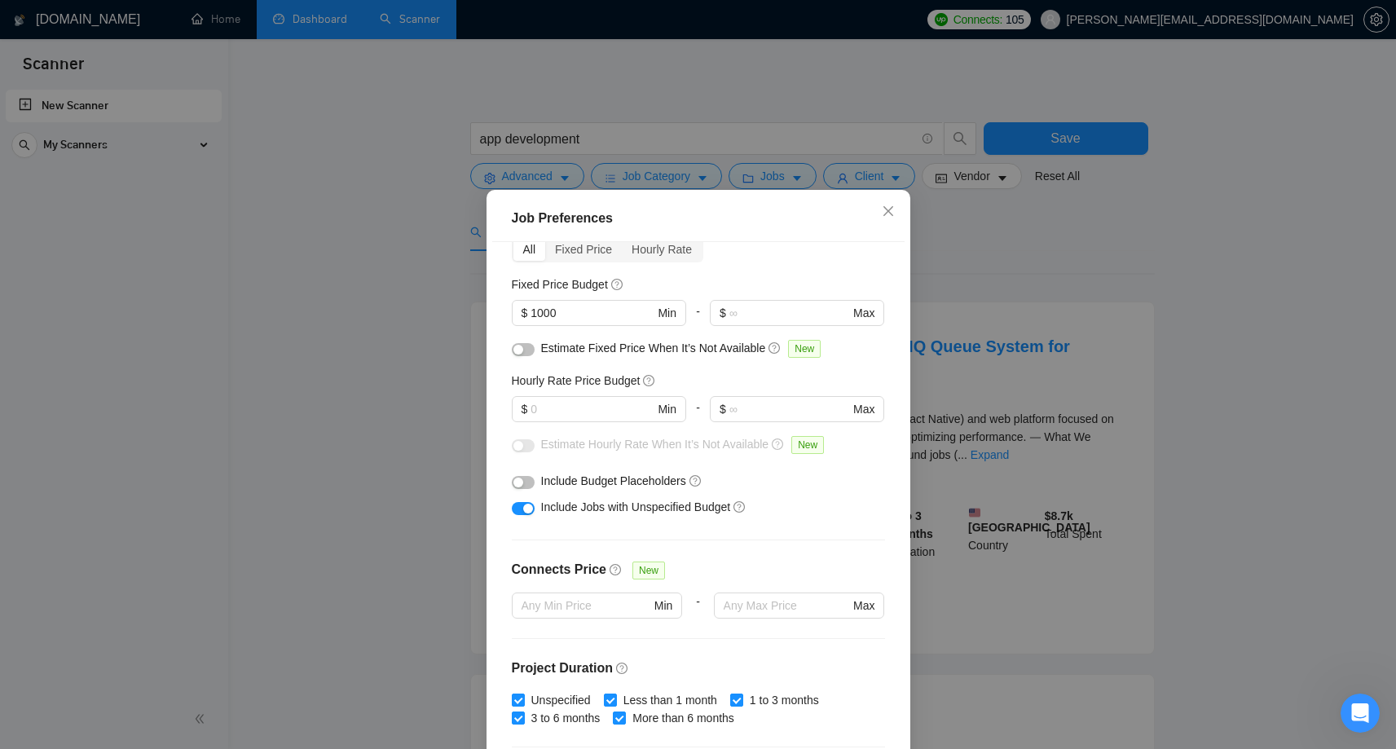
click at [531, 347] on button "button" at bounding box center [523, 349] width 23 height 13
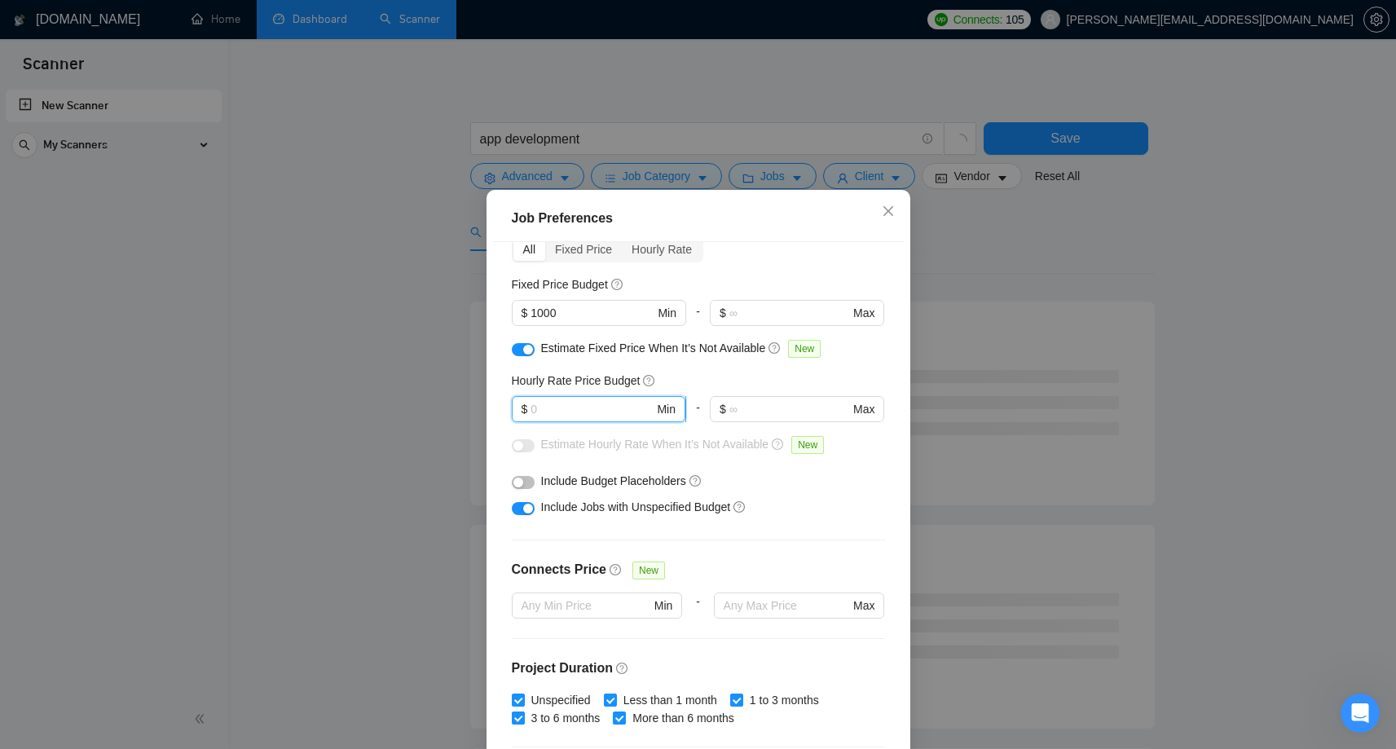
click at [591, 408] on input "text" at bounding box center [592, 409] width 123 height 18
type input "10"
click at [835, 502] on div "Include Jobs with Unspecified Budget" at bounding box center [704, 507] width 327 height 18
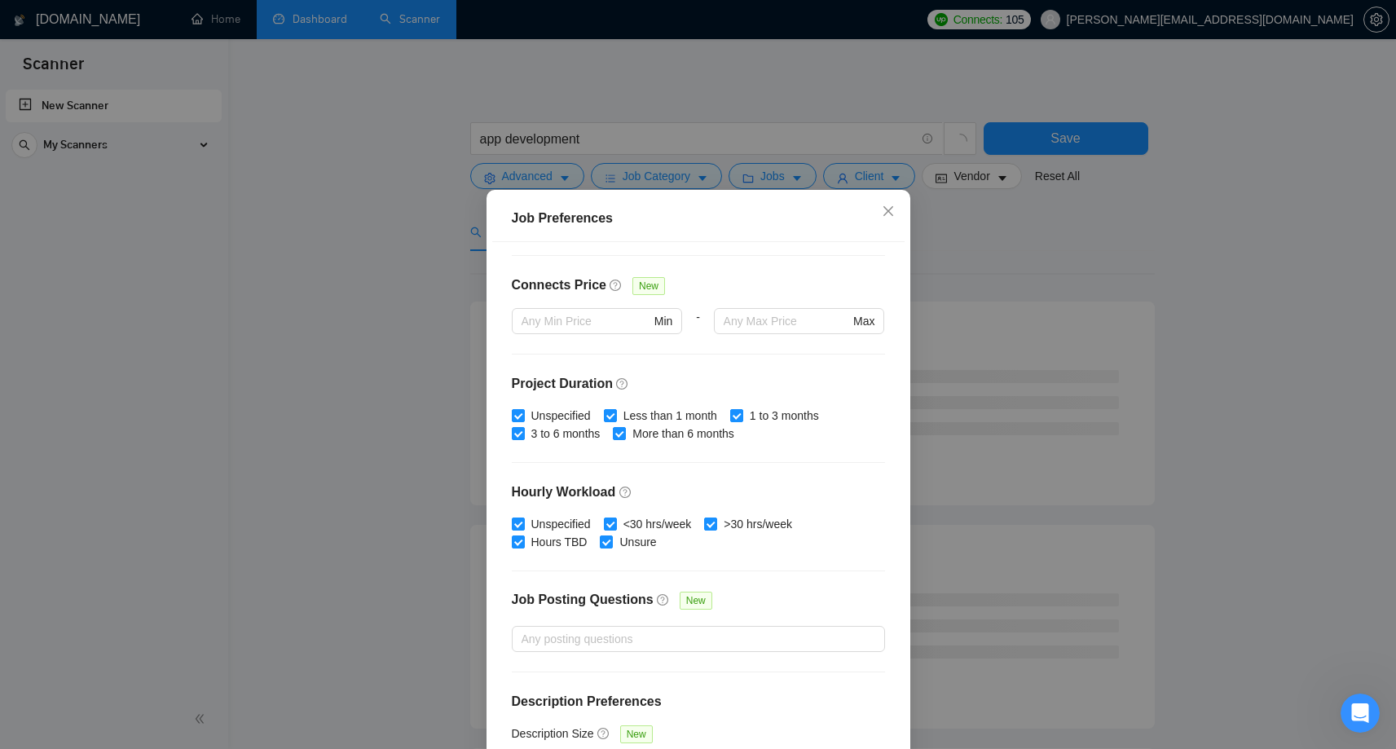
scroll to position [395, 0]
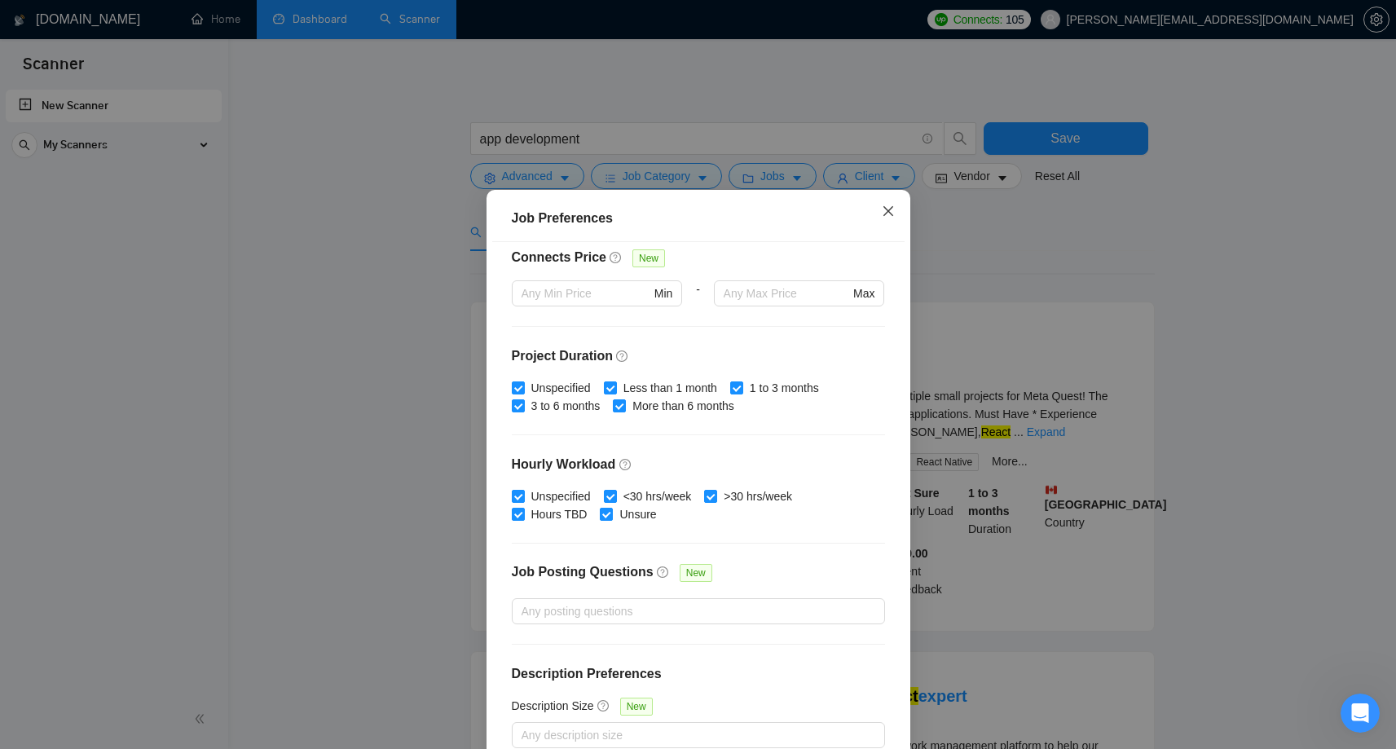
click at [879, 222] on span "Close" at bounding box center [888, 212] width 44 height 44
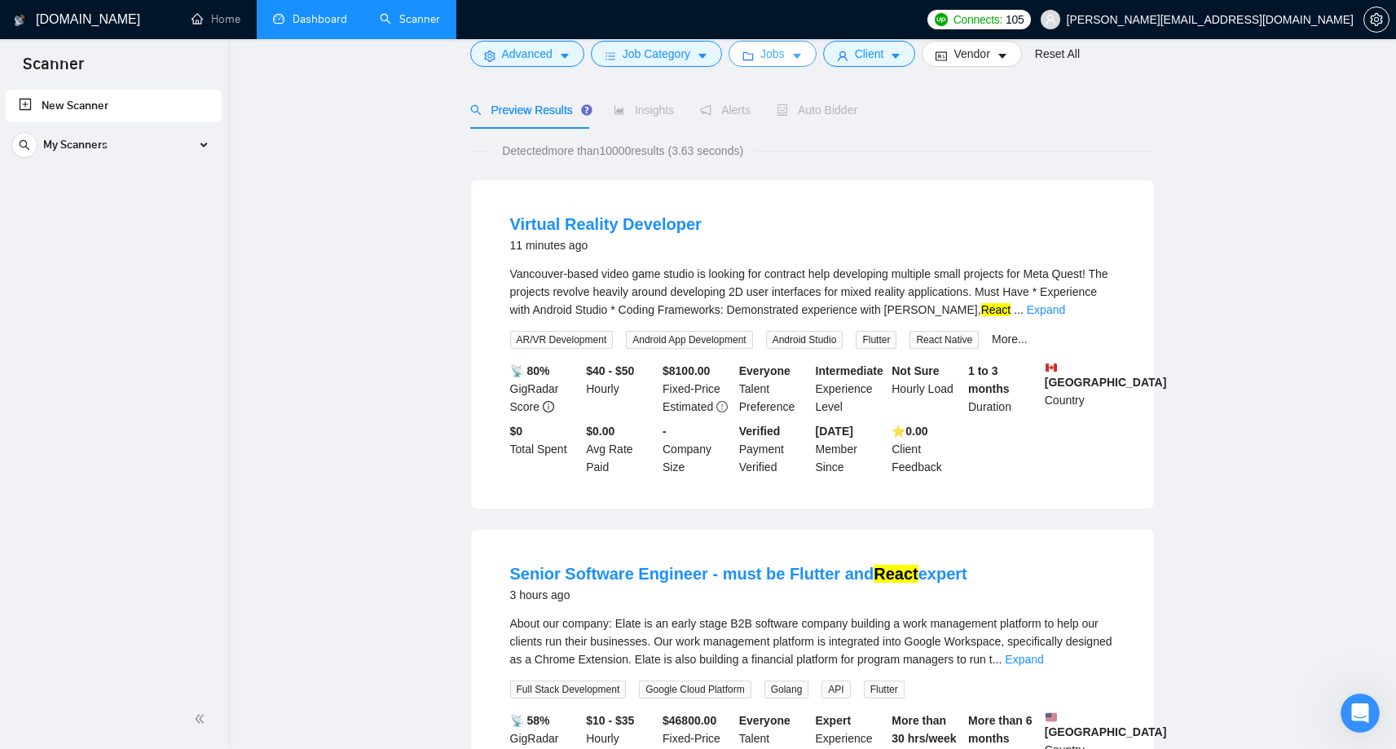
scroll to position [0, 0]
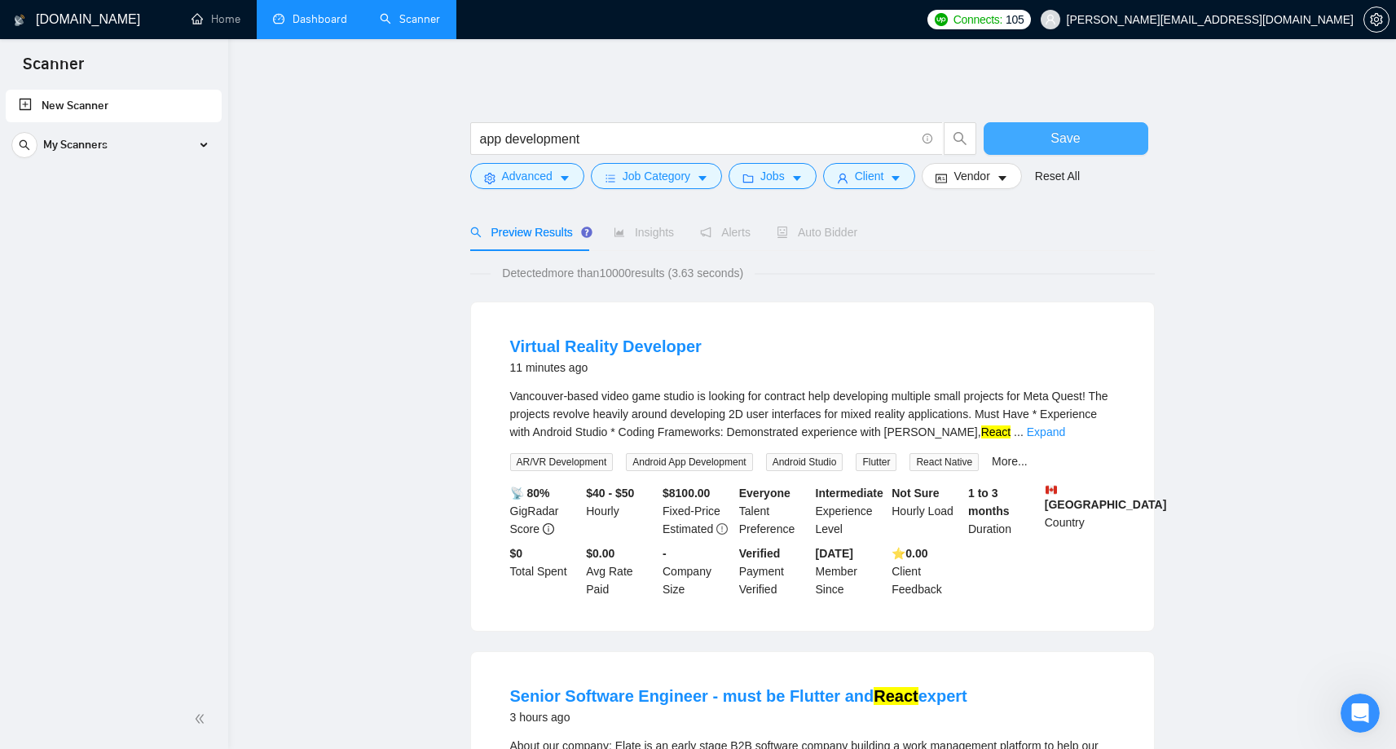
click at [1039, 131] on button "Save" at bounding box center [1066, 138] width 165 height 33
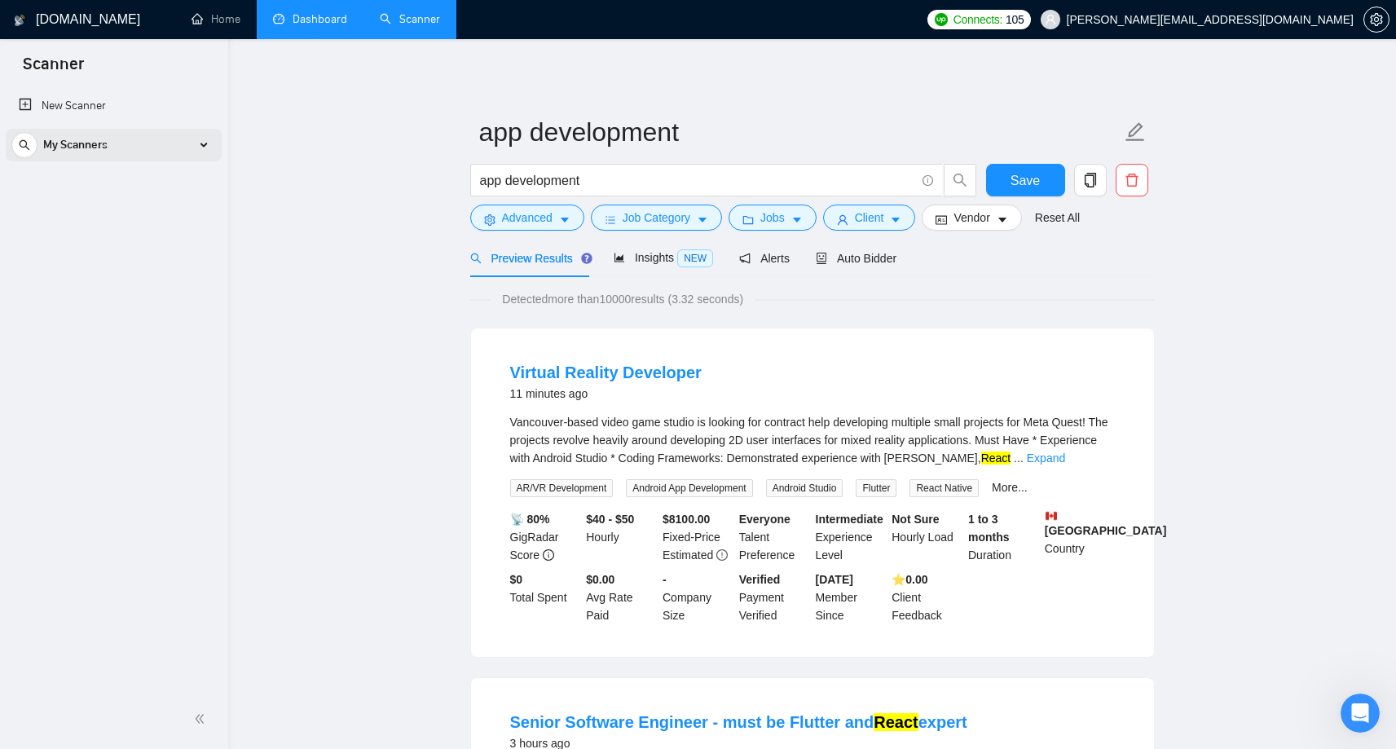
click at [59, 151] on span "My Scanners" at bounding box center [75, 145] width 64 height 33
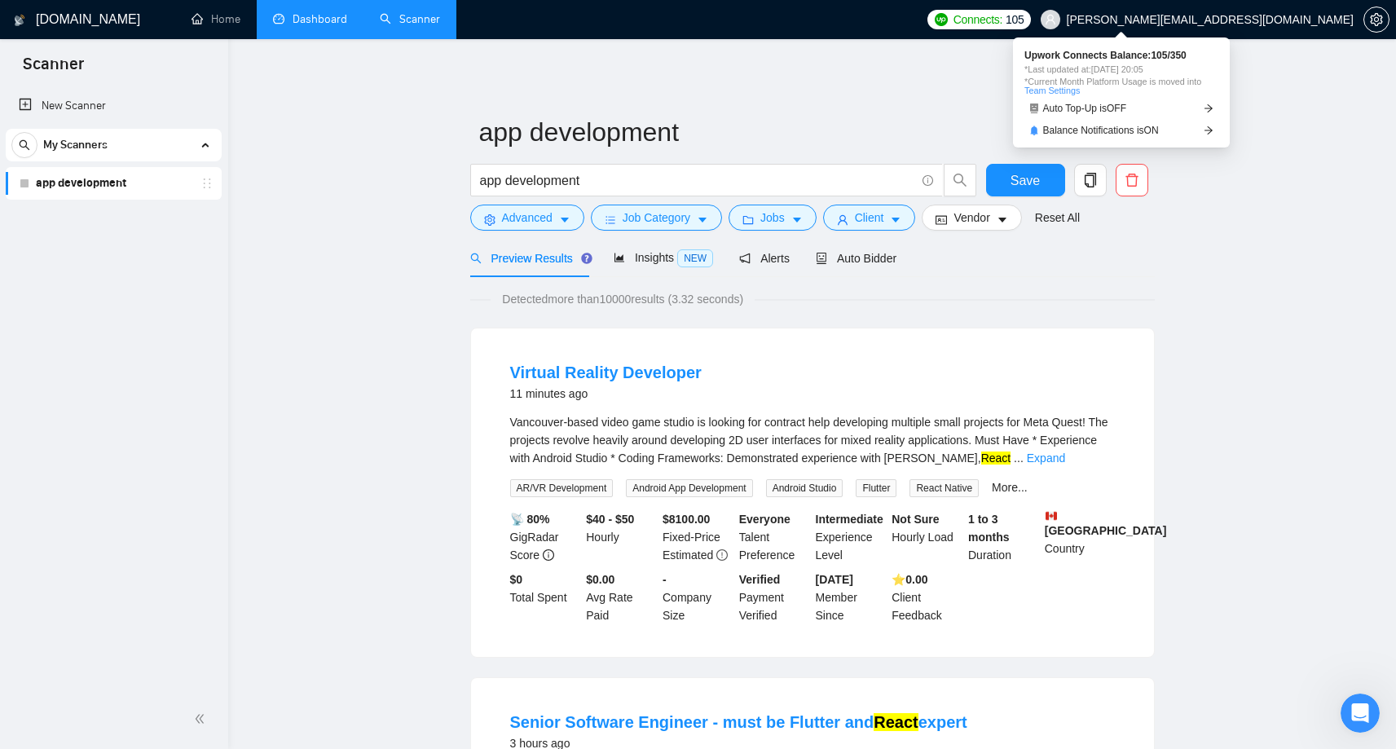
click at [1003, 14] on span "Connects:" at bounding box center [978, 20] width 49 height 18
click at [1087, 108] on span "Auto Top-Up is OFF" at bounding box center [1085, 109] width 84 height 10
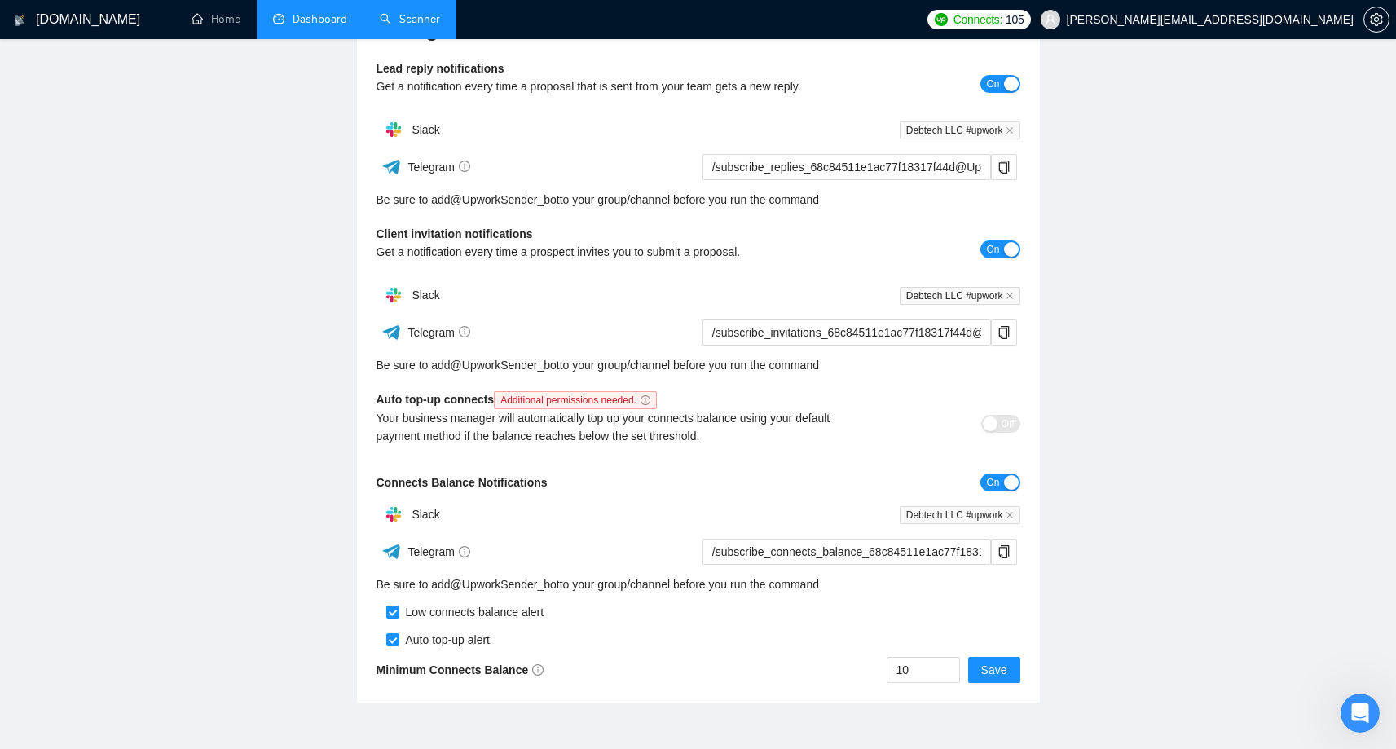
scroll to position [302, 0]
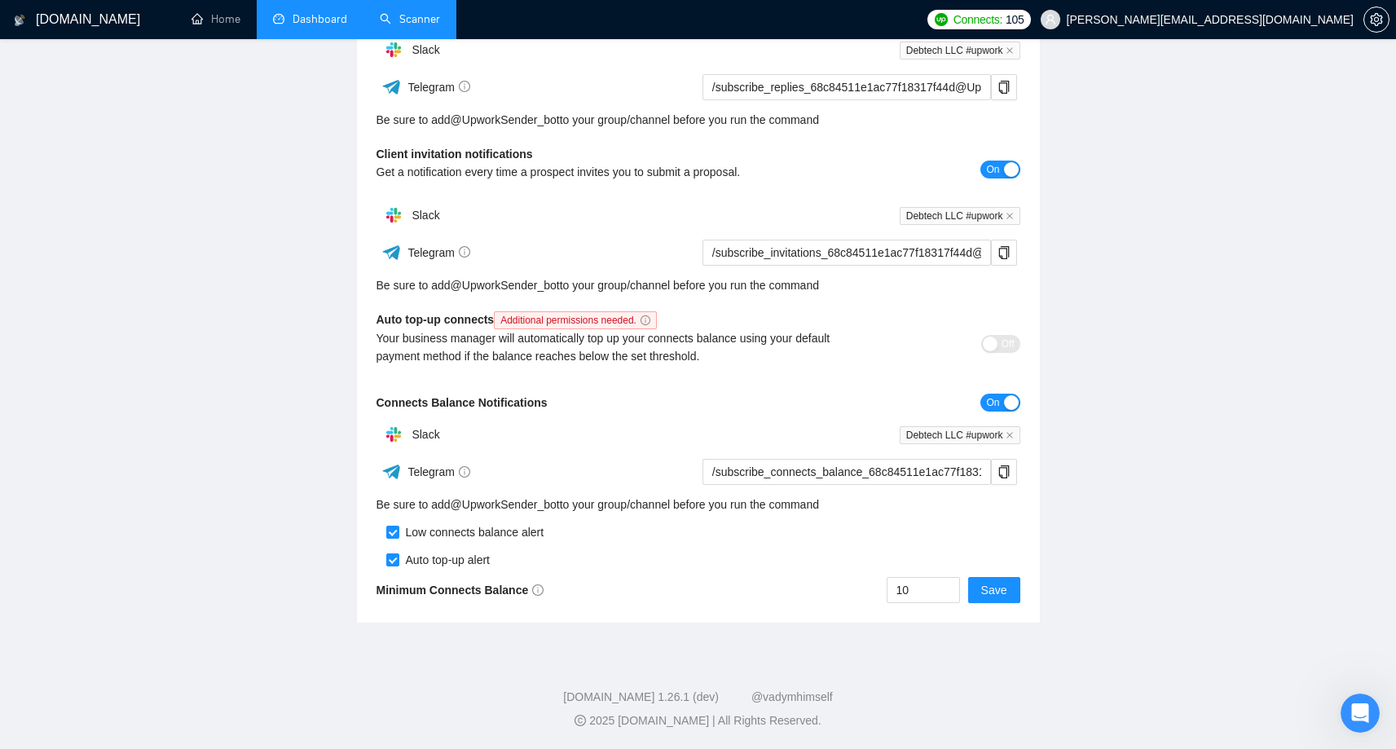
click at [560, 328] on span "Additional permissions needed." at bounding box center [575, 320] width 163 height 18
click at [560, 320] on span "Additional permissions needed." at bounding box center [575, 320] width 163 height 18
click at [894, 585] on input "10" at bounding box center [924, 590] width 72 height 24
type input "50"
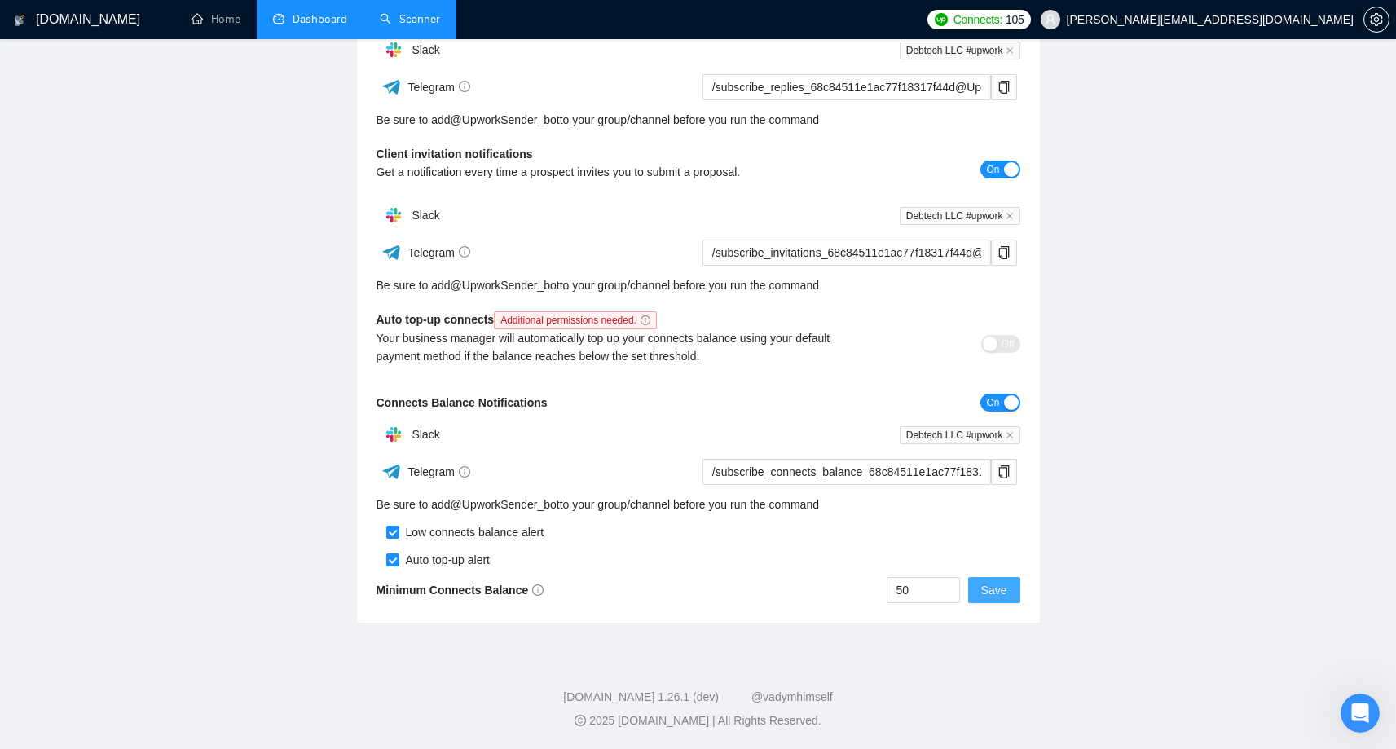
click at [1000, 595] on span "Save" at bounding box center [994, 590] width 26 height 18
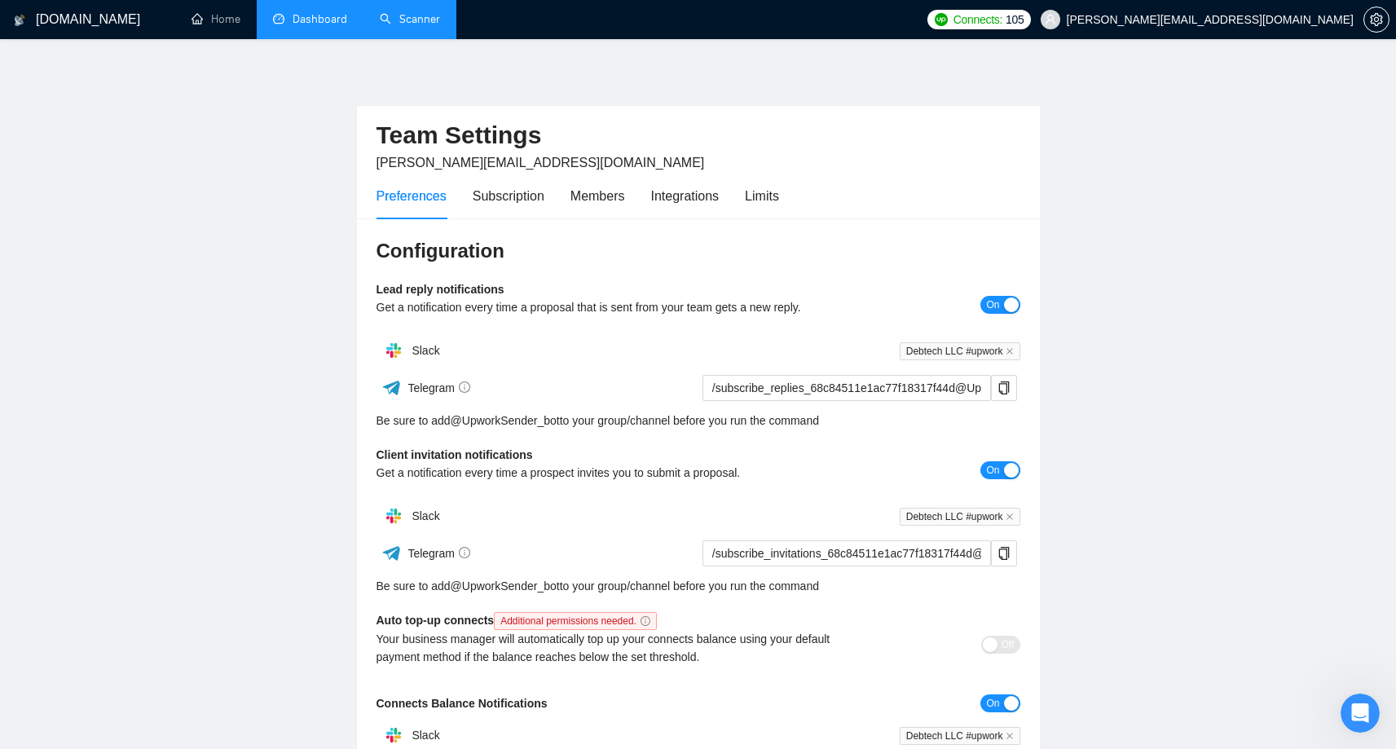
scroll to position [0, 0]
click at [760, 201] on div "Limits" at bounding box center [762, 197] width 34 height 20
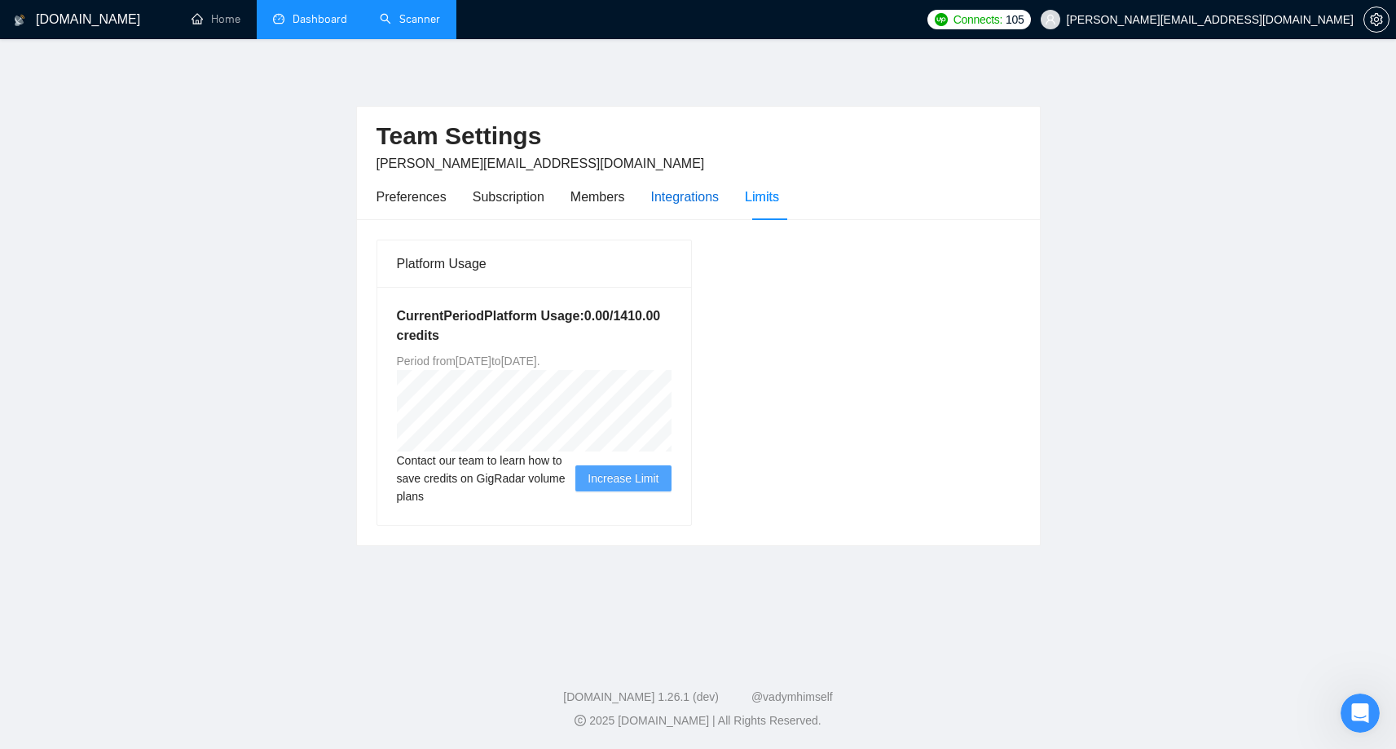
click at [720, 192] on div "Integrations" at bounding box center [685, 197] width 68 height 20
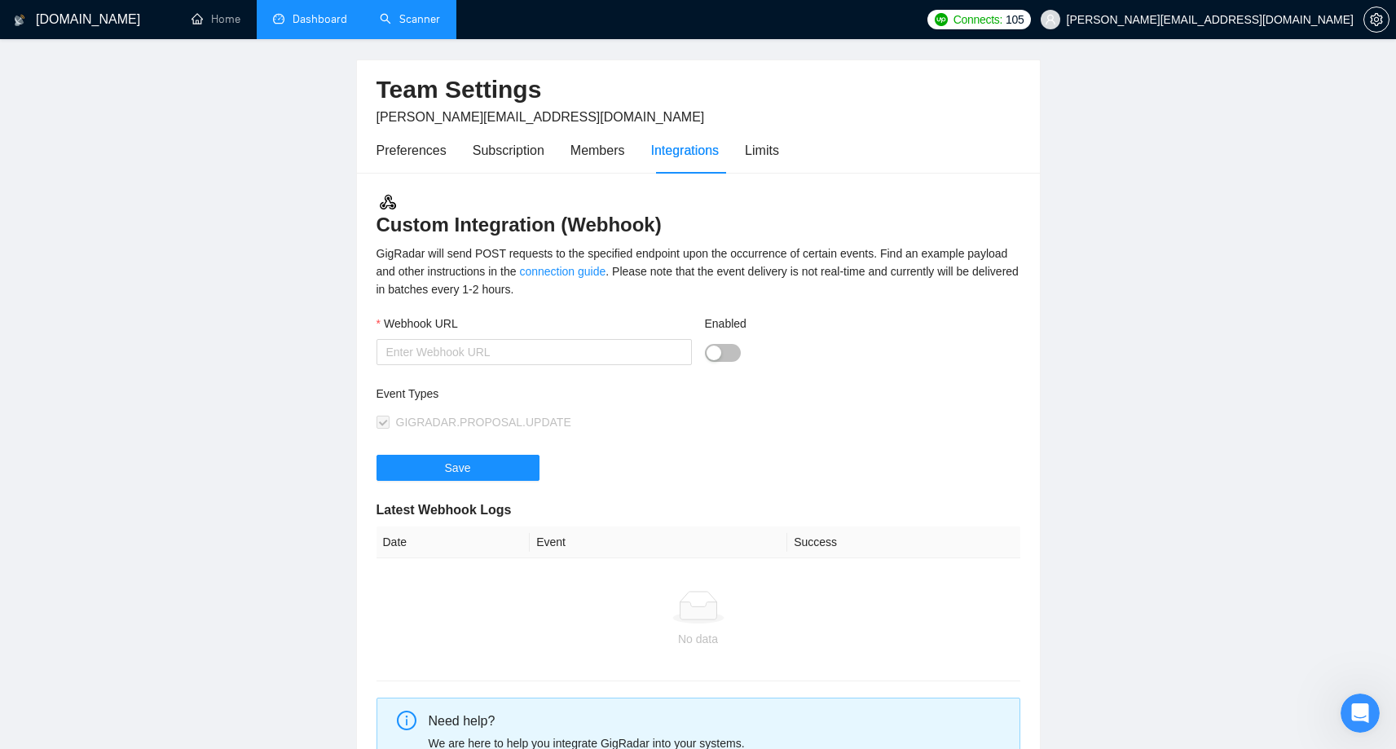
scroll to position [42, 0]
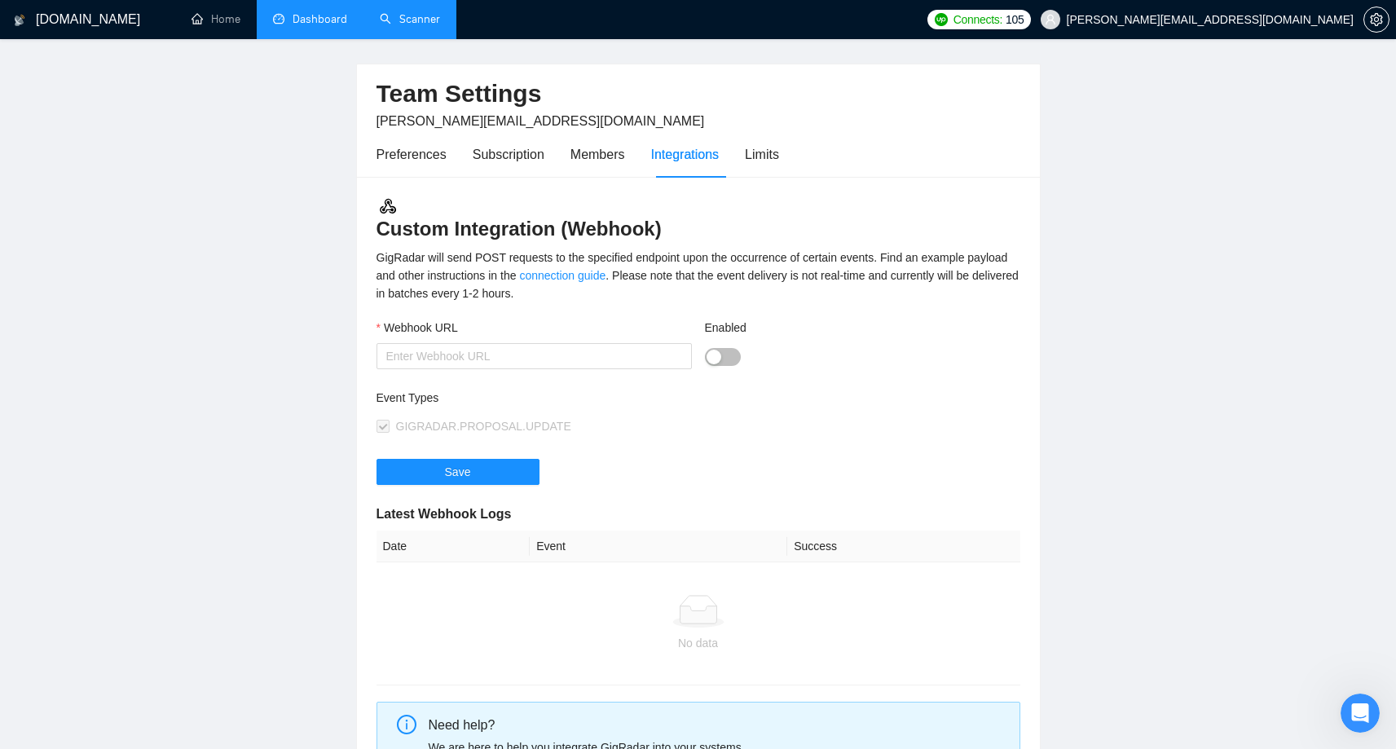
click at [734, 355] on button "Enabled" at bounding box center [723, 357] width 36 height 18
click at [720, 355] on button "Enabled" at bounding box center [723, 357] width 36 height 18
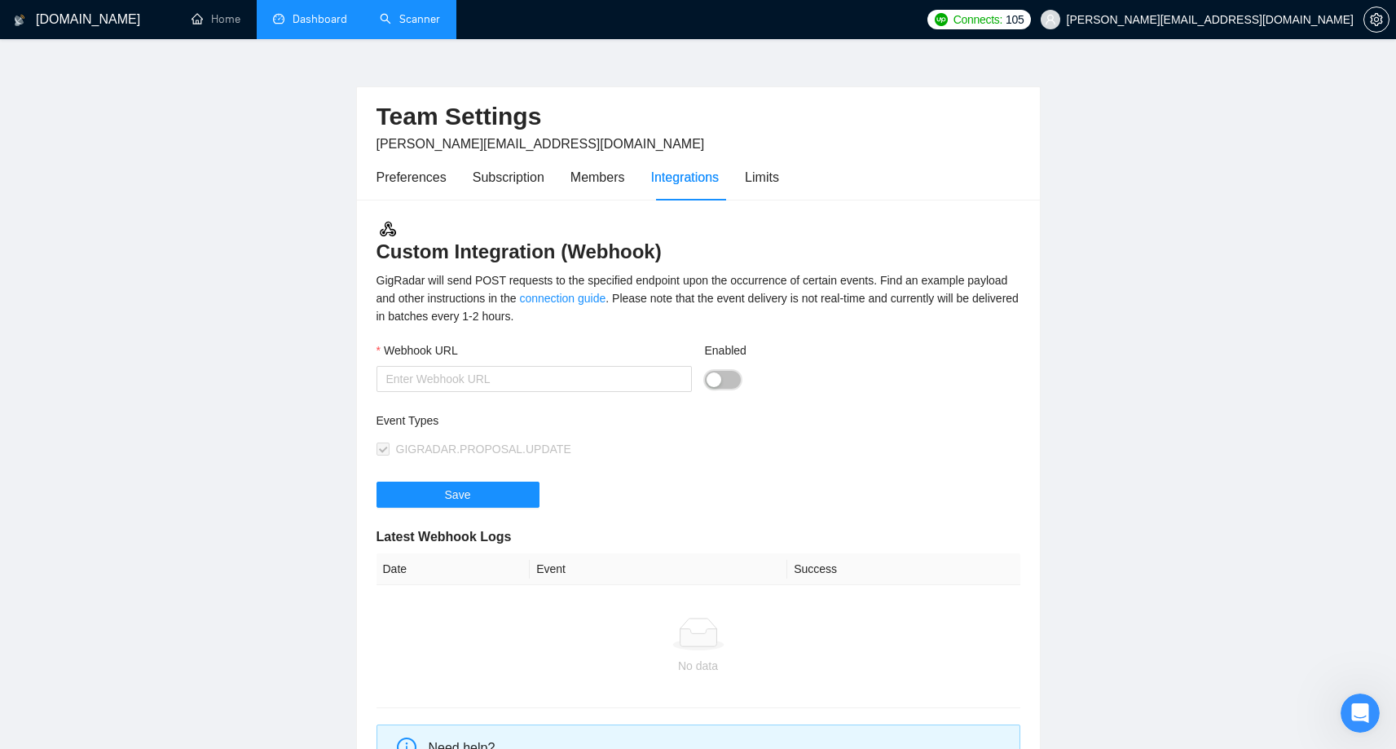
scroll to position [0, 0]
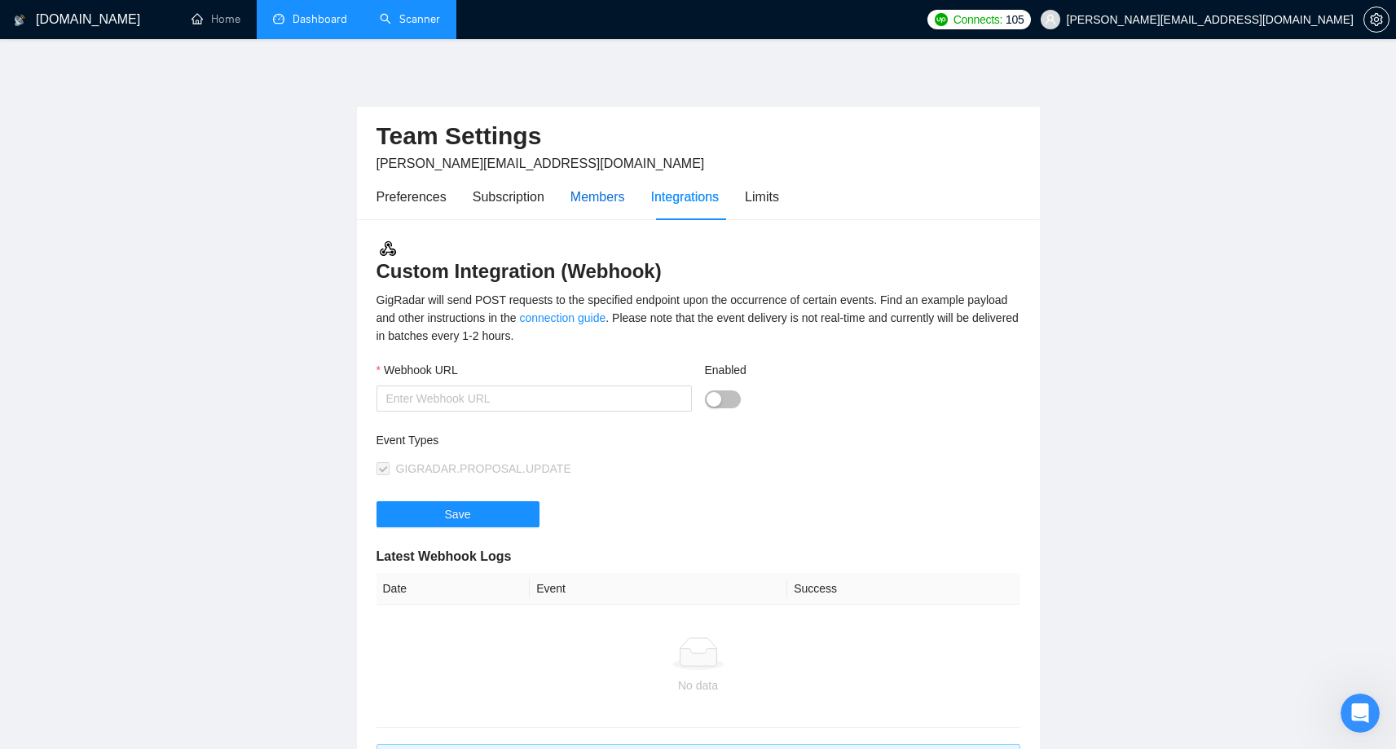
click at [622, 194] on div "Members" at bounding box center [598, 197] width 55 height 20
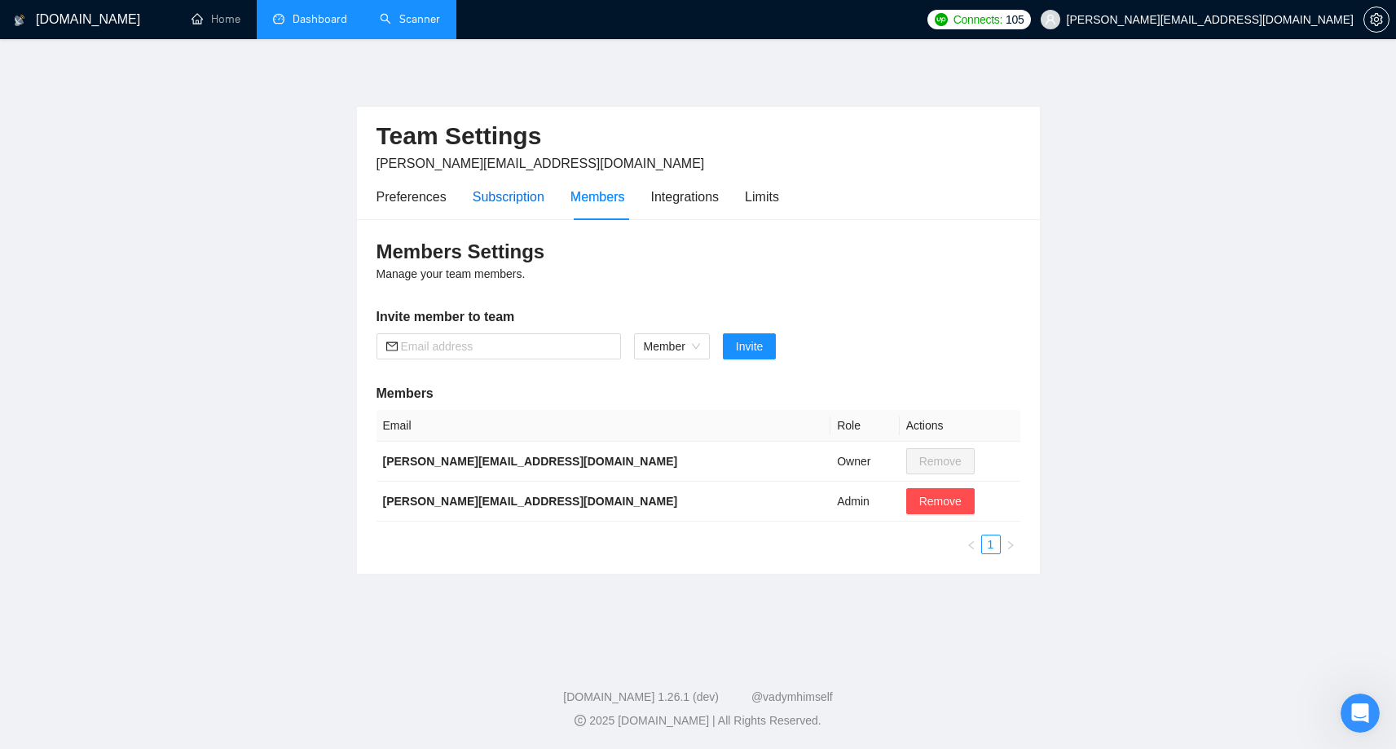
click at [508, 203] on div "Subscription" at bounding box center [509, 197] width 72 height 20
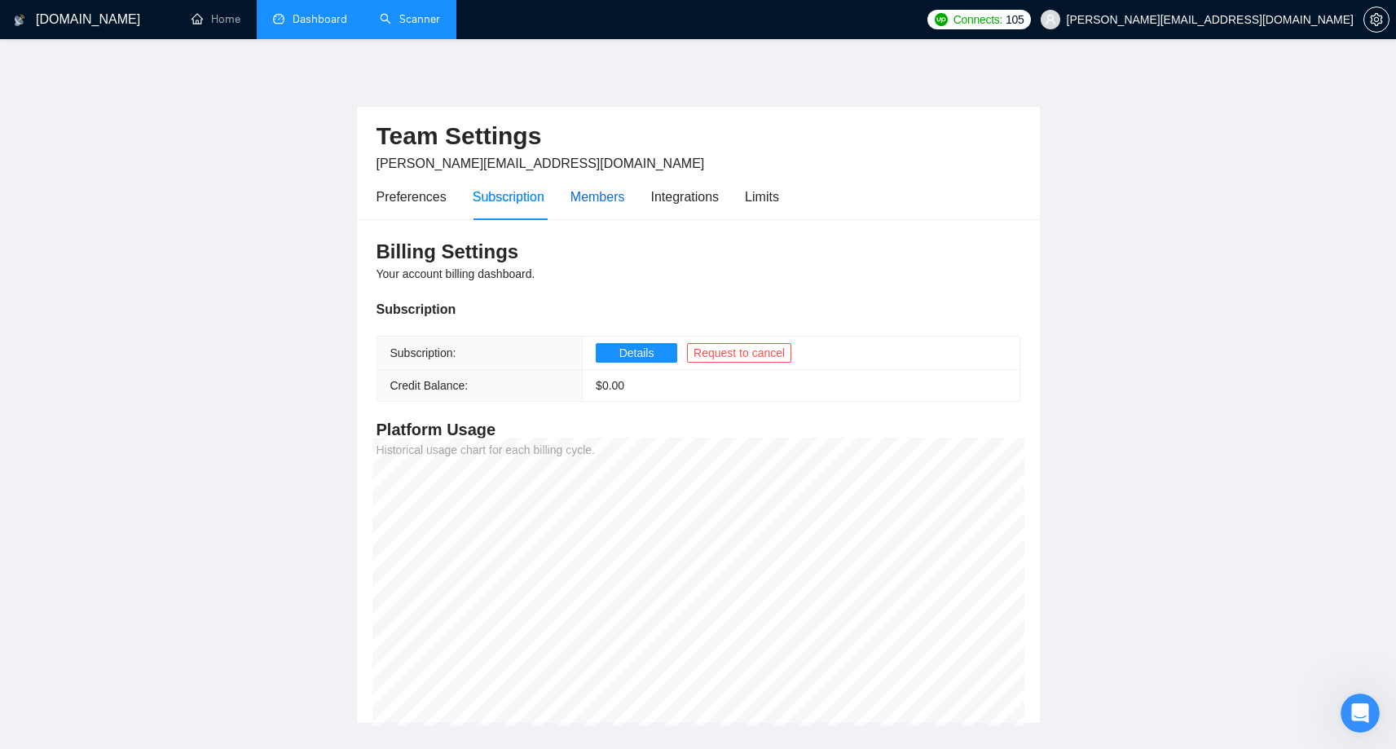
click at [616, 201] on div "Members" at bounding box center [598, 197] width 55 height 20
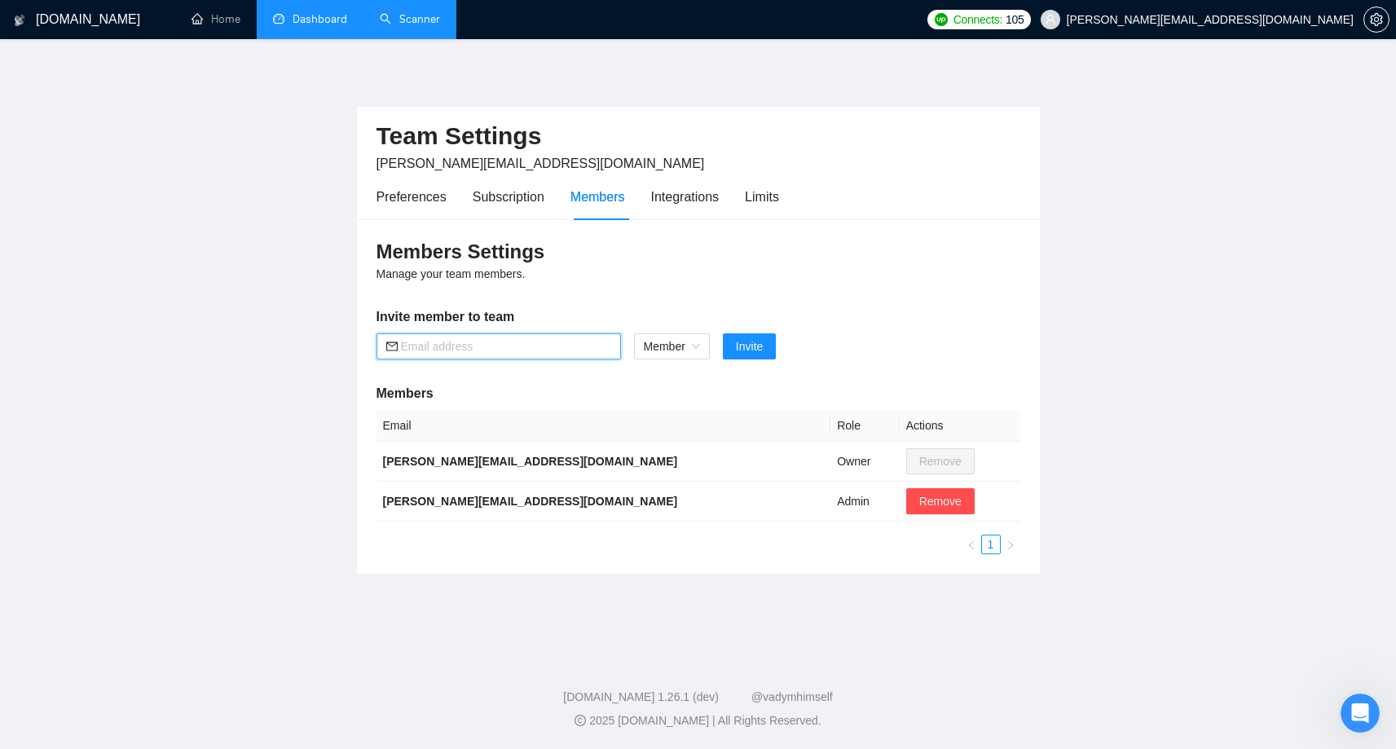
click at [498, 344] on input "text" at bounding box center [506, 346] width 210 height 18
click at [674, 343] on span "Member" at bounding box center [672, 346] width 56 height 24
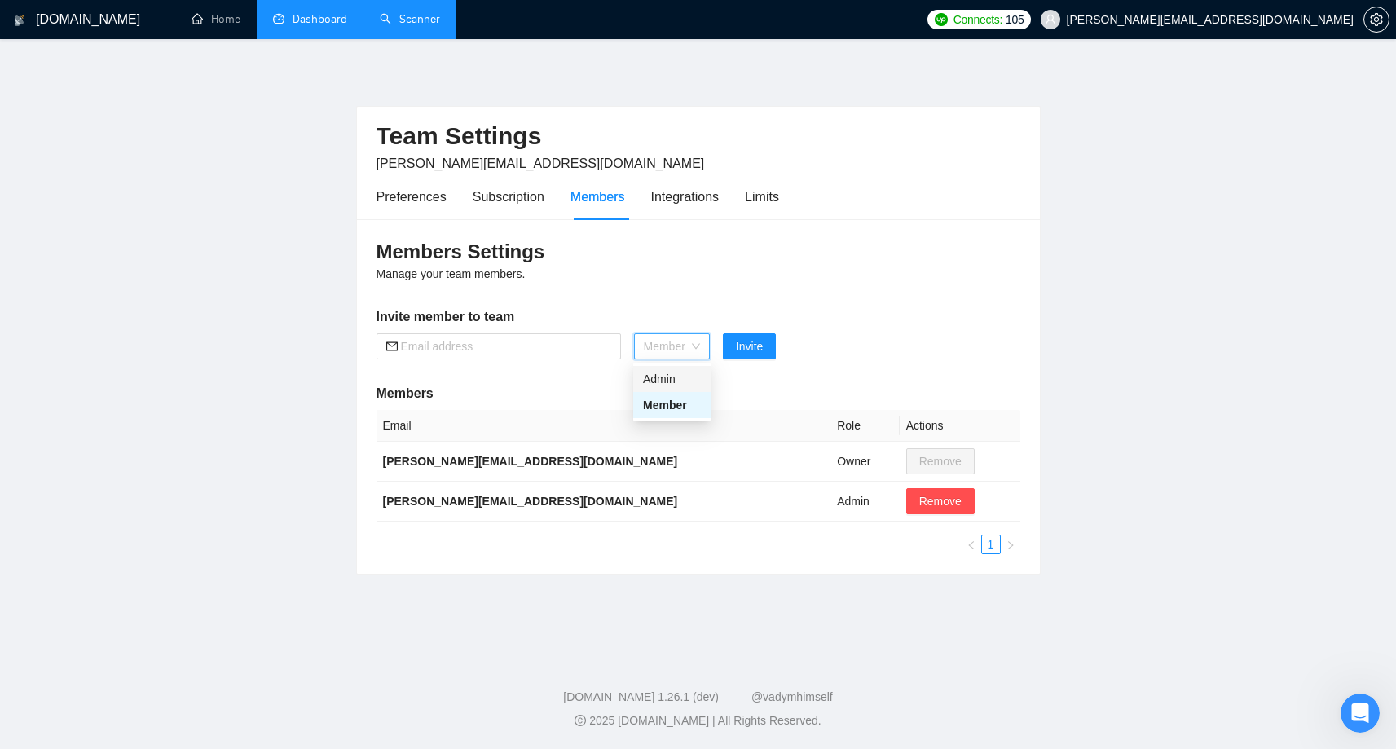
click at [667, 377] on div "Admin" at bounding box center [672, 379] width 58 height 18
click at [672, 345] on span "Admin" at bounding box center [667, 346] width 47 height 24
click at [654, 404] on div "Member" at bounding box center [667, 405] width 48 height 18
click at [465, 348] on input "text" at bounding box center [506, 346] width 210 height 18
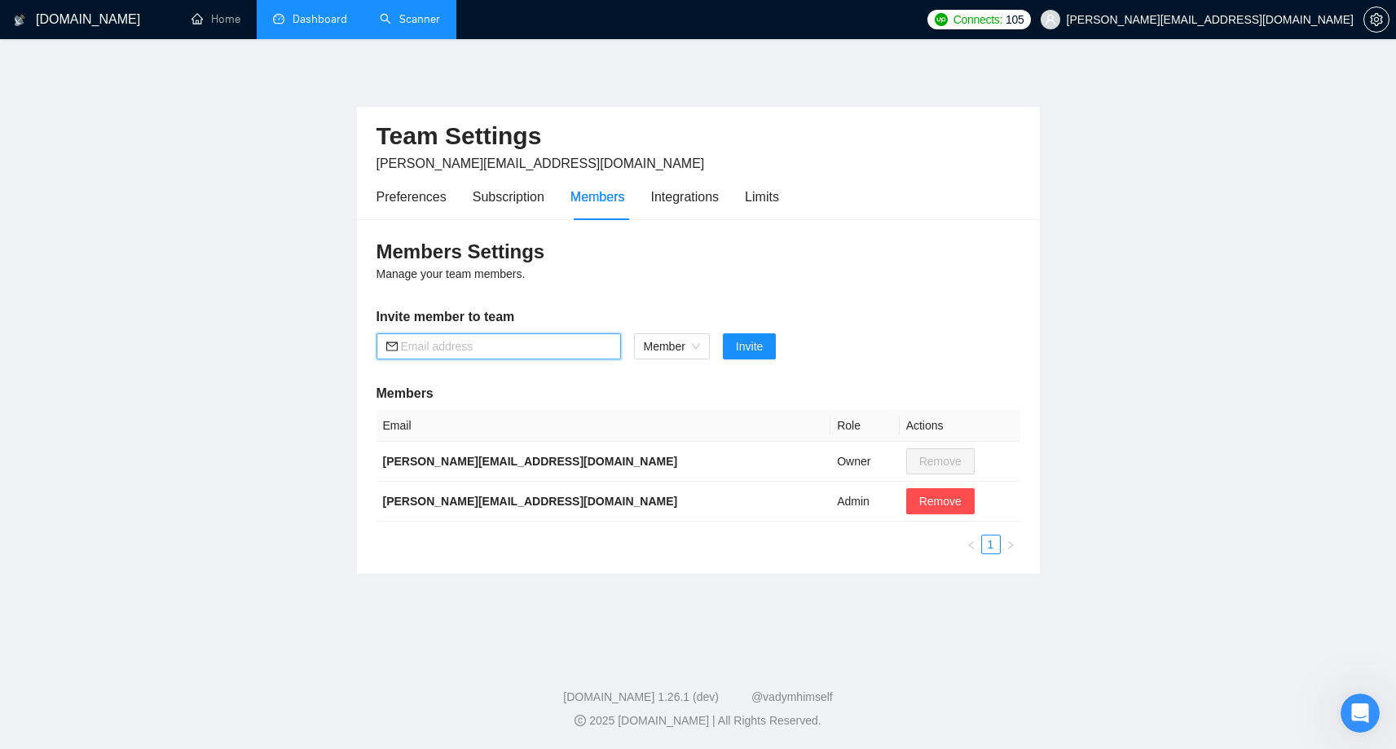
paste input ""[PERSON_NAME]" <[PERSON_NAME][EMAIL_ADDRESS][DOMAIN_NAME]>"
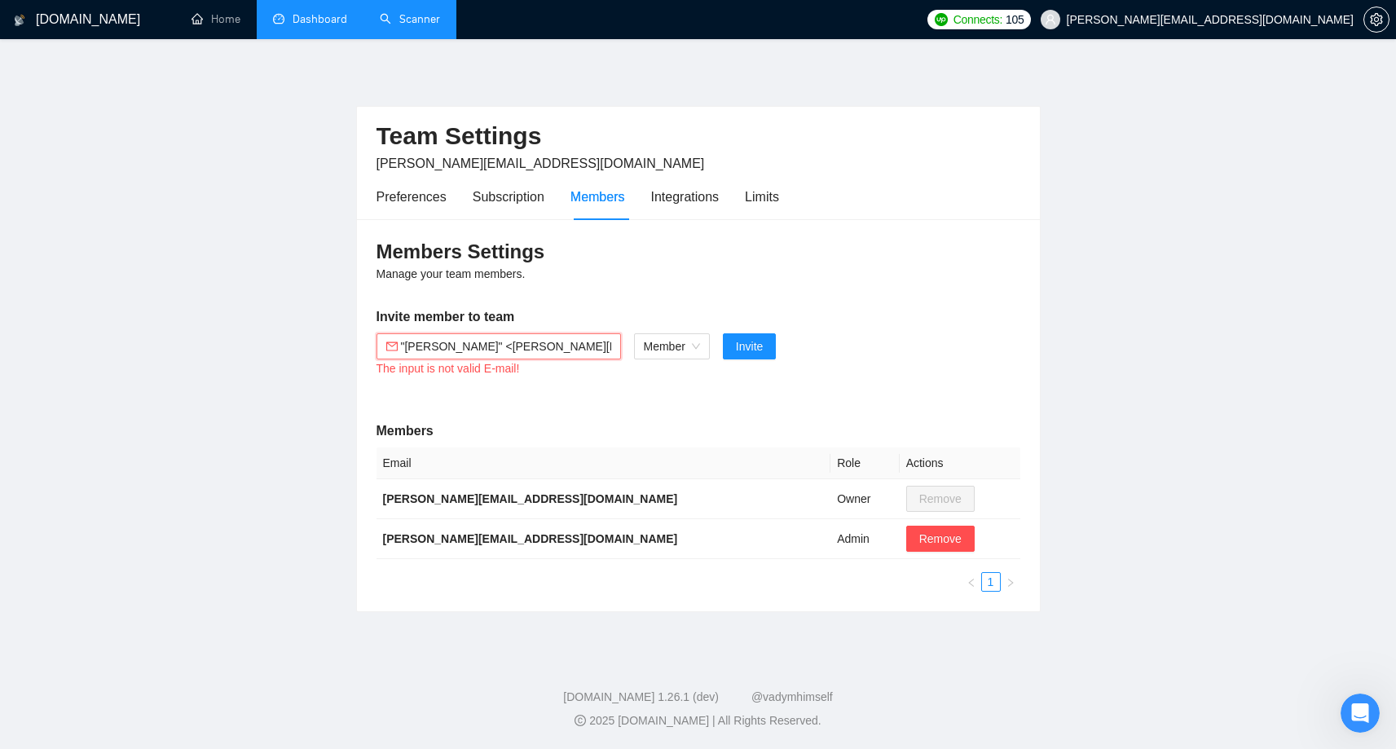
drag, startPoint x: 456, startPoint y: 345, endPoint x: 371, endPoint y: 344, distance: 84.8
click at [371, 344] on div "Members Settings Manage your team members. Invite member to team "[PERSON_NAME]…" at bounding box center [698, 415] width 683 height 392
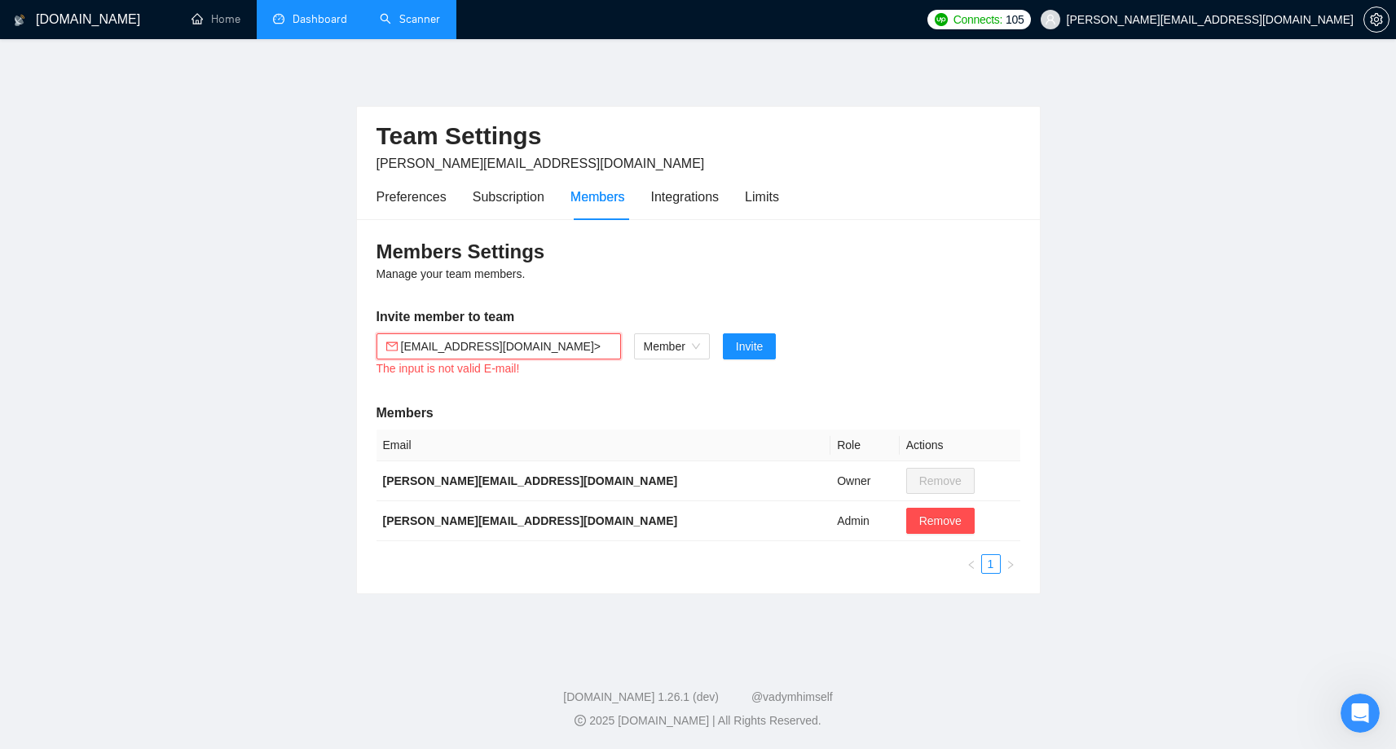
click at [582, 343] on input "[EMAIL_ADDRESS][DOMAIN_NAME]>" at bounding box center [506, 346] width 210 height 18
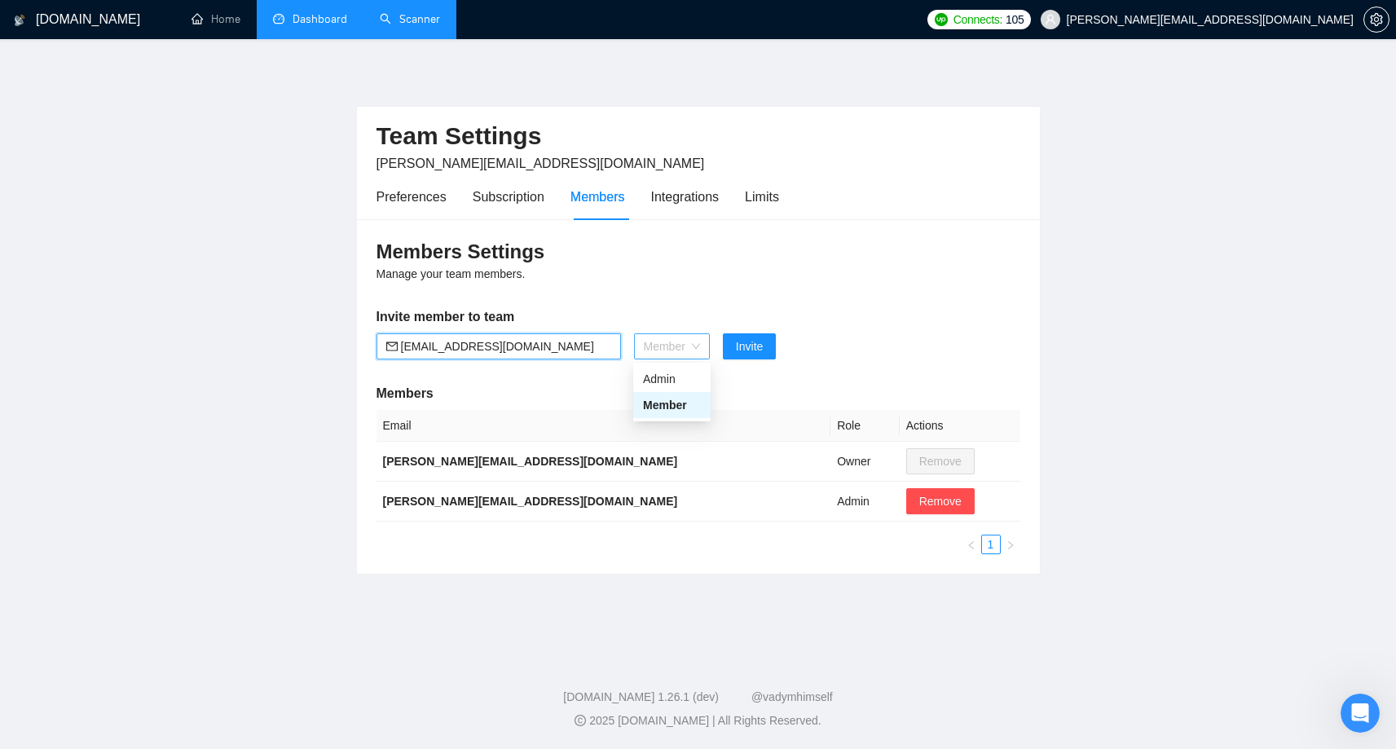
click at [691, 346] on span "Member" at bounding box center [672, 346] width 56 height 24
type input "[EMAIL_ADDRESS][DOMAIN_NAME]"
click at [677, 379] on div "Admin" at bounding box center [672, 379] width 58 height 18
click at [747, 348] on span "Invite" at bounding box center [739, 346] width 27 height 18
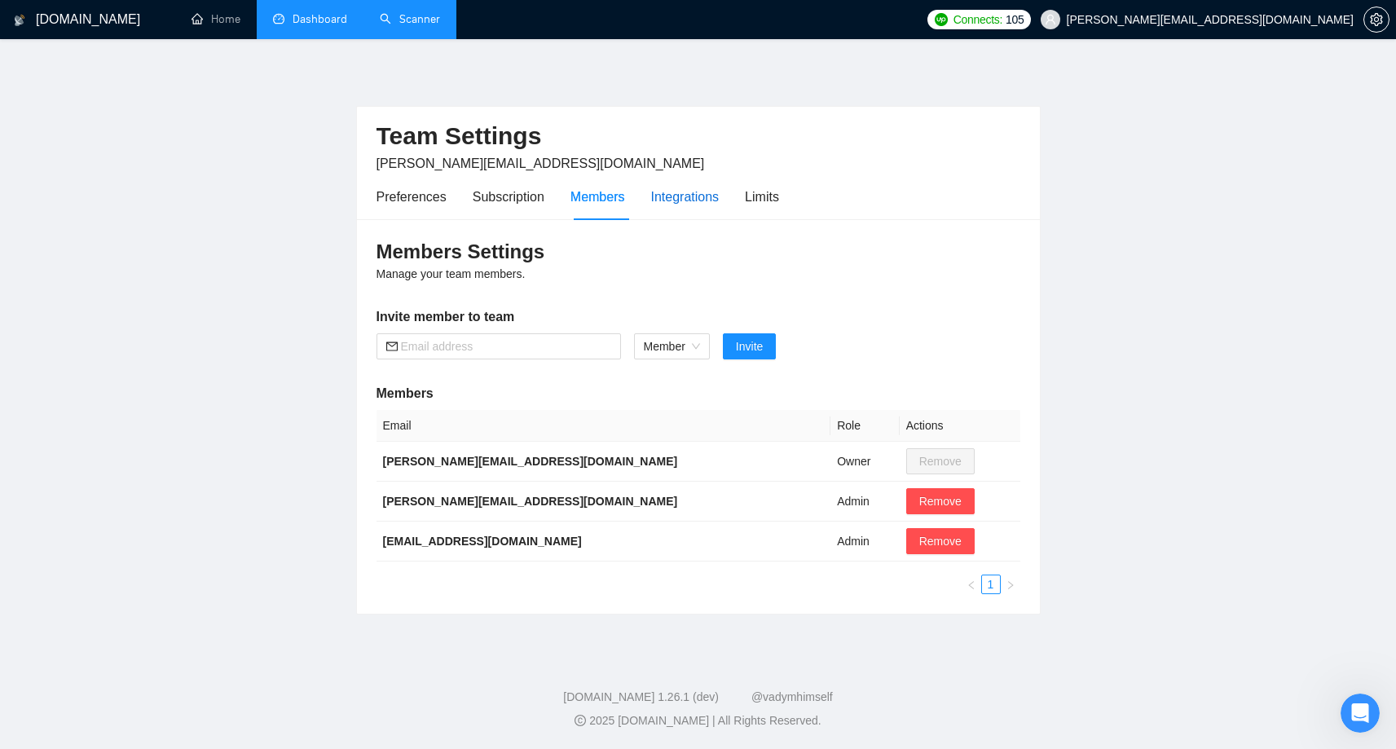
click at [681, 198] on div "Integrations" at bounding box center [685, 197] width 68 height 20
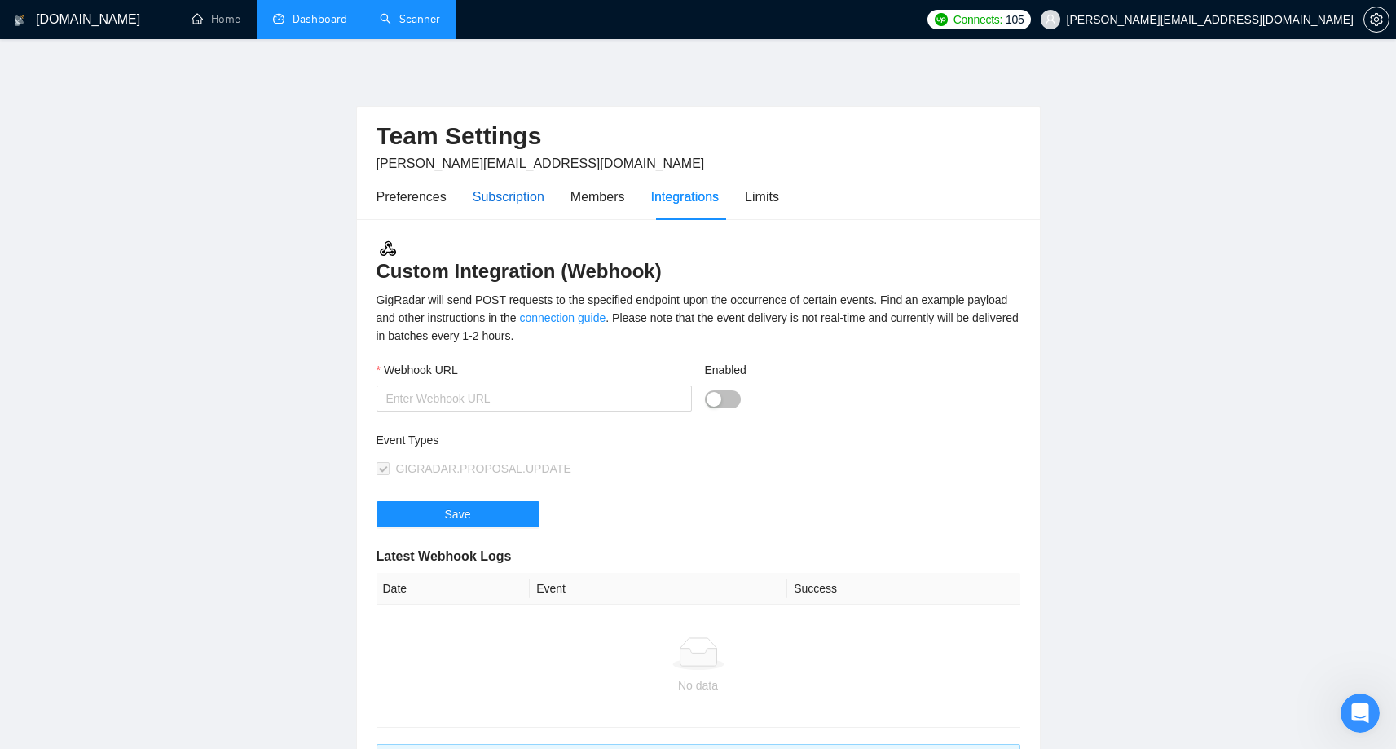
click at [474, 204] on div "Subscription" at bounding box center [509, 197] width 72 height 20
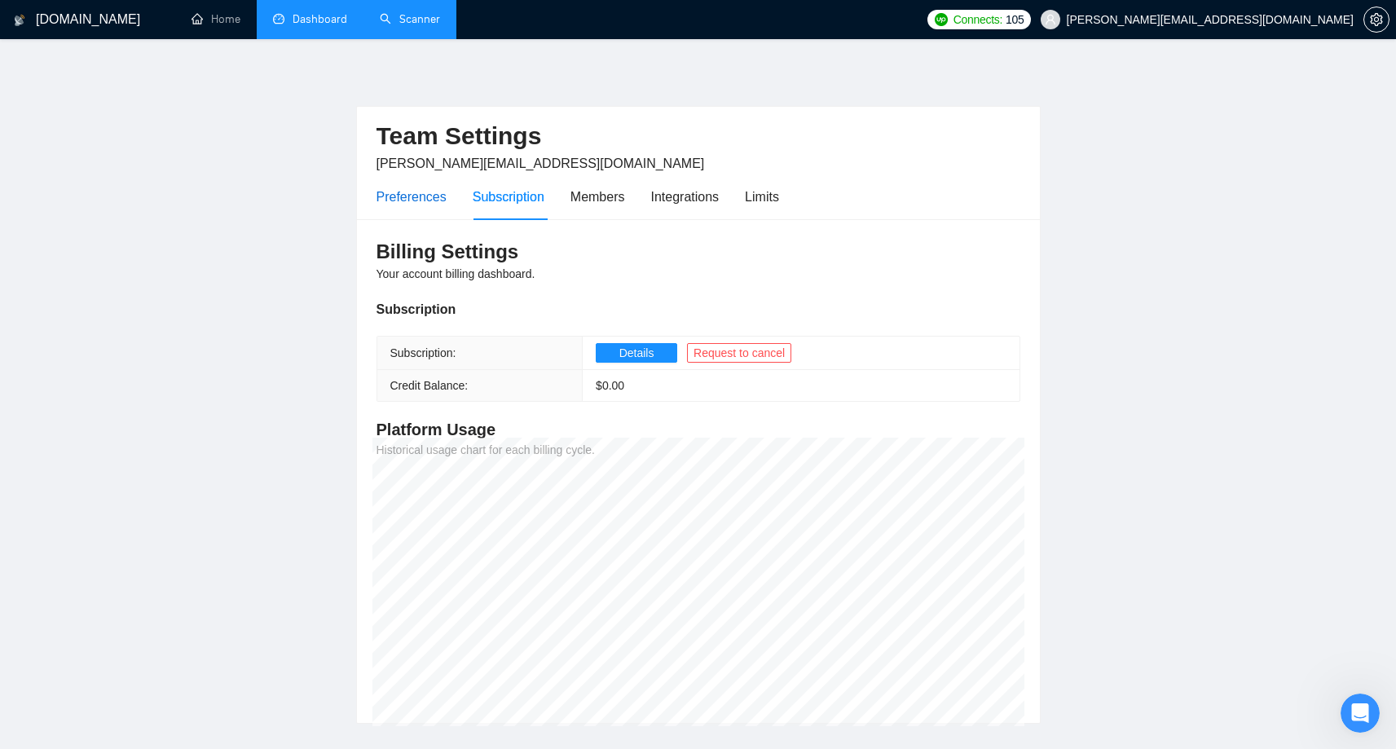
click at [394, 198] on div "Preferences" at bounding box center [412, 197] width 70 height 20
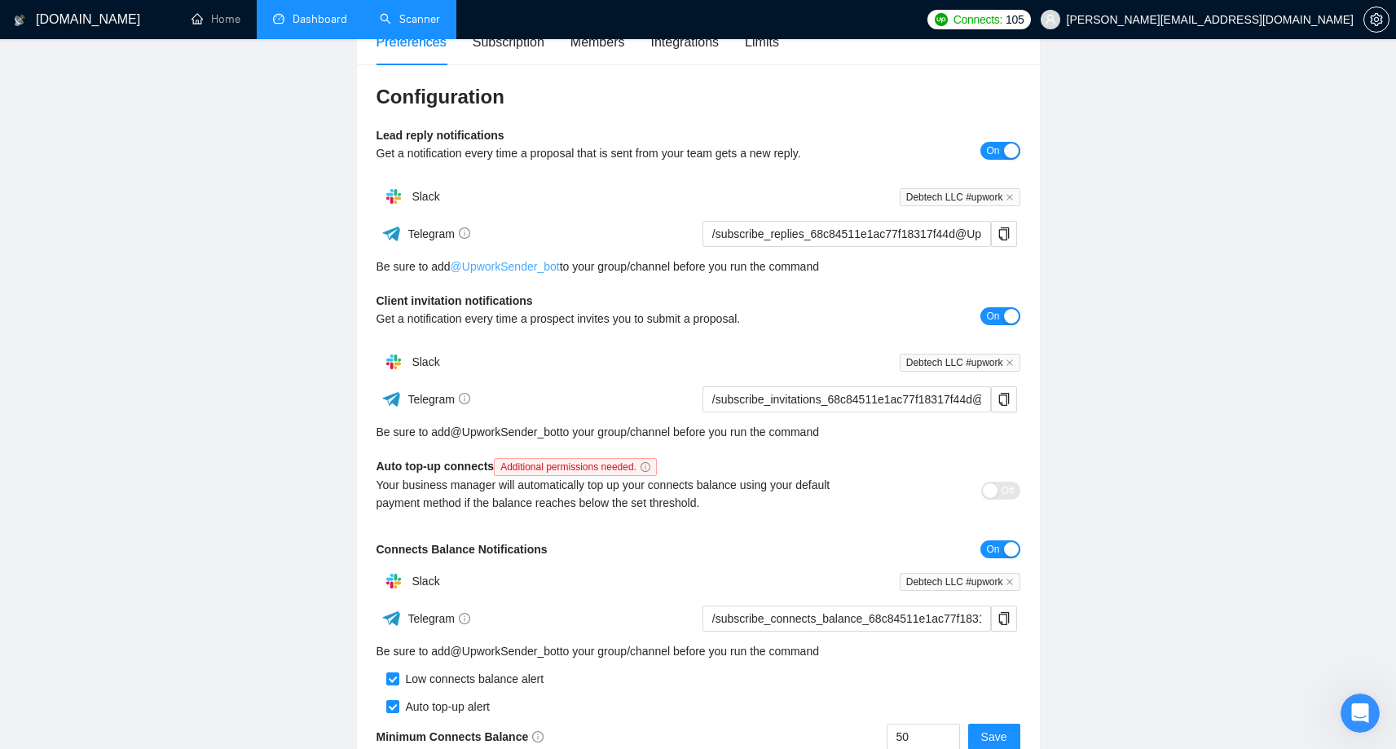
scroll to position [161, 0]
